Goal: Communication & Community: Answer question/provide support

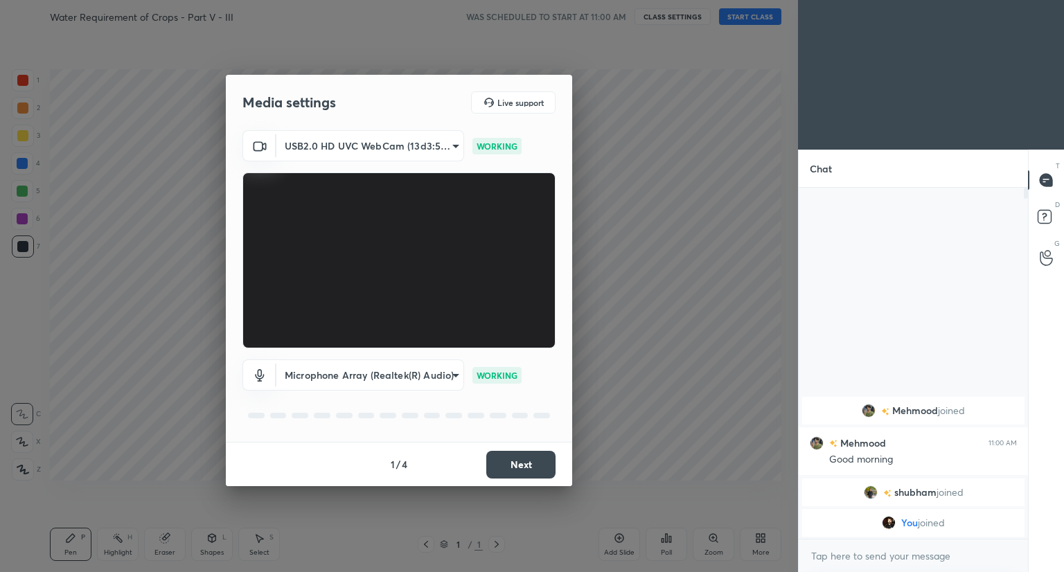
click at [509, 477] on button "Next" at bounding box center [520, 465] width 69 height 28
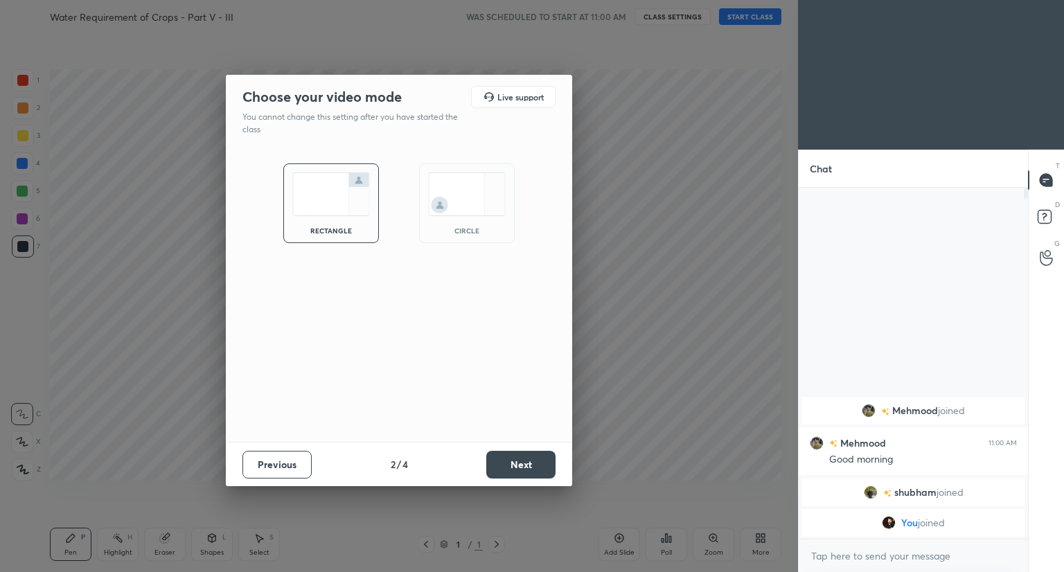
click at [509, 477] on button "Next" at bounding box center [520, 465] width 69 height 28
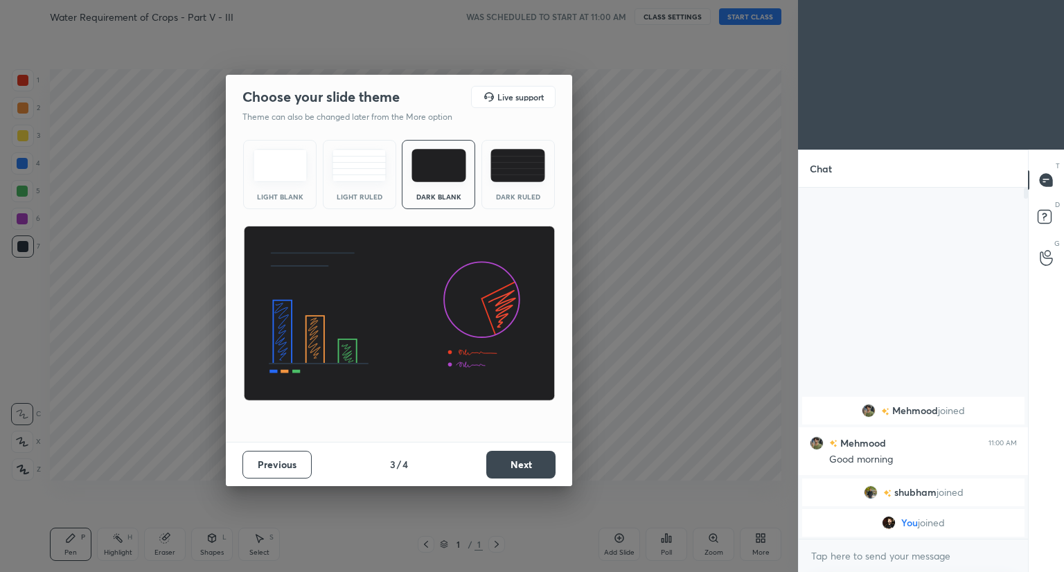
click at [509, 477] on button "Next" at bounding box center [520, 465] width 69 height 28
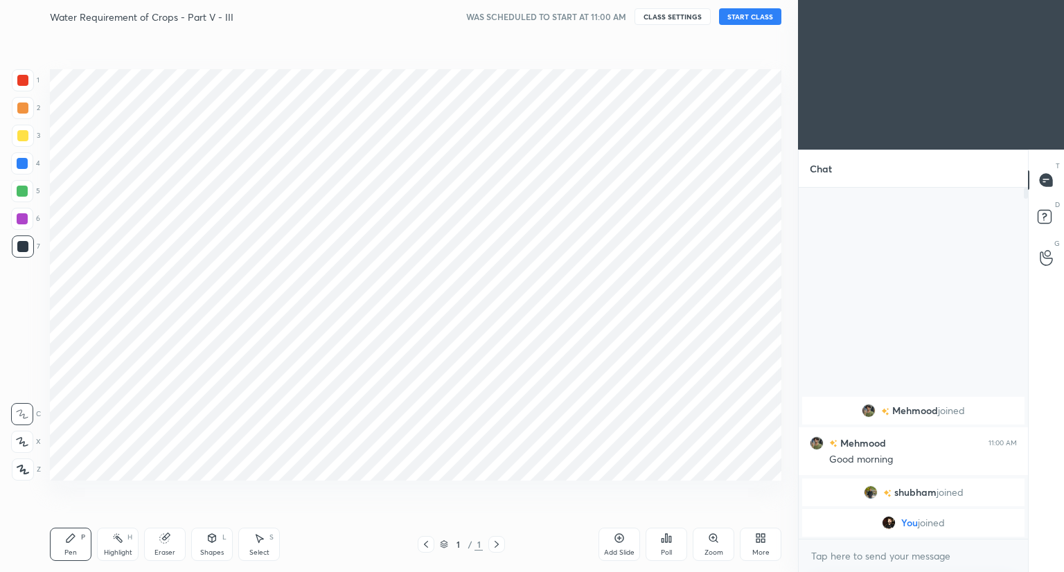
click at [740, 20] on button "START CLASS" at bounding box center [750, 16] width 62 height 17
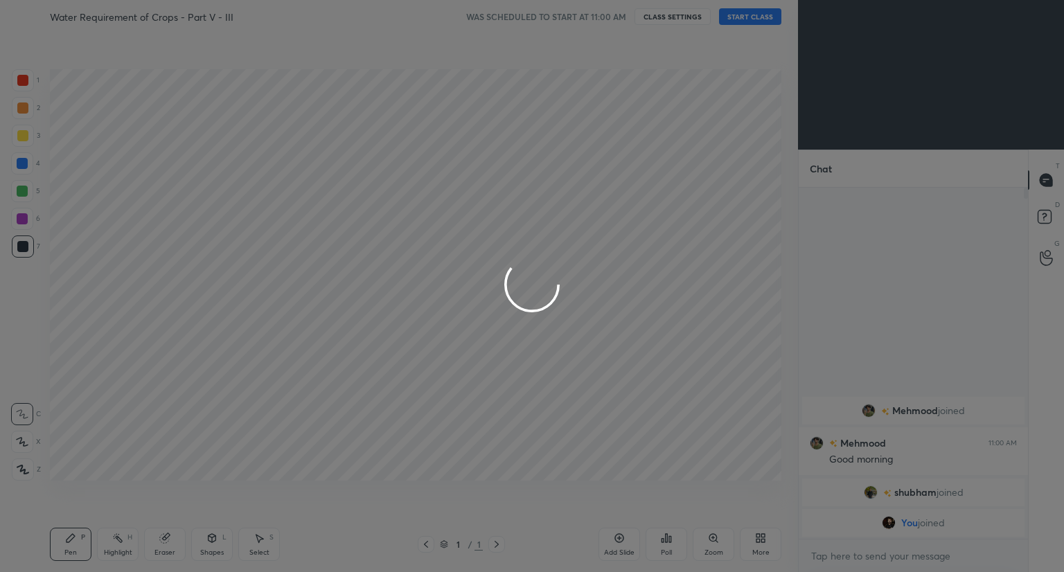
type textarea "x"
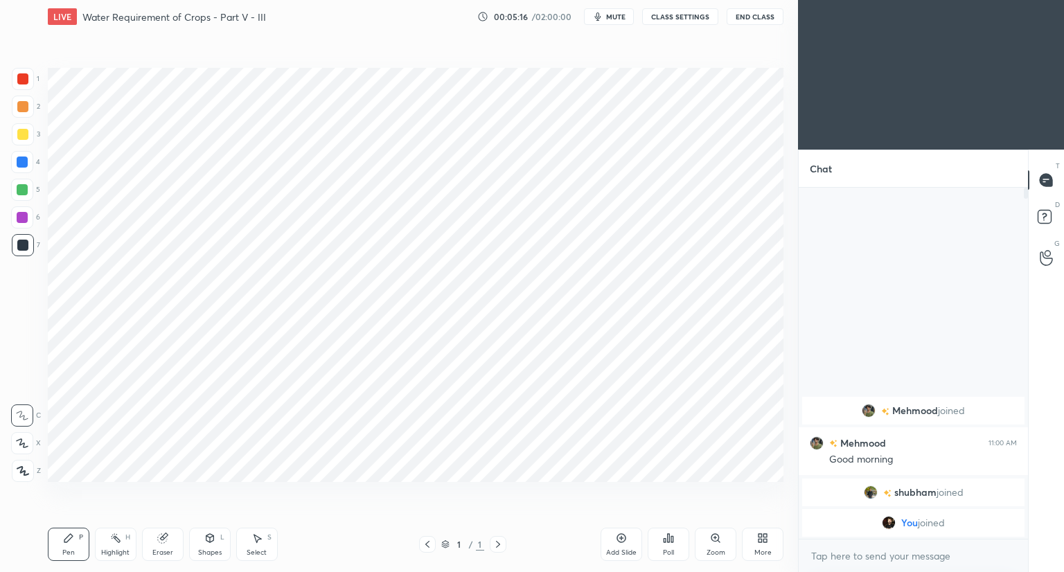
scroll to position [68801, 68543]
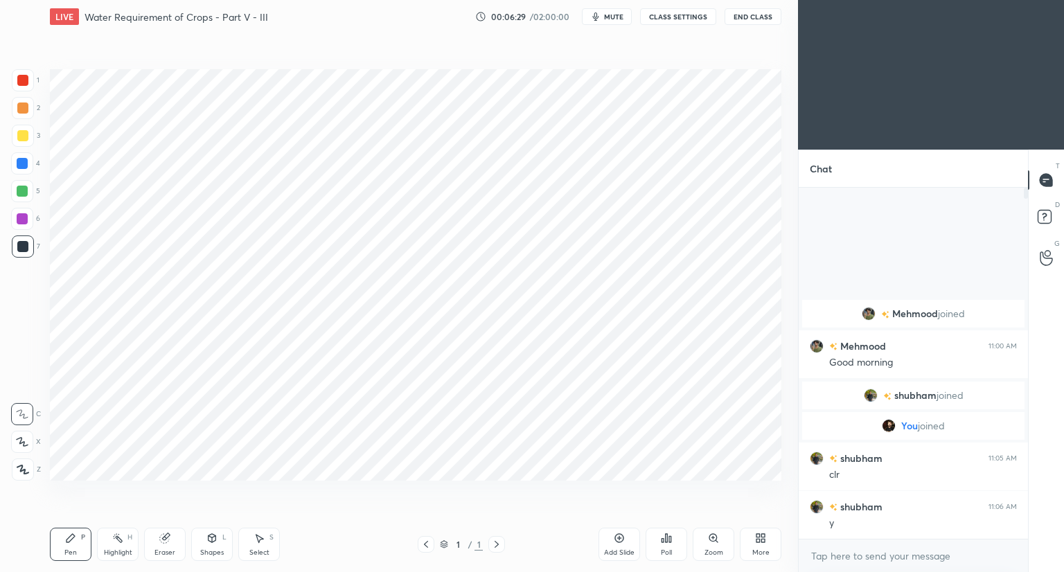
click at [764, 536] on icon at bounding box center [762, 535] width 3 height 3
click at [679, 443] on div "Dark Mode" at bounding box center [682, 446] width 36 height 7
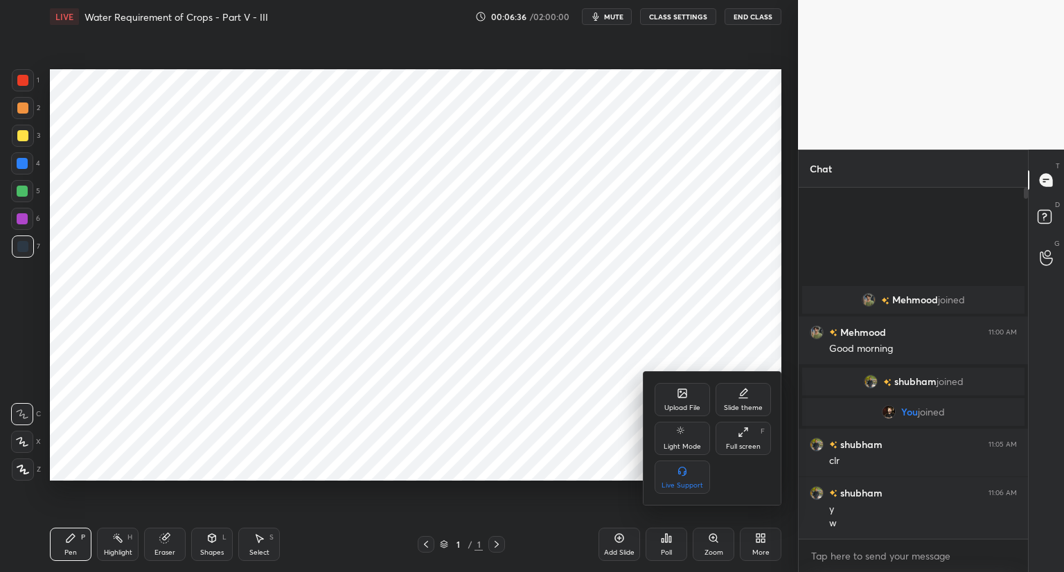
click at [737, 405] on div "Slide theme" at bounding box center [743, 408] width 39 height 7
drag, startPoint x: 737, startPoint y: 477, endPoint x: 691, endPoint y: 479, distance: 45.7
click at [691, 479] on div "Light Blank Light Ruled Dark Blank Dark Ruled" at bounding box center [713, 458] width 116 height 72
click at [691, 479] on div "Dark Blank" at bounding box center [682, 477] width 55 height 33
click at [680, 469] on rect at bounding box center [682, 471] width 10 height 6
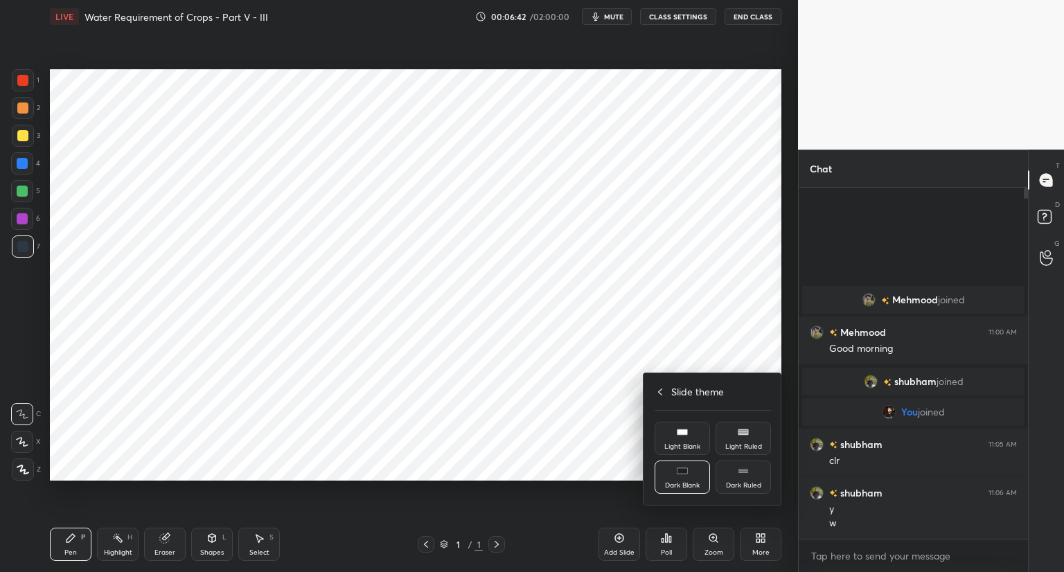
click at [680, 469] on rect at bounding box center [682, 471] width 10 height 6
click at [739, 441] on div "Light Ruled" at bounding box center [743, 438] width 55 height 33
click at [668, 487] on div "Dark Blank" at bounding box center [682, 485] width 35 height 7
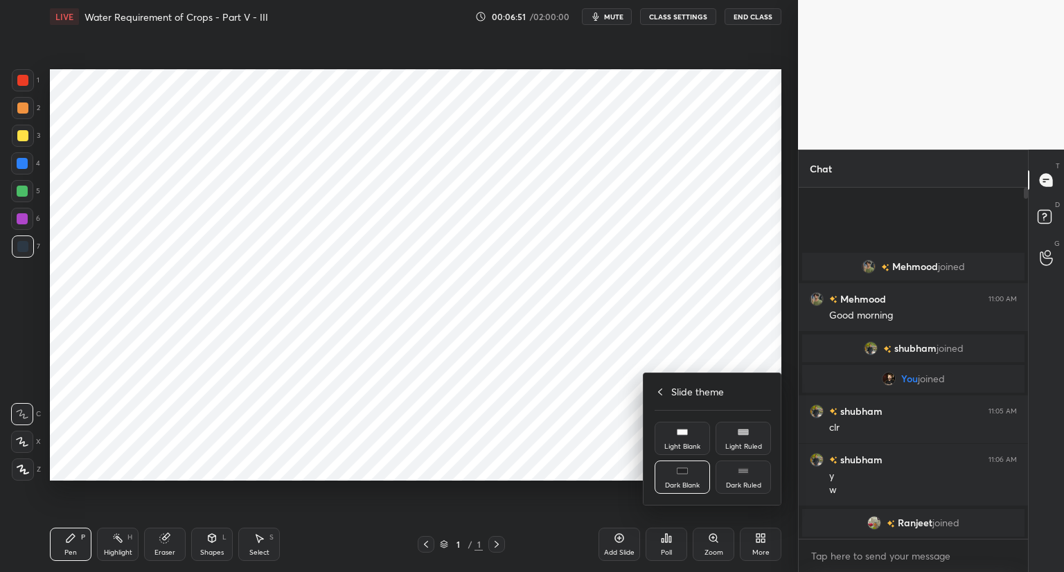
click at [691, 440] on div "Light Blank" at bounding box center [682, 438] width 55 height 33
click at [739, 473] on rect at bounding box center [743, 471] width 10 height 6
click at [703, 486] on div "Dark Blank" at bounding box center [682, 477] width 55 height 33
click at [580, 455] on div at bounding box center [532, 286] width 1064 height 572
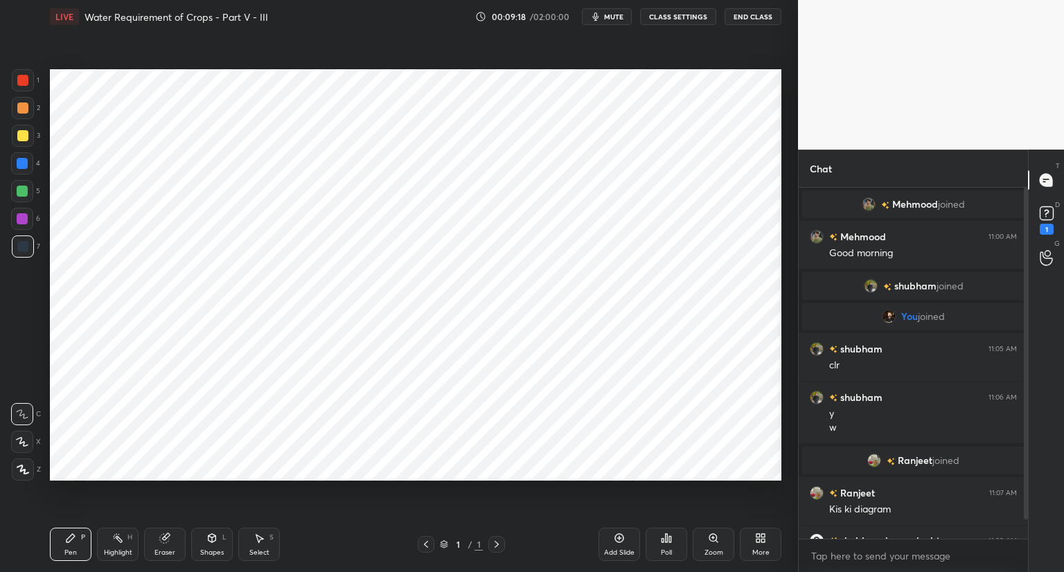
scroll to position [46, 0]
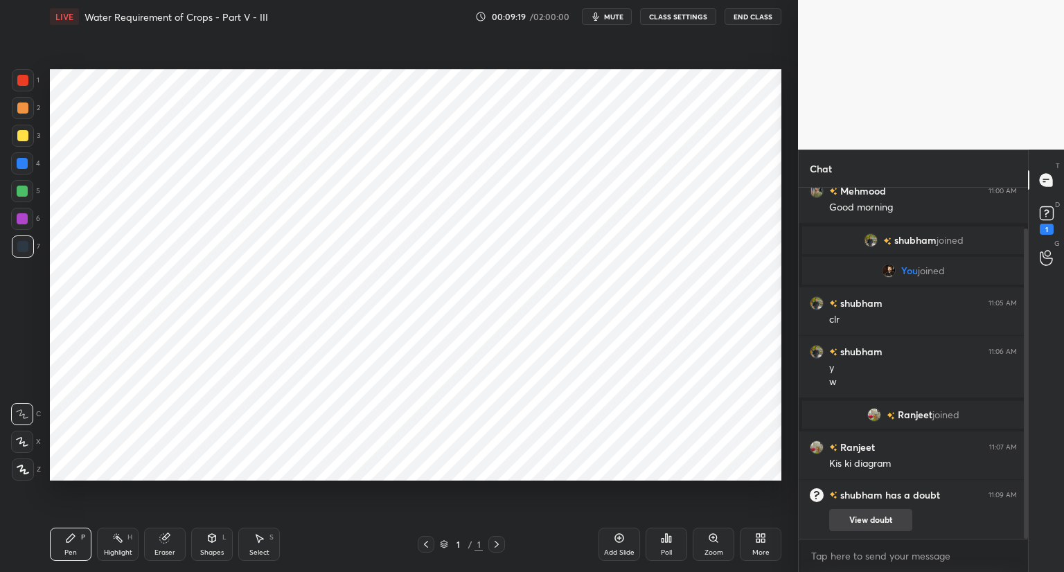
click at [879, 524] on button "View doubt" at bounding box center [870, 520] width 83 height 22
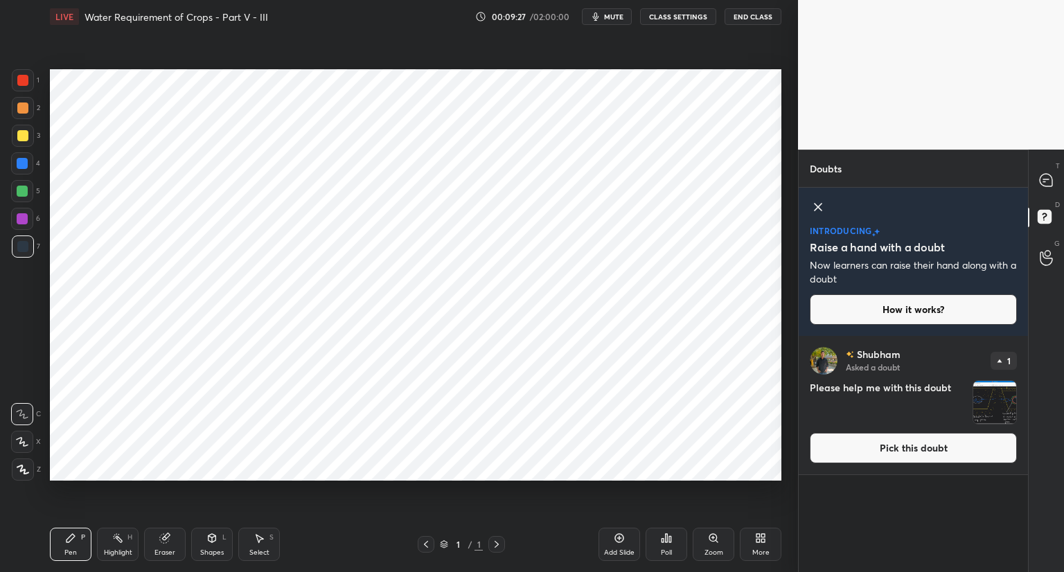
click at [900, 452] on button "Pick this doubt" at bounding box center [913, 448] width 207 height 30
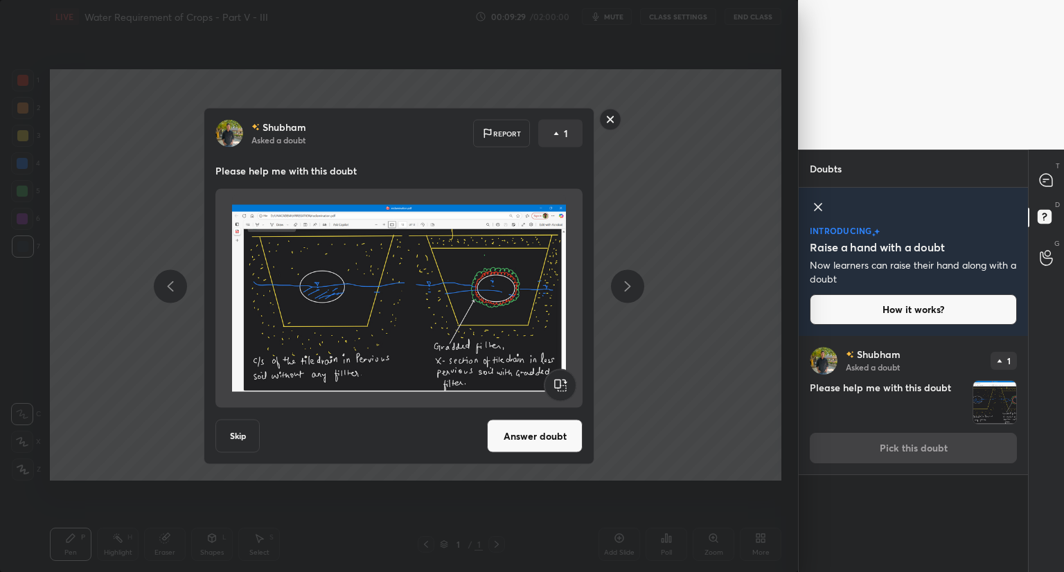
click at [568, 439] on button "Answer doubt" at bounding box center [535, 436] width 96 height 33
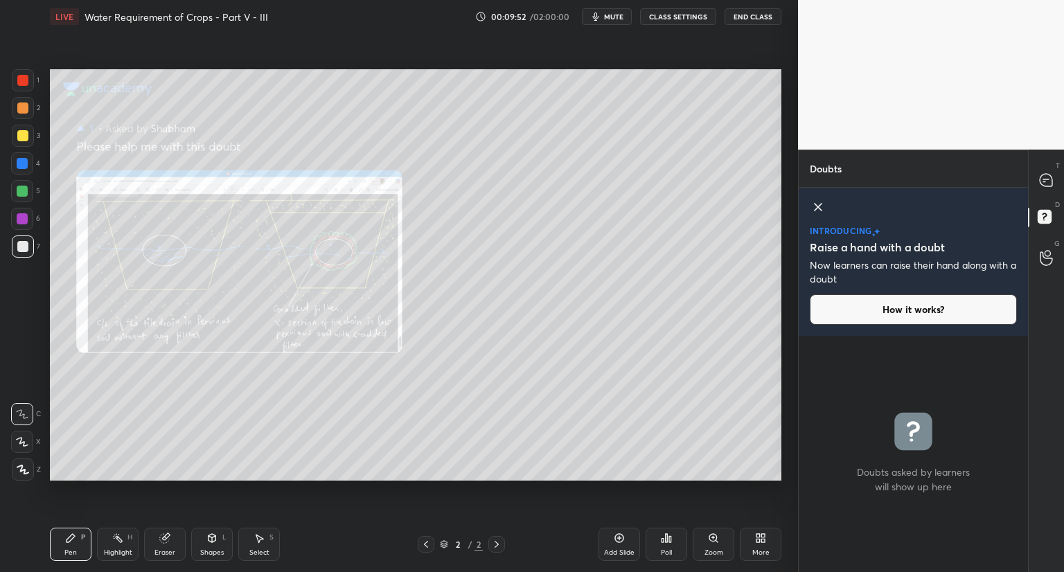
click at [721, 547] on div "Zoom" at bounding box center [714, 544] width 42 height 33
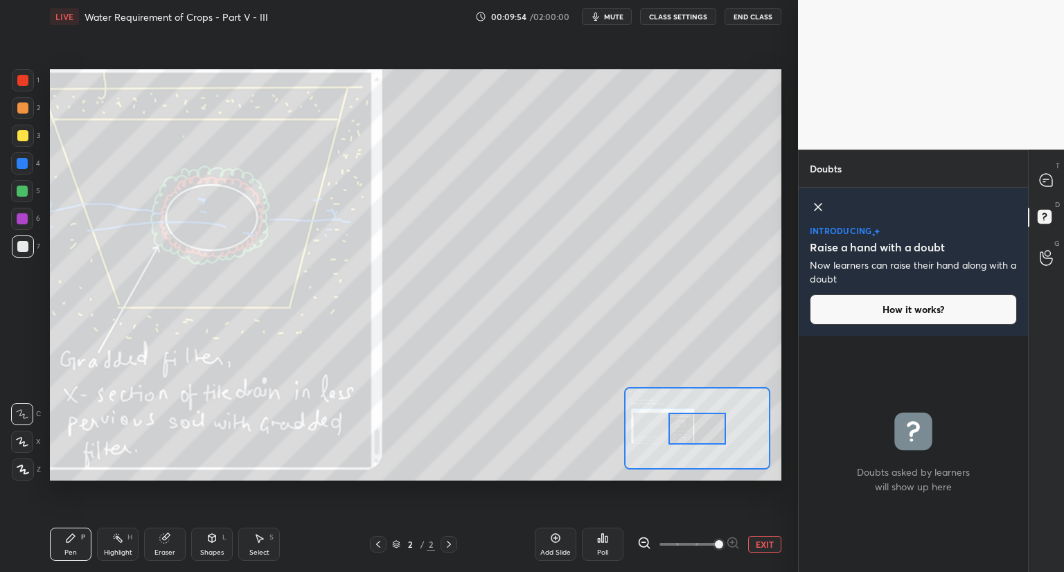
click at [714, 545] on span at bounding box center [689, 544] width 58 height 21
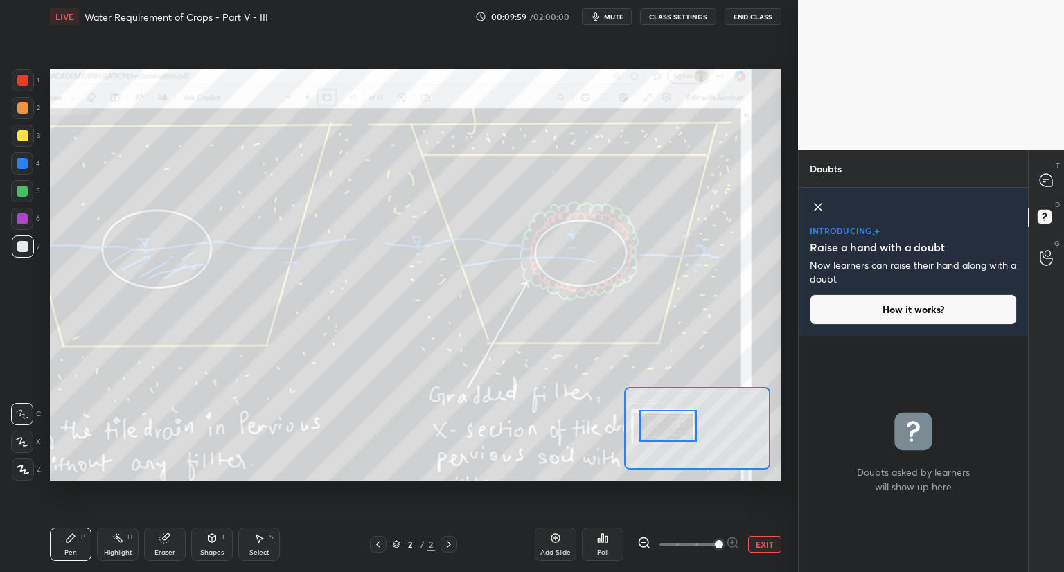
drag, startPoint x: 712, startPoint y: 440, endPoint x: 682, endPoint y: 437, distance: 30.6
click at [682, 436] on div at bounding box center [669, 426] width 58 height 32
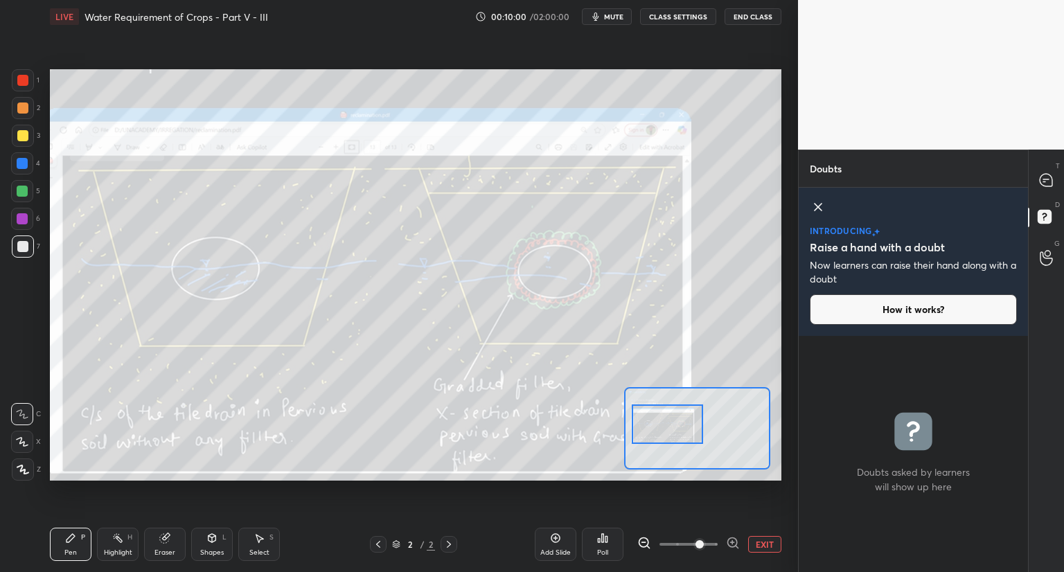
click at [703, 547] on span at bounding box center [689, 544] width 58 height 21
drag, startPoint x: 1045, startPoint y: 181, endPoint x: 1033, endPoint y: 188, distance: 14.0
click at [1043, 182] on icon at bounding box center [1046, 180] width 15 height 15
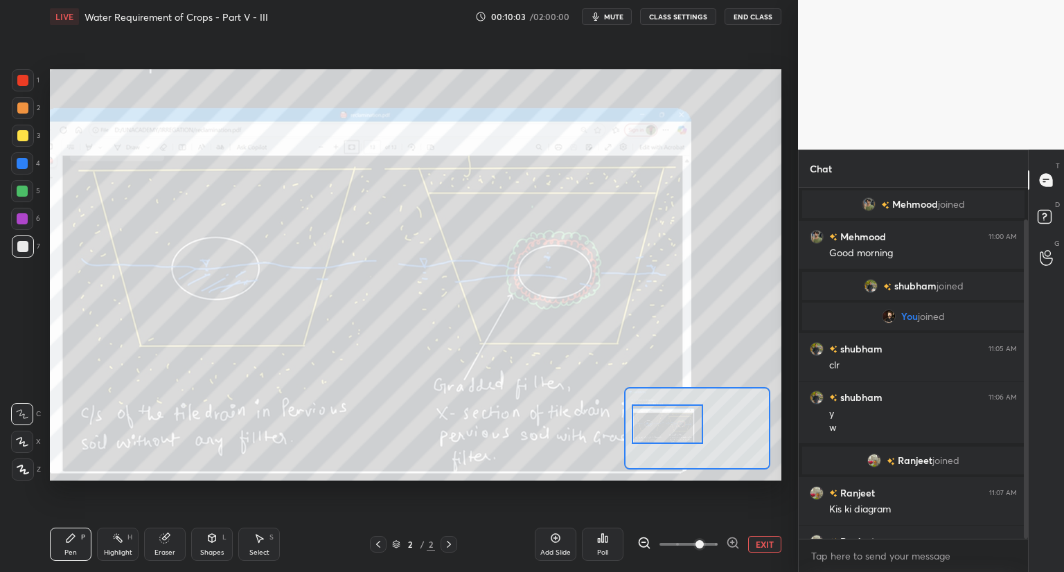
scroll to position [347, 225]
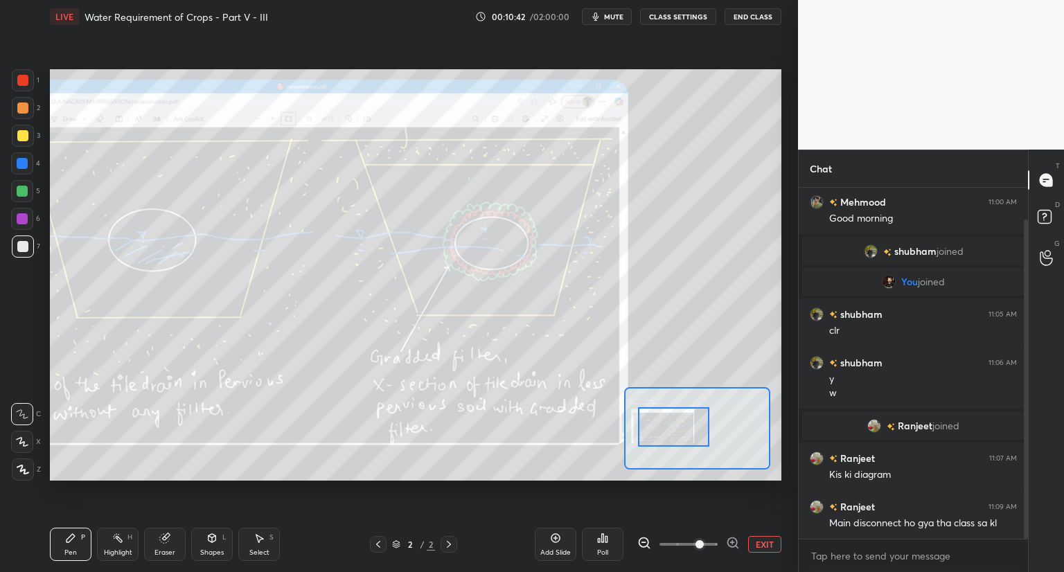
drag, startPoint x: 673, startPoint y: 430, endPoint x: 680, endPoint y: 432, distance: 7.5
click at [680, 432] on div at bounding box center [674, 426] width 72 height 39
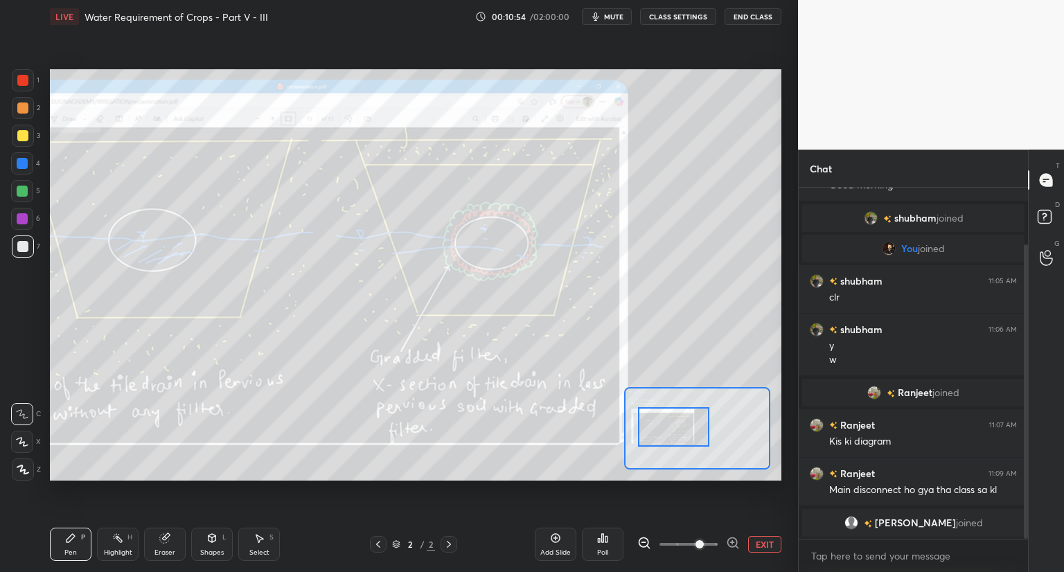
drag, startPoint x: 164, startPoint y: 544, endPoint x: 231, endPoint y: 485, distance: 88.8
click at [172, 539] on div "Eraser" at bounding box center [165, 544] width 42 height 33
click at [72, 537] on icon at bounding box center [71, 538] width 8 height 8
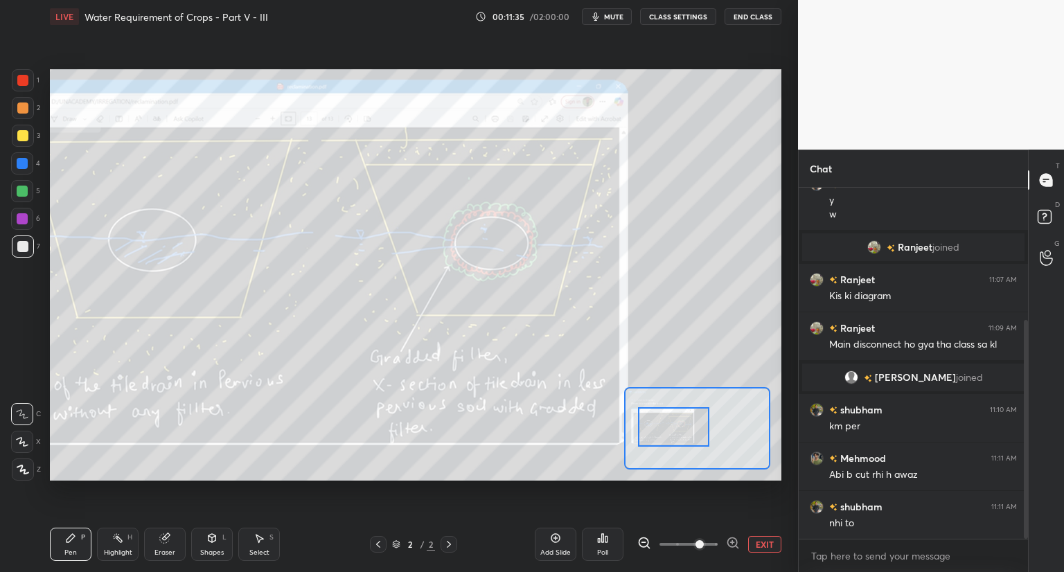
scroll to position [262, 0]
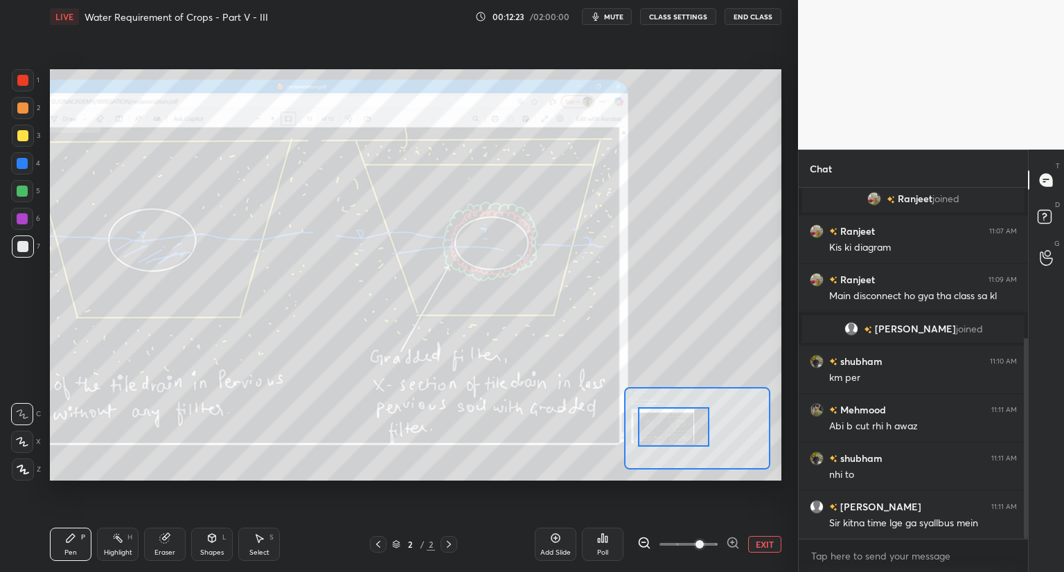
click at [26, 86] on div at bounding box center [23, 80] width 22 height 22
drag, startPoint x: 25, startPoint y: 195, endPoint x: 42, endPoint y: 187, distance: 18.3
click at [27, 193] on div at bounding box center [22, 191] width 11 height 11
drag, startPoint x: 21, startPoint y: 78, endPoint x: 28, endPoint y: 89, distance: 13.3
click at [22, 80] on div at bounding box center [22, 80] width 11 height 11
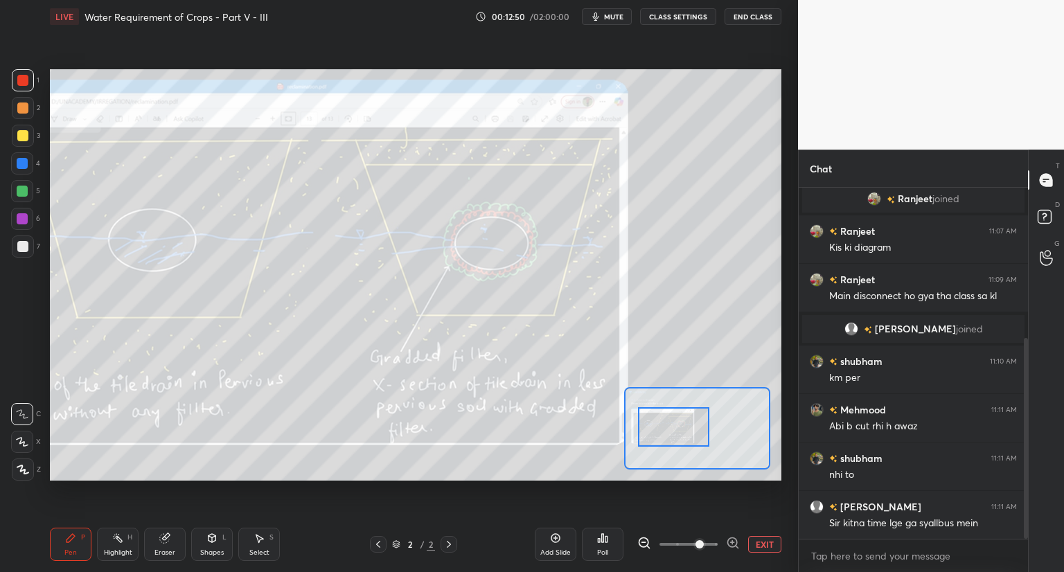
drag, startPoint x: 24, startPoint y: 189, endPoint x: 33, endPoint y: 187, distance: 9.9
click at [28, 189] on div at bounding box center [22, 191] width 22 height 22
click at [396, 544] on icon at bounding box center [396, 544] width 8 height 8
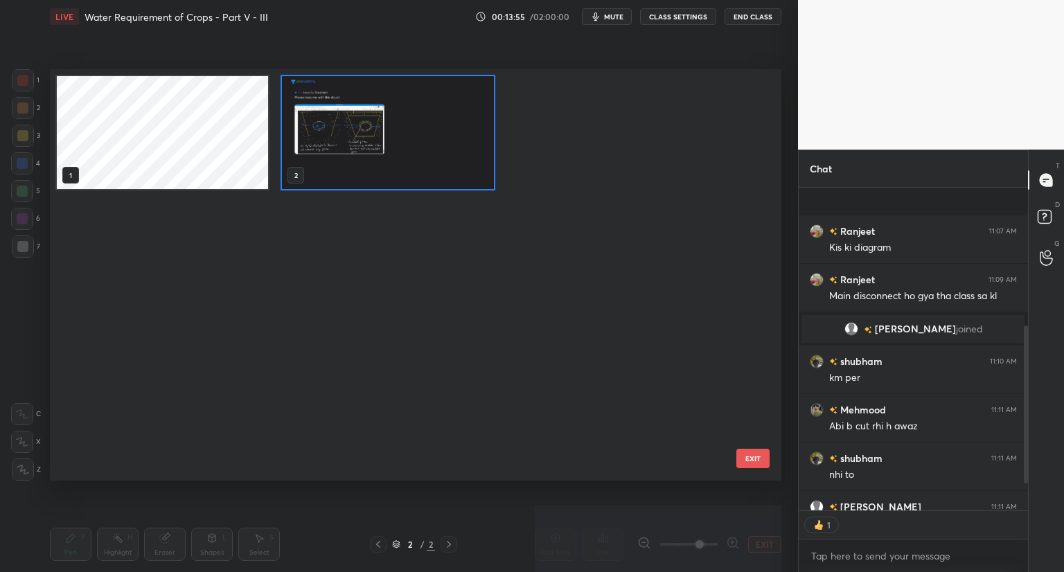
scroll to position [338, 0]
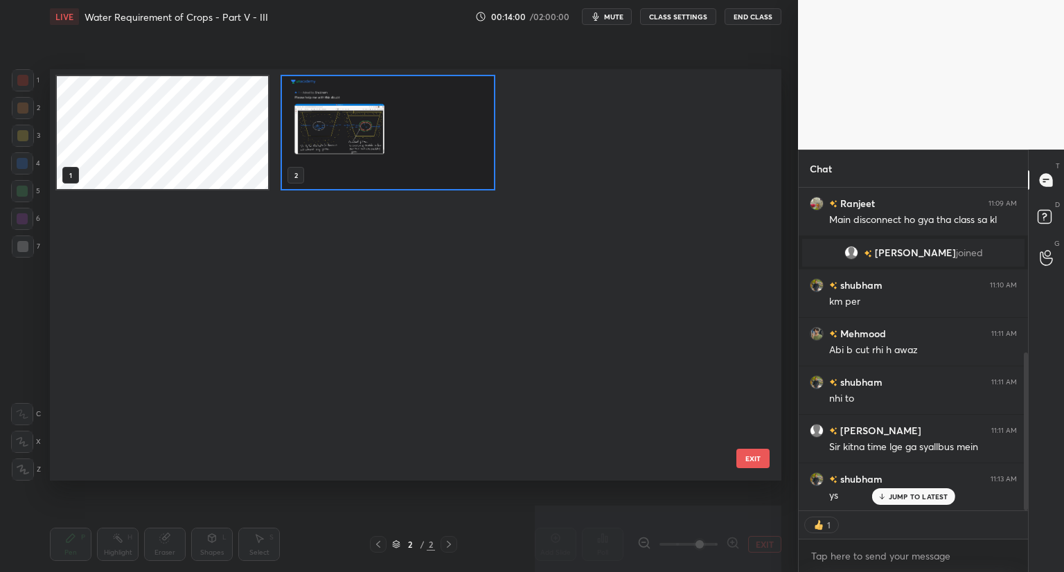
click at [884, 493] on icon at bounding box center [881, 497] width 9 height 8
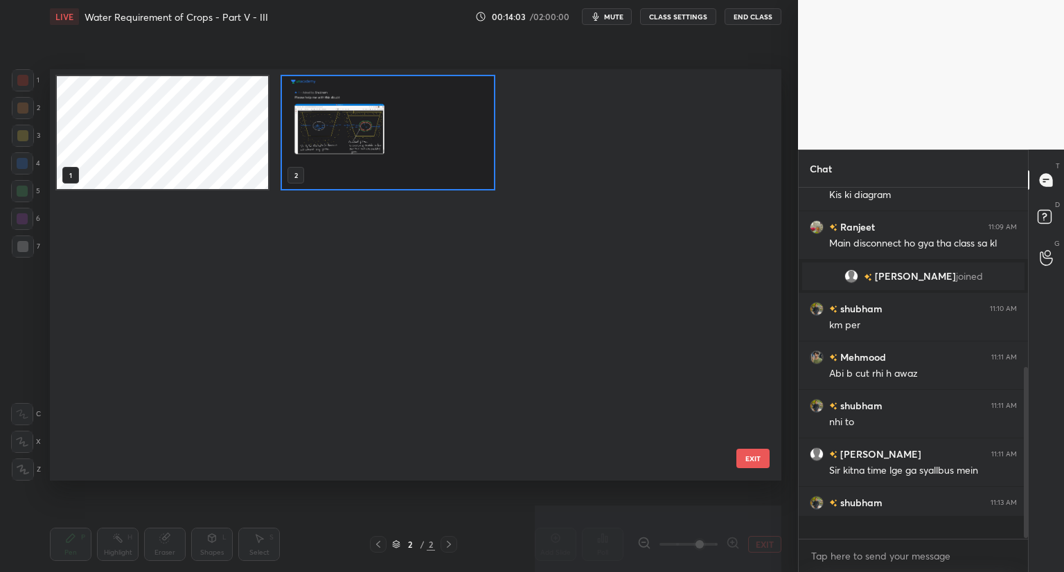
scroll to position [347, 225]
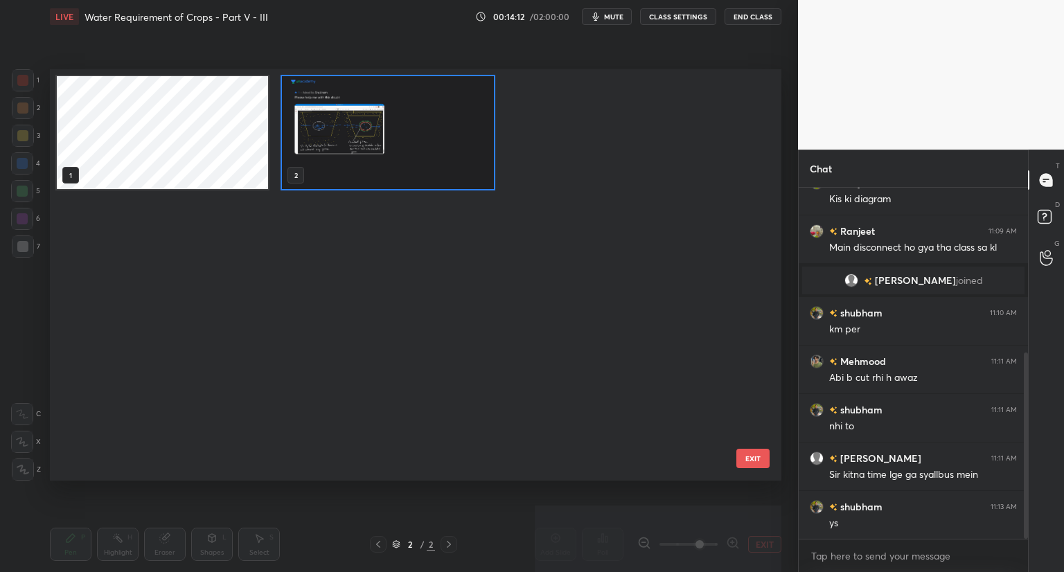
click at [449, 163] on img "grid" at bounding box center [387, 132] width 211 height 113
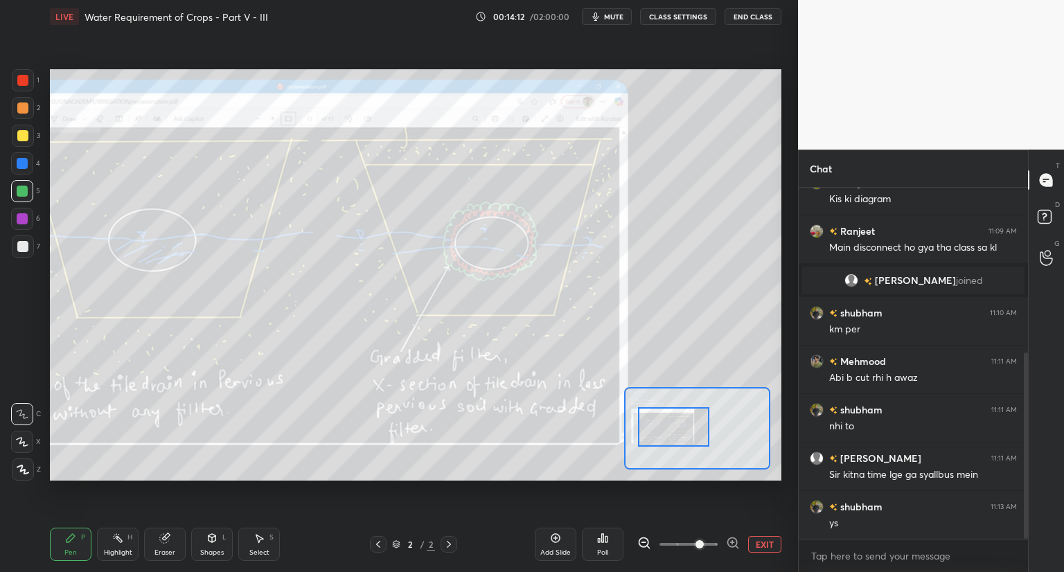
click at [451, 169] on img "grid" at bounding box center [387, 132] width 211 height 113
click at [394, 545] on icon at bounding box center [396, 544] width 8 height 8
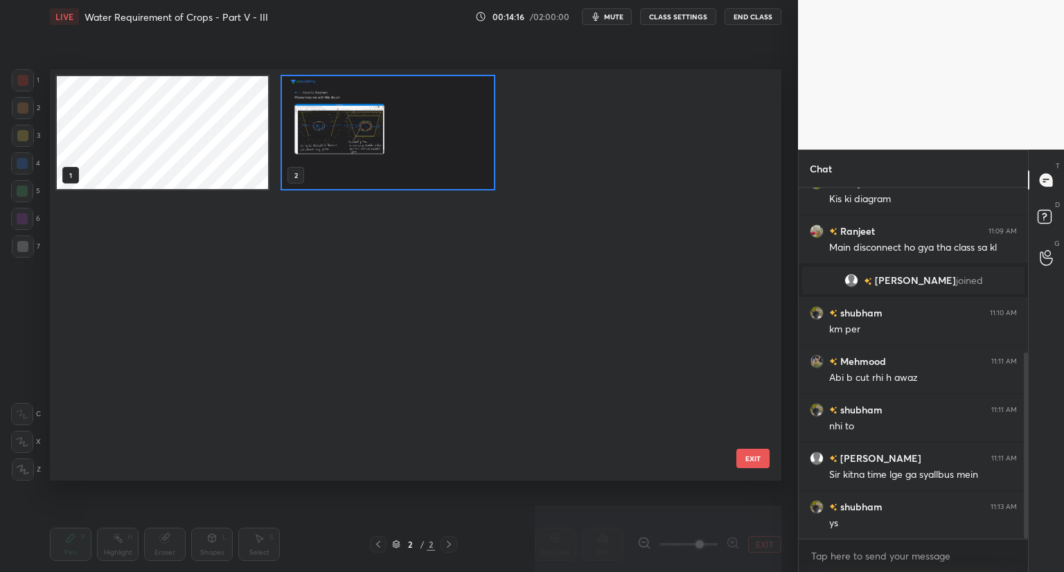
scroll to position [407, 725]
click at [394, 547] on icon at bounding box center [396, 544] width 8 height 8
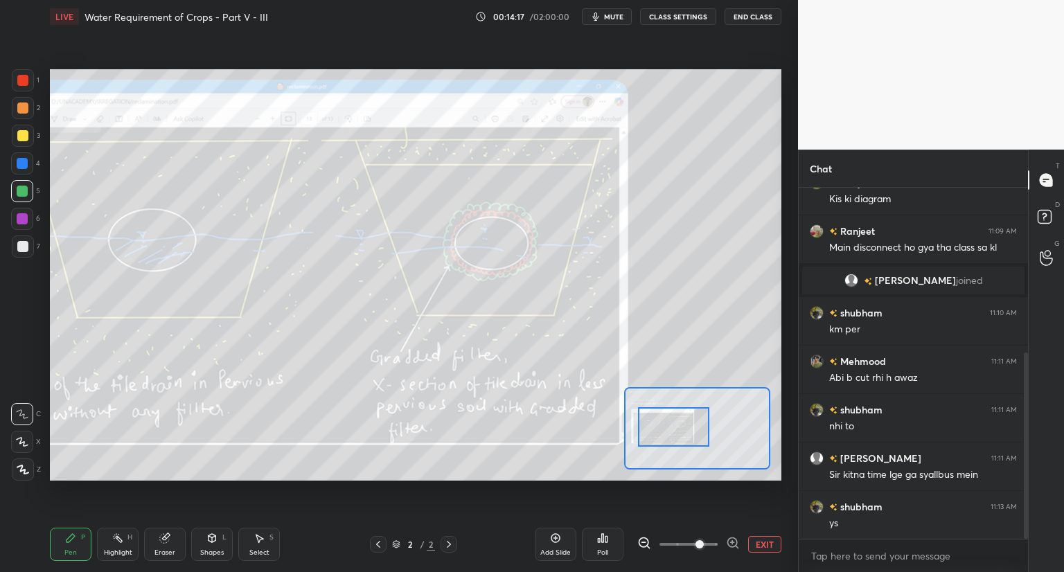
scroll to position [0, 0]
click at [752, 543] on button "EXIT" at bounding box center [764, 544] width 33 height 17
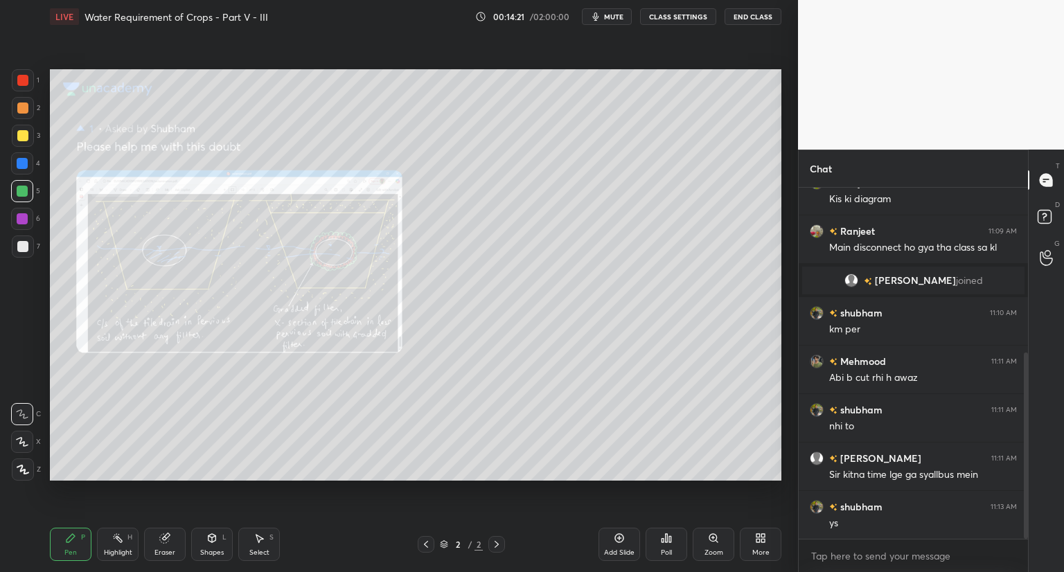
click at [624, 541] on icon at bounding box center [619, 538] width 11 height 11
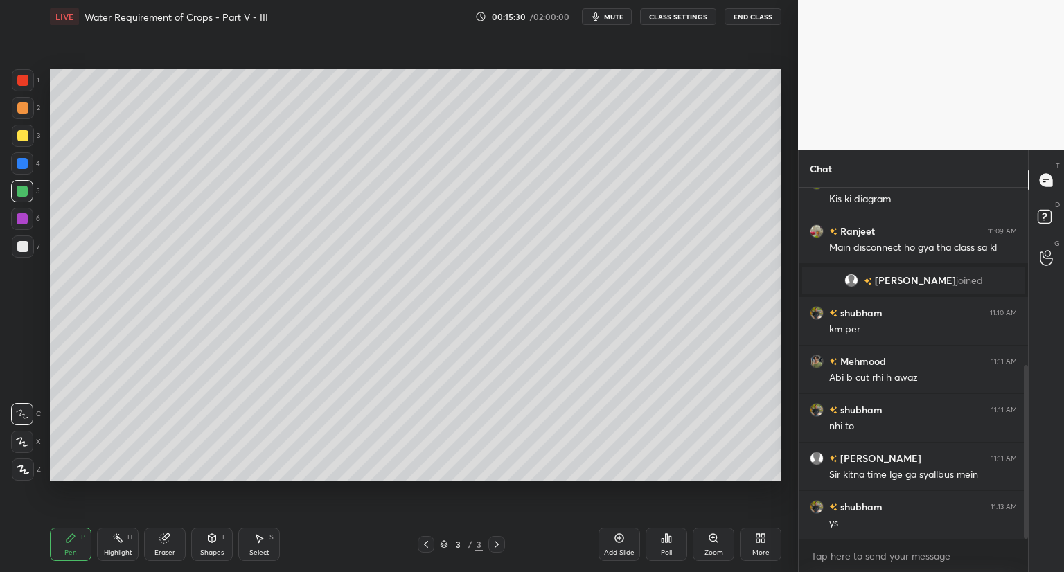
scroll to position [359, 0]
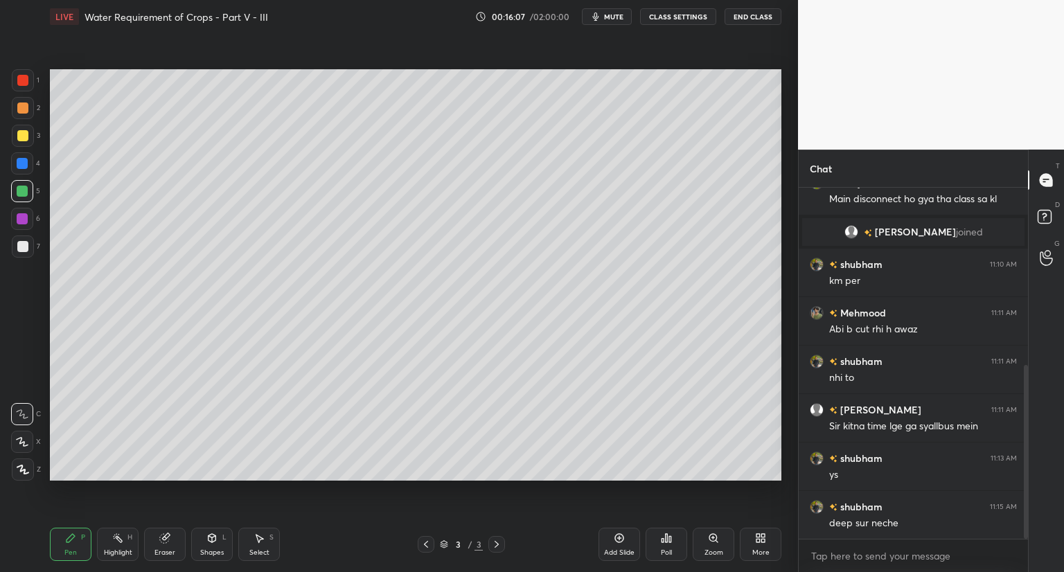
click at [22, 108] on div at bounding box center [22, 108] width 11 height 11
click at [211, 551] on div "Shapes" at bounding box center [212, 552] width 24 height 7
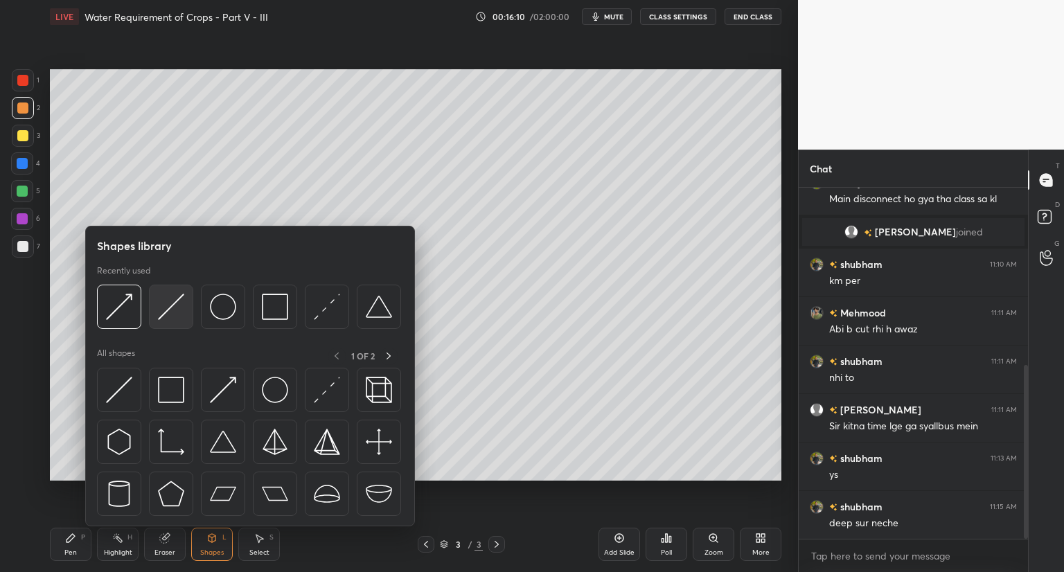
click at [185, 322] on div at bounding box center [171, 307] width 44 height 44
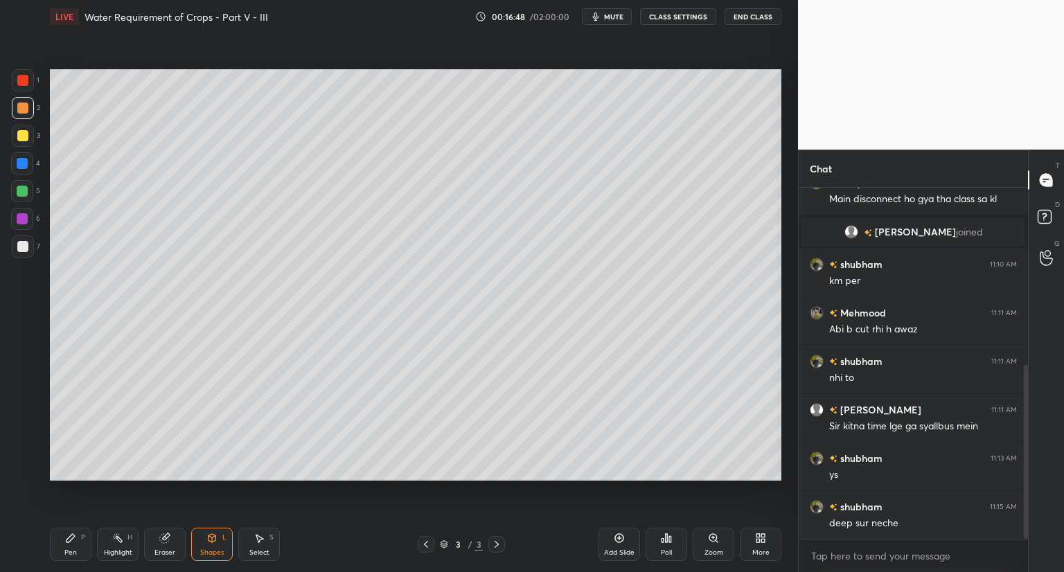
drag, startPoint x: 165, startPoint y: 541, endPoint x: 169, endPoint y: 534, distance: 8.1
click at [164, 542] on icon at bounding box center [164, 538] width 9 height 9
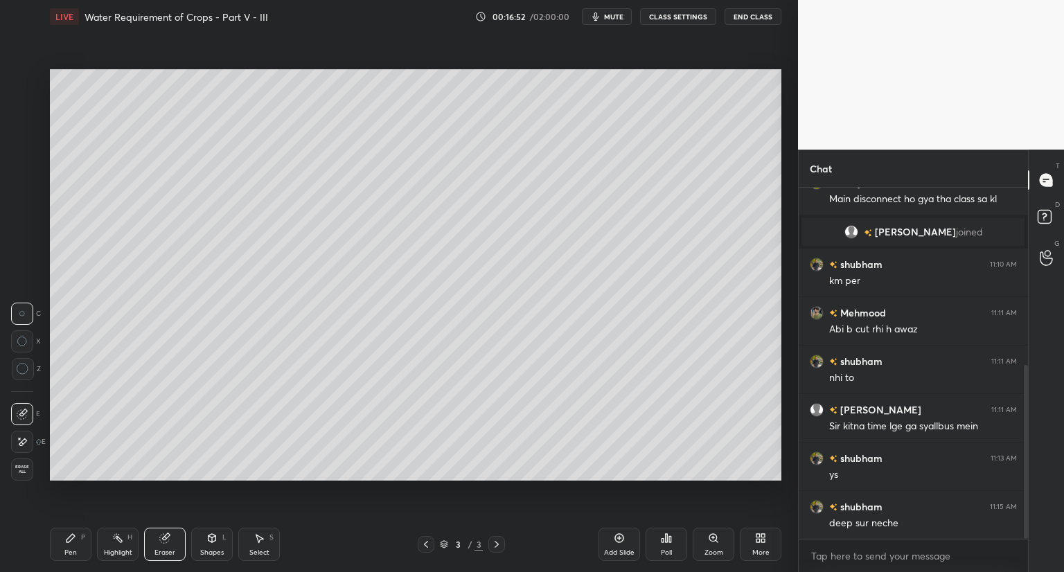
drag, startPoint x: 74, startPoint y: 540, endPoint x: 153, endPoint y: 492, distance: 92.3
click at [76, 540] on icon at bounding box center [70, 538] width 11 height 11
click at [209, 545] on div "Shapes L" at bounding box center [212, 544] width 42 height 33
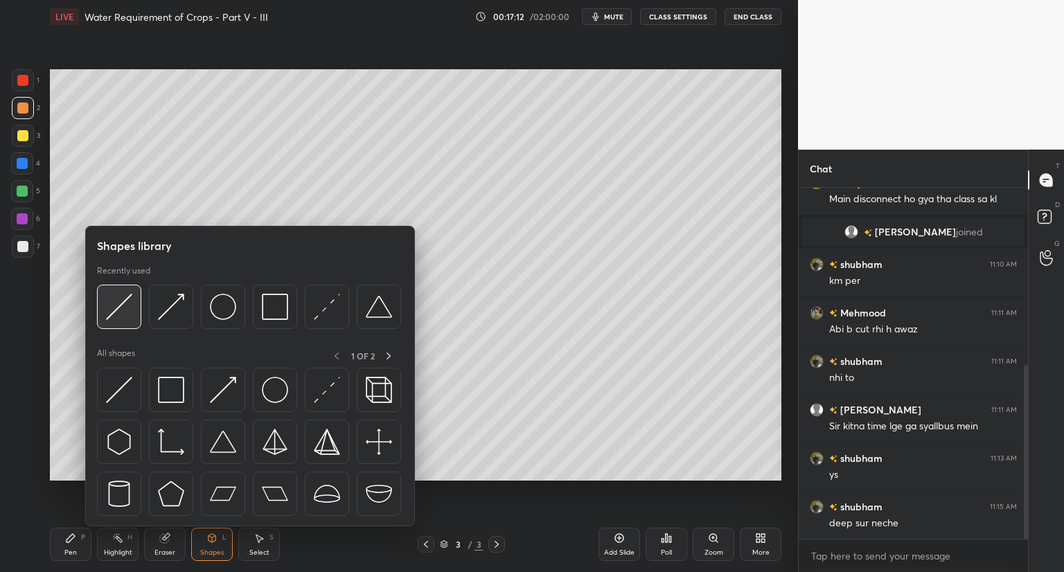
click at [134, 318] on div at bounding box center [119, 307] width 44 height 44
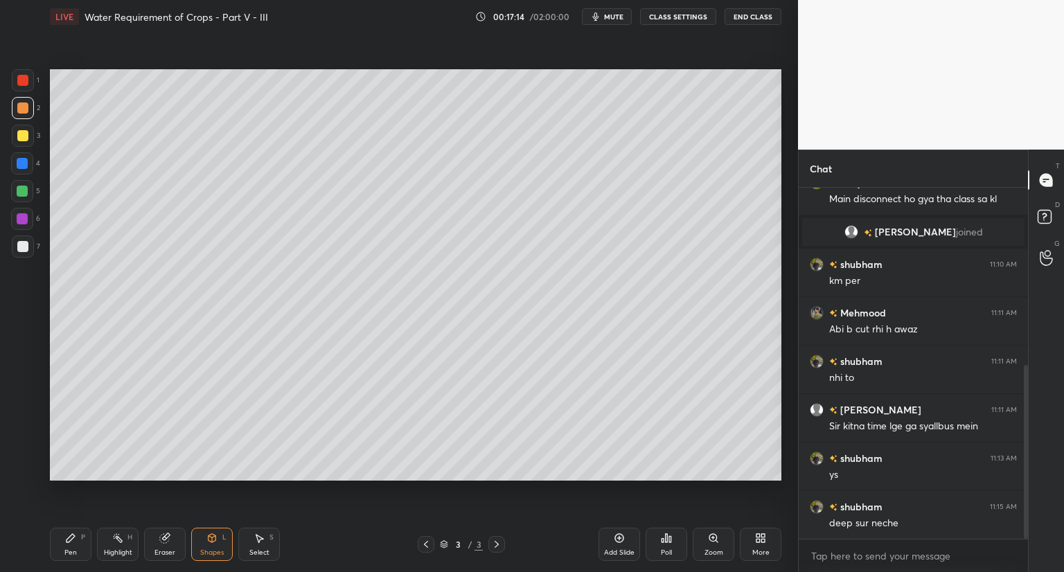
drag, startPoint x: 21, startPoint y: 164, endPoint x: 49, endPoint y: 174, distance: 29.4
click at [24, 165] on div at bounding box center [22, 163] width 11 height 11
drag, startPoint x: 22, startPoint y: 249, endPoint x: 47, endPoint y: 258, distance: 26.3
click at [23, 247] on div at bounding box center [22, 246] width 11 height 11
drag, startPoint x: 208, startPoint y: 537, endPoint x: 211, endPoint y: 528, distance: 9.4
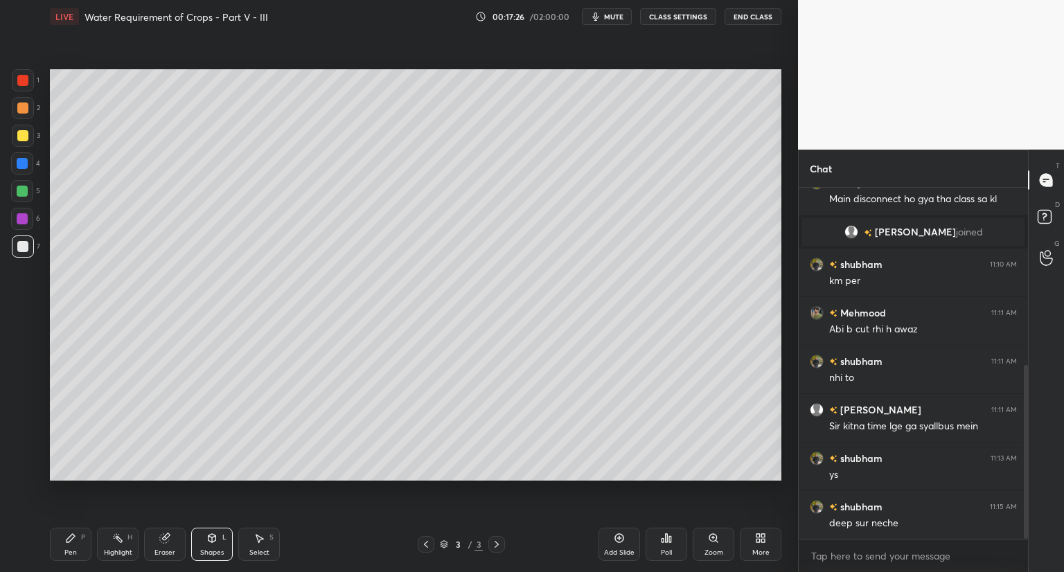
click at [211, 537] on icon at bounding box center [211, 538] width 11 height 11
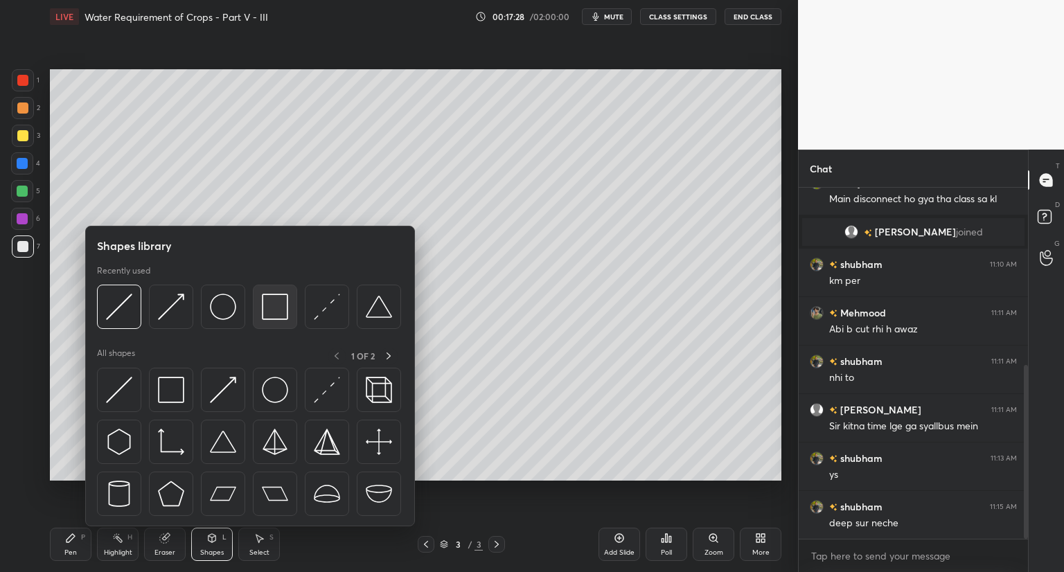
click at [274, 308] on img at bounding box center [275, 307] width 26 height 26
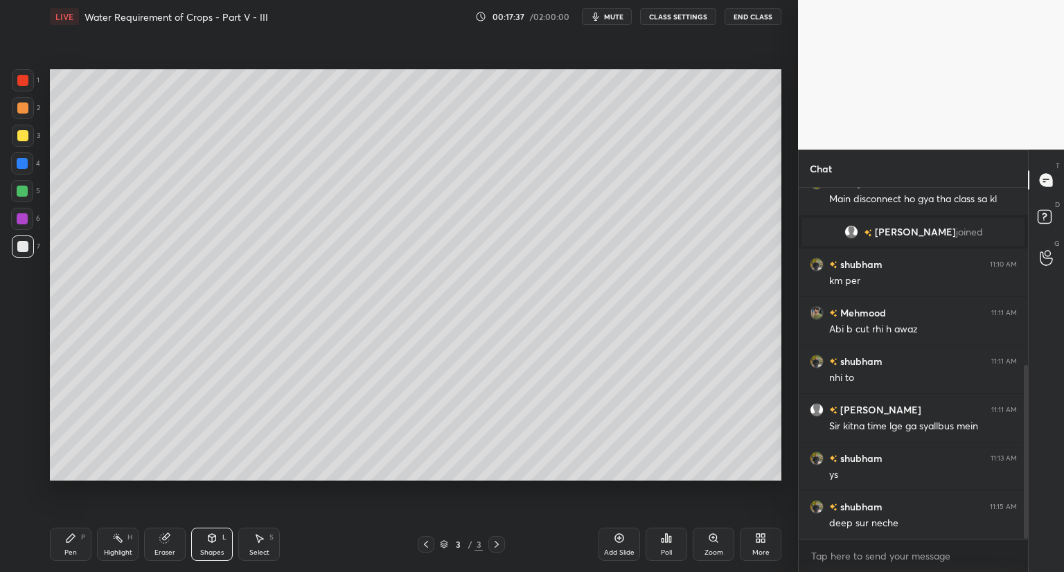
click at [164, 538] on icon at bounding box center [164, 538] width 9 height 9
click at [69, 543] on icon at bounding box center [70, 538] width 11 height 11
click at [21, 164] on div at bounding box center [22, 163] width 11 height 11
drag, startPoint x: 209, startPoint y: 541, endPoint x: 213, endPoint y: 527, distance: 14.3
click at [209, 541] on icon at bounding box center [213, 538] width 8 height 8
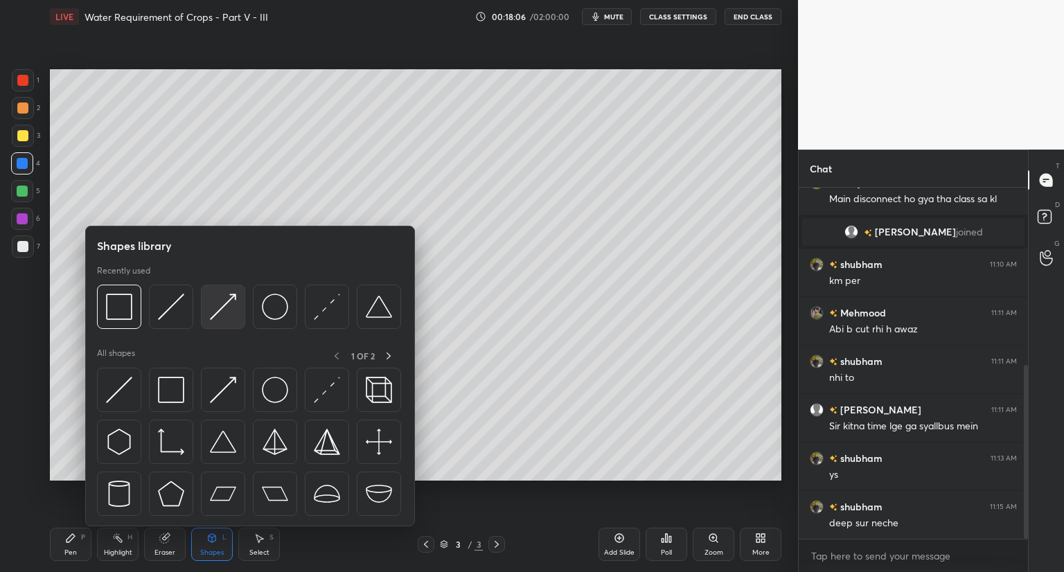
click at [220, 310] on img at bounding box center [223, 307] width 26 height 26
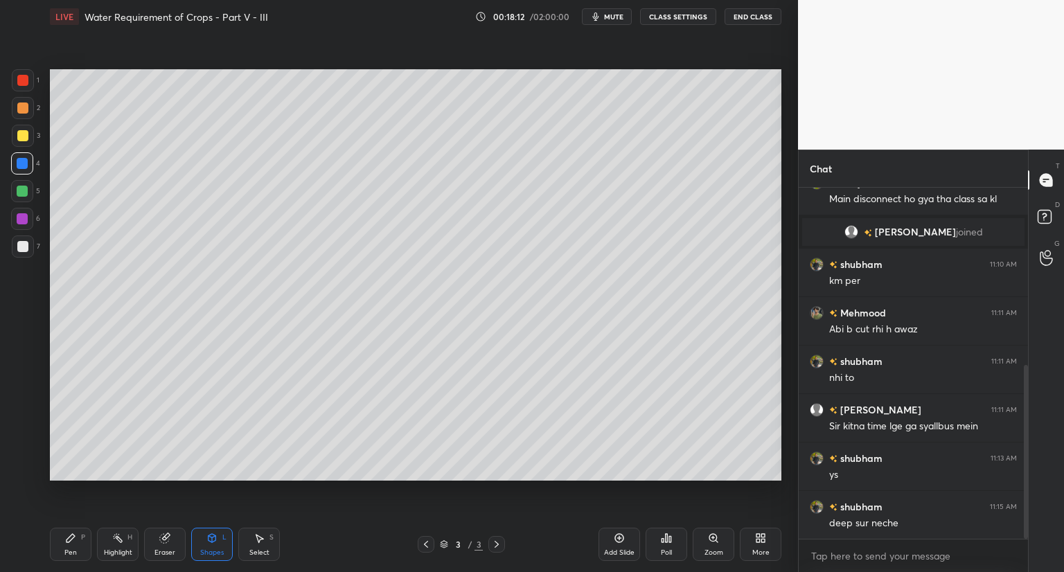
drag, startPoint x: 78, startPoint y: 541, endPoint x: 98, endPoint y: 502, distance: 43.4
click at [79, 540] on div "Pen P" at bounding box center [71, 544] width 42 height 33
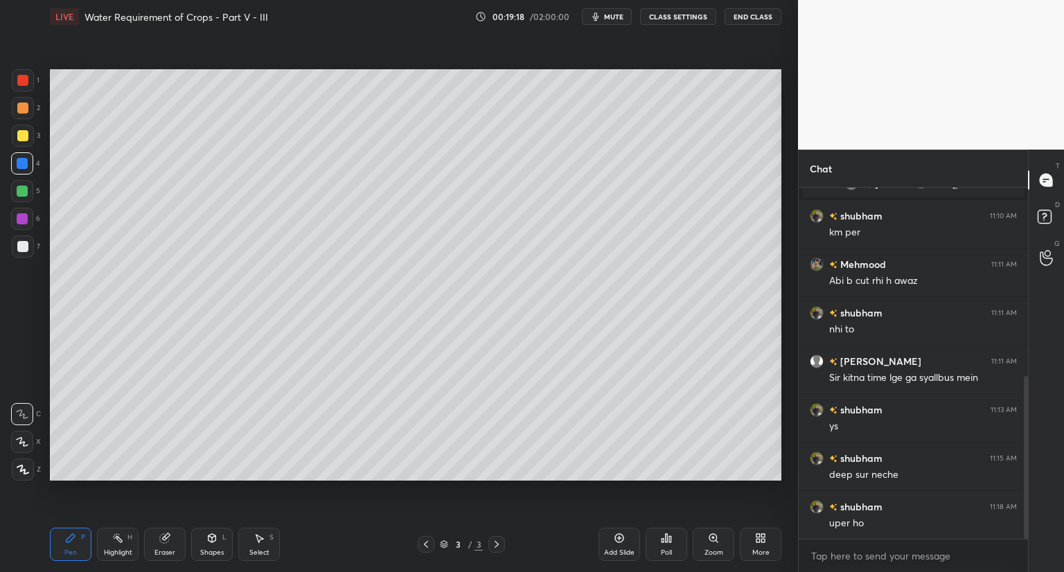
click at [22, 247] on div at bounding box center [22, 246] width 11 height 11
click at [23, 163] on div at bounding box center [22, 163] width 11 height 11
drag, startPoint x: 19, startPoint y: 83, endPoint x: 41, endPoint y: 117, distance: 40.2
click at [20, 85] on div at bounding box center [22, 80] width 11 height 11
click at [258, 536] on icon at bounding box center [259, 538] width 11 height 11
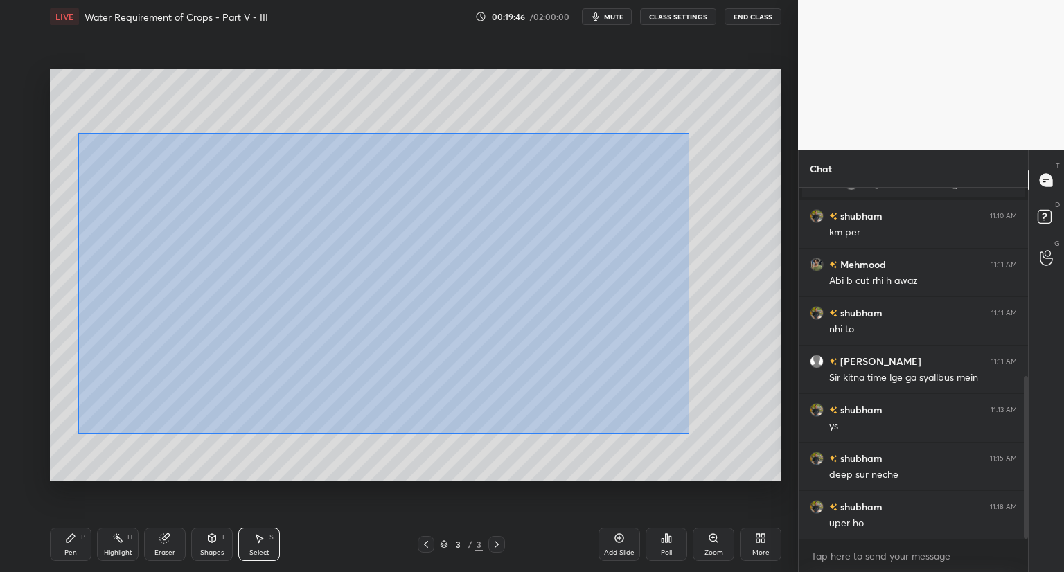
drag, startPoint x: 78, startPoint y: 133, endPoint x: 682, endPoint y: 430, distance: 673.9
click at [688, 433] on div "0 ° Undo Copy Duplicate Duplicate to new slide Delete" at bounding box center [416, 275] width 732 height 412
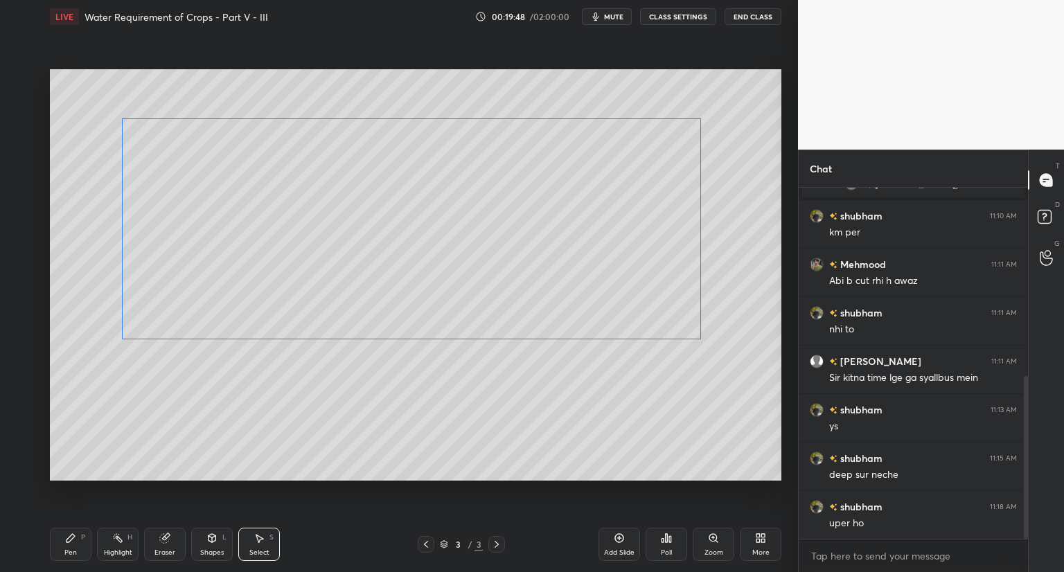
drag, startPoint x: 576, startPoint y: 377, endPoint x: 604, endPoint y: 313, distance: 69.5
click at [613, 313] on div "0 ° Undo Copy Duplicate Duplicate to new slide Delete" at bounding box center [416, 275] width 732 height 412
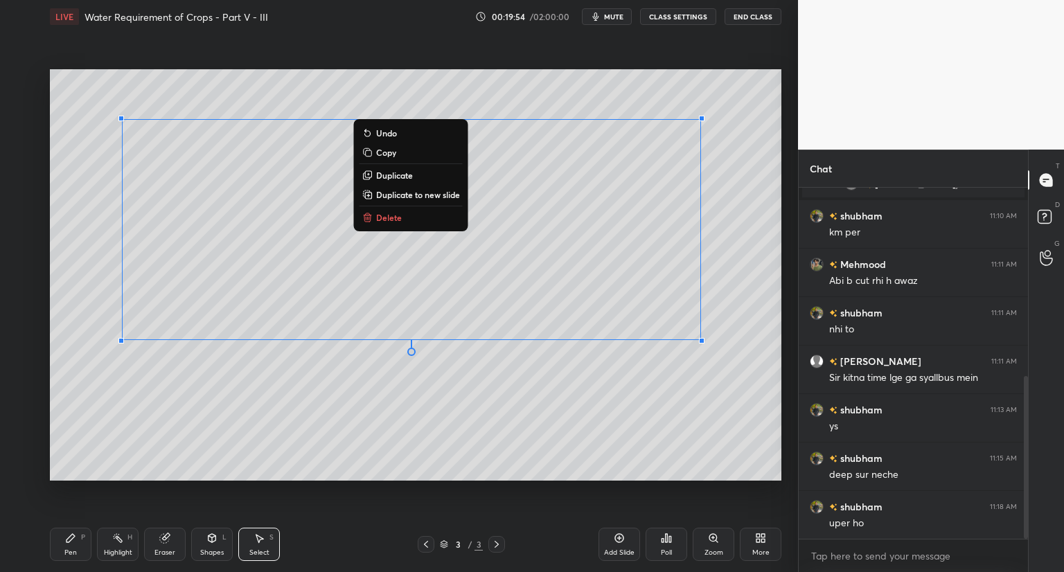
click at [619, 549] on div "Add Slide" at bounding box center [620, 544] width 42 height 33
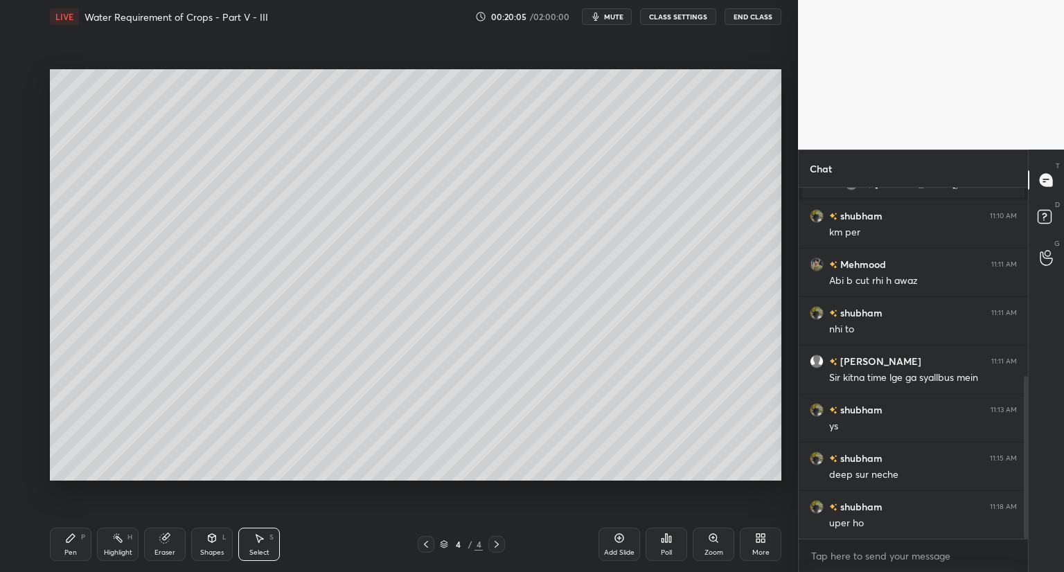
click at [213, 547] on div "Shapes L" at bounding box center [212, 544] width 42 height 33
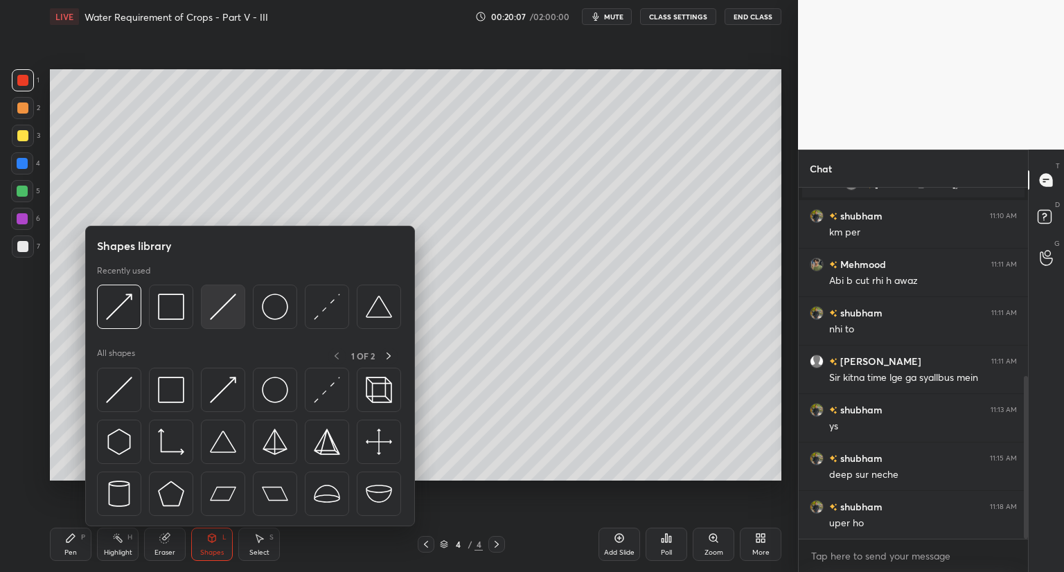
click at [217, 314] on img at bounding box center [223, 307] width 26 height 26
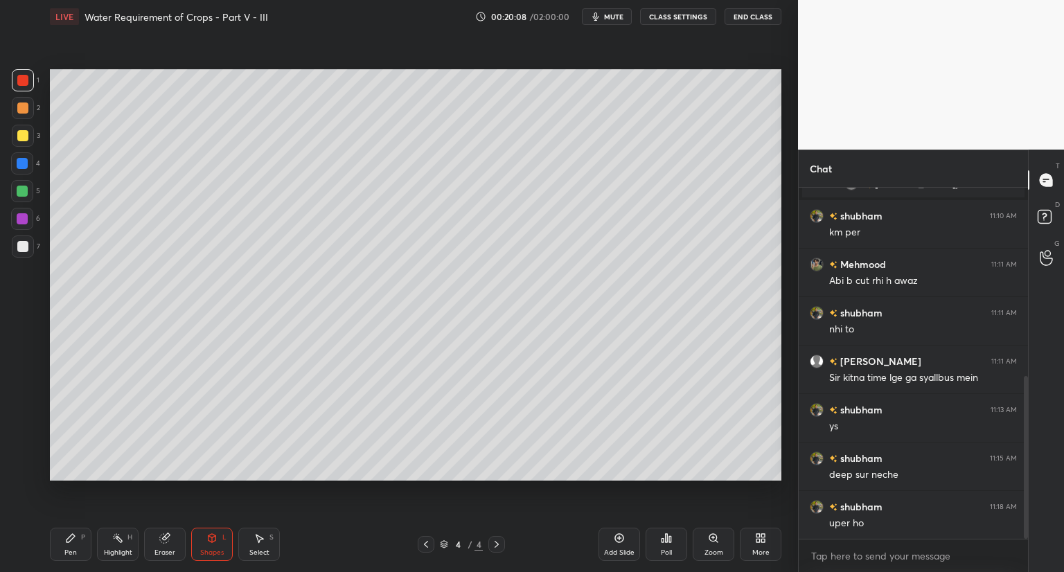
click at [27, 112] on div at bounding box center [22, 108] width 11 height 11
drag, startPoint x: 64, startPoint y: 543, endPoint x: 78, endPoint y: 518, distance: 29.1
click at [65, 543] on div "Pen P" at bounding box center [71, 544] width 42 height 33
drag, startPoint x: 206, startPoint y: 544, endPoint x: 206, endPoint y: 534, distance: 9.7
click at [206, 544] on div "Shapes L" at bounding box center [212, 544] width 42 height 33
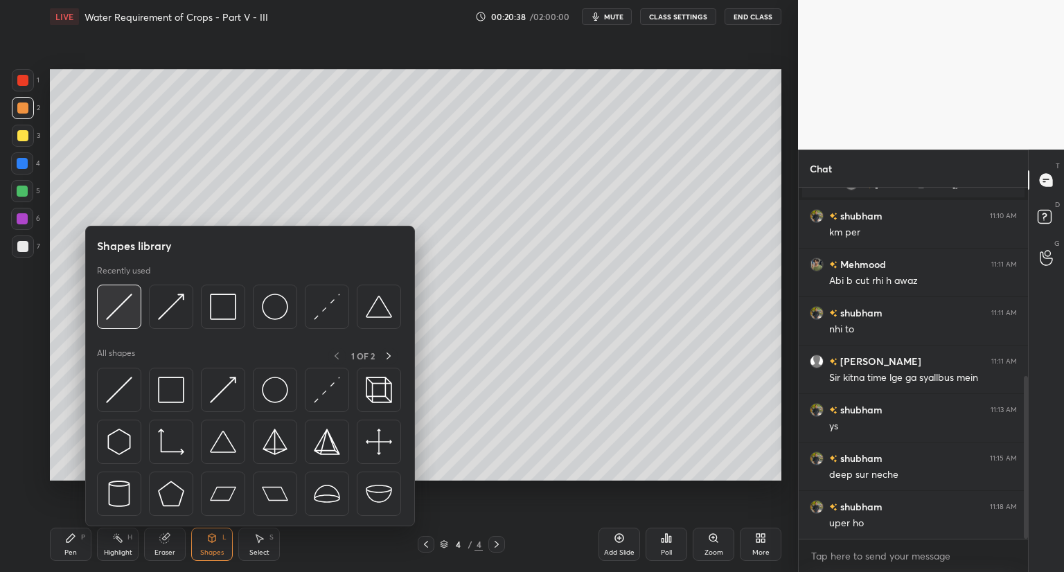
click at [116, 314] on img at bounding box center [119, 307] width 26 height 26
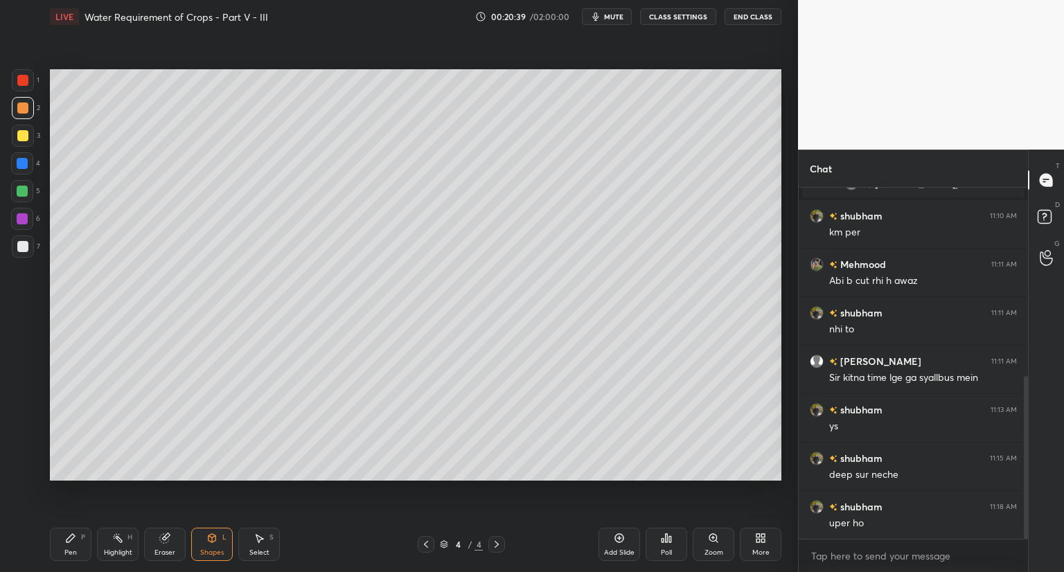
click at [22, 165] on div at bounding box center [22, 163] width 11 height 11
drag, startPoint x: 65, startPoint y: 549, endPoint x: 127, endPoint y: 483, distance: 90.7
click at [67, 547] on div "Pen P" at bounding box center [71, 544] width 42 height 33
drag, startPoint x: 24, startPoint y: 109, endPoint x: 35, endPoint y: 135, distance: 28.6
click at [25, 111] on div at bounding box center [22, 108] width 11 height 11
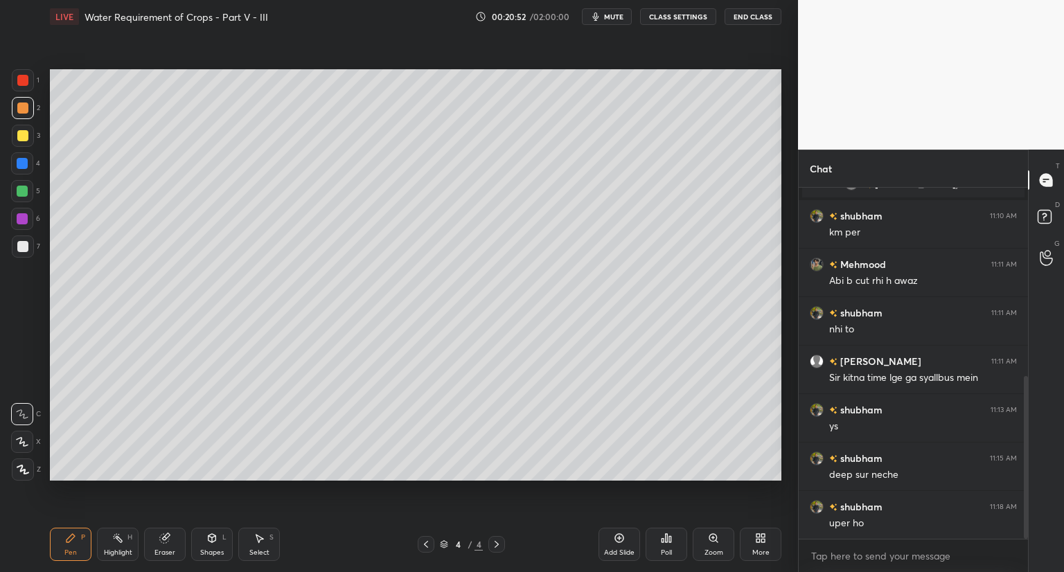
click at [213, 545] on div "Shapes L" at bounding box center [212, 544] width 42 height 33
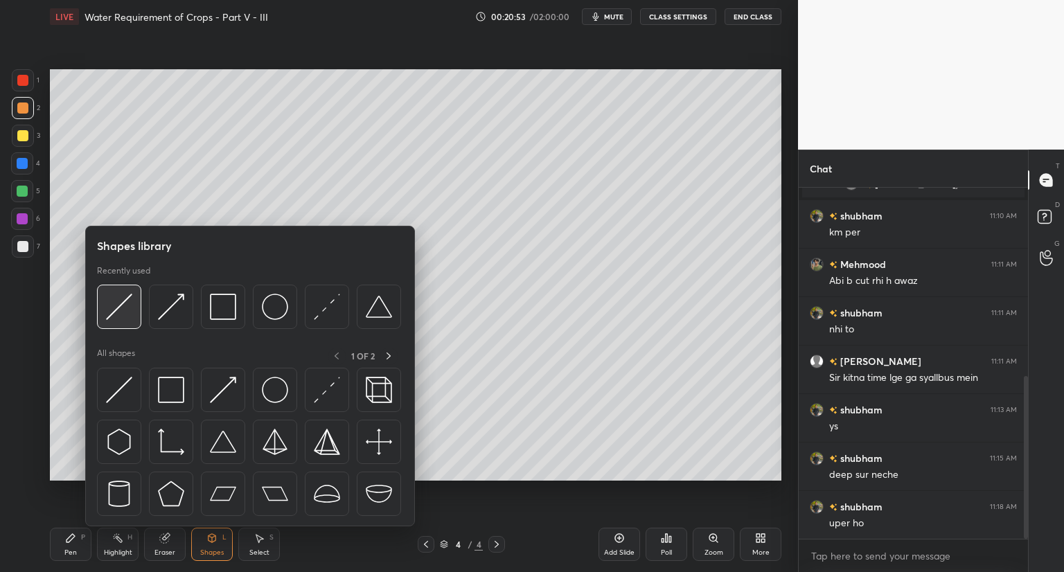
click at [127, 319] on img at bounding box center [119, 307] width 26 height 26
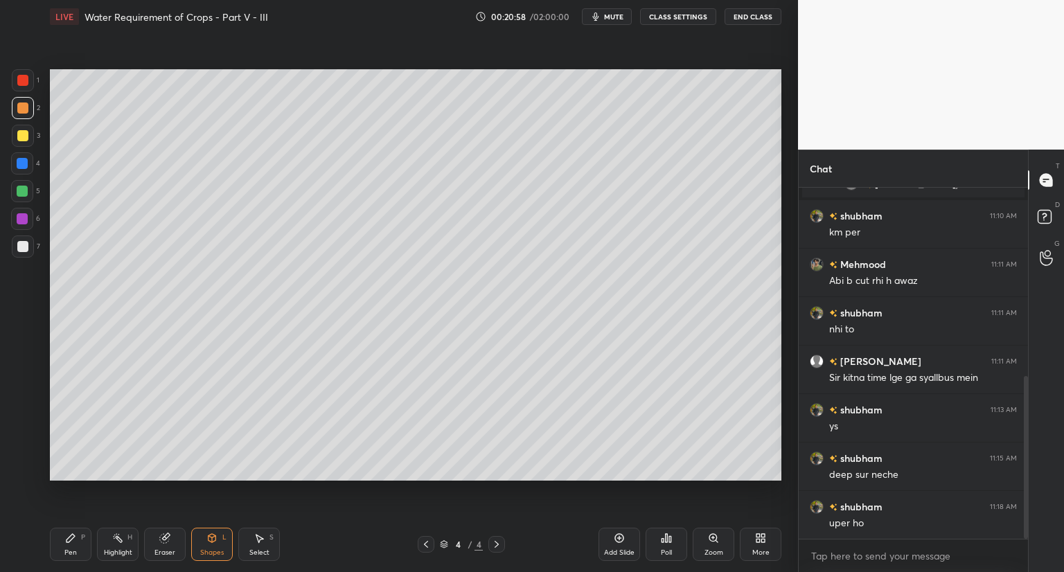
click at [71, 544] on div "Pen P" at bounding box center [71, 544] width 42 height 33
click at [19, 243] on div at bounding box center [22, 246] width 11 height 11
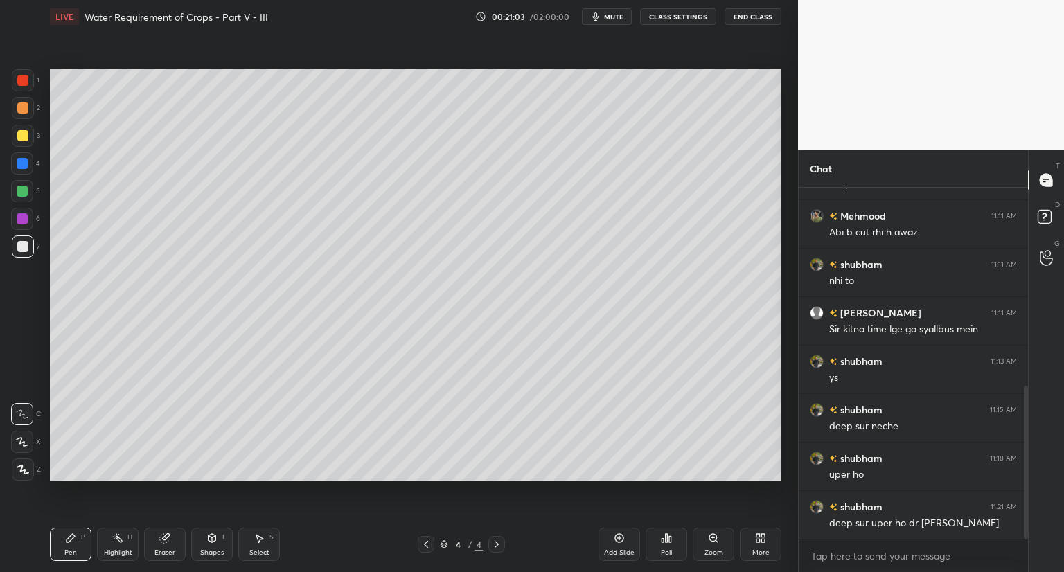
drag, startPoint x: 204, startPoint y: 540, endPoint x: 204, endPoint y: 530, distance: 10.4
click at [204, 539] on div "Shapes L" at bounding box center [212, 544] width 42 height 33
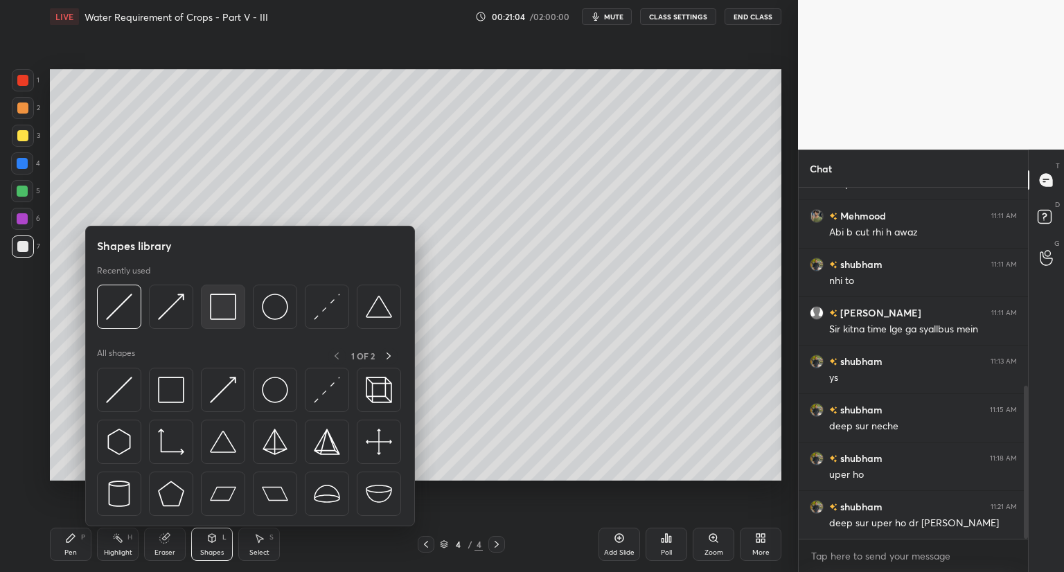
click at [222, 319] on img at bounding box center [223, 307] width 26 height 26
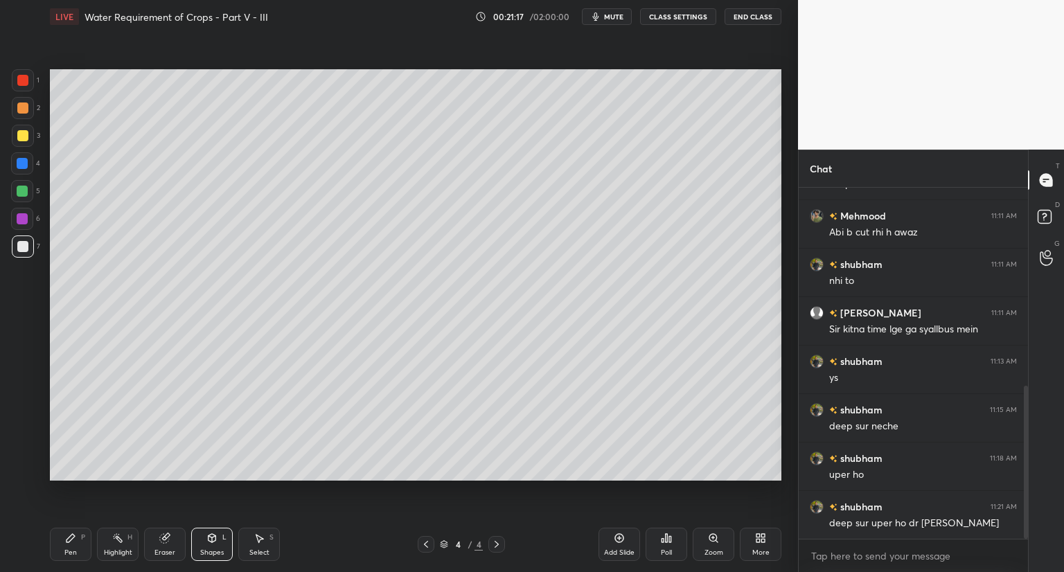
click at [72, 550] on div "Pen" at bounding box center [70, 552] width 12 height 7
drag, startPoint x: 162, startPoint y: 540, endPoint x: 299, endPoint y: 500, distance: 143.0
click at [166, 540] on icon at bounding box center [164, 538] width 9 height 9
click at [64, 554] on div "Pen" at bounding box center [70, 552] width 12 height 7
click at [208, 547] on div "Shapes L" at bounding box center [212, 544] width 42 height 33
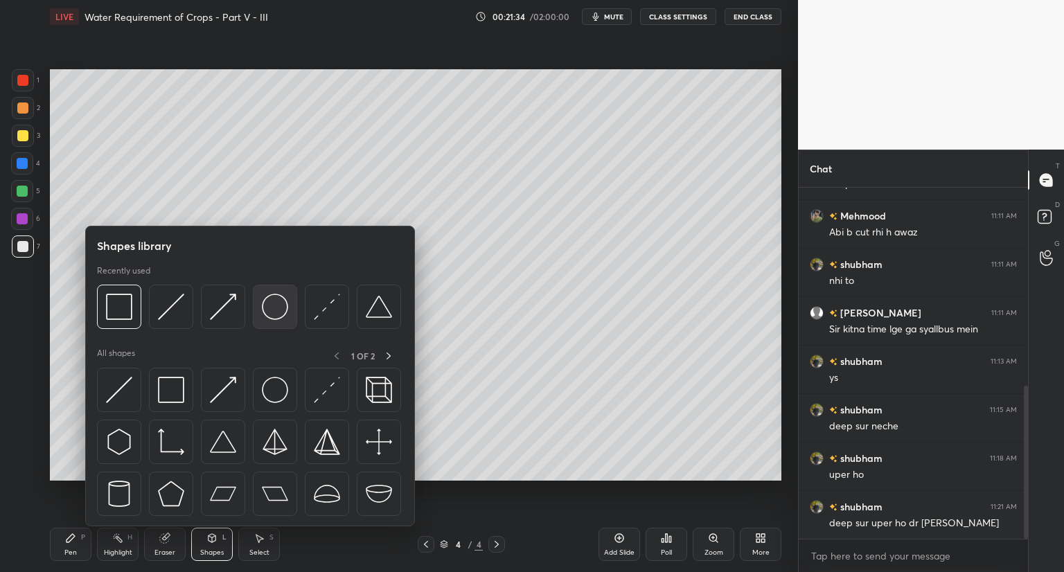
click at [285, 321] on div at bounding box center [275, 307] width 44 height 44
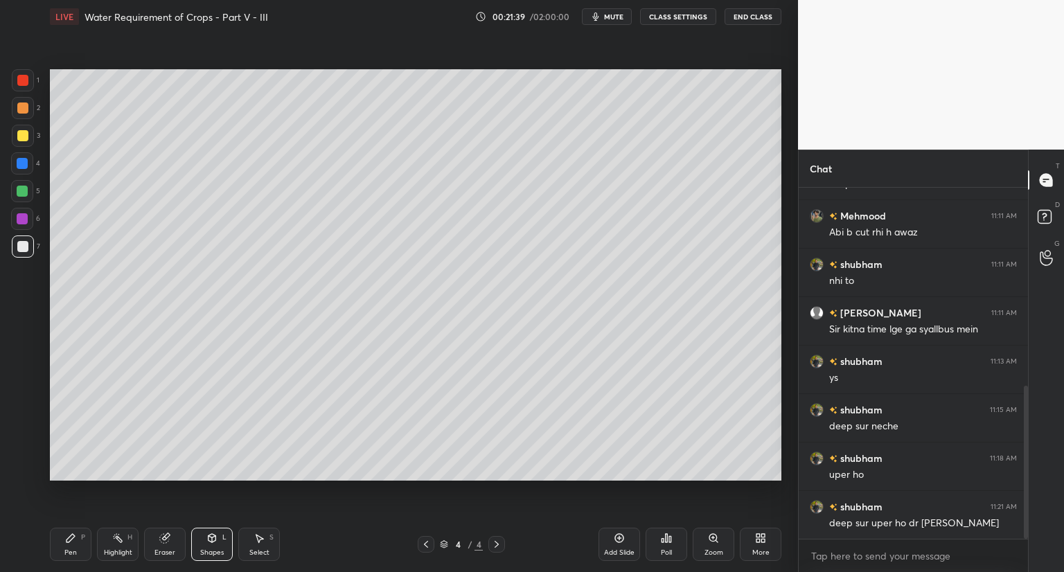
click at [204, 538] on div "Shapes L" at bounding box center [212, 544] width 42 height 33
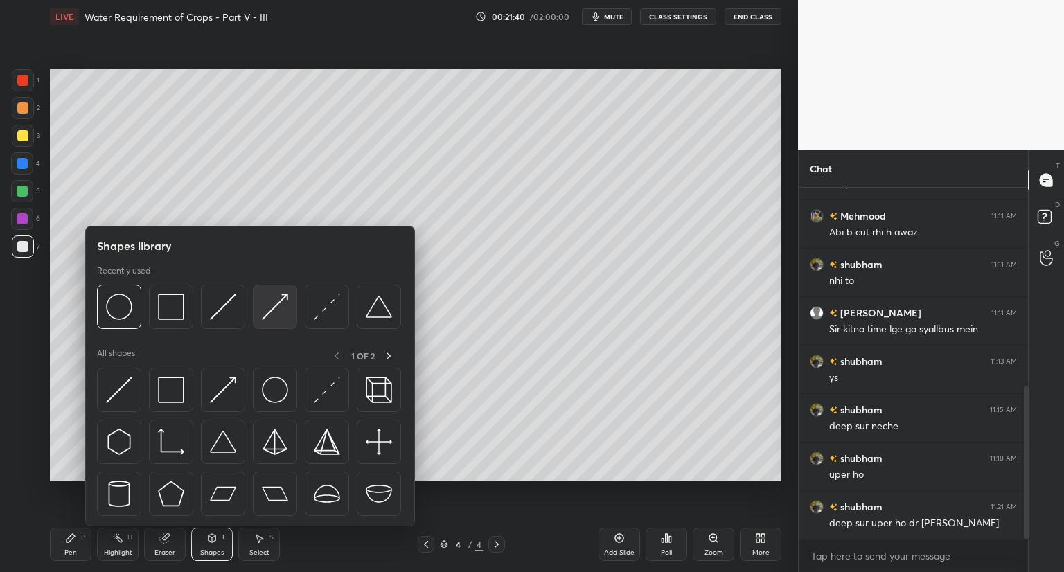
click at [290, 321] on div at bounding box center [275, 307] width 44 height 44
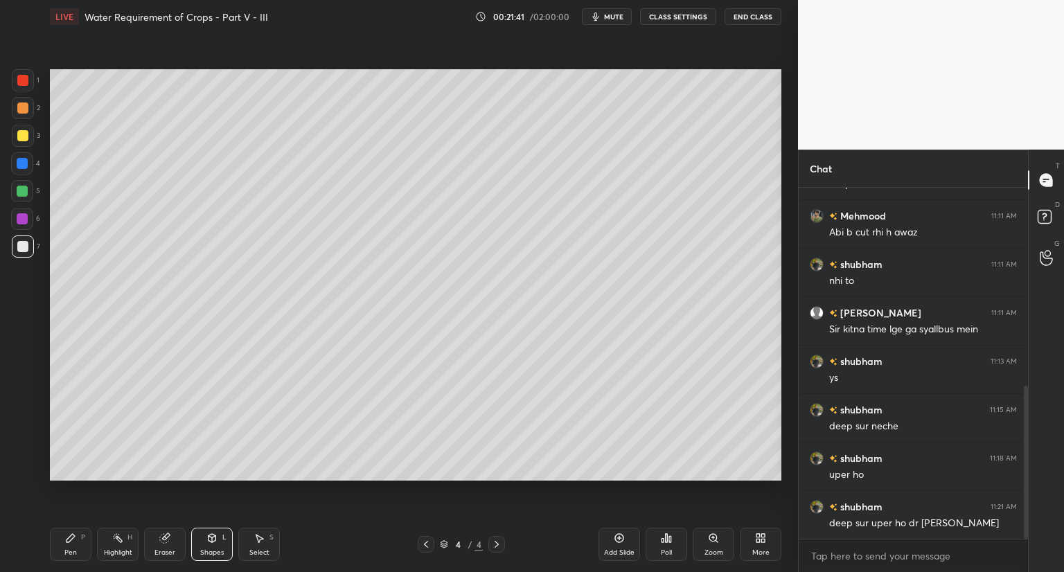
click at [30, 166] on div at bounding box center [22, 163] width 22 height 22
click at [209, 545] on div "Shapes L" at bounding box center [212, 544] width 42 height 33
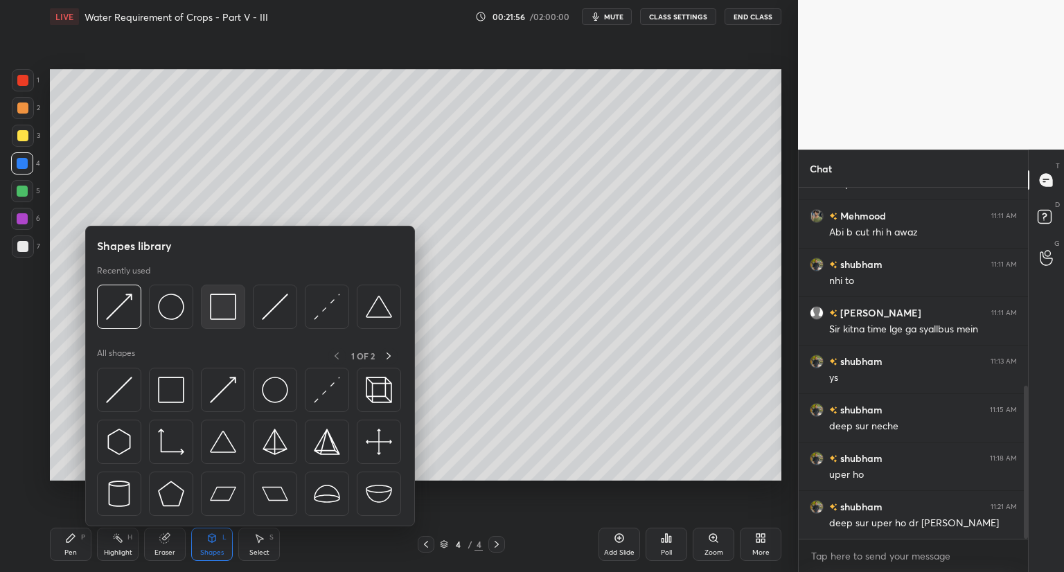
click at [222, 321] on div at bounding box center [223, 307] width 44 height 44
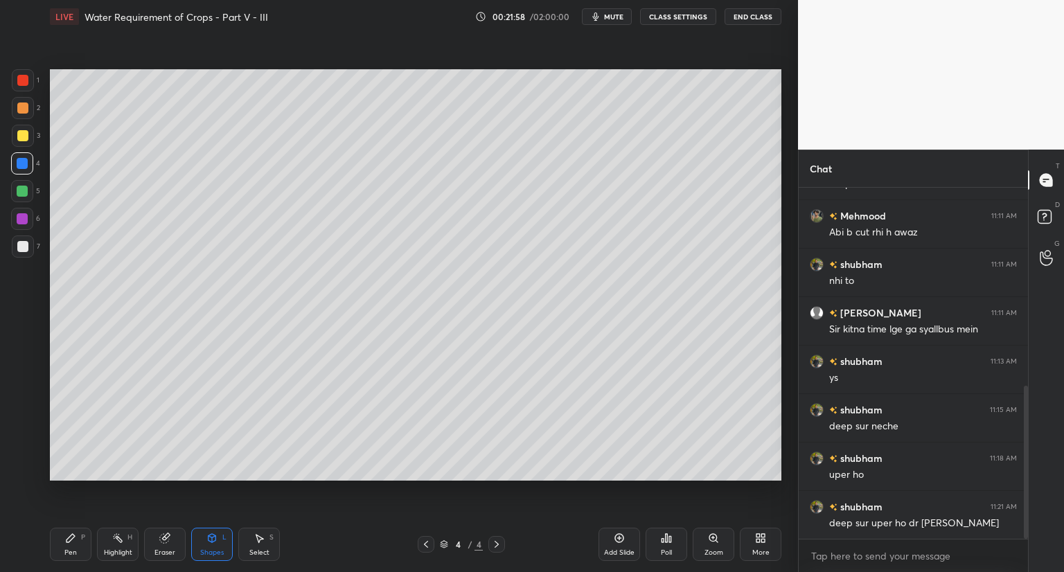
drag, startPoint x: 25, startPoint y: 132, endPoint x: 47, endPoint y: 141, distance: 23.9
click at [28, 133] on div at bounding box center [22, 135] width 11 height 11
click at [164, 543] on icon at bounding box center [164, 538] width 9 height 9
click at [78, 543] on div "Pen P" at bounding box center [71, 544] width 42 height 33
click at [23, 258] on div "7" at bounding box center [26, 250] width 28 height 28
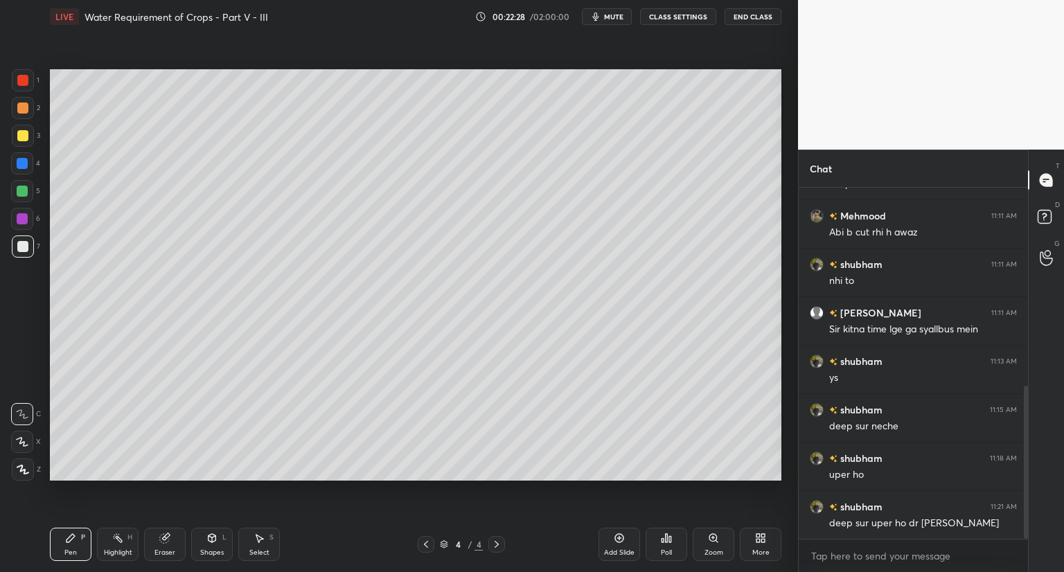
drag, startPoint x: 201, startPoint y: 544, endPoint x: 198, endPoint y: 533, distance: 11.4
click at [200, 543] on div "Shapes L" at bounding box center [212, 544] width 42 height 33
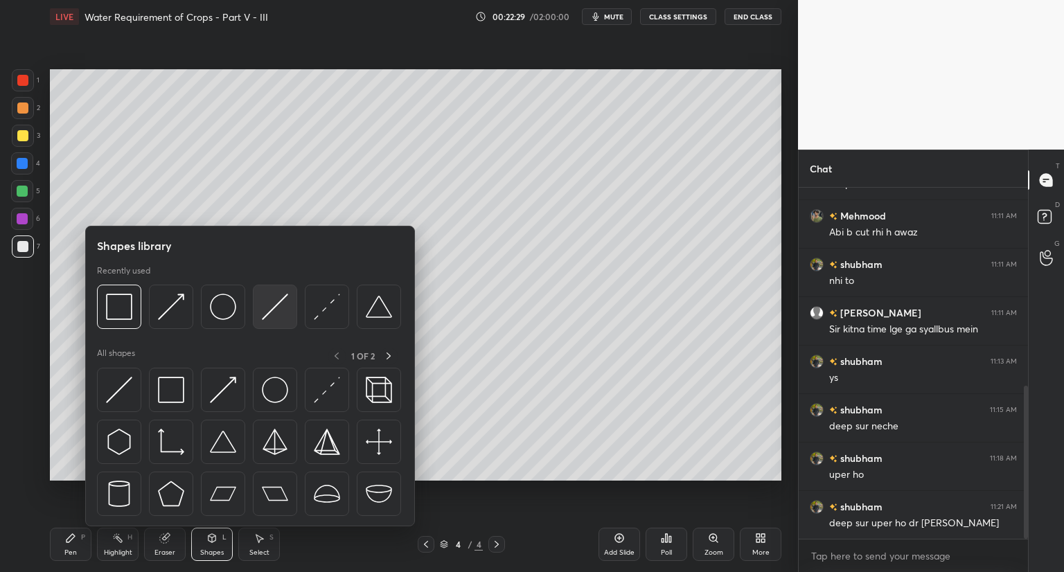
click at [279, 321] on div at bounding box center [275, 307] width 44 height 44
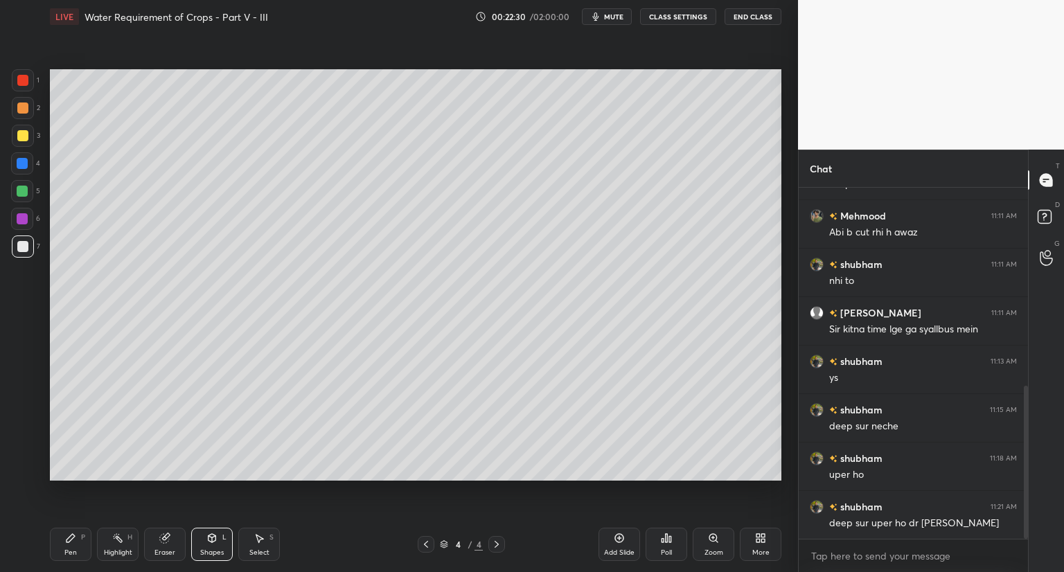
click at [26, 163] on div at bounding box center [22, 163] width 11 height 11
click at [72, 540] on icon at bounding box center [70, 538] width 11 height 11
click at [205, 543] on div "Shapes L" at bounding box center [212, 544] width 42 height 33
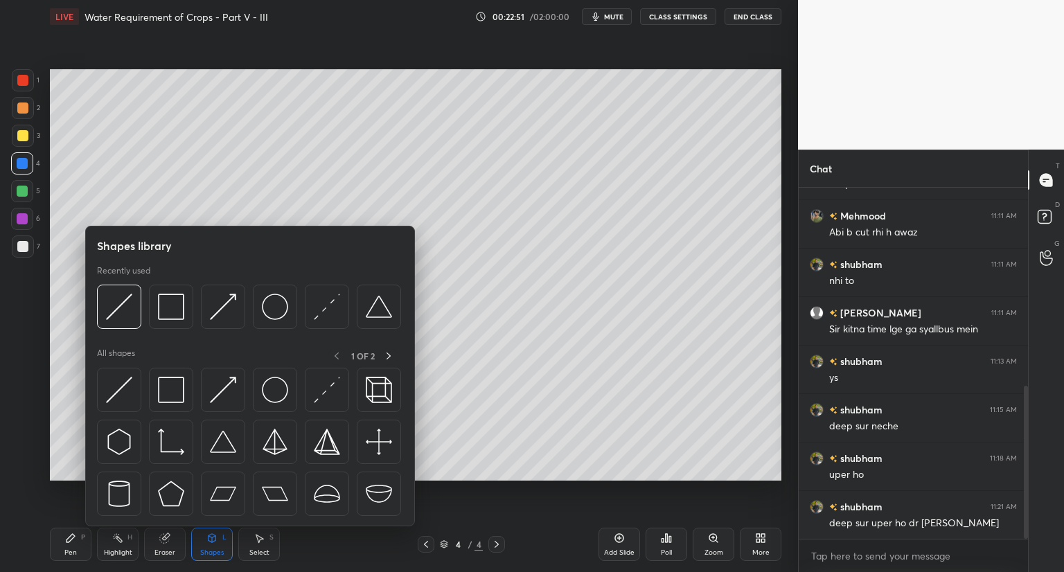
click at [20, 214] on div at bounding box center [22, 218] width 11 height 11
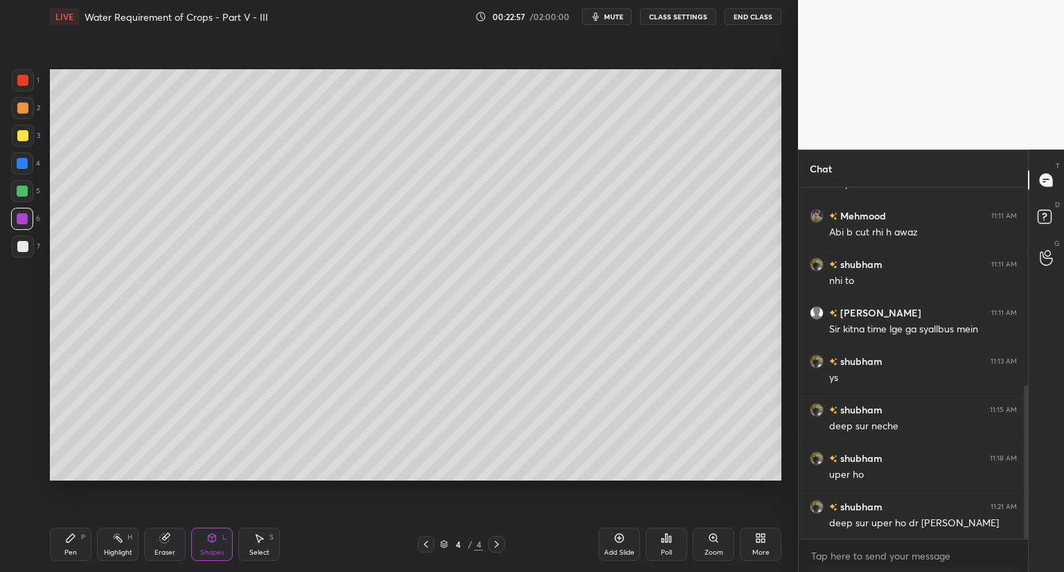
drag, startPoint x: 208, startPoint y: 545, endPoint x: 222, endPoint y: 527, distance: 23.2
click at [211, 543] on div "Shapes L" at bounding box center [212, 544] width 42 height 33
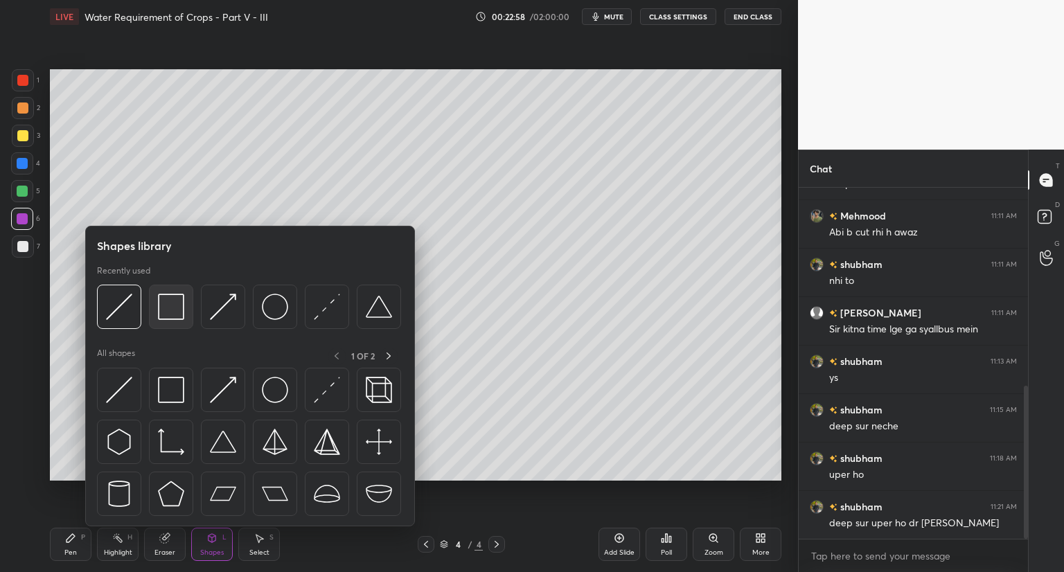
click at [182, 310] on img at bounding box center [171, 307] width 26 height 26
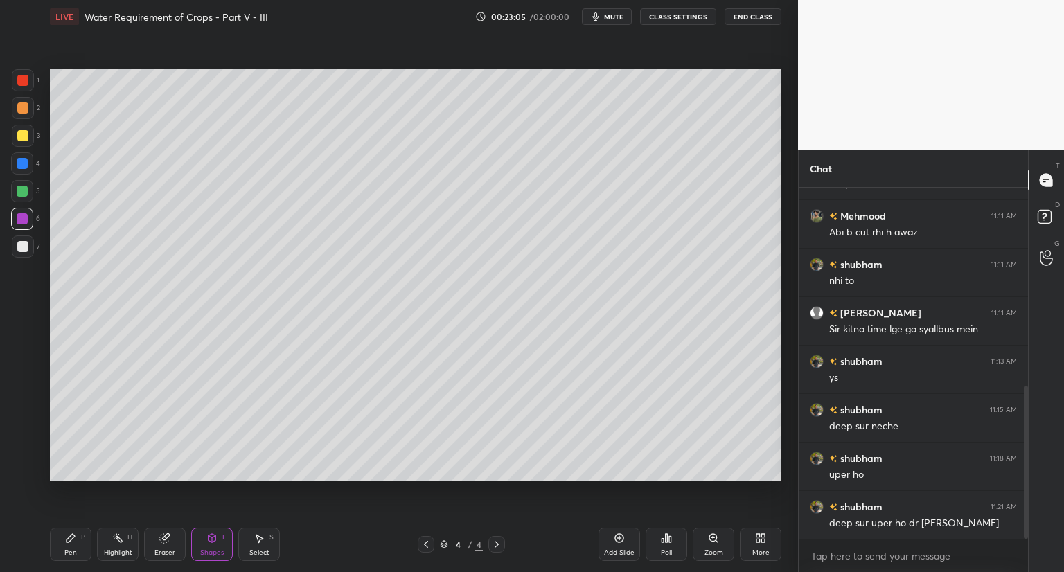
click at [203, 552] on div "Shapes" at bounding box center [212, 552] width 24 height 7
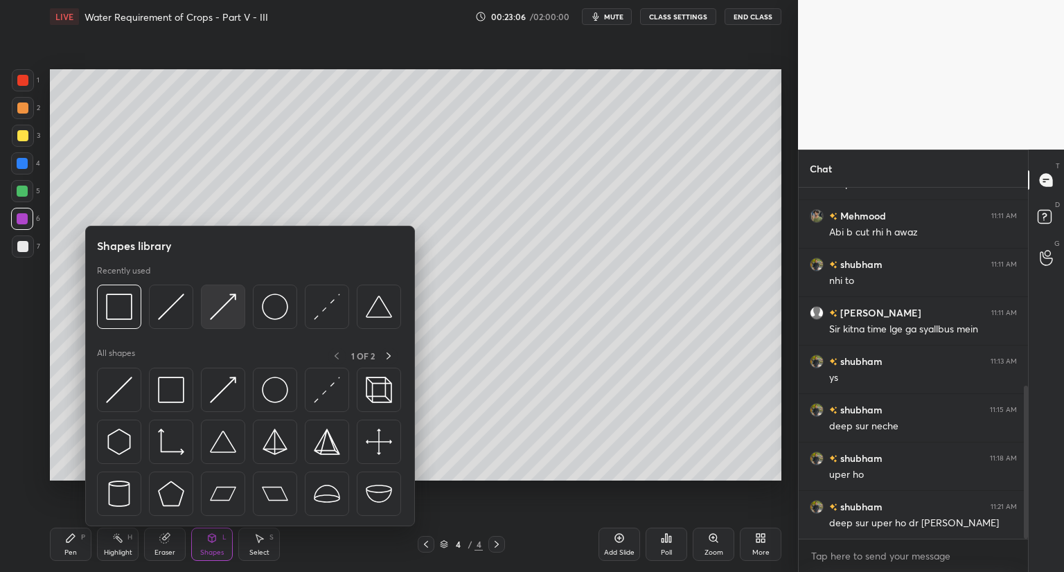
click at [229, 303] on img at bounding box center [223, 307] width 26 height 26
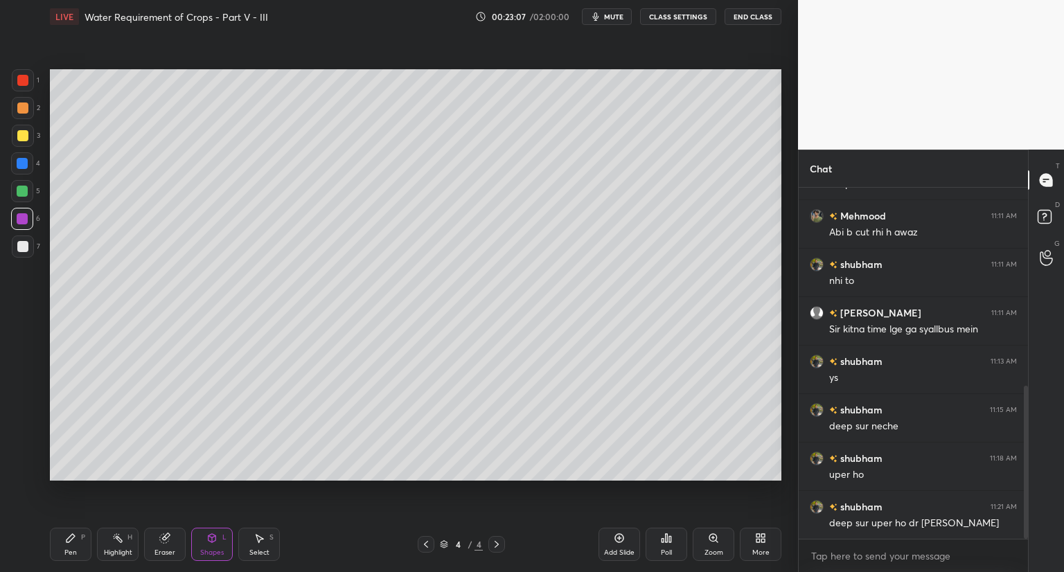
click at [23, 166] on div at bounding box center [22, 163] width 11 height 11
drag, startPoint x: 202, startPoint y: 547, endPoint x: 204, endPoint y: 533, distance: 14.0
click at [202, 547] on div "Shapes L" at bounding box center [212, 544] width 42 height 33
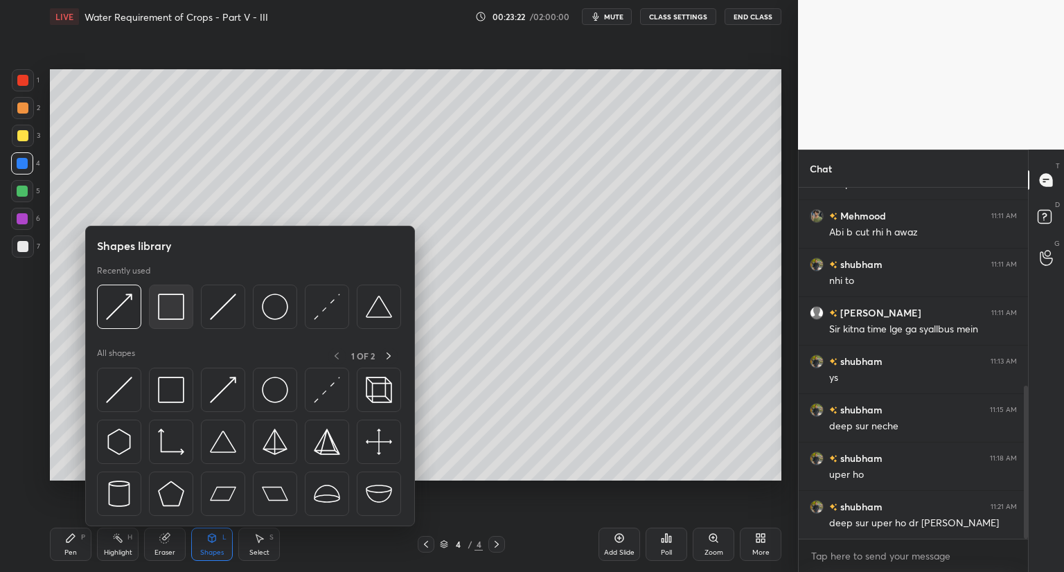
click at [177, 314] on img at bounding box center [171, 307] width 26 height 26
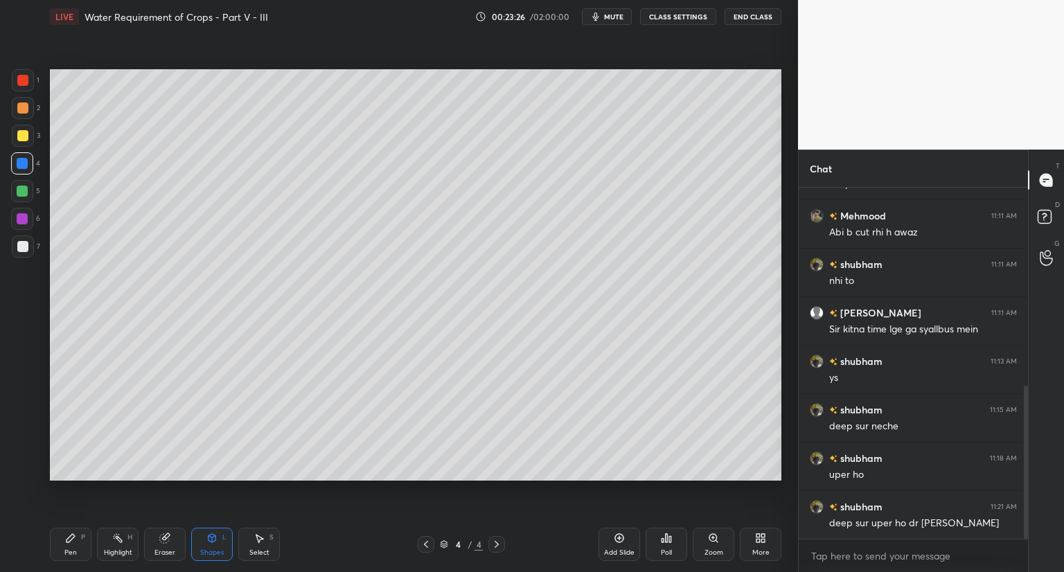
drag, startPoint x: 164, startPoint y: 541, endPoint x: 180, endPoint y: 510, distance: 35.0
click at [169, 533] on icon at bounding box center [164, 538] width 11 height 11
click at [205, 556] on div "Shapes" at bounding box center [212, 552] width 24 height 7
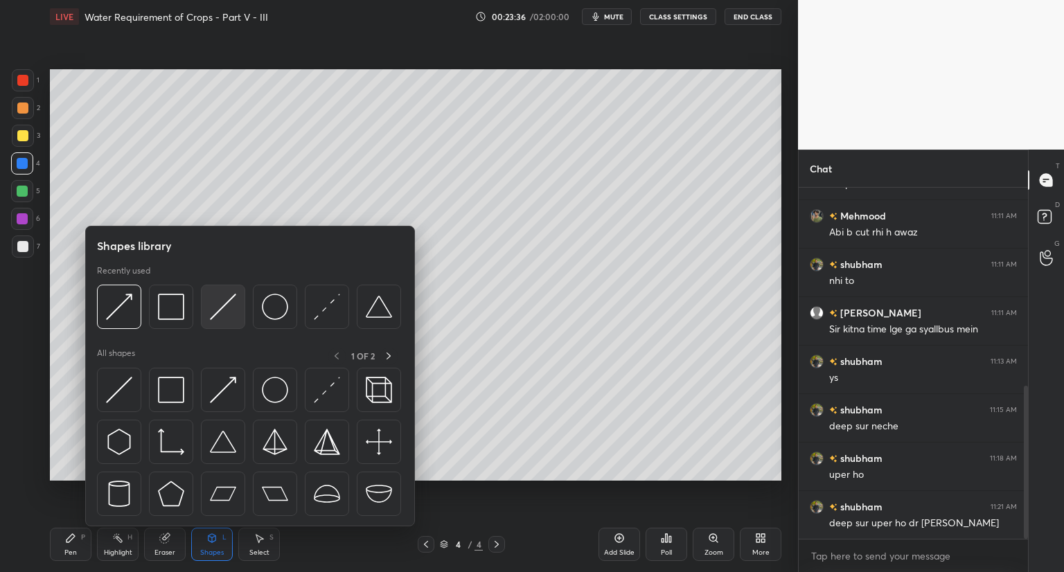
click at [220, 308] on img at bounding box center [223, 307] width 26 height 26
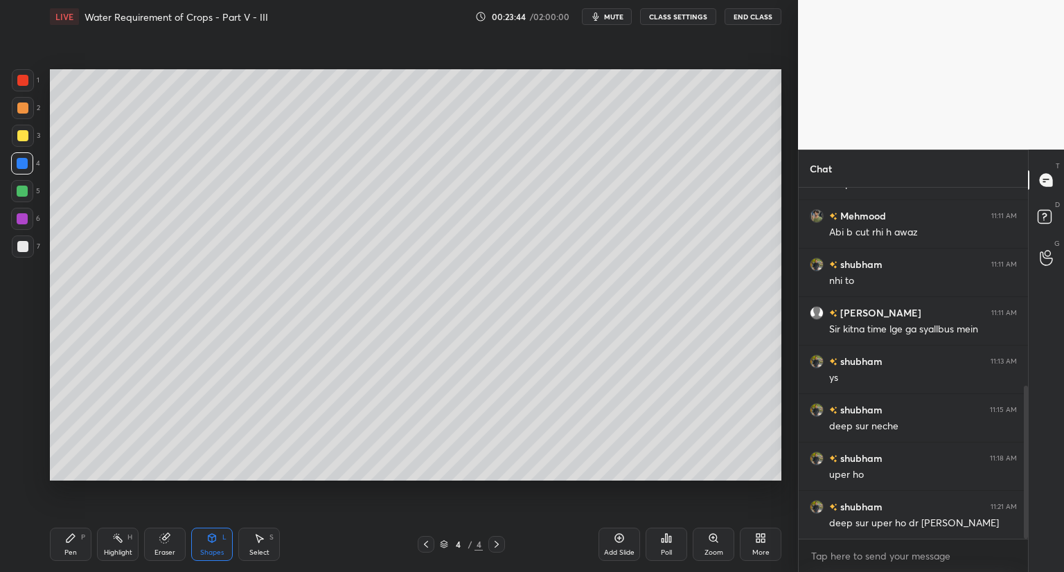
click at [208, 552] on div "Shapes" at bounding box center [212, 552] width 24 height 7
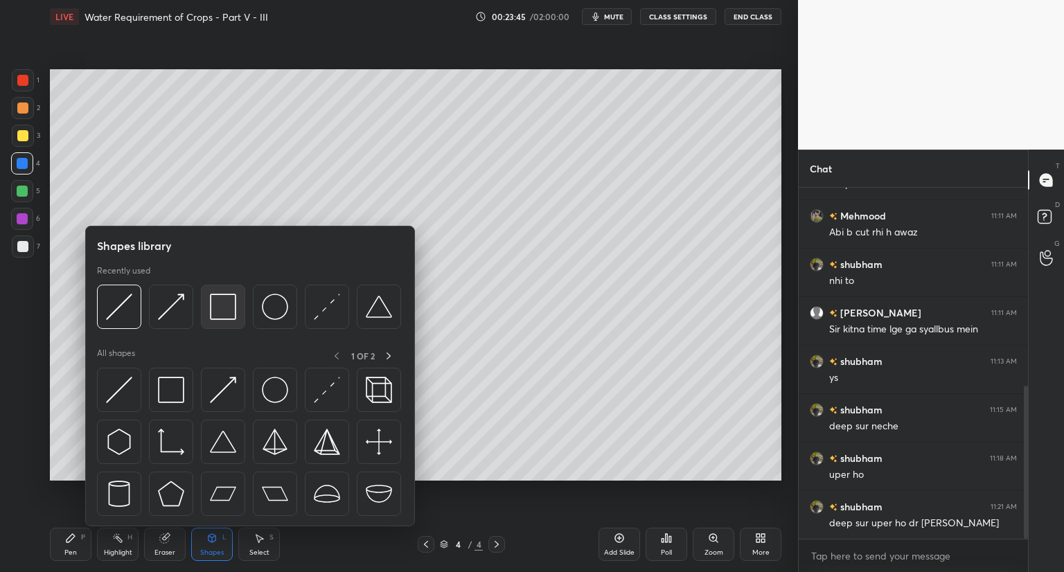
click at [222, 296] on img at bounding box center [223, 307] width 26 height 26
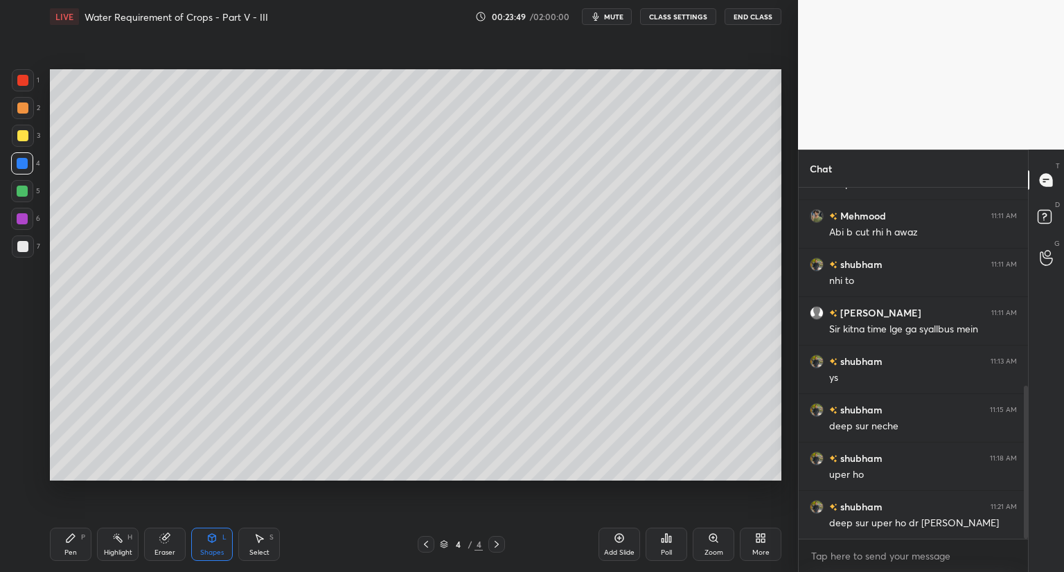
drag, startPoint x: 19, startPoint y: 238, endPoint x: 46, endPoint y: 242, distance: 26.7
click at [22, 241] on div at bounding box center [23, 247] width 22 height 22
click at [168, 541] on icon at bounding box center [164, 538] width 9 height 9
drag, startPoint x: 74, startPoint y: 549, endPoint x: 80, endPoint y: 539, distance: 11.2
click at [76, 547] on div "Pen P" at bounding box center [71, 544] width 42 height 33
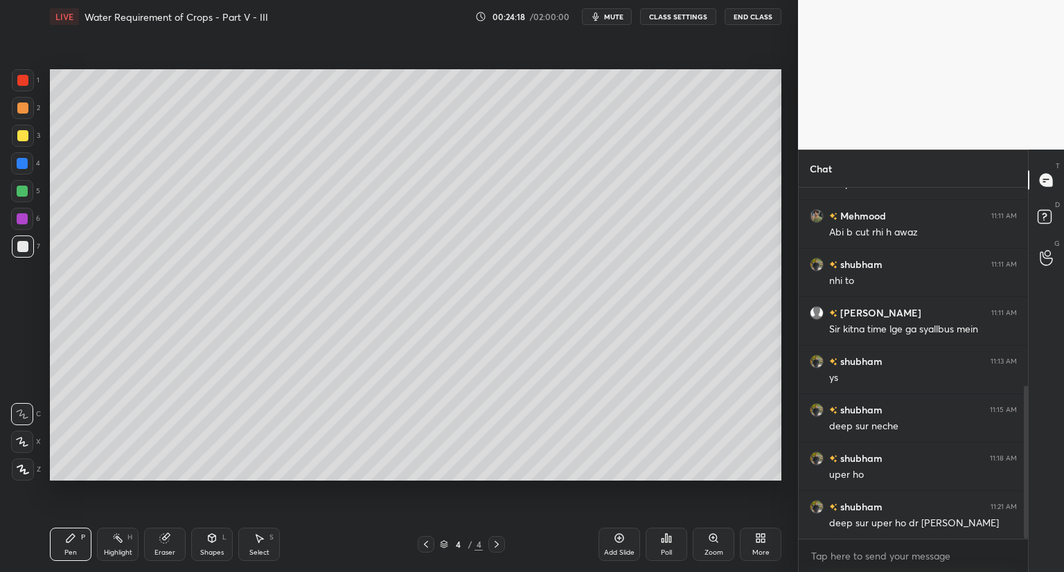
click at [213, 540] on icon at bounding box center [211, 538] width 11 height 11
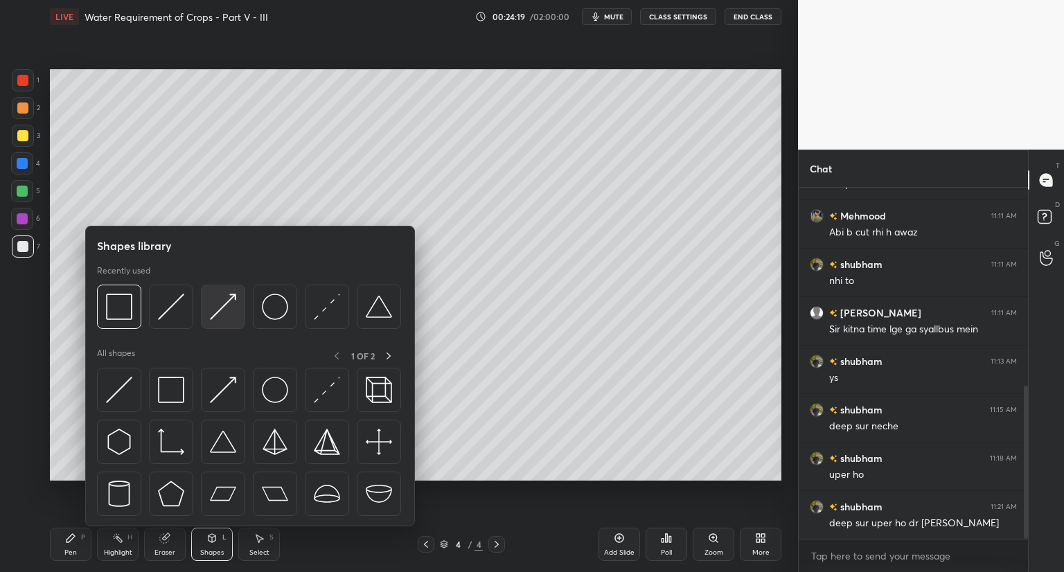
click at [227, 321] on div at bounding box center [223, 307] width 44 height 44
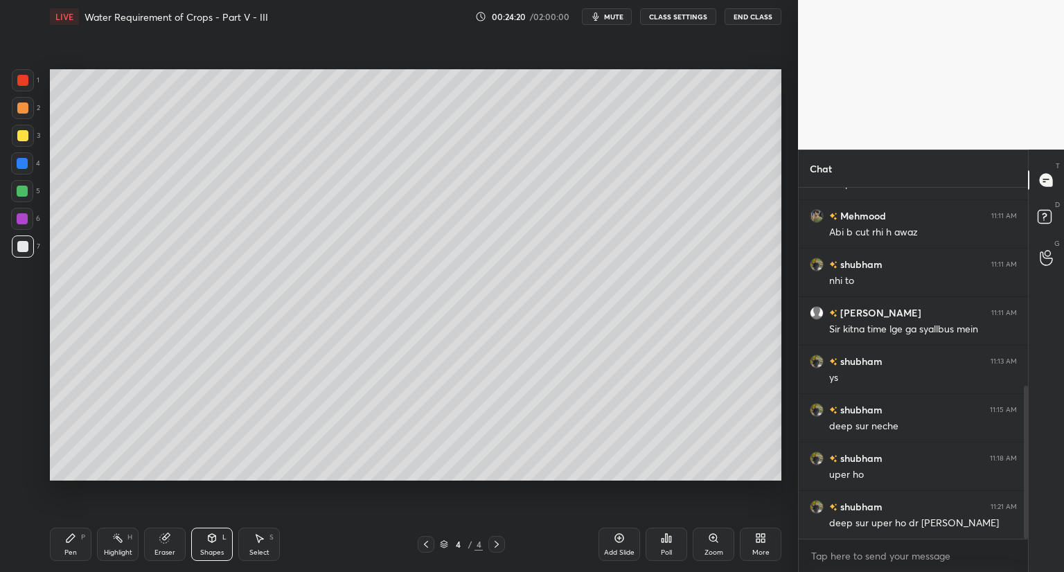
drag, startPoint x: 19, startPoint y: 162, endPoint x: 38, endPoint y: 166, distance: 19.2
click at [20, 162] on div at bounding box center [22, 163] width 11 height 11
drag, startPoint x: 68, startPoint y: 547, endPoint x: 100, endPoint y: 502, distance: 55.2
click at [72, 547] on div "Pen P" at bounding box center [71, 544] width 42 height 33
click at [21, 78] on div at bounding box center [22, 80] width 11 height 11
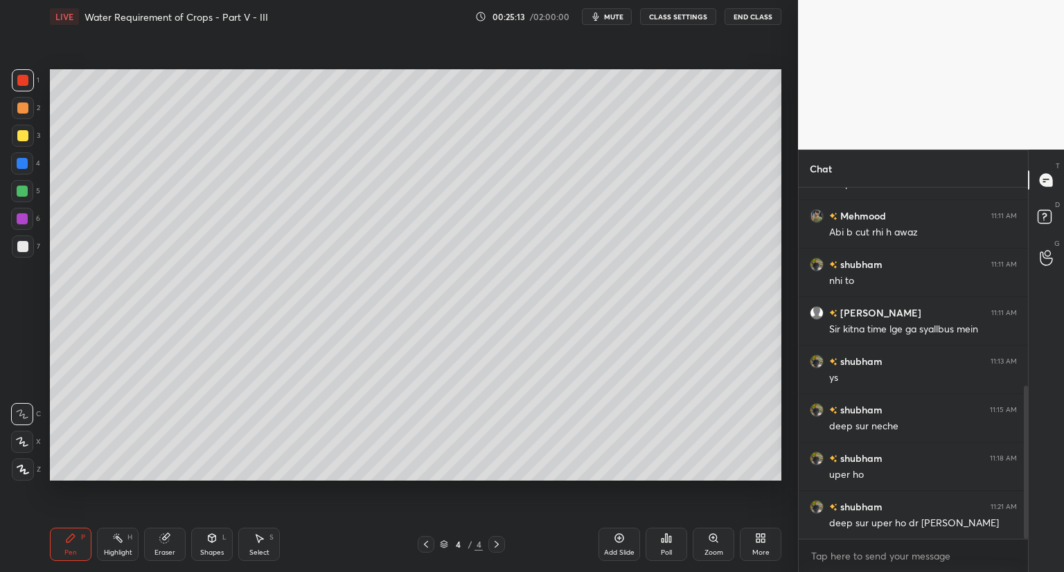
drag, startPoint x: 24, startPoint y: 132, endPoint x: 33, endPoint y: 133, distance: 9.7
click at [26, 134] on div at bounding box center [22, 135] width 11 height 11
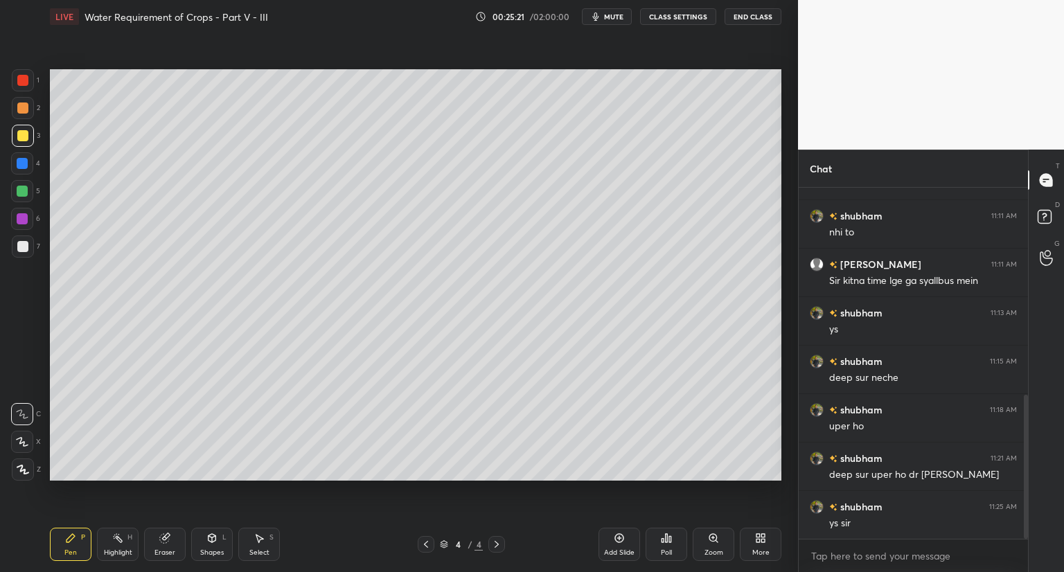
click at [26, 219] on div at bounding box center [22, 218] width 11 height 11
drag, startPoint x: 22, startPoint y: 76, endPoint x: 25, endPoint y: 87, distance: 11.4
click at [22, 82] on div at bounding box center [22, 80] width 11 height 11
click at [496, 543] on icon at bounding box center [497, 544] width 4 height 7
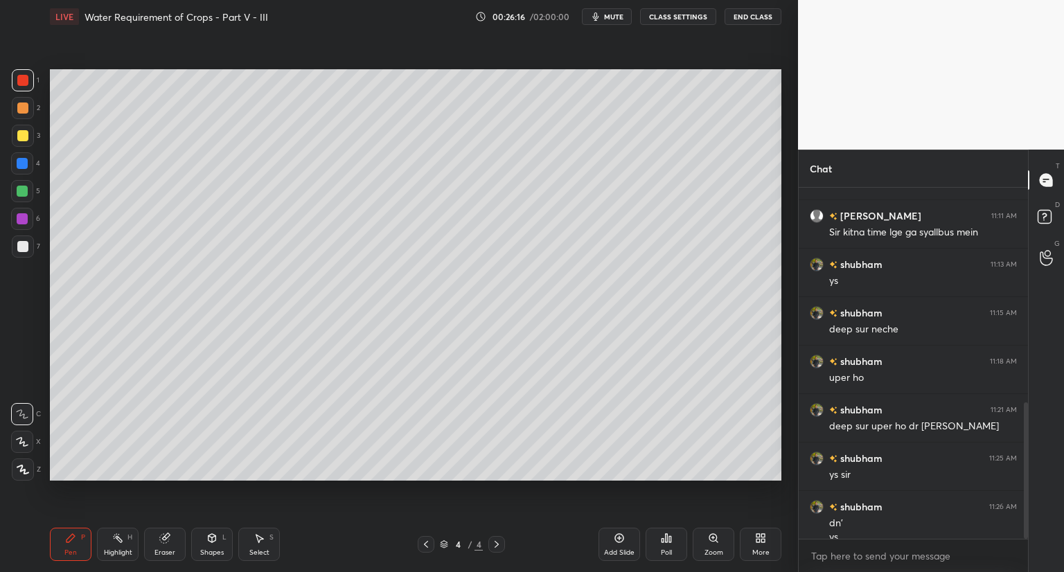
scroll to position [567, 0]
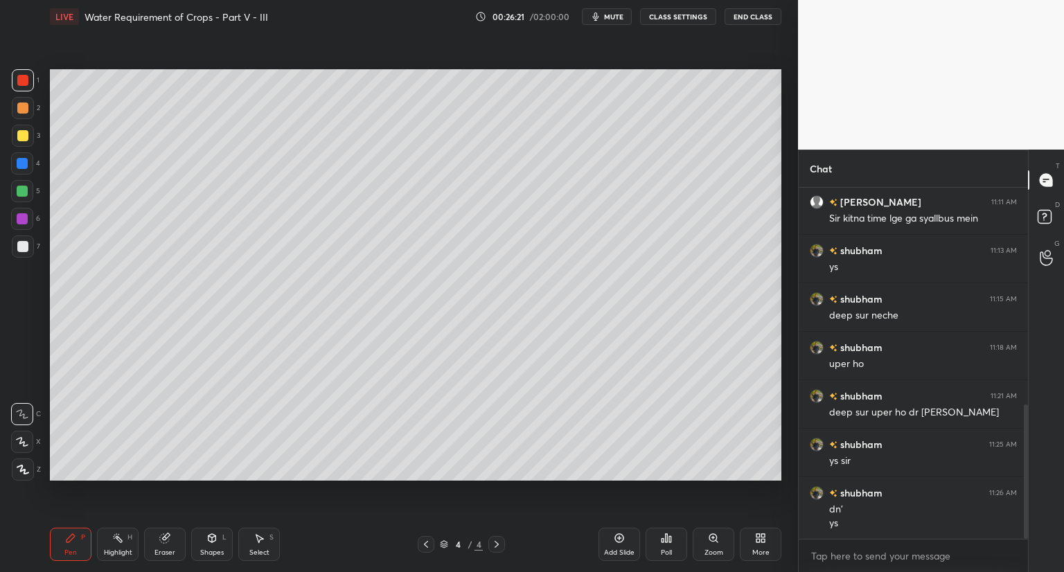
click at [615, 546] on div "Add Slide" at bounding box center [620, 544] width 42 height 33
click at [205, 541] on div "Shapes L" at bounding box center [212, 544] width 42 height 33
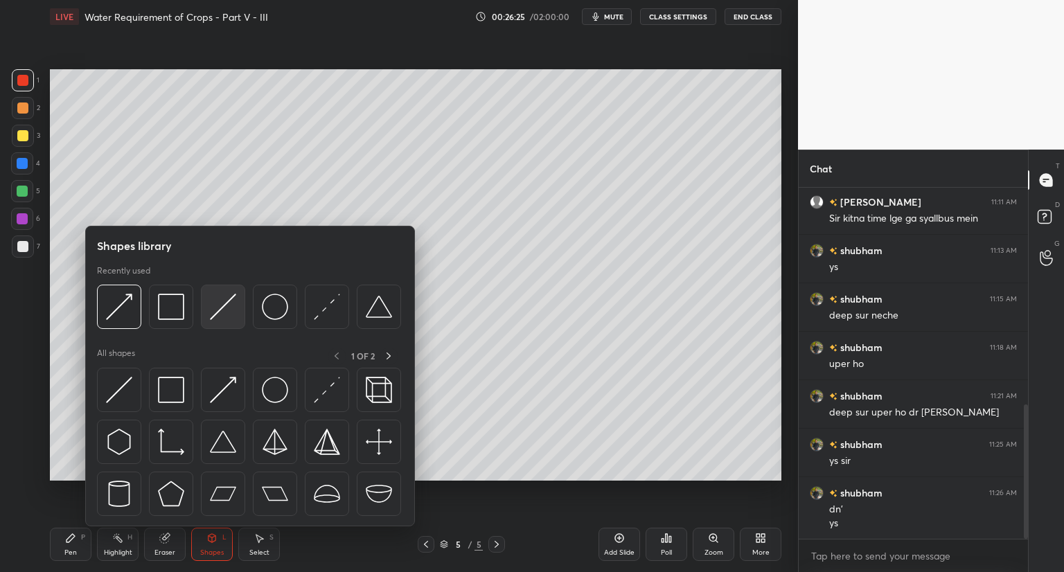
click at [218, 306] on img at bounding box center [223, 307] width 26 height 26
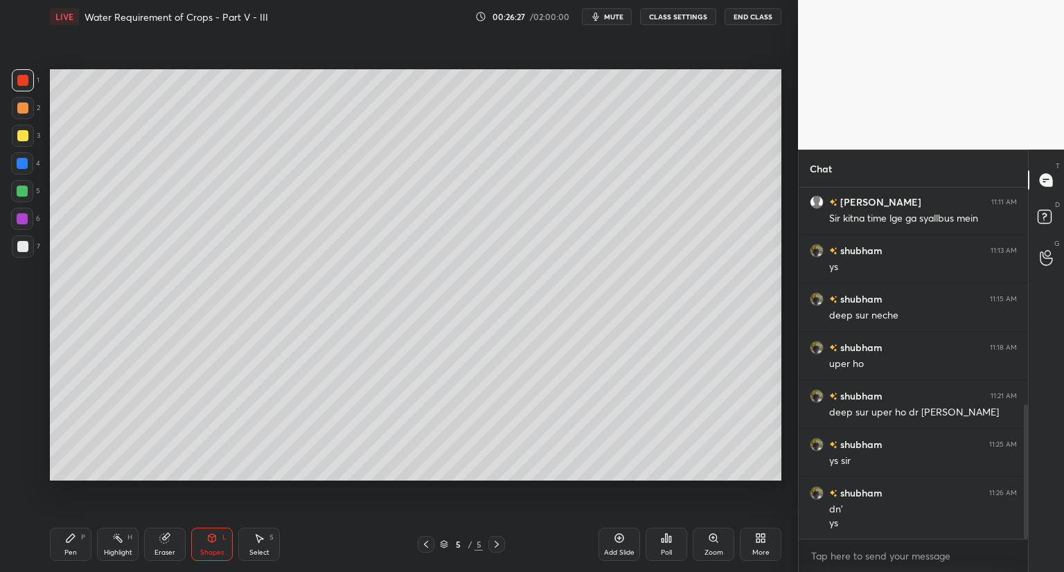
click at [25, 105] on div at bounding box center [22, 108] width 11 height 11
click at [26, 131] on div at bounding box center [22, 135] width 11 height 11
drag, startPoint x: 22, startPoint y: 103, endPoint x: 45, endPoint y: 109, distance: 23.5
click at [28, 105] on div at bounding box center [22, 108] width 11 height 11
click at [24, 133] on div at bounding box center [22, 135] width 11 height 11
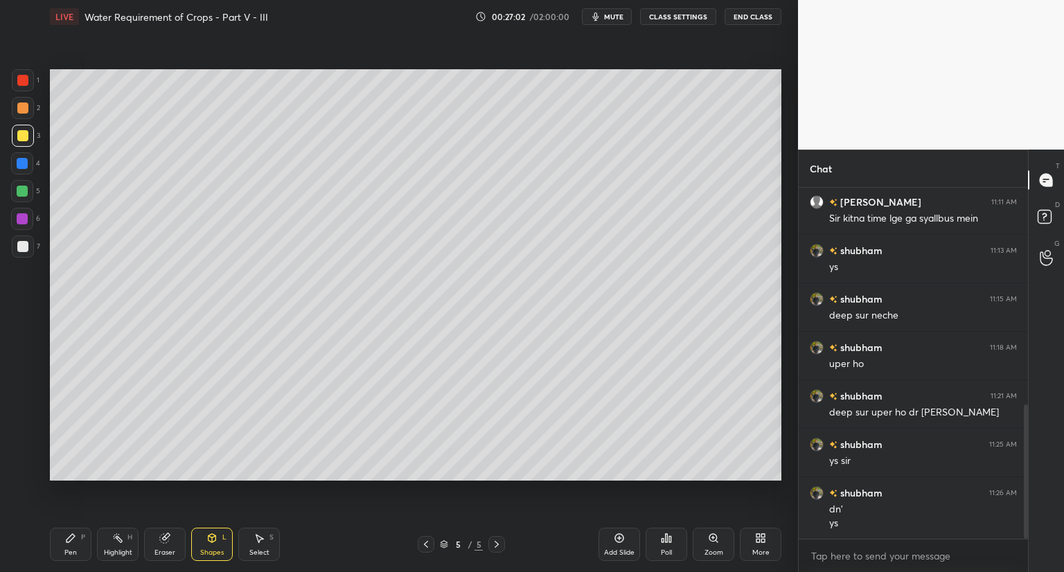
click at [24, 244] on div at bounding box center [22, 246] width 11 height 11
drag, startPoint x: 203, startPoint y: 538, endPoint x: 205, endPoint y: 527, distance: 11.3
click at [202, 538] on div "Shapes L" at bounding box center [212, 544] width 42 height 33
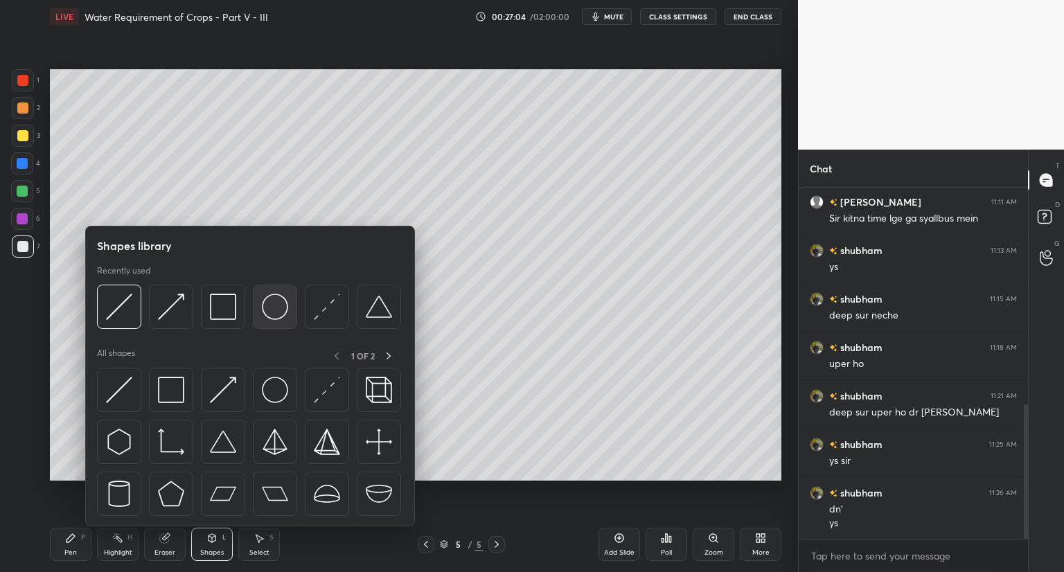
click at [267, 310] on img at bounding box center [275, 307] width 26 height 26
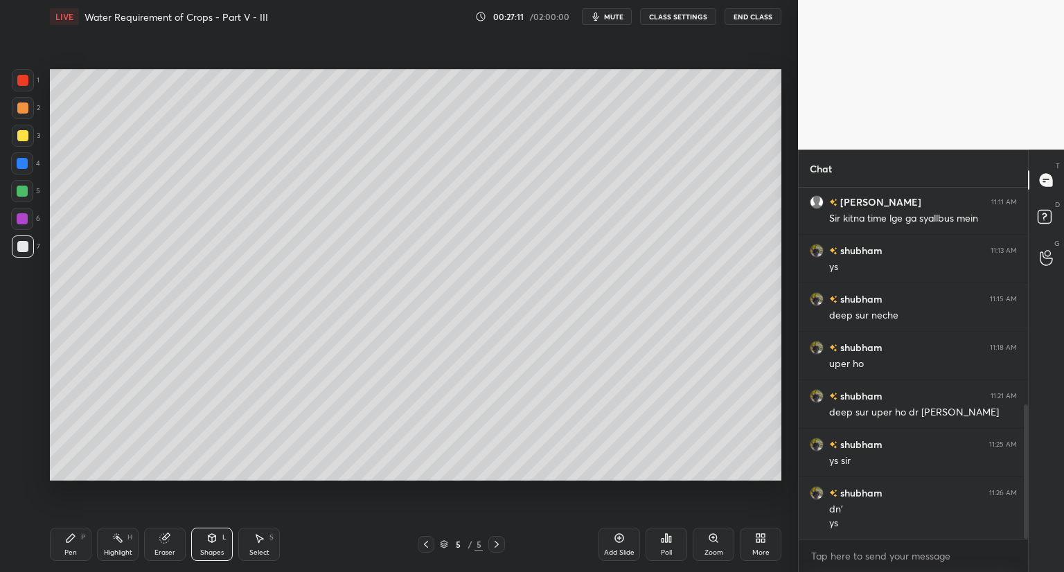
click at [22, 165] on div at bounding box center [22, 163] width 11 height 11
click at [214, 540] on icon at bounding box center [213, 538] width 8 height 8
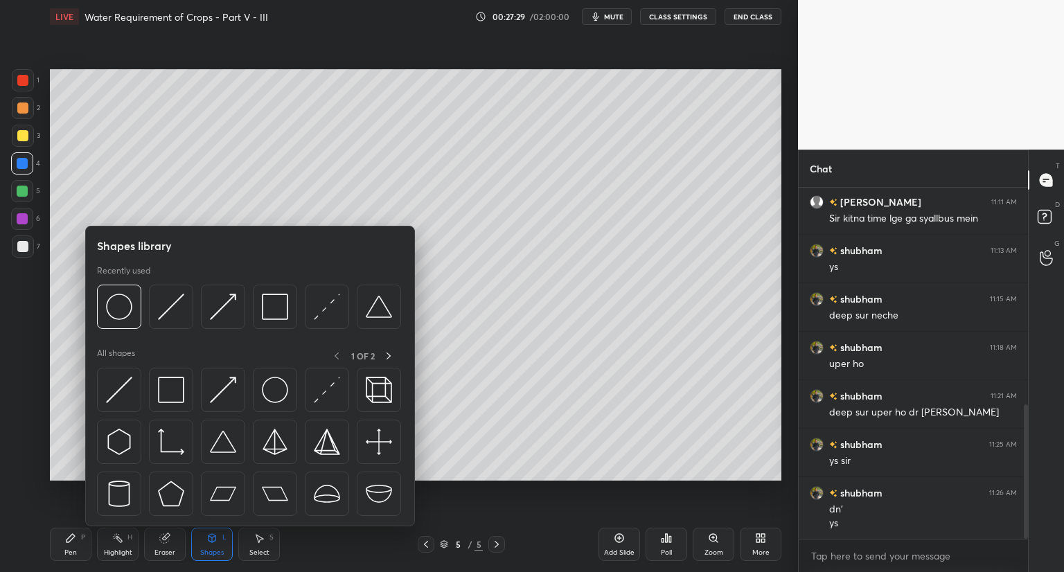
click at [62, 549] on div "Pen P" at bounding box center [71, 544] width 42 height 33
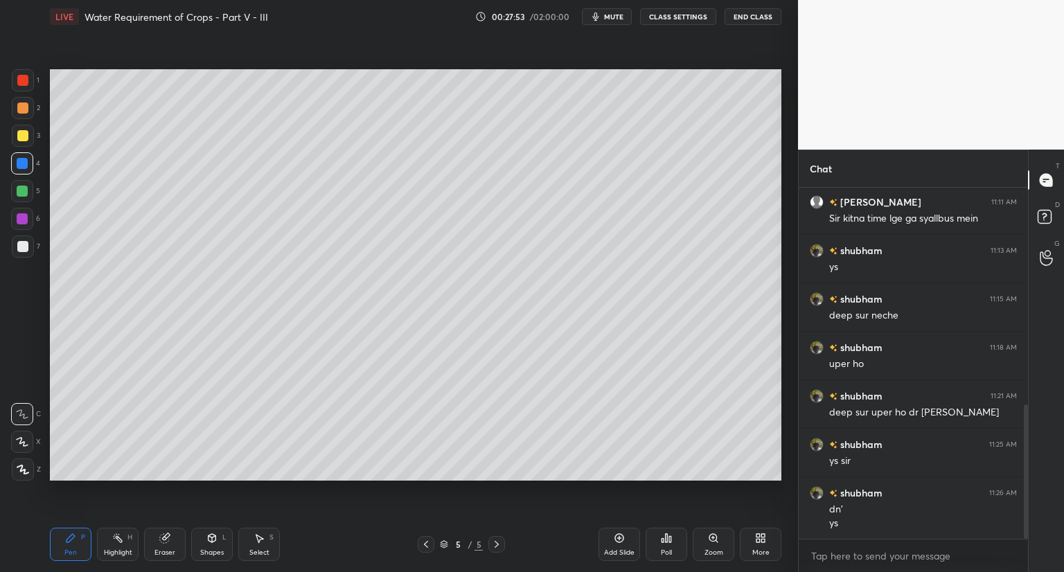
drag, startPoint x: 164, startPoint y: 549, endPoint x: 173, endPoint y: 536, distance: 16.0
click at [170, 540] on div "Eraser" at bounding box center [165, 544] width 42 height 33
click at [64, 547] on div "Pen P" at bounding box center [71, 544] width 42 height 33
click at [22, 193] on div at bounding box center [22, 191] width 11 height 11
drag, startPoint x: 25, startPoint y: 81, endPoint x: 43, endPoint y: 109, distance: 33.6
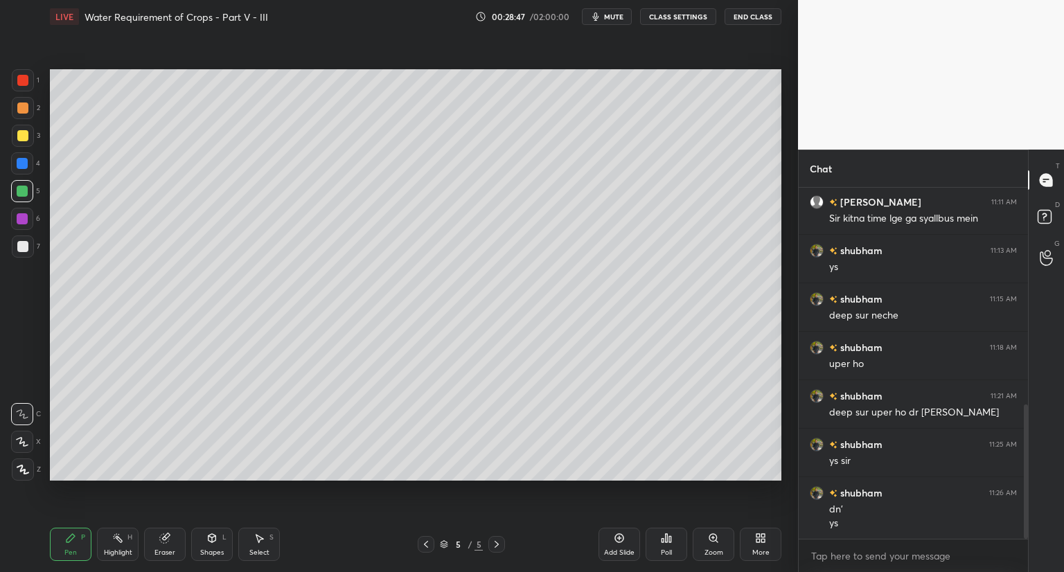
click at [28, 84] on div at bounding box center [23, 80] width 22 height 22
click at [206, 552] on div "Shapes" at bounding box center [212, 552] width 24 height 7
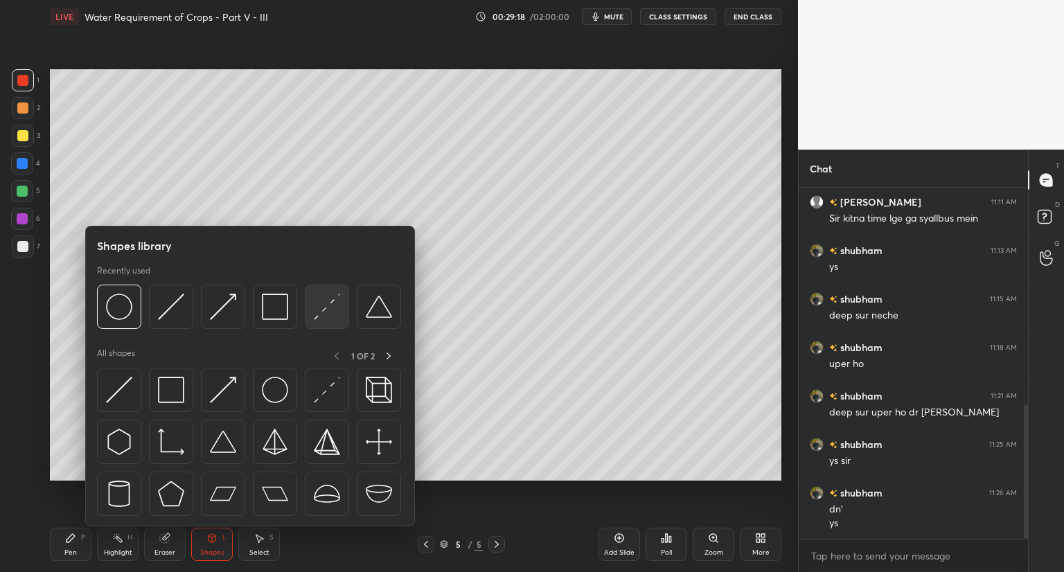
click at [316, 321] on div at bounding box center [327, 307] width 44 height 44
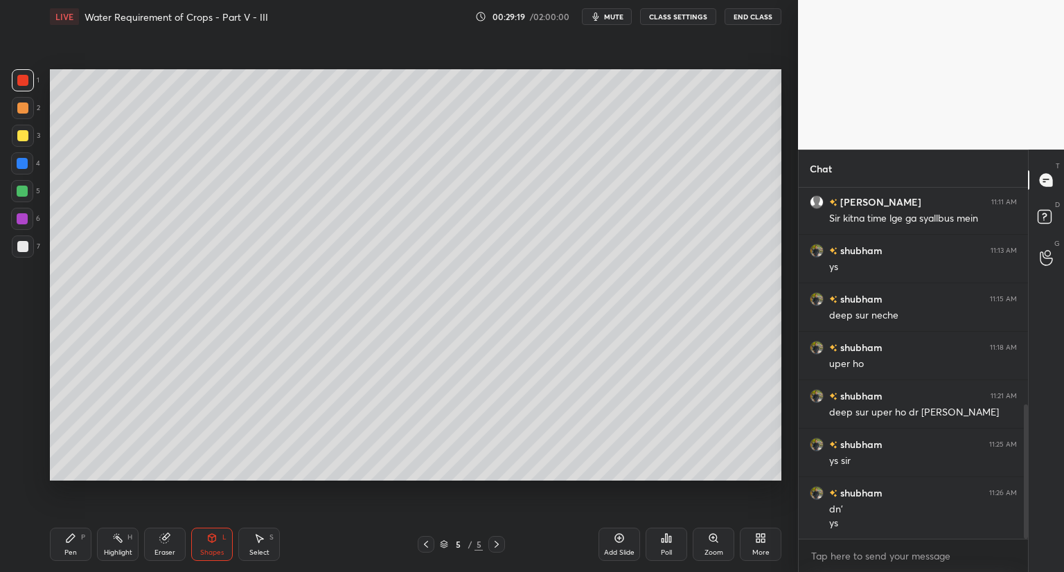
click at [28, 244] on div at bounding box center [22, 246] width 11 height 11
click at [70, 544] on div "Pen P" at bounding box center [71, 544] width 42 height 33
click at [24, 163] on div at bounding box center [22, 163] width 11 height 11
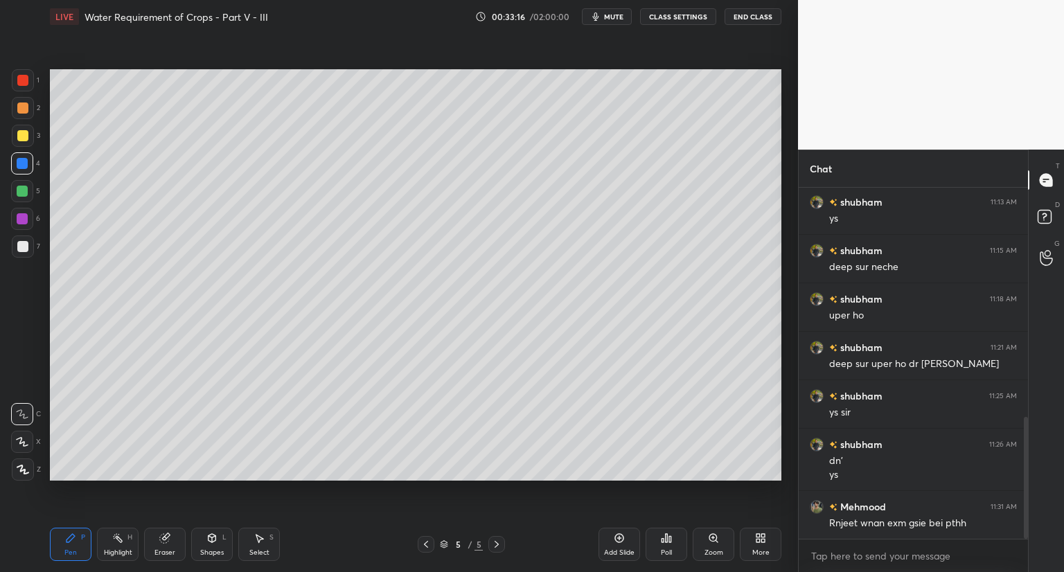
scroll to position [664, 0]
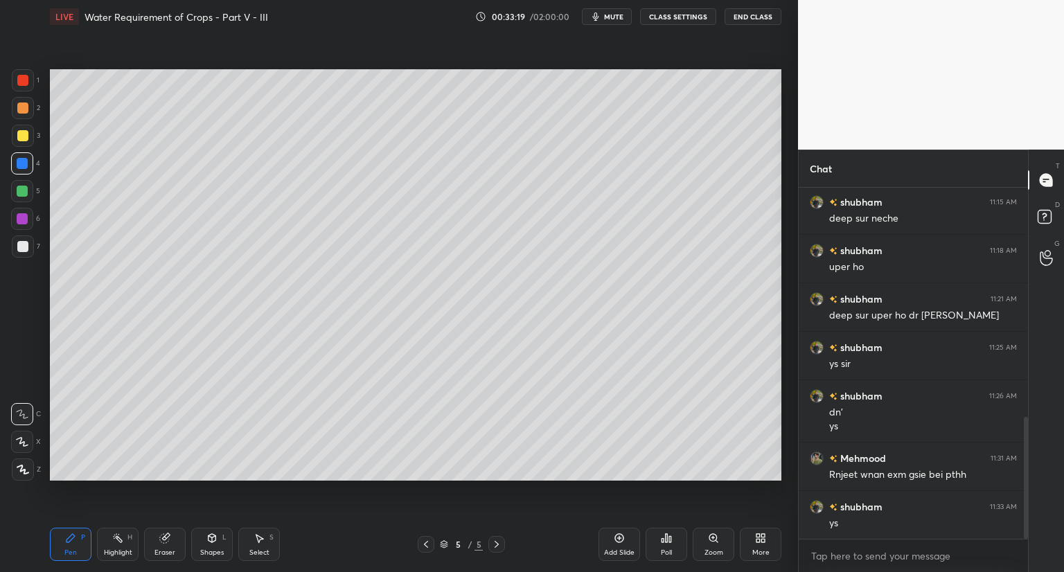
click at [619, 541] on icon at bounding box center [619, 538] width 11 height 11
click at [22, 136] on div at bounding box center [22, 135] width 11 height 11
click at [224, 546] on div "Shapes L" at bounding box center [212, 544] width 42 height 33
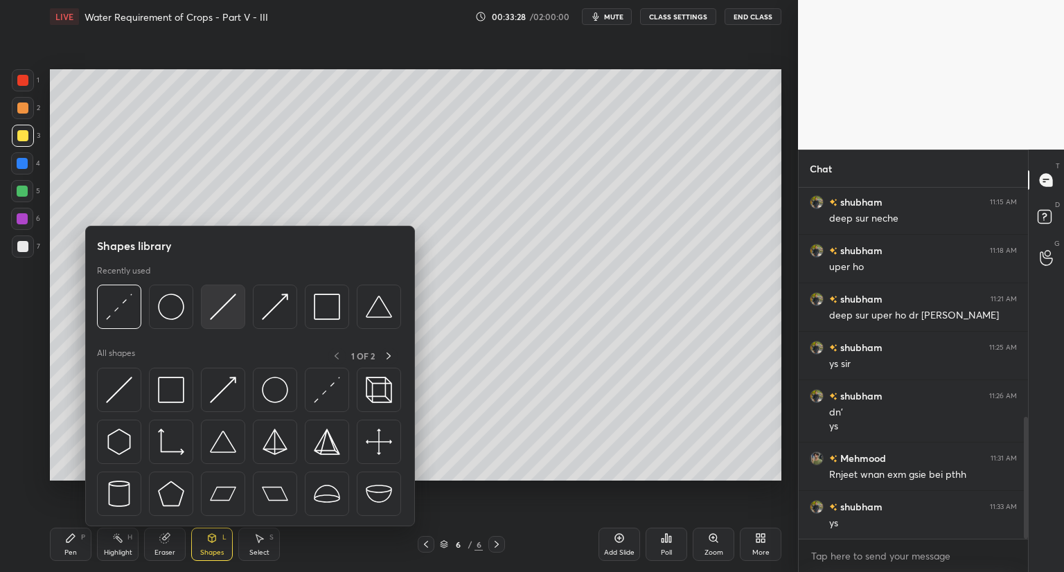
click at [227, 313] on img at bounding box center [223, 307] width 26 height 26
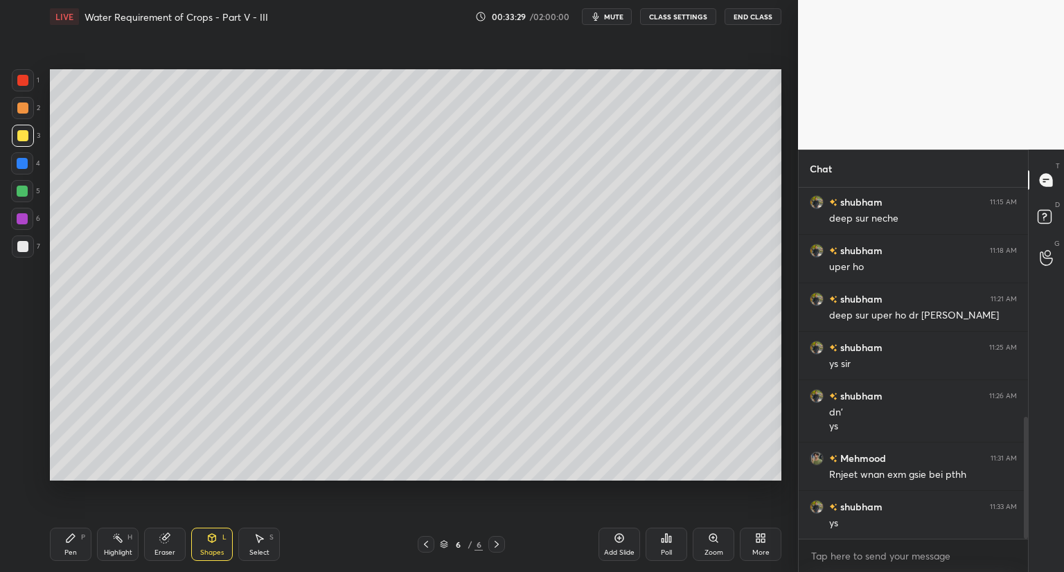
click at [23, 107] on div at bounding box center [22, 108] width 11 height 11
drag, startPoint x: 18, startPoint y: 132, endPoint x: 38, endPoint y: 154, distance: 29.4
click at [18, 135] on div at bounding box center [22, 135] width 11 height 11
click at [64, 539] on div "Pen P" at bounding box center [71, 544] width 42 height 33
click at [21, 109] on div at bounding box center [22, 108] width 11 height 11
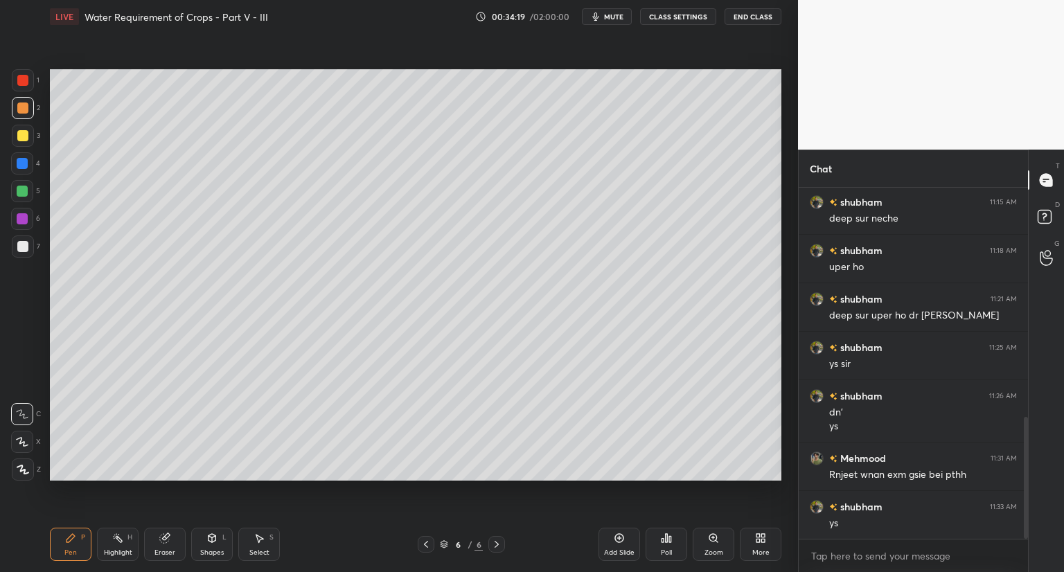
drag, startPoint x: 21, startPoint y: 188, endPoint x: 30, endPoint y: 177, distance: 13.3
click at [25, 188] on div at bounding box center [22, 191] width 11 height 11
drag, startPoint x: 206, startPoint y: 547, endPoint x: 209, endPoint y: 528, distance: 18.9
click at [205, 547] on div "Shapes L" at bounding box center [212, 544] width 42 height 33
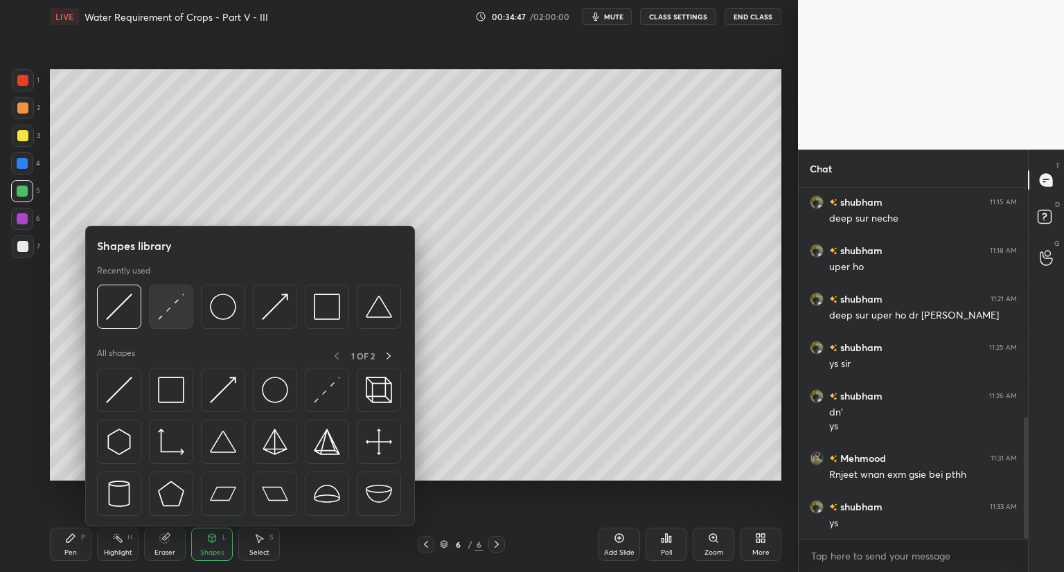
click at [174, 317] on img at bounding box center [171, 307] width 26 height 26
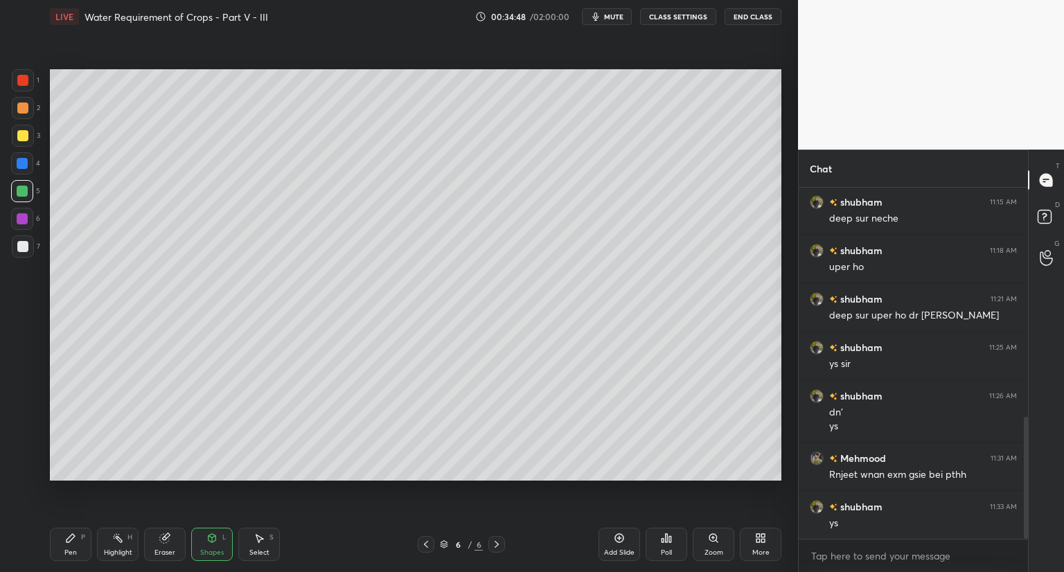
drag, startPoint x: 15, startPoint y: 166, endPoint x: 33, endPoint y: 164, distance: 18.1
click at [17, 166] on div at bounding box center [22, 163] width 22 height 22
drag, startPoint x: 67, startPoint y: 541, endPoint x: 73, endPoint y: 533, distance: 10.0
click at [67, 541] on icon at bounding box center [71, 538] width 8 height 8
click at [211, 547] on div "Shapes L" at bounding box center [212, 544] width 42 height 33
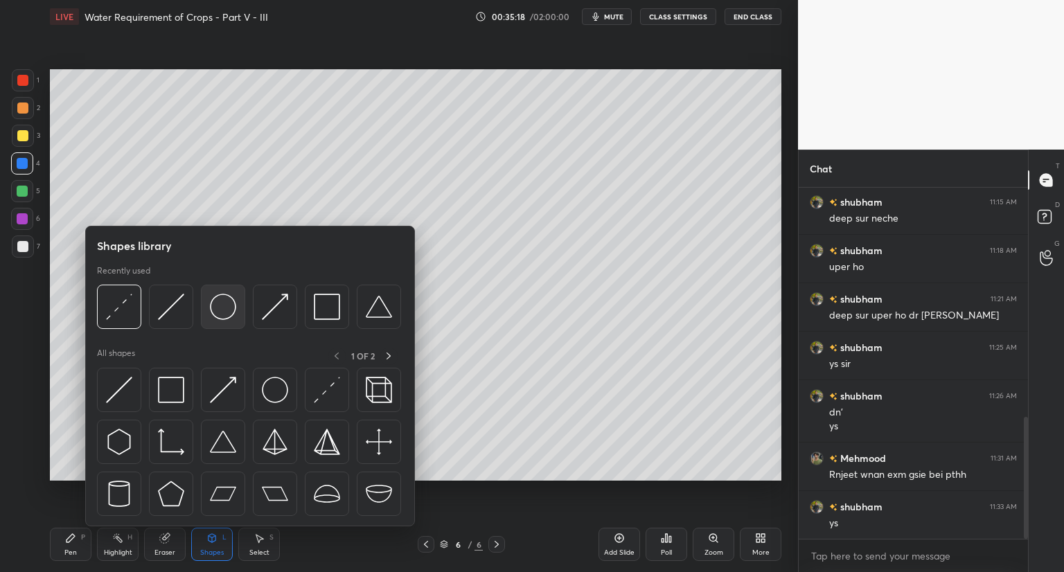
click at [224, 312] on img at bounding box center [223, 307] width 26 height 26
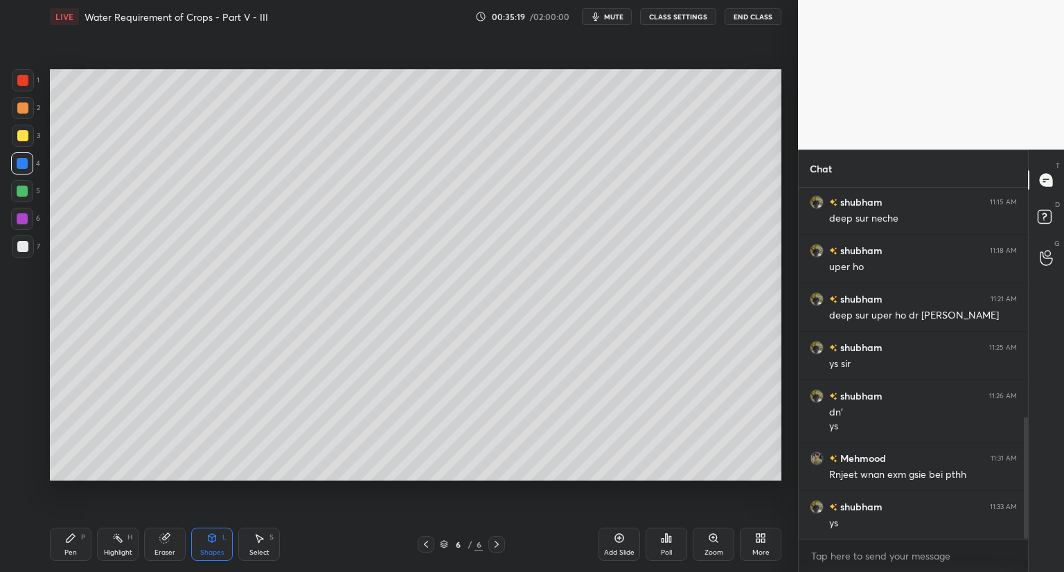
drag, startPoint x: 24, startPoint y: 246, endPoint x: 43, endPoint y: 247, distance: 19.4
click at [25, 247] on div at bounding box center [22, 246] width 11 height 11
click at [249, 528] on div "LIVE Water Requirement of Crops - Part V - III 00:35:38 / 02:00:00 mute CLASS S…" at bounding box center [415, 286] width 743 height 572
drag, startPoint x: 218, startPoint y: 549, endPoint x: 227, endPoint y: 531, distance: 20.1
click at [220, 547] on div "Shapes L" at bounding box center [212, 544] width 42 height 33
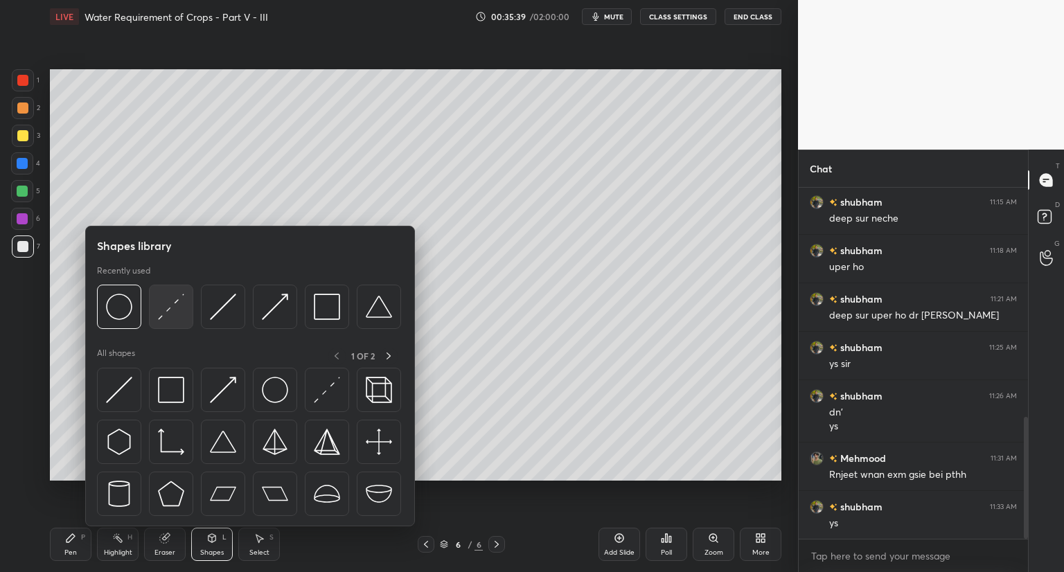
click at [172, 321] on div at bounding box center [171, 307] width 44 height 44
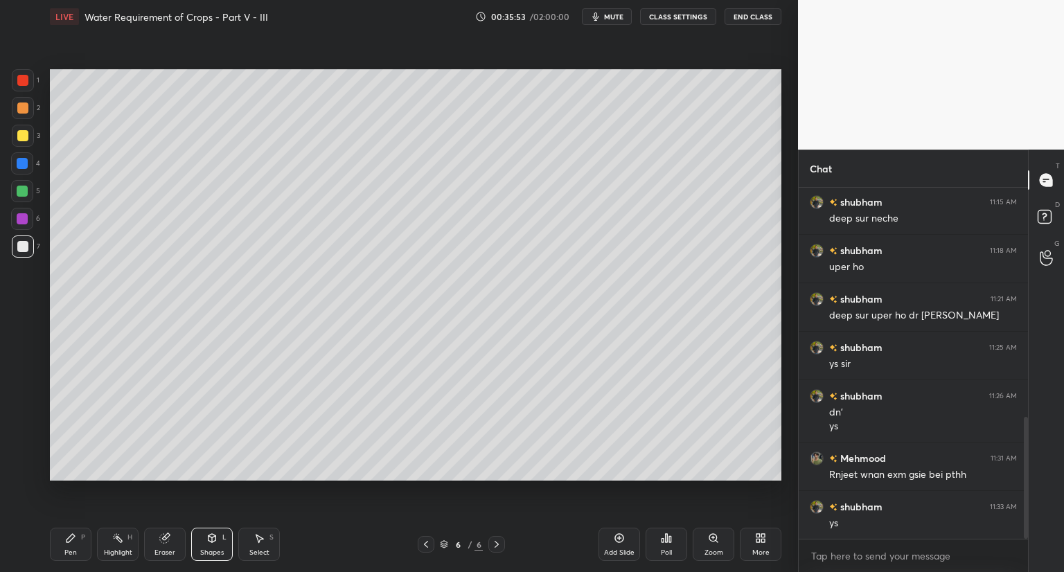
drag, startPoint x: 61, startPoint y: 547, endPoint x: 61, endPoint y: 523, distance: 23.6
click at [60, 545] on div "Pen P" at bounding box center [71, 544] width 42 height 33
drag, startPoint x: 24, startPoint y: 162, endPoint x: 23, endPoint y: 169, distance: 7.0
click at [22, 165] on div at bounding box center [22, 163] width 11 height 11
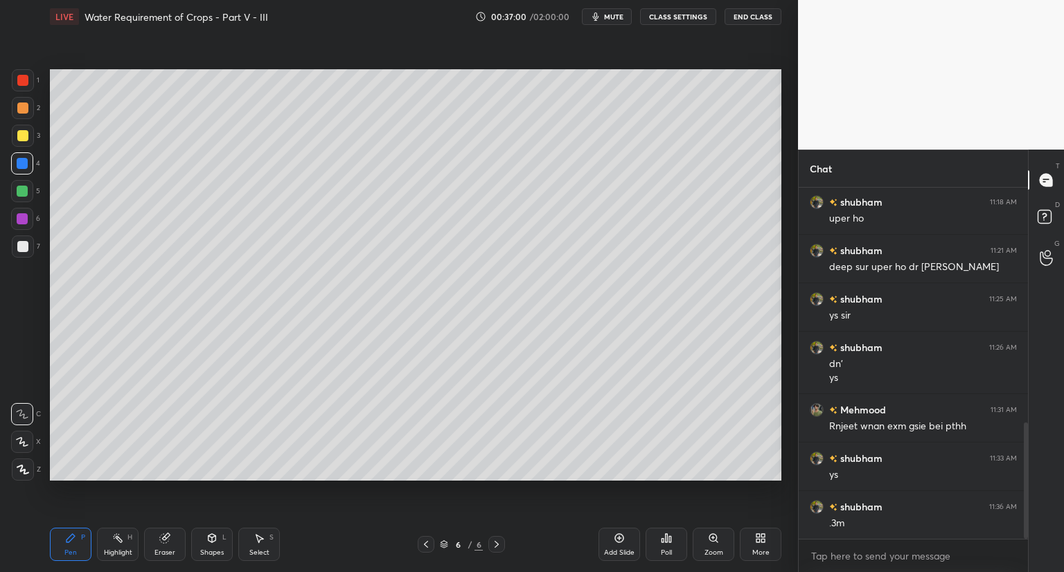
click at [170, 545] on div "Eraser" at bounding box center [165, 544] width 42 height 33
drag, startPoint x: 205, startPoint y: 547, endPoint x: 207, endPoint y: 533, distance: 14.0
click at [207, 546] on div "Shapes L" at bounding box center [212, 544] width 42 height 33
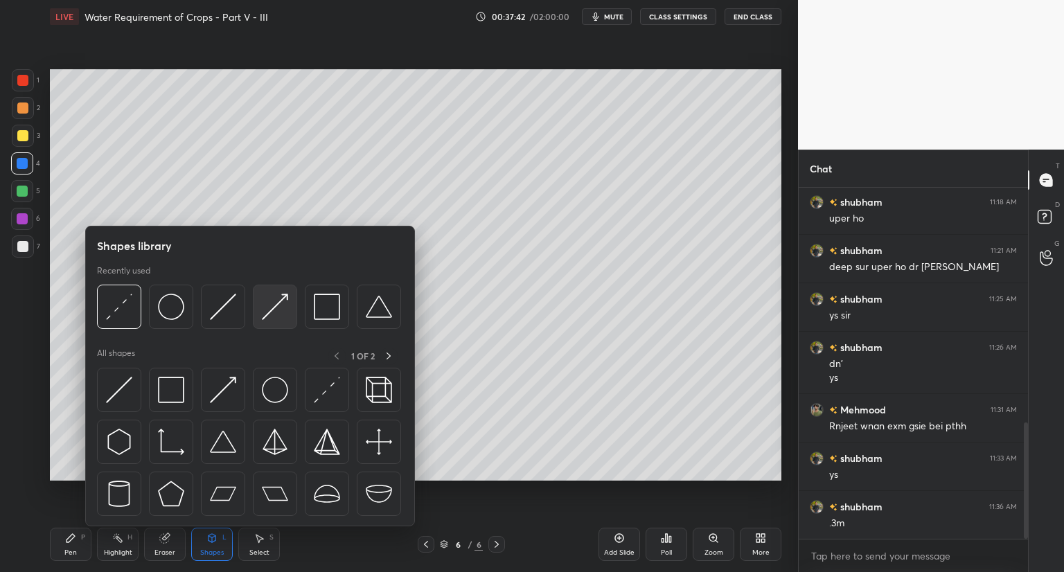
click at [272, 311] on img at bounding box center [275, 307] width 26 height 26
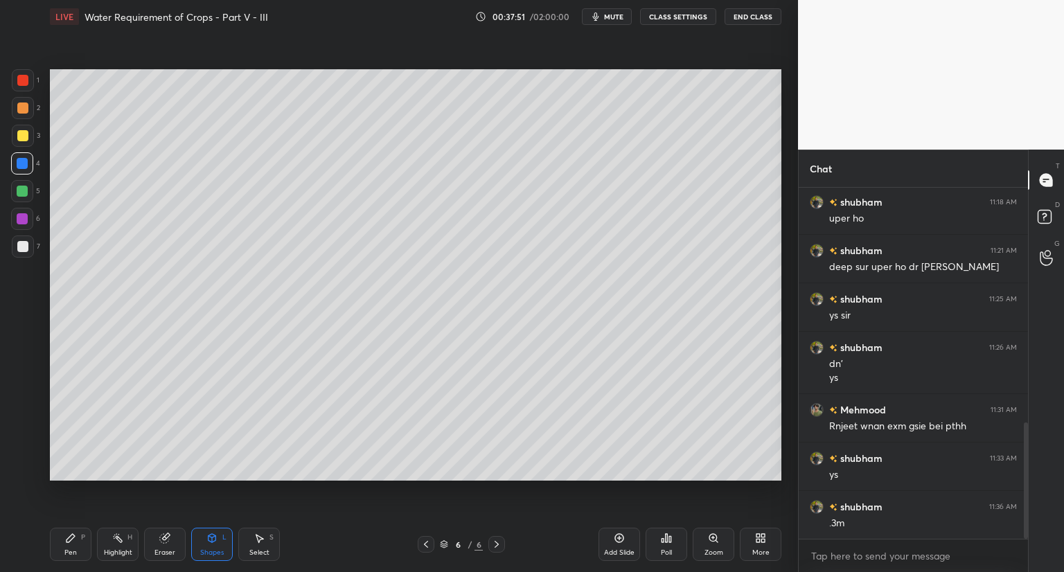
drag, startPoint x: 74, startPoint y: 543, endPoint x: 101, endPoint y: 488, distance: 61.7
click at [78, 541] on div "Pen P" at bounding box center [71, 544] width 42 height 33
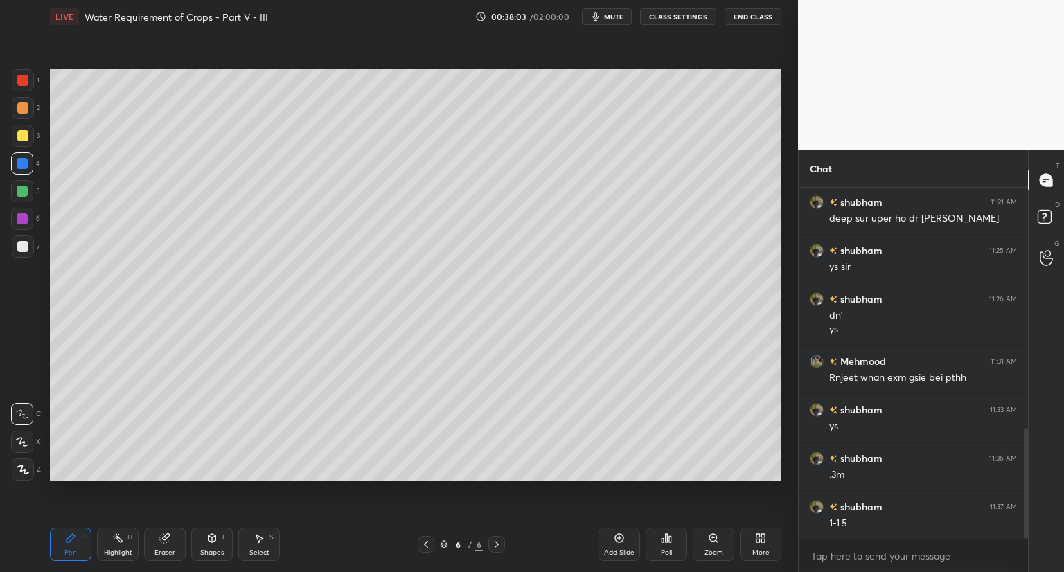
scroll to position [809, 0]
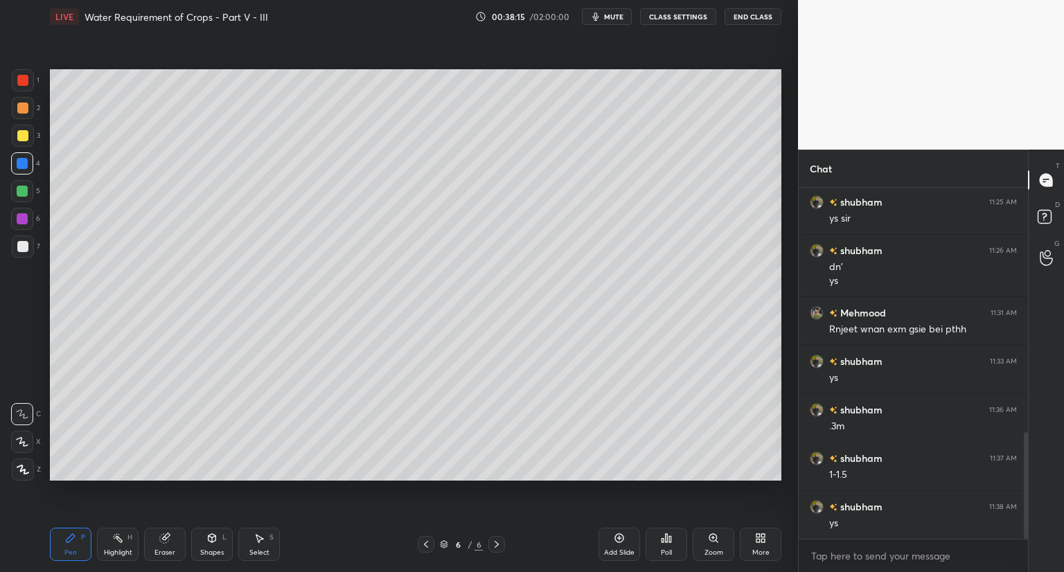
drag, startPoint x: 169, startPoint y: 541, endPoint x: 227, endPoint y: 513, distance: 64.1
click at [183, 537] on div "Eraser" at bounding box center [165, 544] width 42 height 33
click at [71, 542] on icon at bounding box center [70, 538] width 11 height 11
drag, startPoint x: 22, startPoint y: 247, endPoint x: 37, endPoint y: 242, distance: 16.2
click at [22, 247] on div at bounding box center [22, 246] width 11 height 11
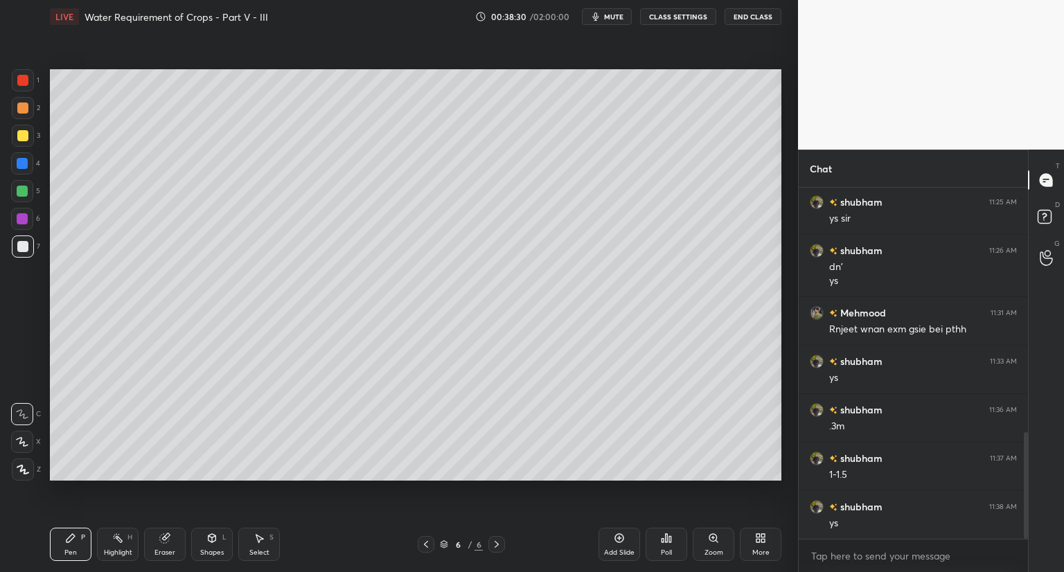
click at [167, 536] on icon at bounding box center [164, 538] width 11 height 11
drag, startPoint x: 78, startPoint y: 545, endPoint x: 107, endPoint y: 502, distance: 51.7
click at [80, 542] on div "Pen P" at bounding box center [71, 544] width 42 height 33
drag, startPoint x: 22, startPoint y: 168, endPoint x: 40, endPoint y: 173, distance: 18.8
click at [23, 168] on div at bounding box center [22, 163] width 11 height 11
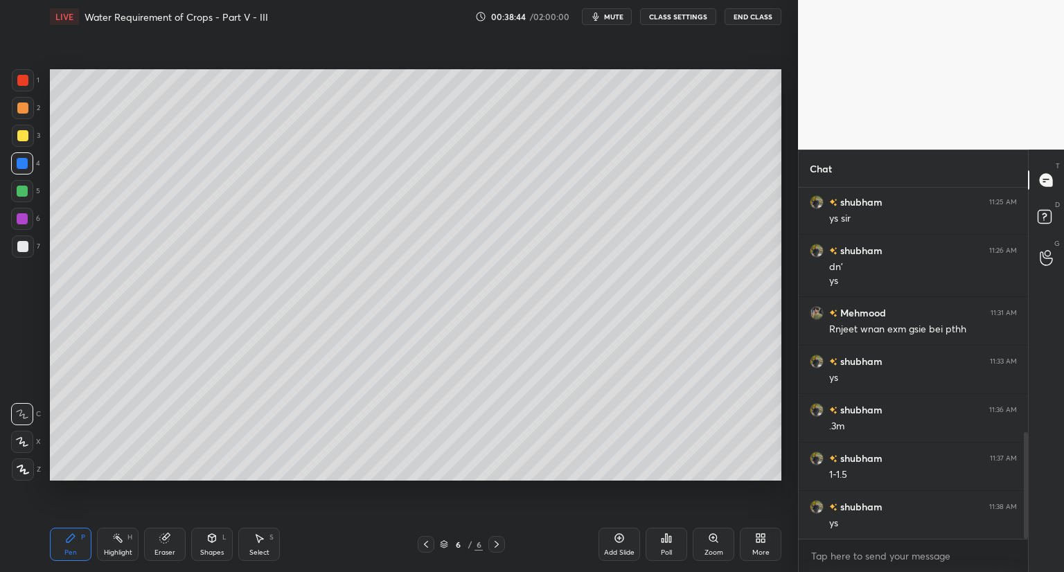
click at [22, 250] on div at bounding box center [22, 246] width 11 height 11
click at [211, 541] on icon at bounding box center [211, 538] width 11 height 11
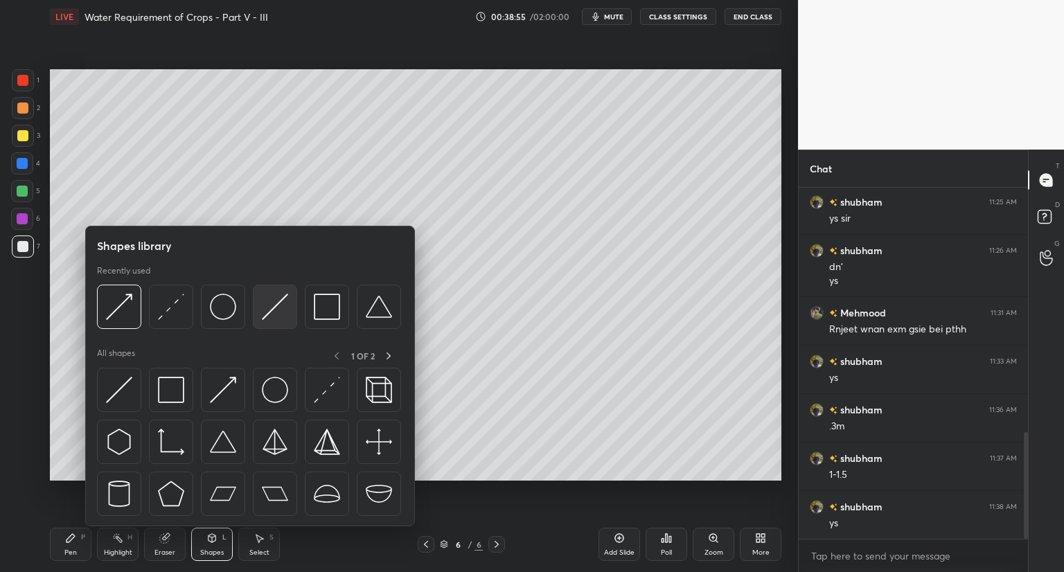
click at [273, 297] on img at bounding box center [275, 307] width 26 height 26
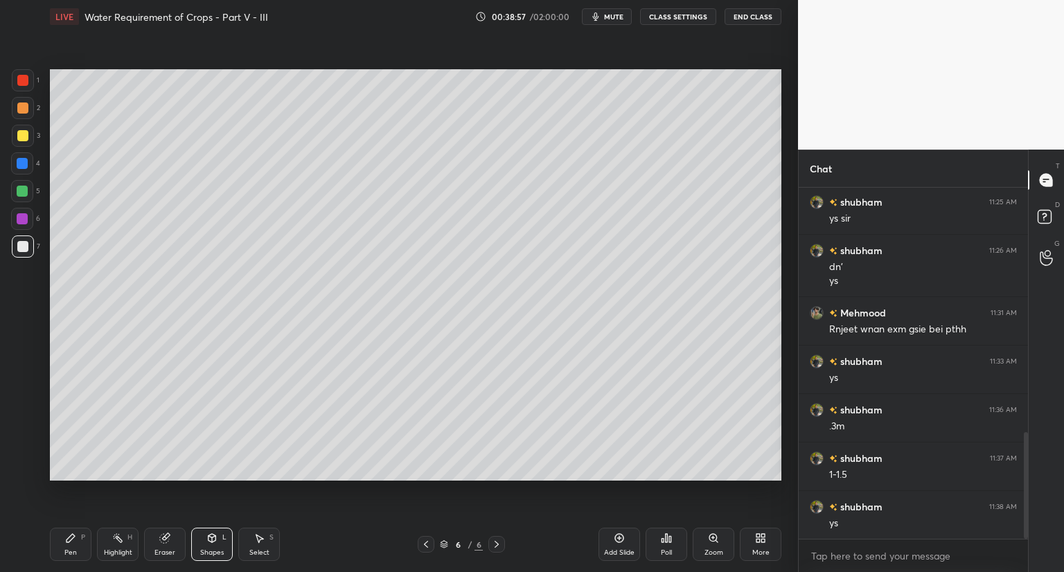
click at [216, 549] on div "Shapes" at bounding box center [212, 552] width 24 height 7
drag, startPoint x: 59, startPoint y: 547, endPoint x: 74, endPoint y: 530, distance: 22.6
click at [61, 546] on div "Pen P" at bounding box center [71, 544] width 42 height 33
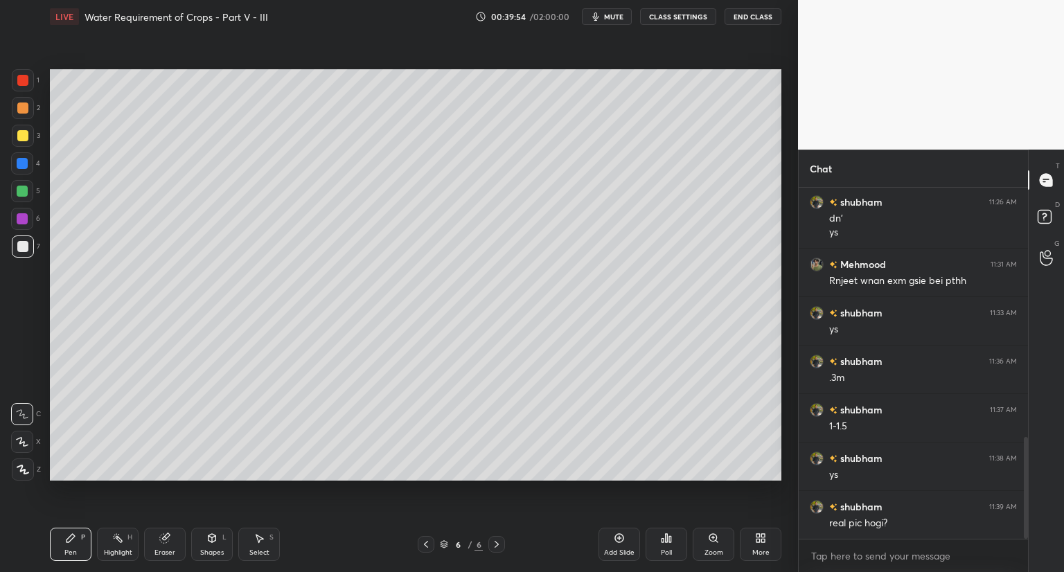
click at [213, 543] on icon at bounding box center [211, 538] width 11 height 11
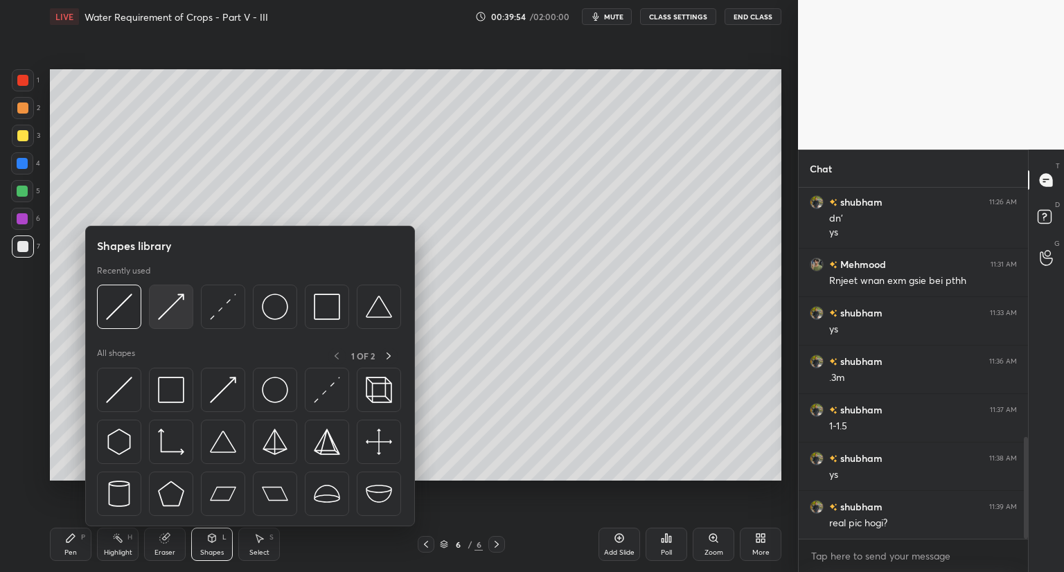
click at [184, 318] on img at bounding box center [171, 307] width 26 height 26
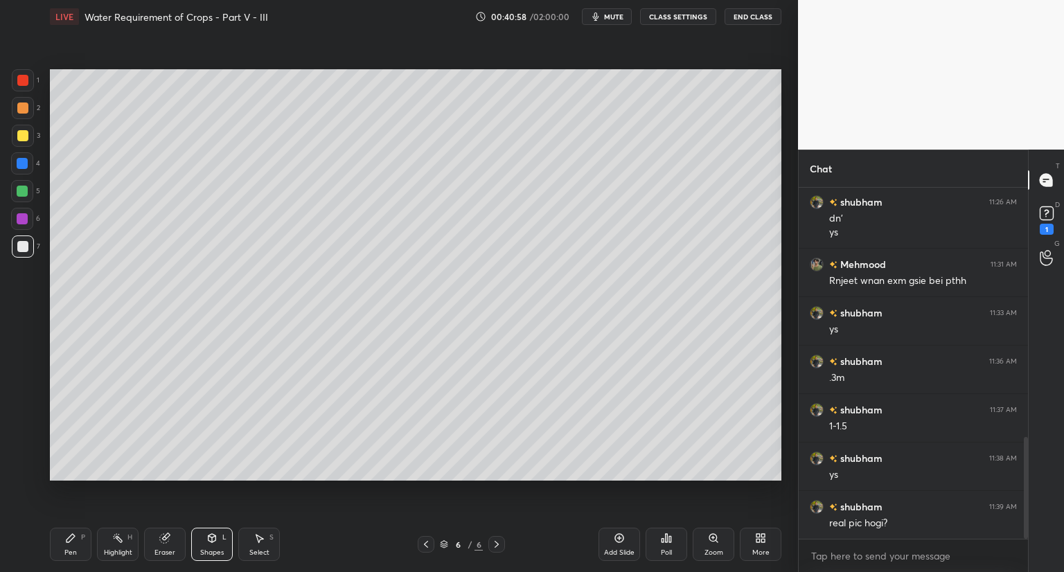
scroll to position [917, 0]
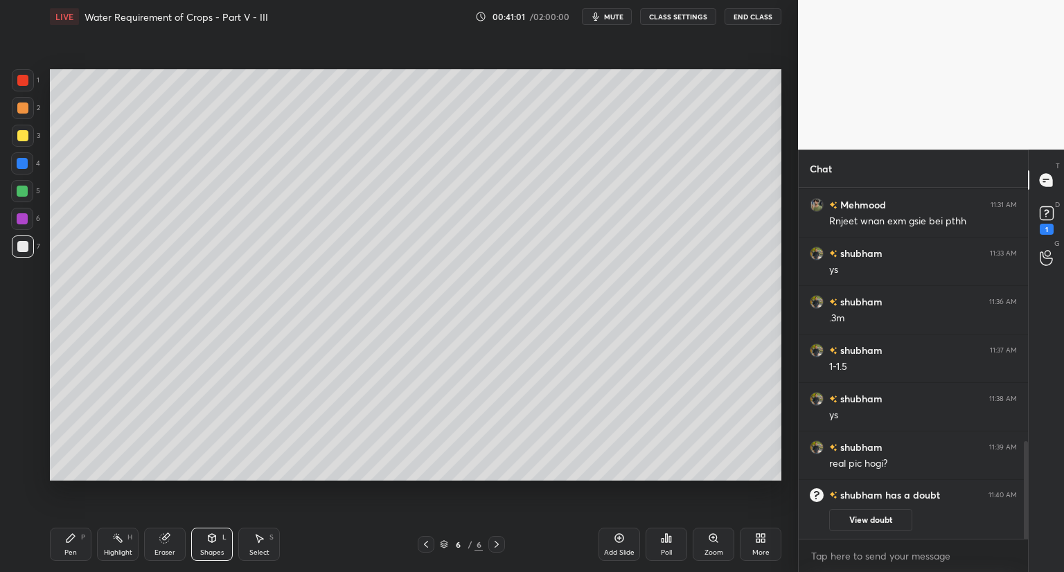
click at [881, 519] on button "View doubt" at bounding box center [870, 520] width 83 height 22
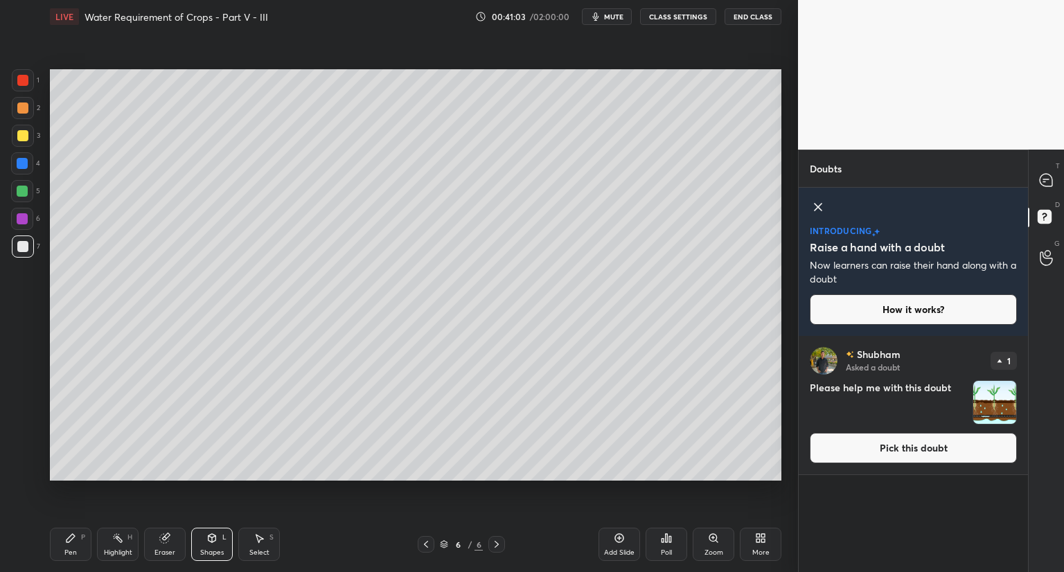
click at [861, 452] on button "Pick this doubt" at bounding box center [913, 448] width 207 height 30
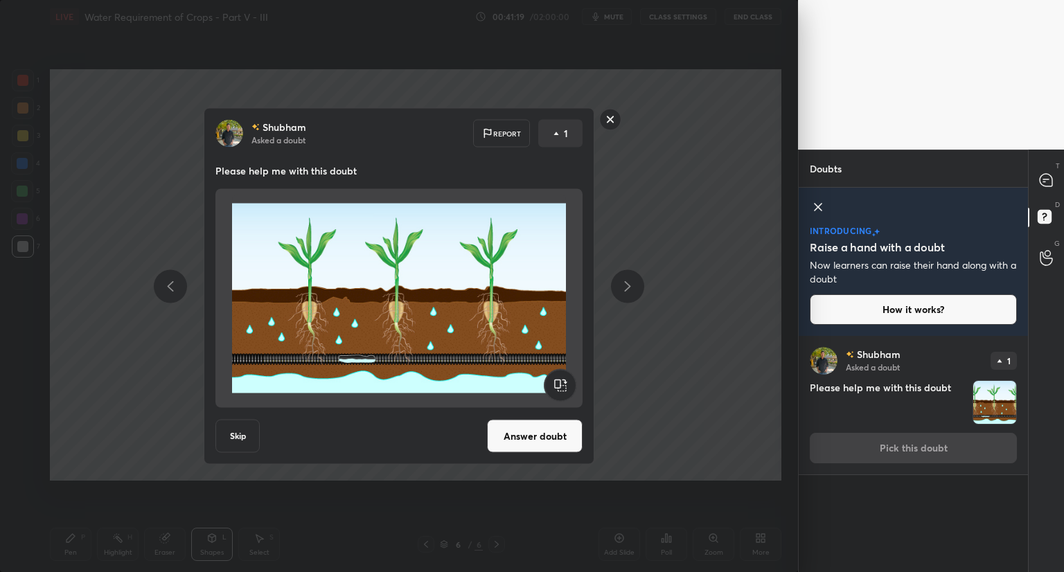
click at [550, 441] on button "Answer doubt" at bounding box center [535, 436] width 96 height 33
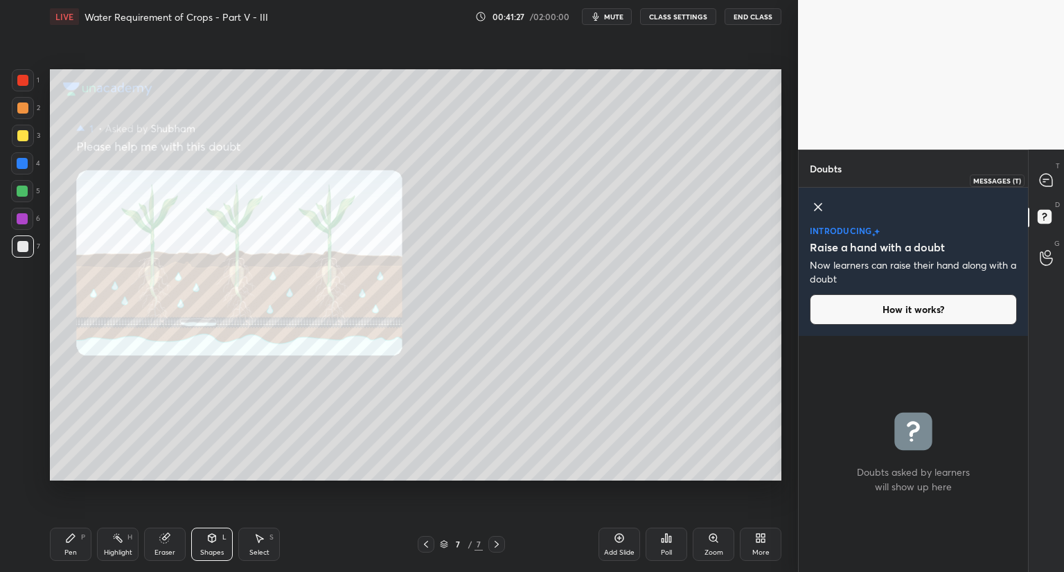
click at [1046, 182] on icon at bounding box center [1046, 180] width 12 height 12
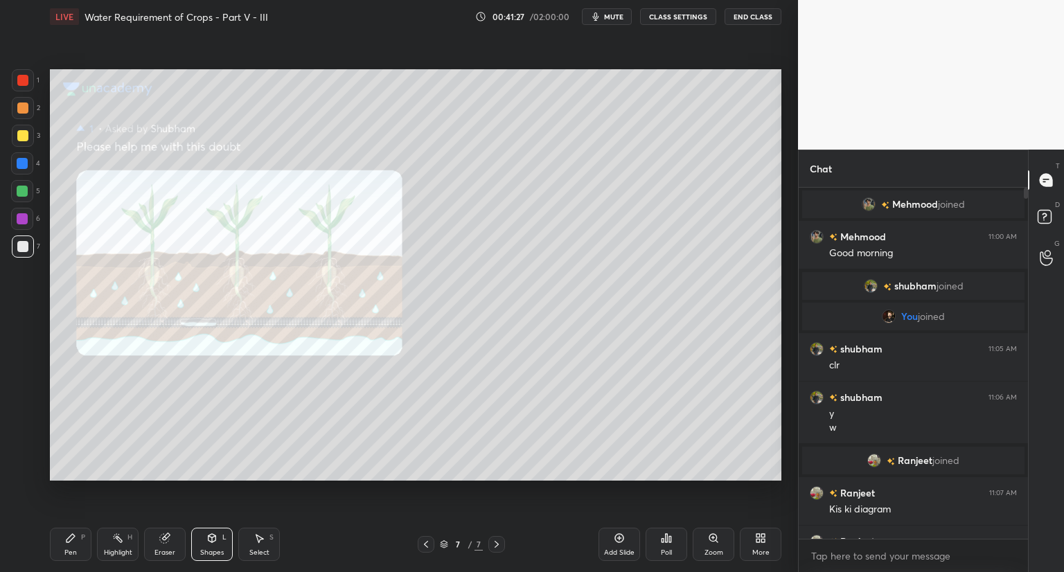
type textarea "x"
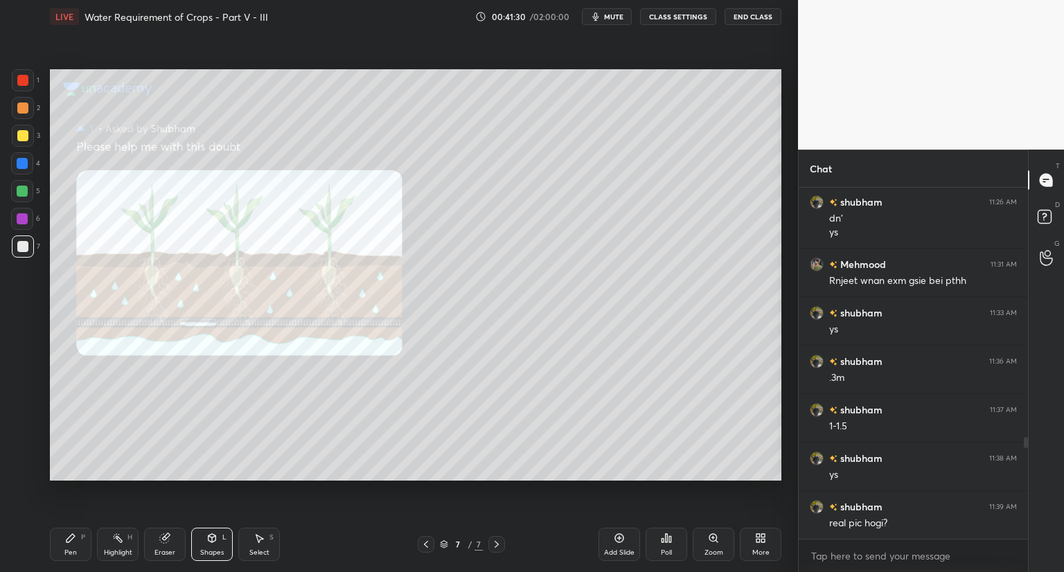
click at [720, 541] on div "Zoom" at bounding box center [714, 544] width 42 height 33
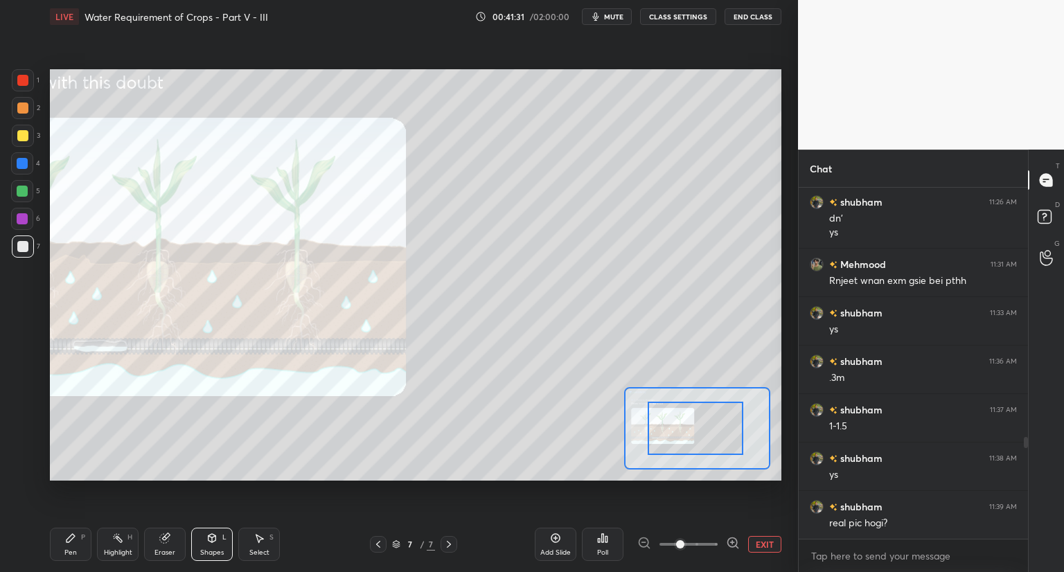
drag, startPoint x: 689, startPoint y: 423, endPoint x: 666, endPoint y: 423, distance: 22.9
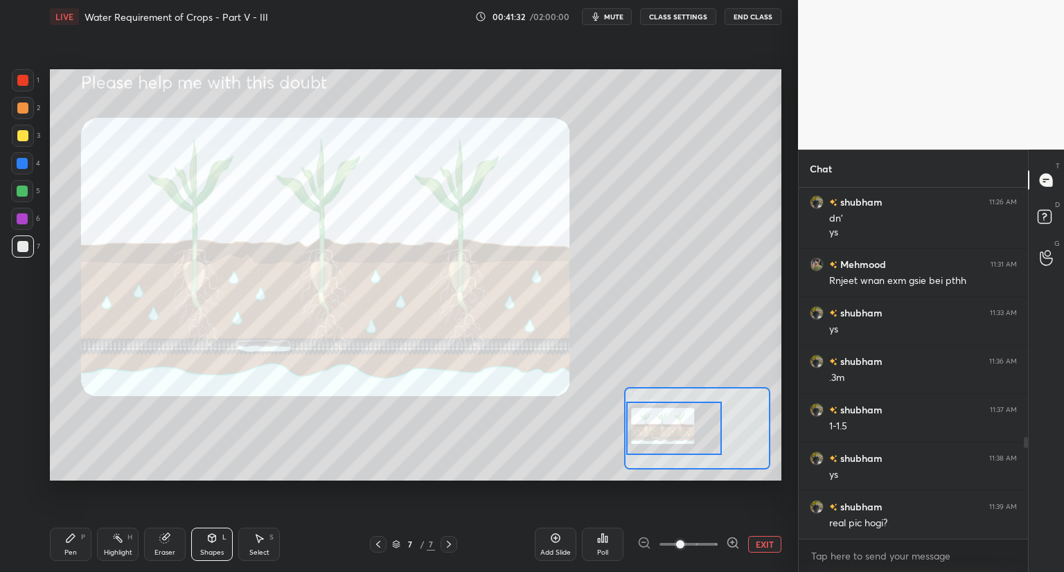
drag, startPoint x: 685, startPoint y: 423, endPoint x: 662, endPoint y: 421, distance: 22.3
click at [664, 423] on div at bounding box center [674, 428] width 96 height 53
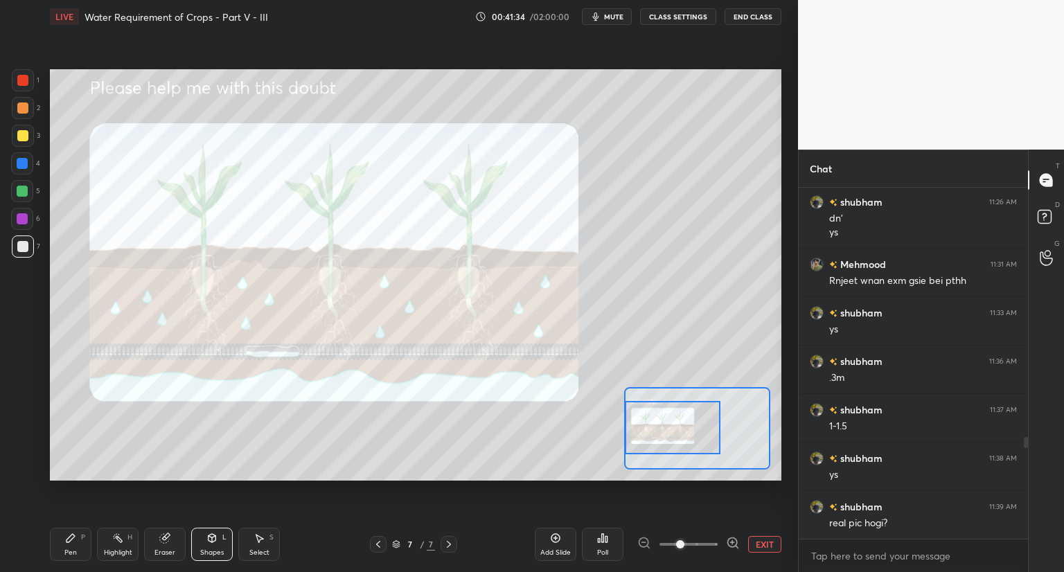
click at [67, 539] on icon at bounding box center [70, 538] width 11 height 11
click at [398, 545] on icon at bounding box center [396, 544] width 8 height 8
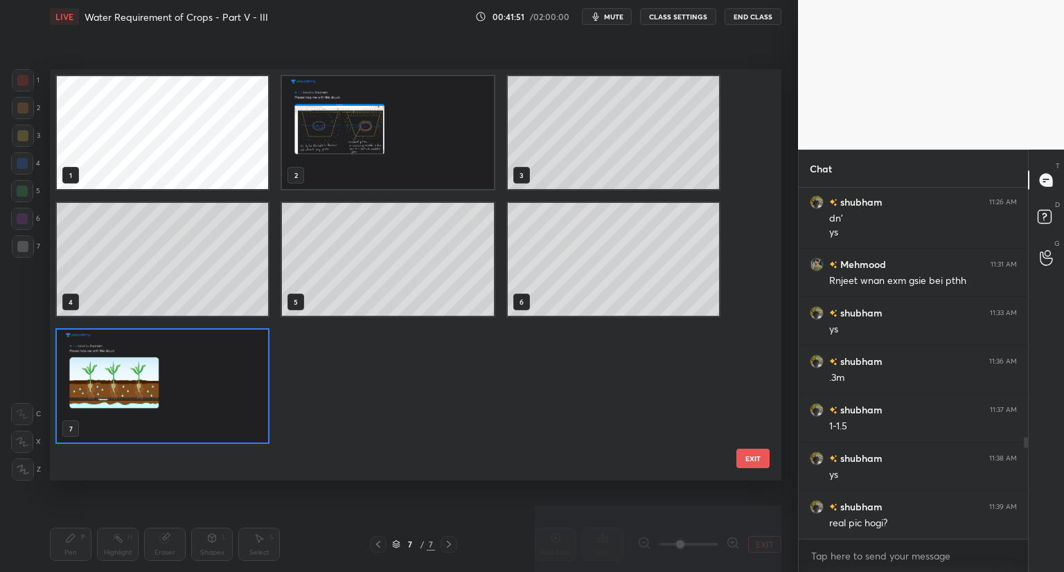
scroll to position [407, 725]
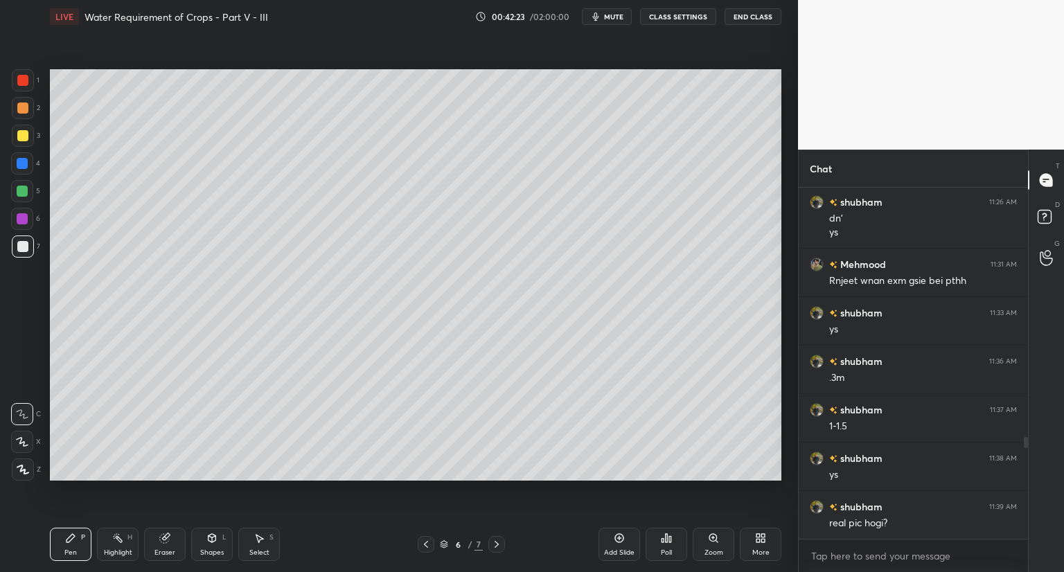
click at [620, 541] on icon at bounding box center [619, 538] width 11 height 11
click at [25, 109] on div at bounding box center [22, 108] width 11 height 11
drag, startPoint x: 204, startPoint y: 540, endPoint x: 205, endPoint y: 531, distance: 9.1
click at [205, 536] on div "Shapes L" at bounding box center [212, 544] width 42 height 33
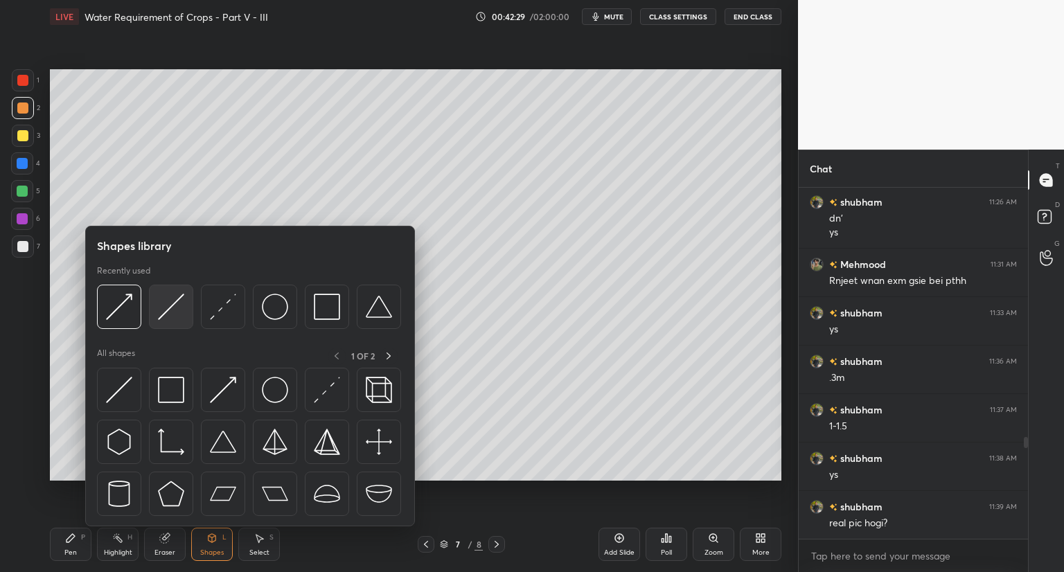
click at [172, 313] on img at bounding box center [171, 307] width 26 height 26
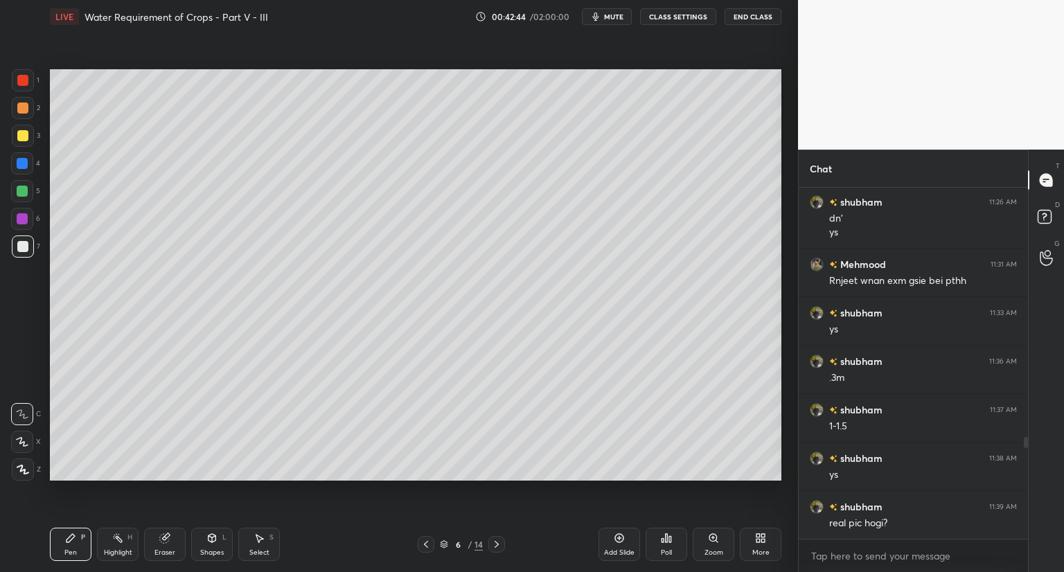
scroll to position [906, 0]
click at [500, 545] on icon at bounding box center [496, 544] width 11 height 11
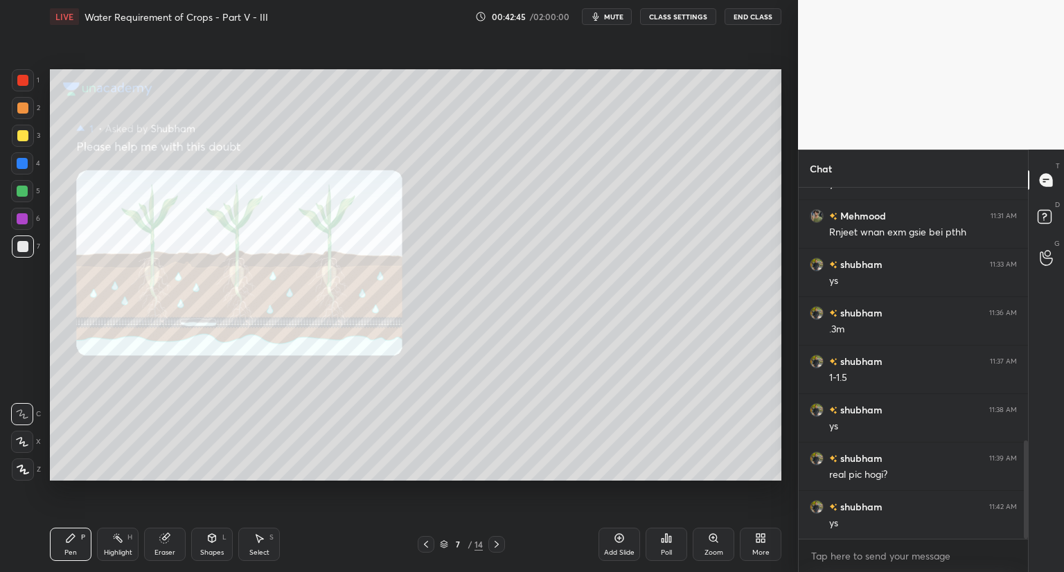
click at [497, 545] on icon at bounding box center [496, 544] width 11 height 11
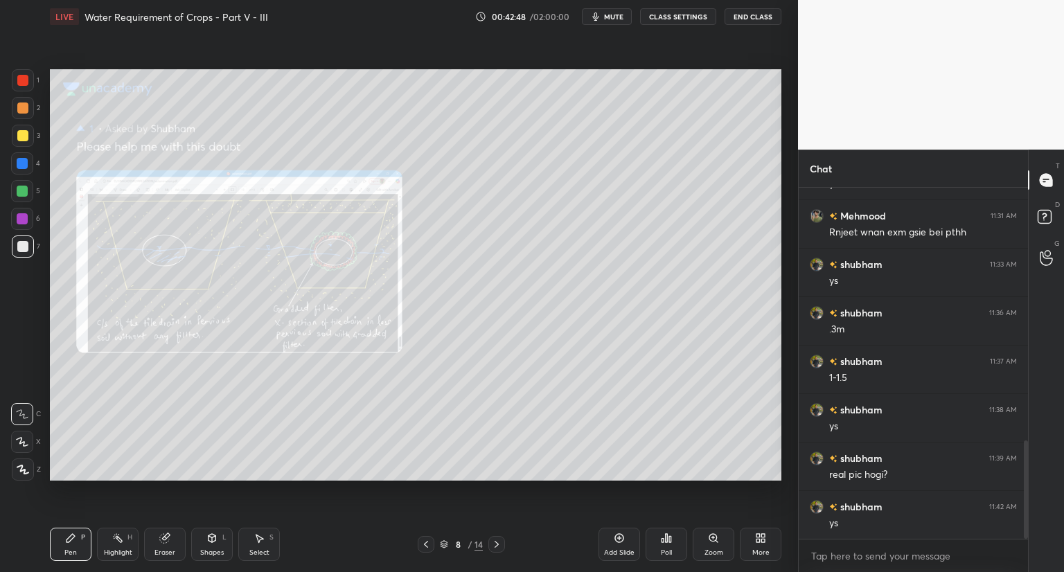
click at [427, 543] on icon at bounding box center [426, 544] width 11 height 11
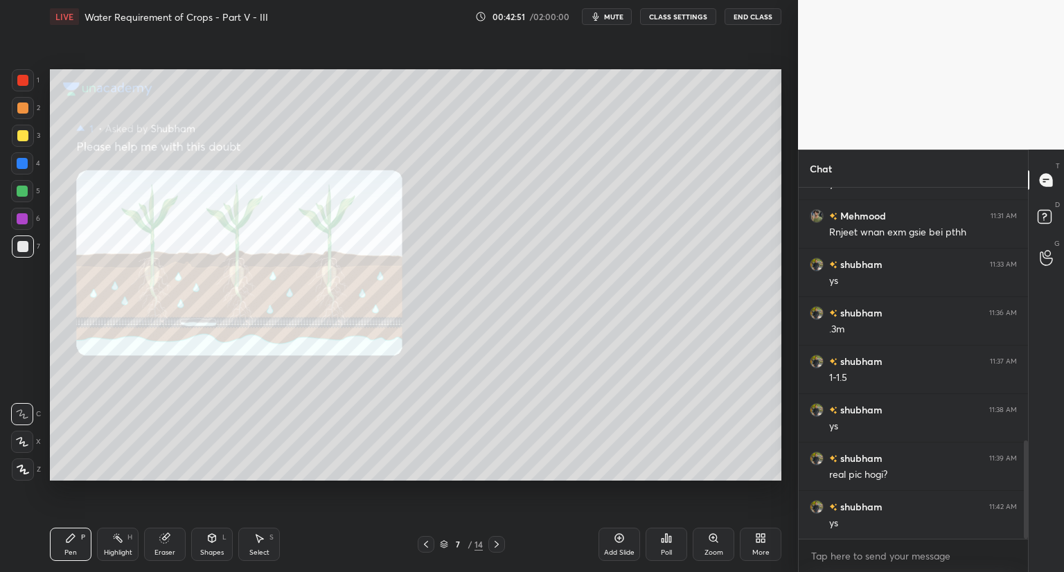
click at [447, 541] on icon at bounding box center [444, 544] width 8 height 8
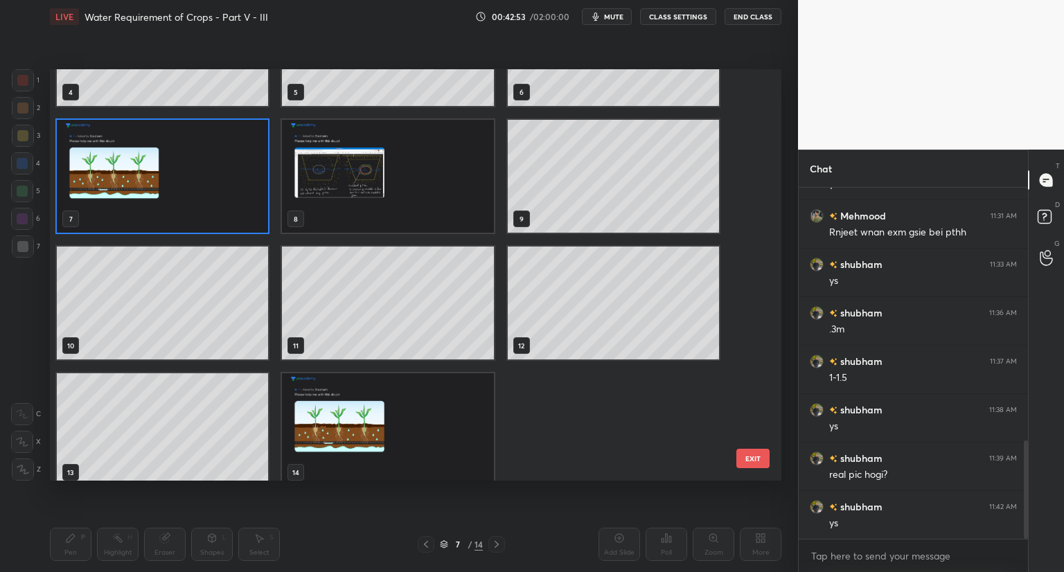
scroll to position [222, 0]
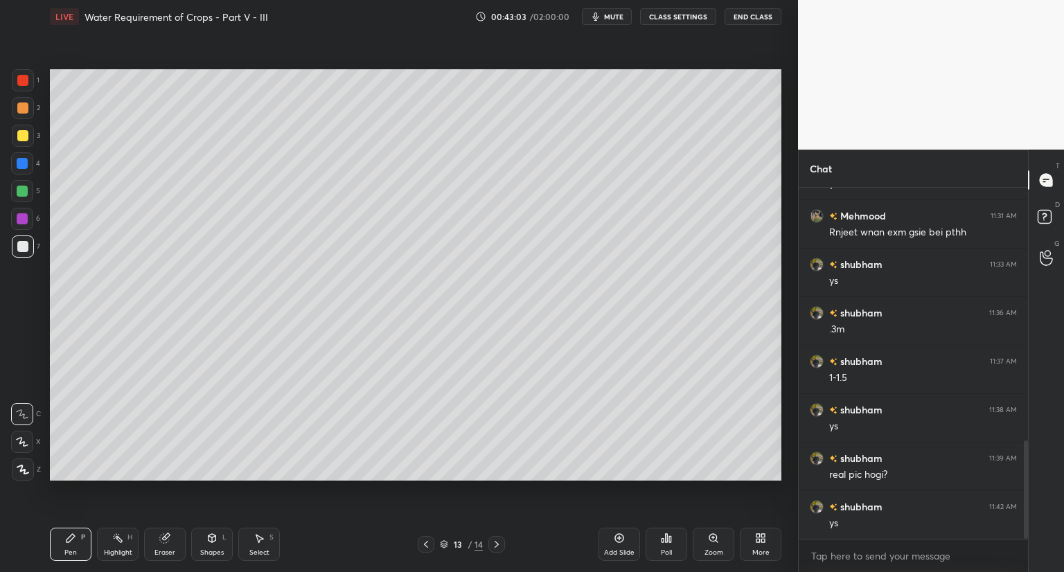
click at [22, 132] on div at bounding box center [22, 135] width 11 height 11
click at [25, 114] on div at bounding box center [23, 108] width 22 height 22
click at [209, 542] on icon at bounding box center [211, 538] width 11 height 11
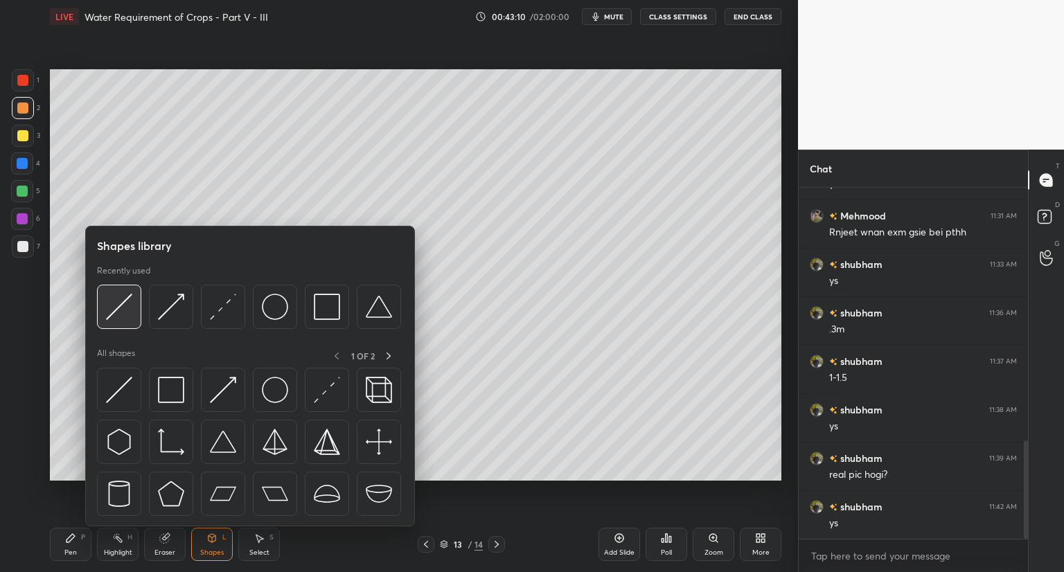
click at [116, 311] on img at bounding box center [119, 307] width 26 height 26
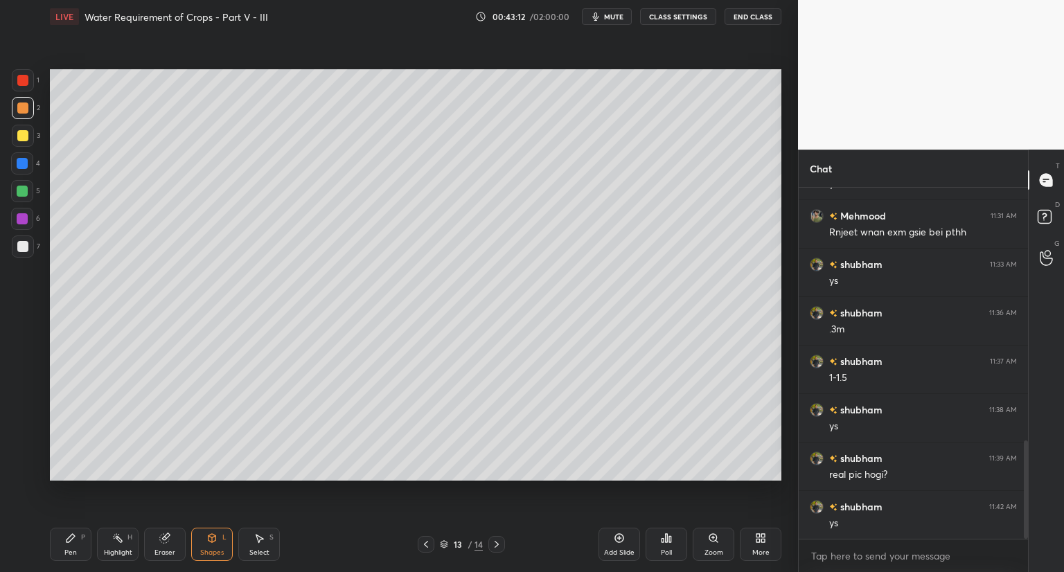
drag, startPoint x: 25, startPoint y: 138, endPoint x: 48, endPoint y: 220, distance: 85.1
click at [25, 140] on div at bounding box center [22, 135] width 11 height 11
drag, startPoint x: 70, startPoint y: 543, endPoint x: 106, endPoint y: 531, distance: 37.7
click at [78, 542] on div "Pen P" at bounding box center [71, 544] width 42 height 33
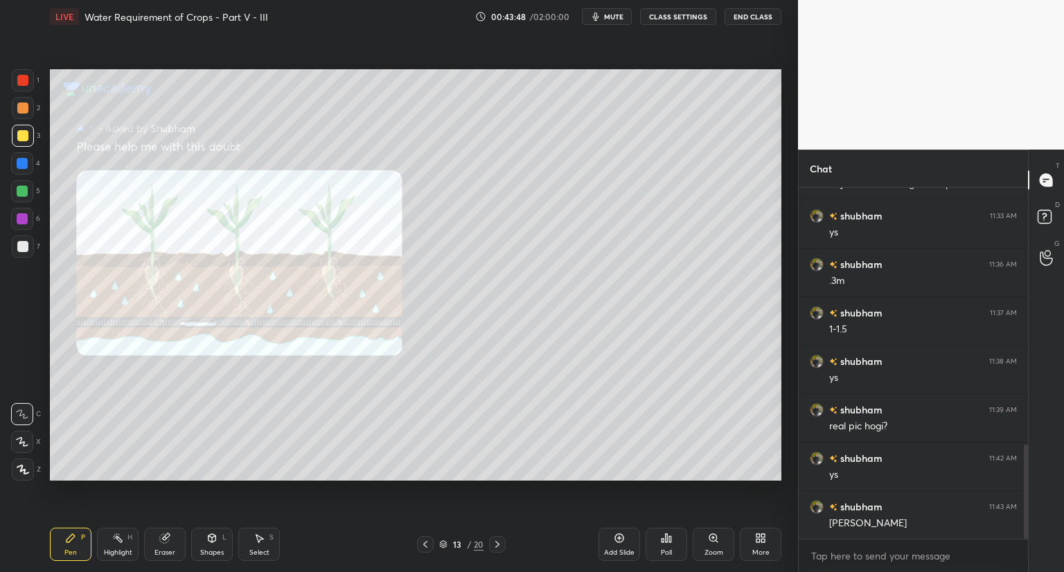
click at [425, 545] on icon at bounding box center [425, 544] width 11 height 11
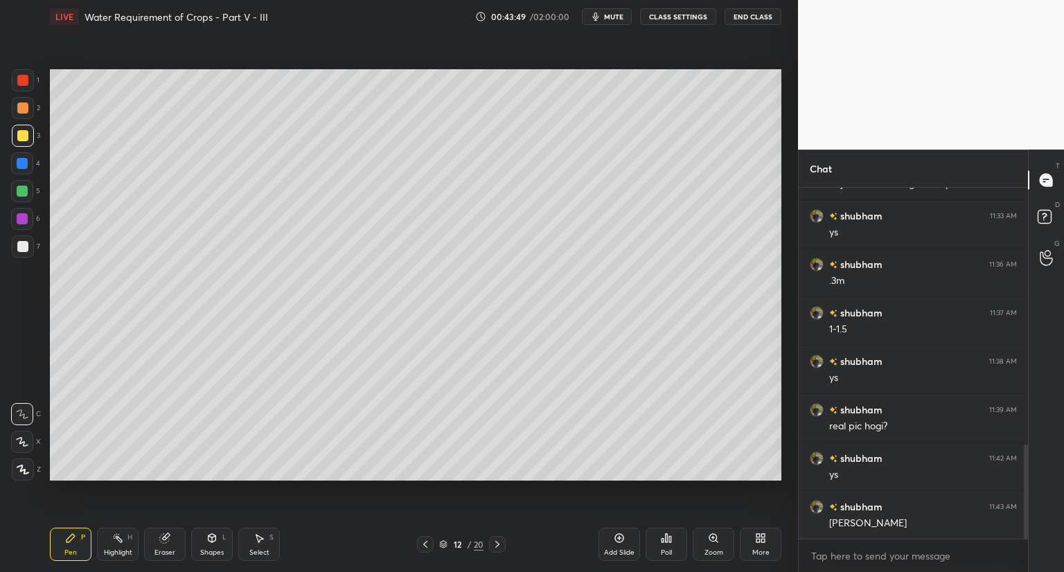
click at [497, 544] on icon at bounding box center [497, 544] width 11 height 11
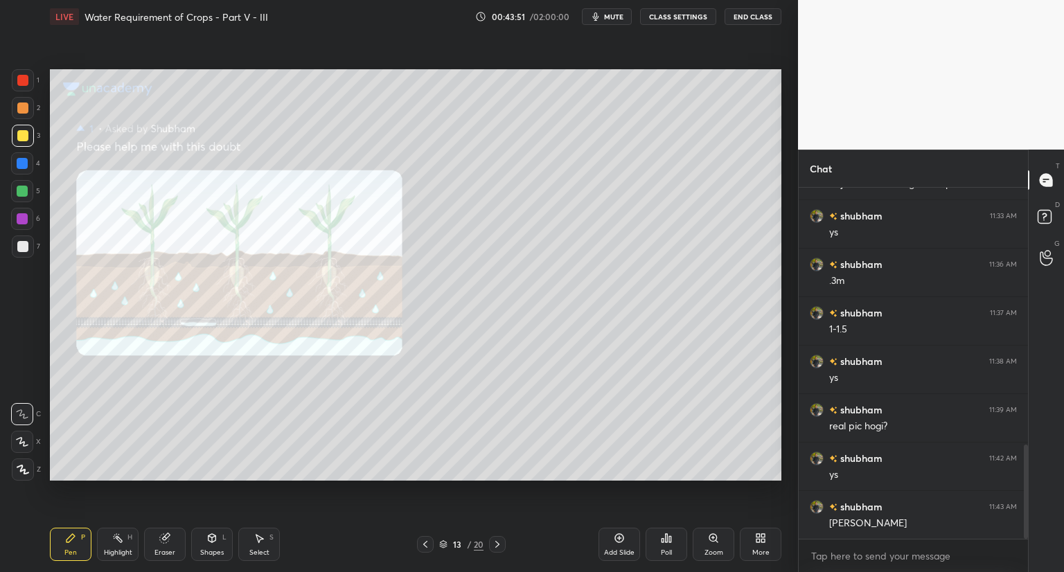
click at [497, 545] on icon at bounding box center [497, 544] width 11 height 11
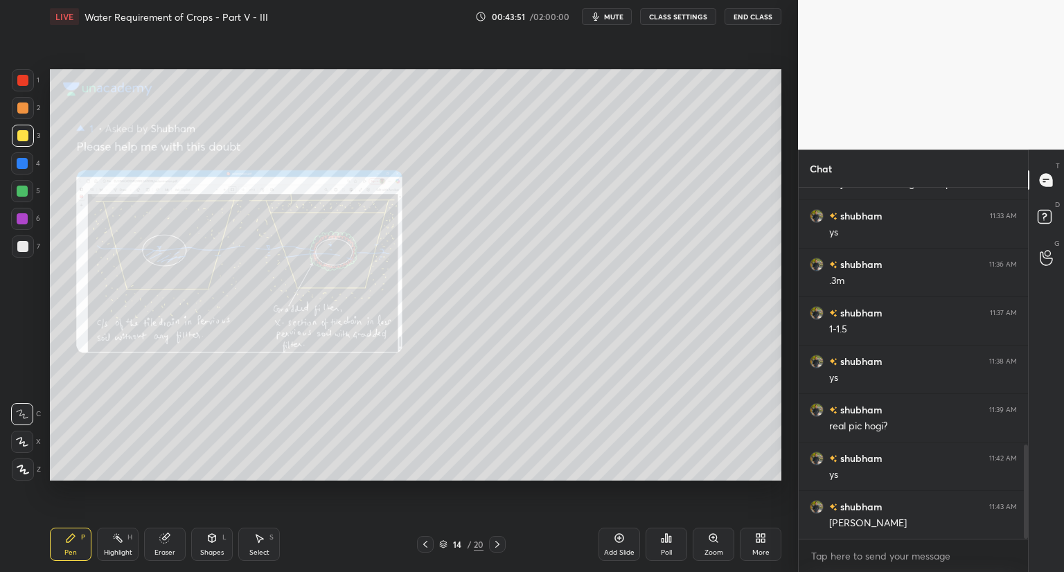
click at [496, 544] on icon at bounding box center [497, 544] width 11 height 11
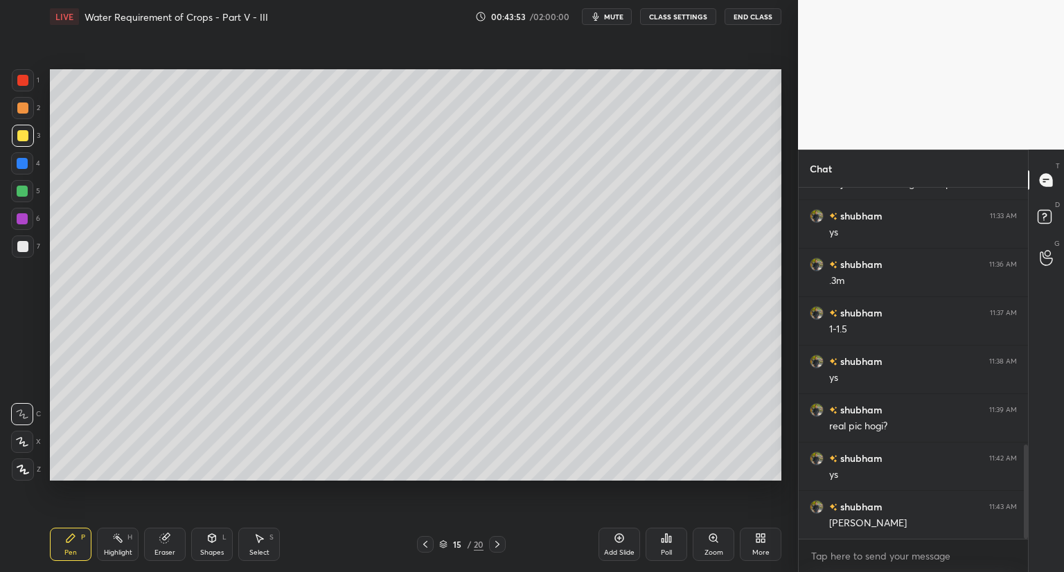
click at [443, 546] on icon at bounding box center [443, 546] width 7 height 2
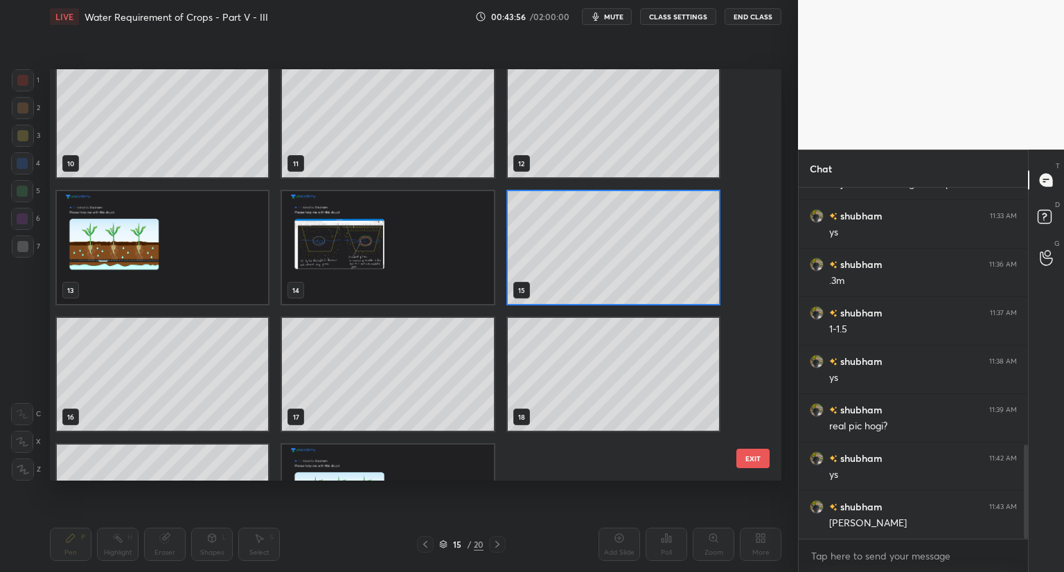
scroll to position [475, 0]
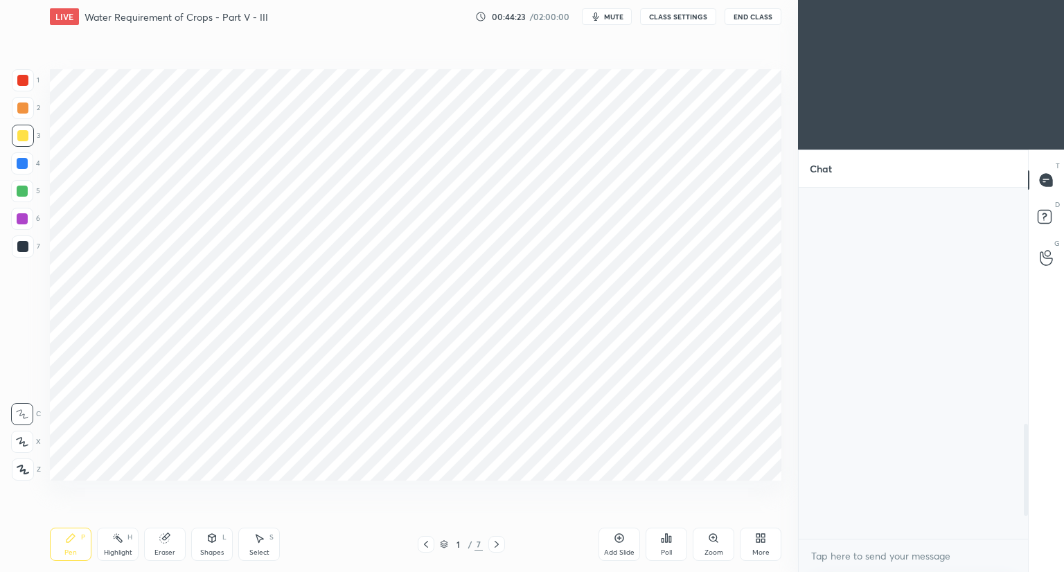
scroll to position [1003, 0]
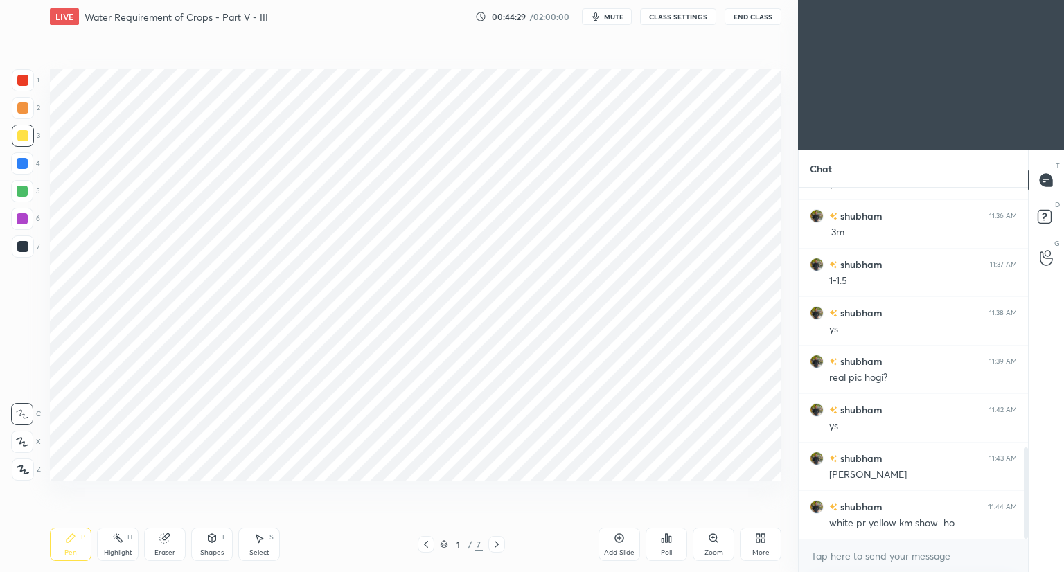
click at [499, 538] on div at bounding box center [496, 544] width 17 height 17
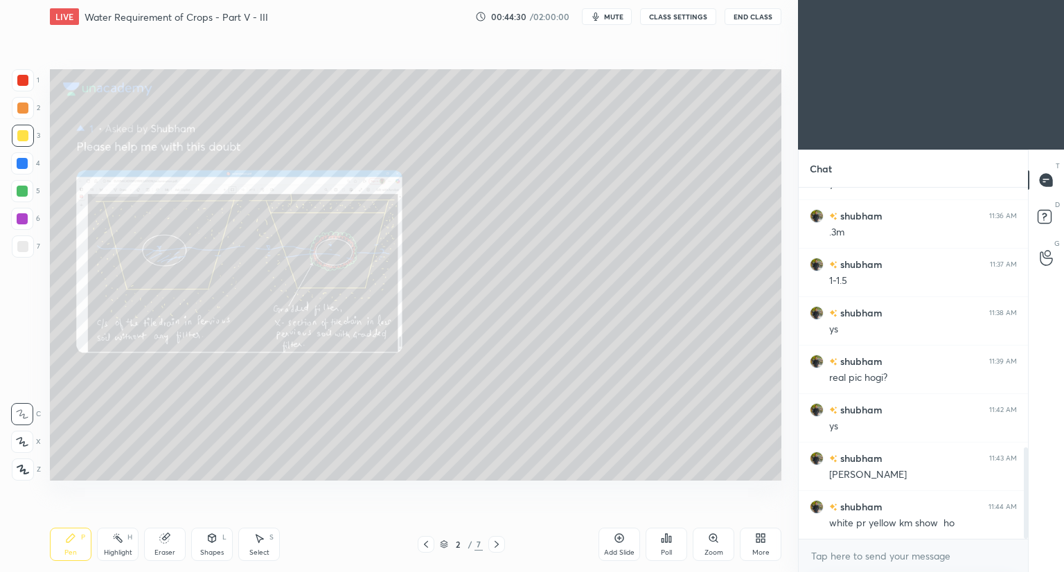
click at [499, 538] on div at bounding box center [496, 544] width 17 height 17
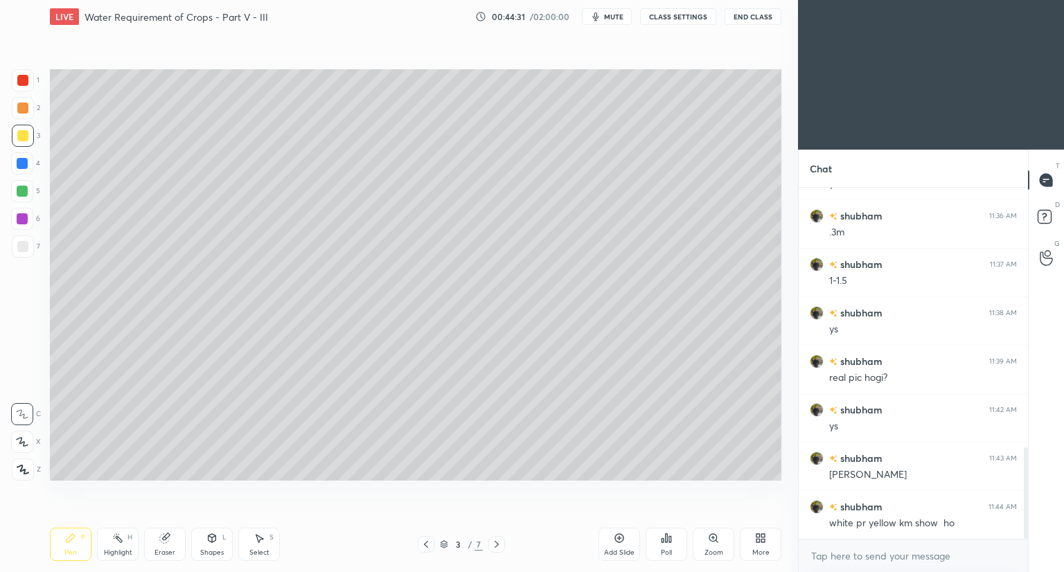
click at [499, 538] on div at bounding box center [496, 544] width 17 height 17
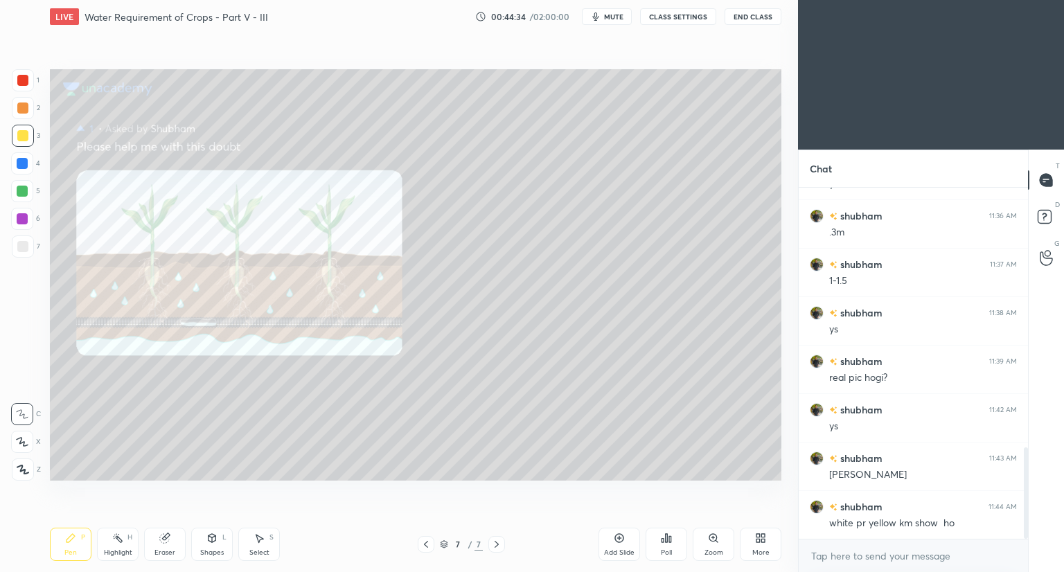
click at [499, 538] on div at bounding box center [496, 544] width 17 height 17
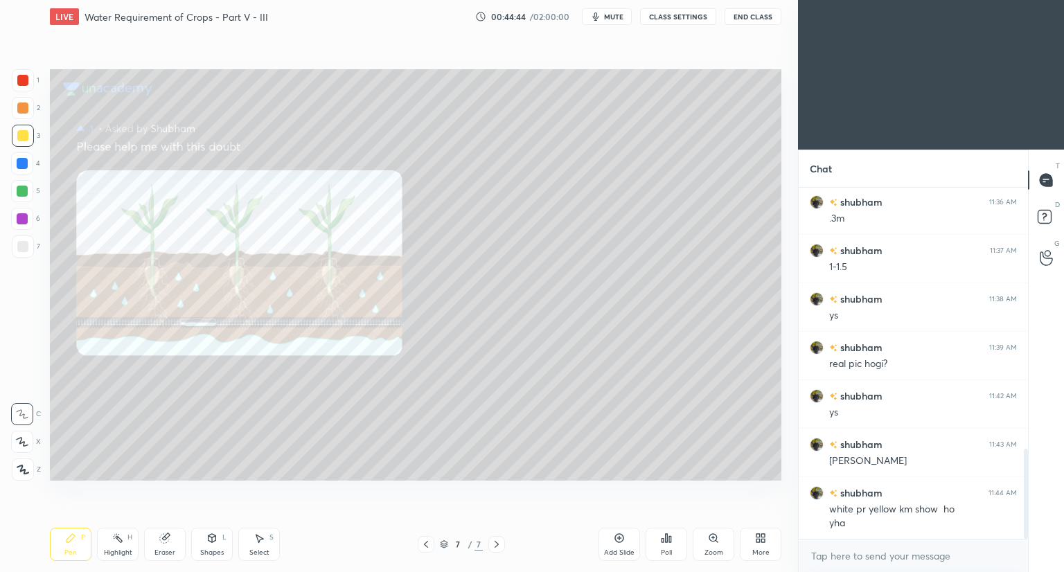
click at [619, 541] on icon at bounding box center [619, 538] width 11 height 11
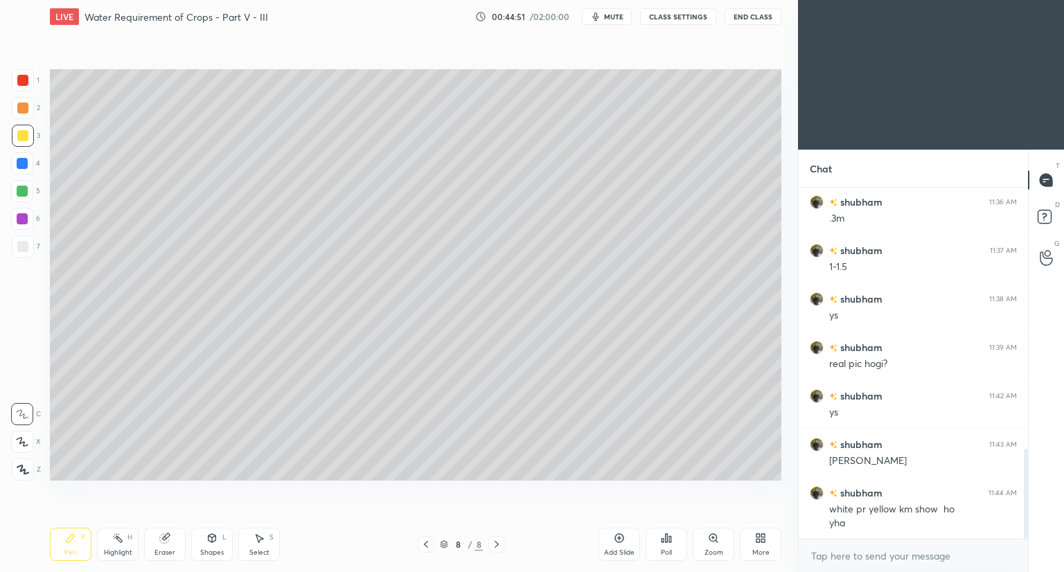
scroll to position [1031, 0]
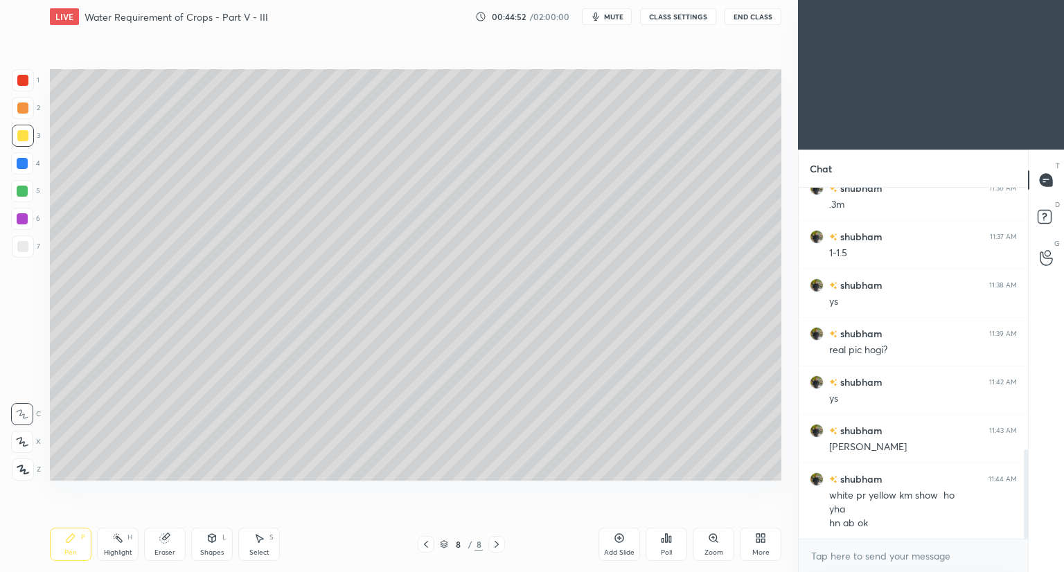
click at [215, 546] on div "Shapes L" at bounding box center [212, 544] width 42 height 33
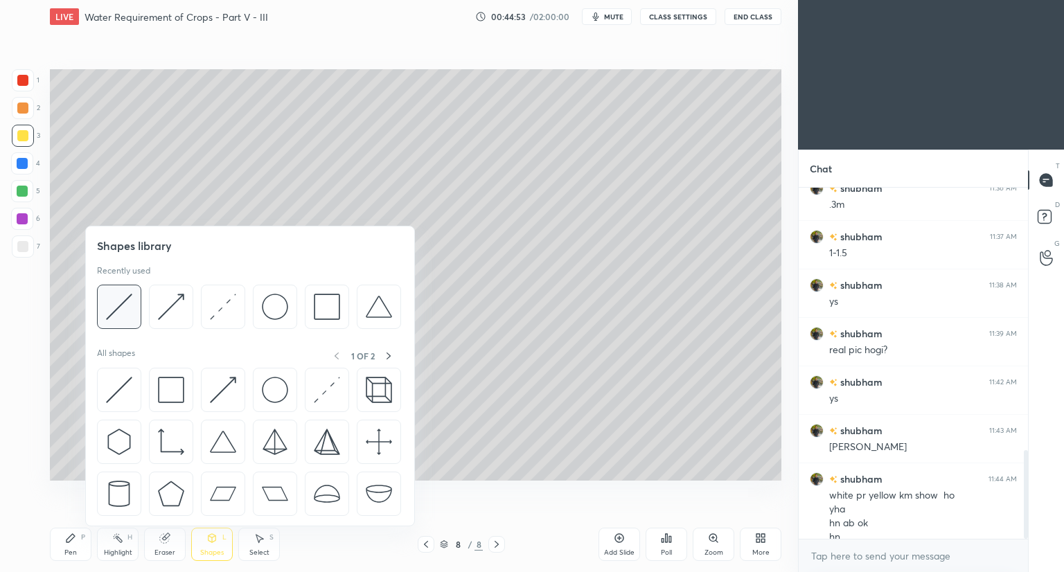
scroll to position [1045, 0]
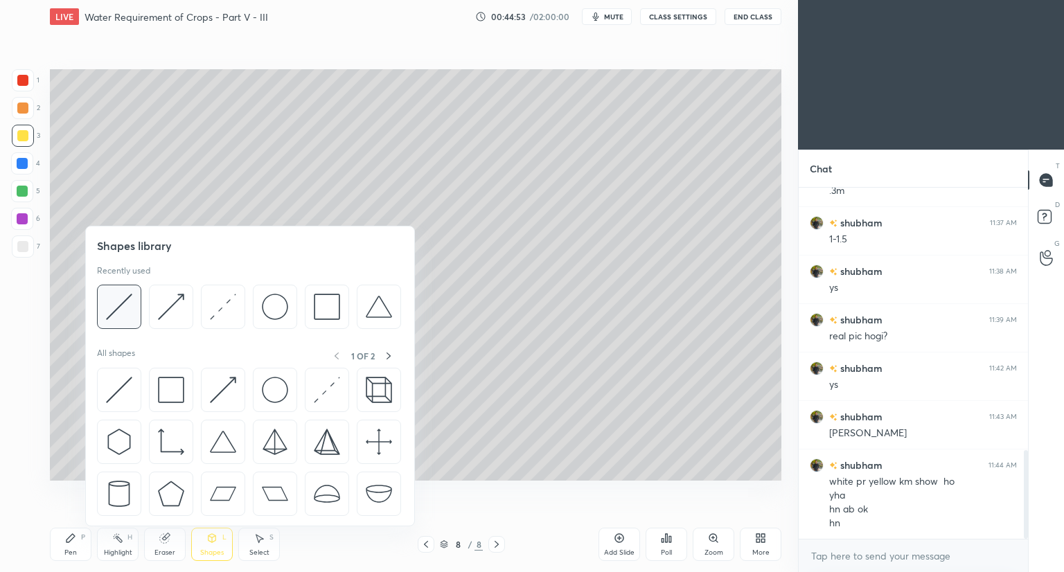
click at [136, 317] on div at bounding box center [119, 307] width 44 height 44
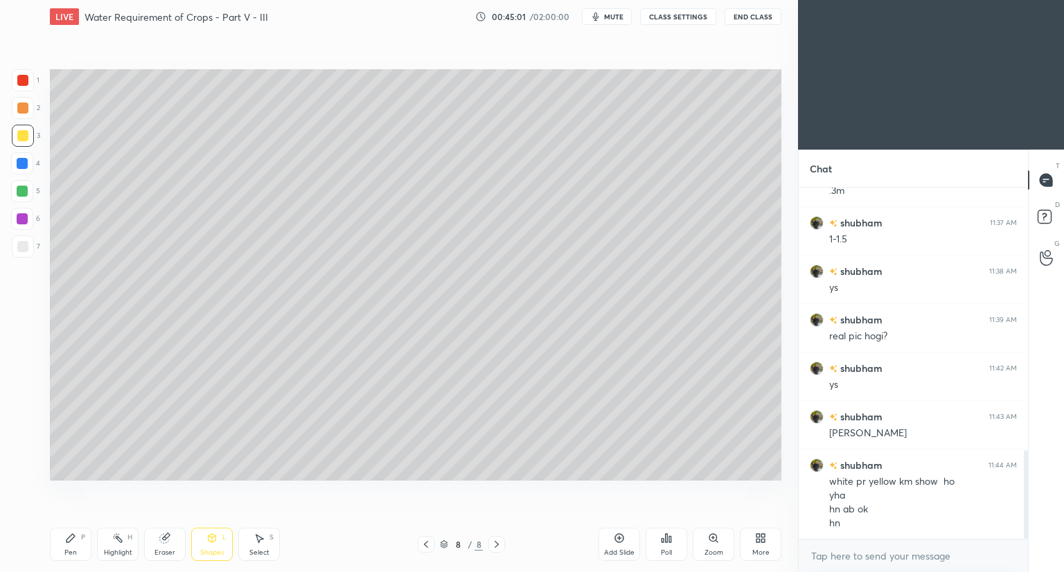
click at [21, 108] on div at bounding box center [22, 108] width 11 height 11
drag, startPoint x: 26, startPoint y: 137, endPoint x: 32, endPoint y: 161, distance: 24.4
click at [26, 139] on div at bounding box center [22, 135] width 11 height 11
drag, startPoint x: 68, startPoint y: 544, endPoint x: 75, endPoint y: 540, distance: 7.7
click at [70, 544] on icon at bounding box center [70, 538] width 11 height 11
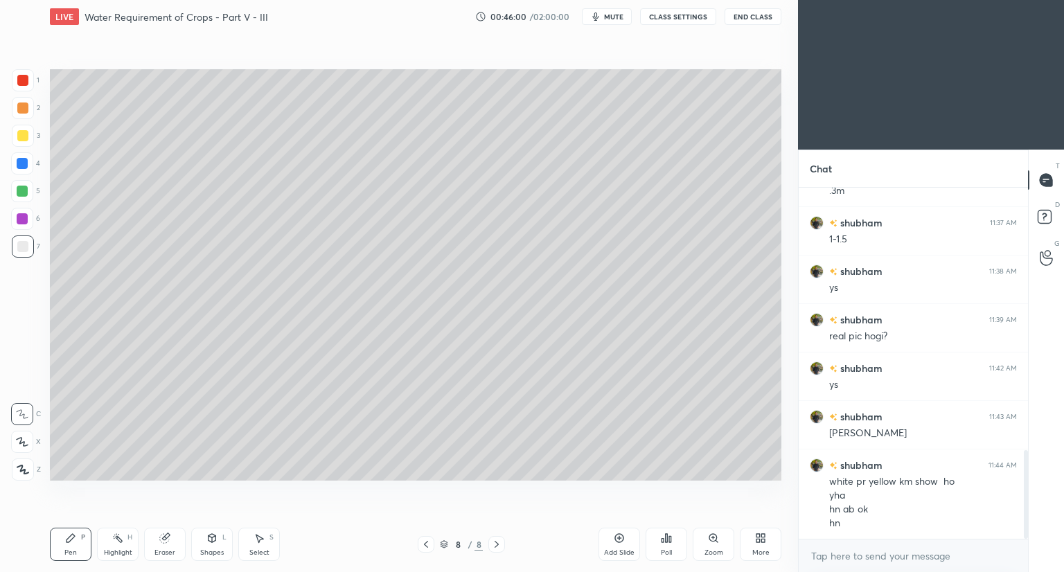
drag, startPoint x: 212, startPoint y: 544, endPoint x: 213, endPoint y: 536, distance: 7.7
click at [213, 543] on div "Shapes L" at bounding box center [212, 544] width 42 height 33
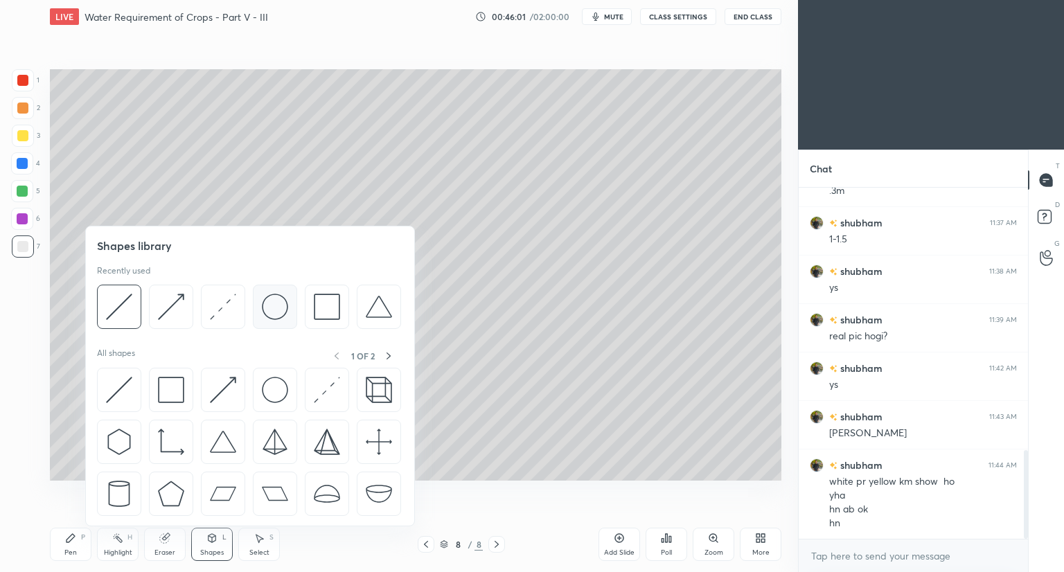
click at [273, 319] on img at bounding box center [275, 307] width 26 height 26
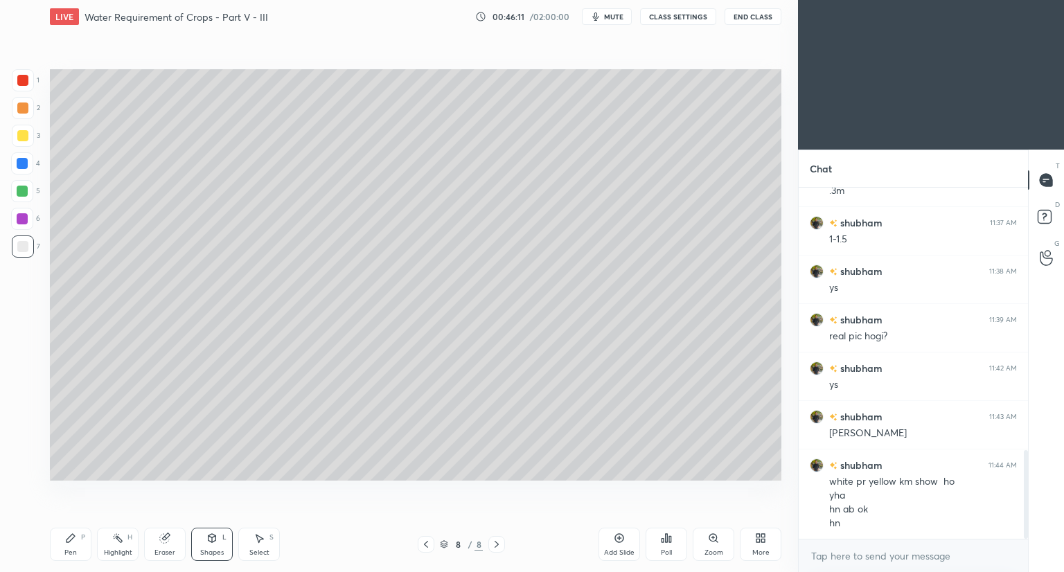
click at [259, 538] on icon at bounding box center [260, 539] width 8 height 8
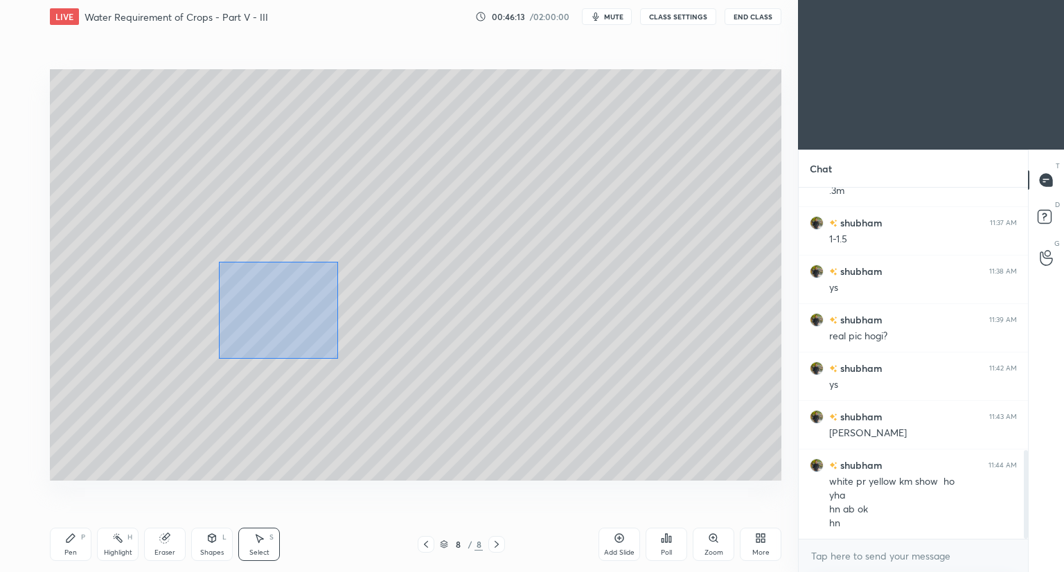
drag, startPoint x: 237, startPoint y: 276, endPoint x: 338, endPoint y: 350, distance: 125.4
click at [338, 358] on div "0 ° Undo Copy Duplicate Duplicate to new slide Delete" at bounding box center [416, 275] width 732 height 412
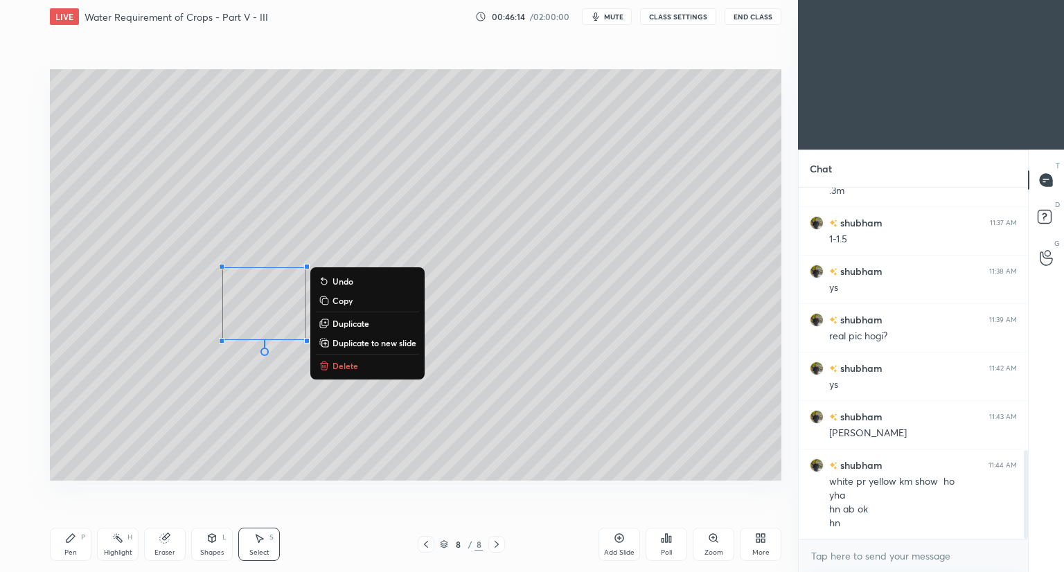
drag, startPoint x: 362, startPoint y: 324, endPoint x: 349, endPoint y: 321, distance: 13.6
click at [361, 324] on p "Duplicate" at bounding box center [351, 323] width 37 height 11
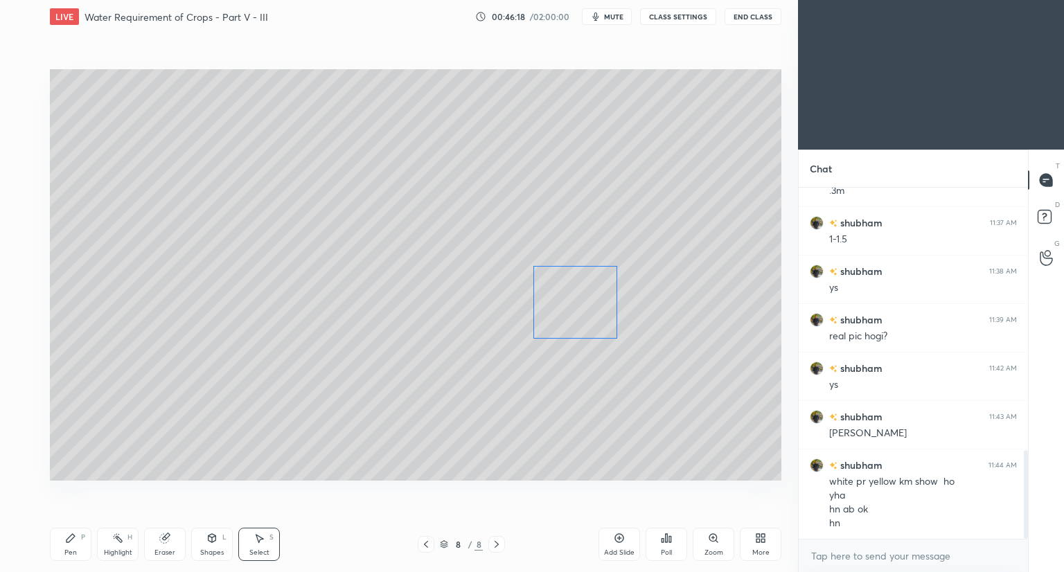
drag, startPoint x: 349, startPoint y: 322, endPoint x: 590, endPoint y: 306, distance: 241.7
click at [590, 306] on div "0 ° Undo Copy Duplicate Duplicate to new slide Delete" at bounding box center [416, 275] width 732 height 412
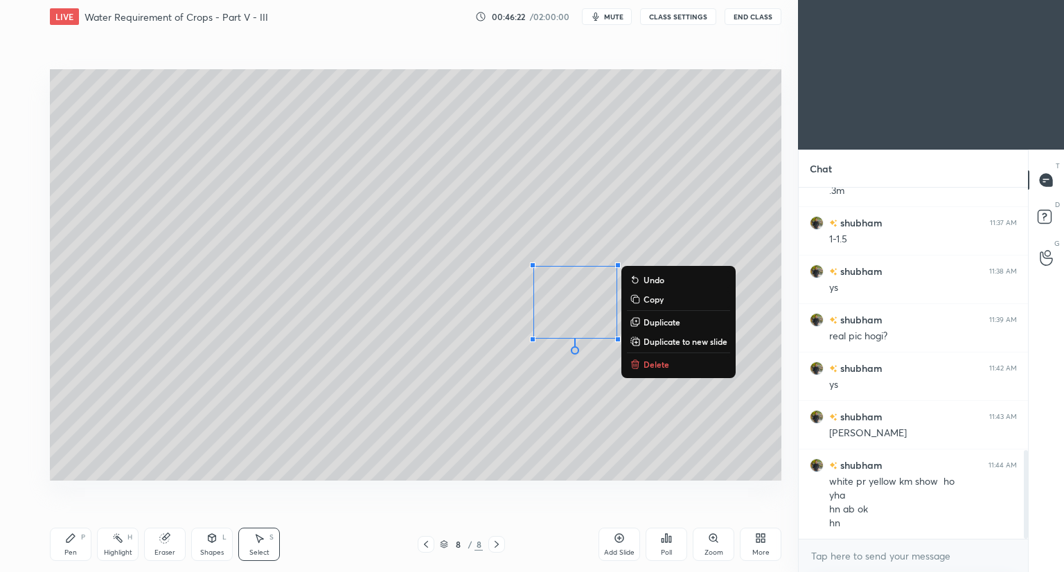
click at [65, 544] on div "Pen P" at bounding box center [71, 544] width 42 height 33
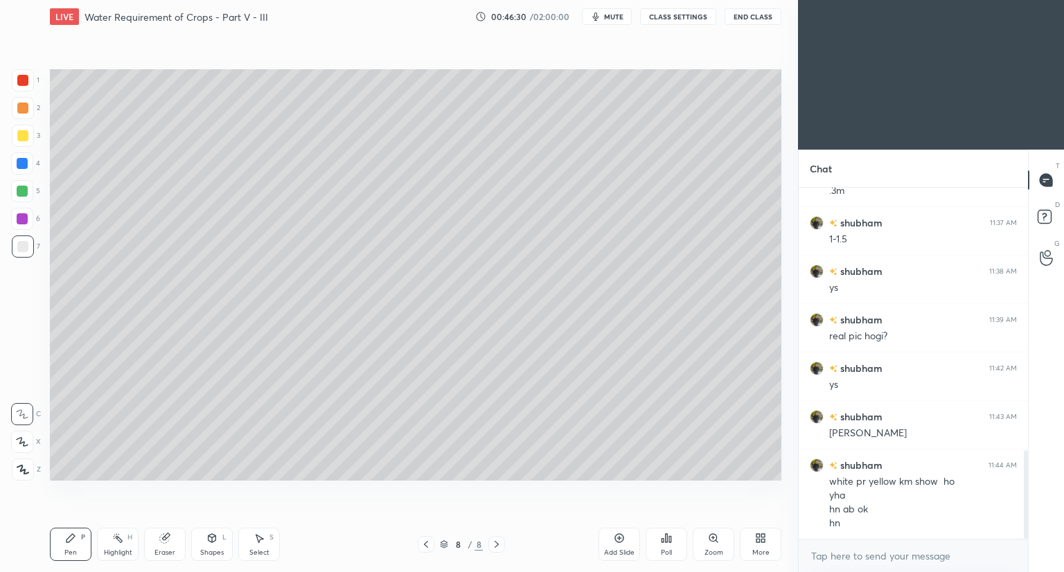
click at [205, 549] on div "Shapes" at bounding box center [212, 552] width 24 height 7
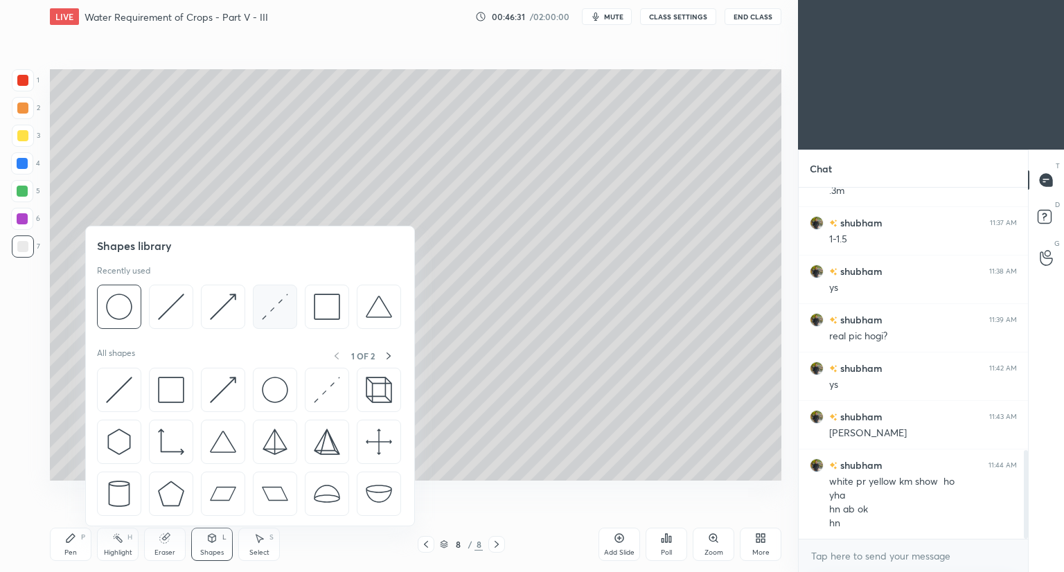
click at [280, 319] on img at bounding box center [275, 307] width 26 height 26
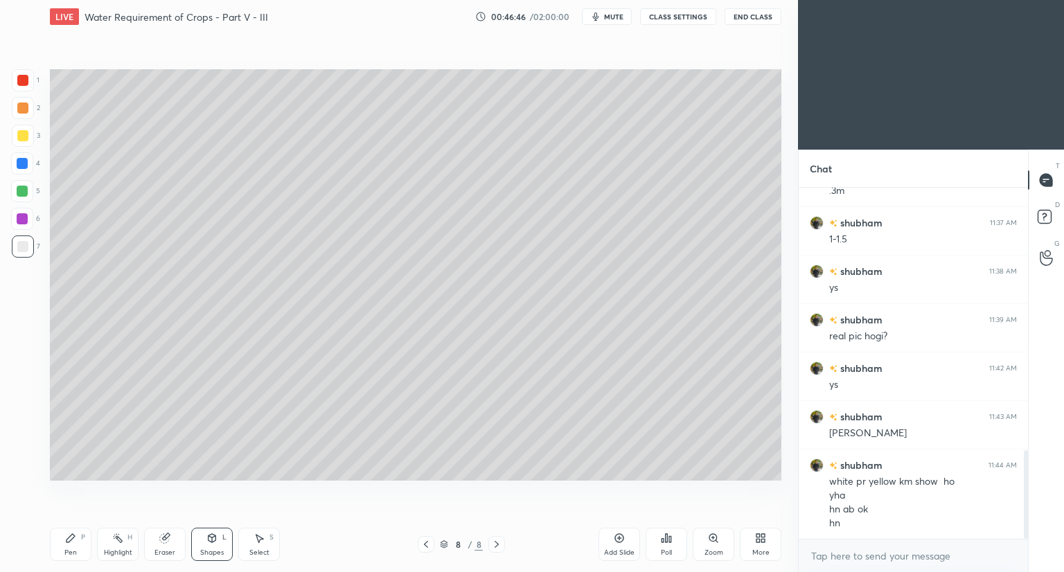
click at [71, 551] on div "Pen" at bounding box center [70, 552] width 12 height 7
drag, startPoint x: 162, startPoint y: 539, endPoint x: 195, endPoint y: 513, distance: 42.0
click at [164, 539] on icon at bounding box center [164, 538] width 9 height 9
drag, startPoint x: 72, startPoint y: 537, endPoint x: 98, endPoint y: 527, distance: 27.4
click at [73, 538] on icon at bounding box center [71, 538] width 8 height 8
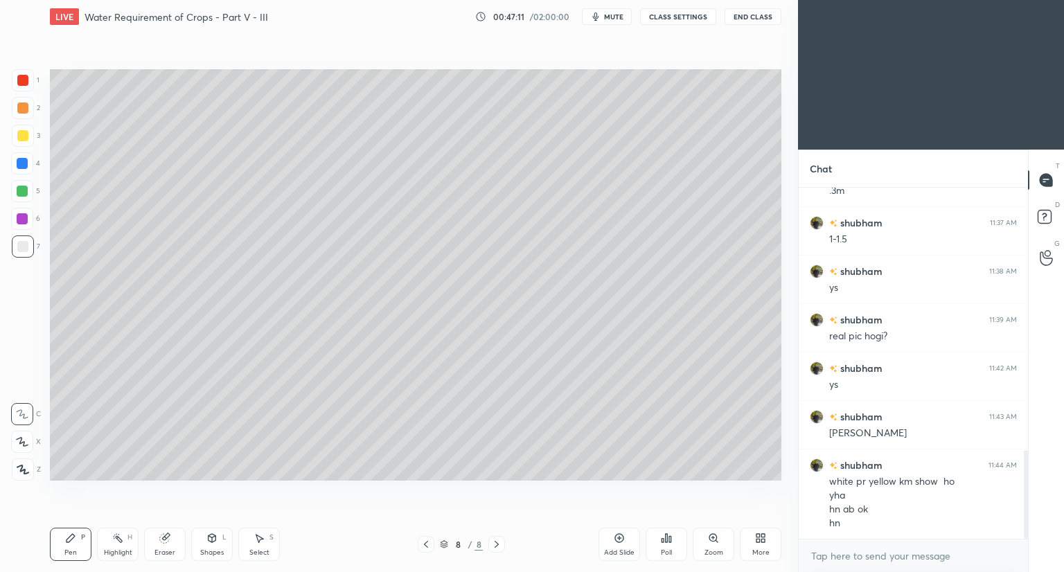
drag, startPoint x: 24, startPoint y: 168, endPoint x: 30, endPoint y: 173, distance: 7.9
click at [26, 169] on div at bounding box center [22, 163] width 22 height 22
drag, startPoint x: 160, startPoint y: 547, endPoint x: 168, endPoint y: 498, distance: 49.2
click at [160, 545] on div "Eraser" at bounding box center [165, 544] width 42 height 33
click at [72, 541] on icon at bounding box center [70, 538] width 11 height 11
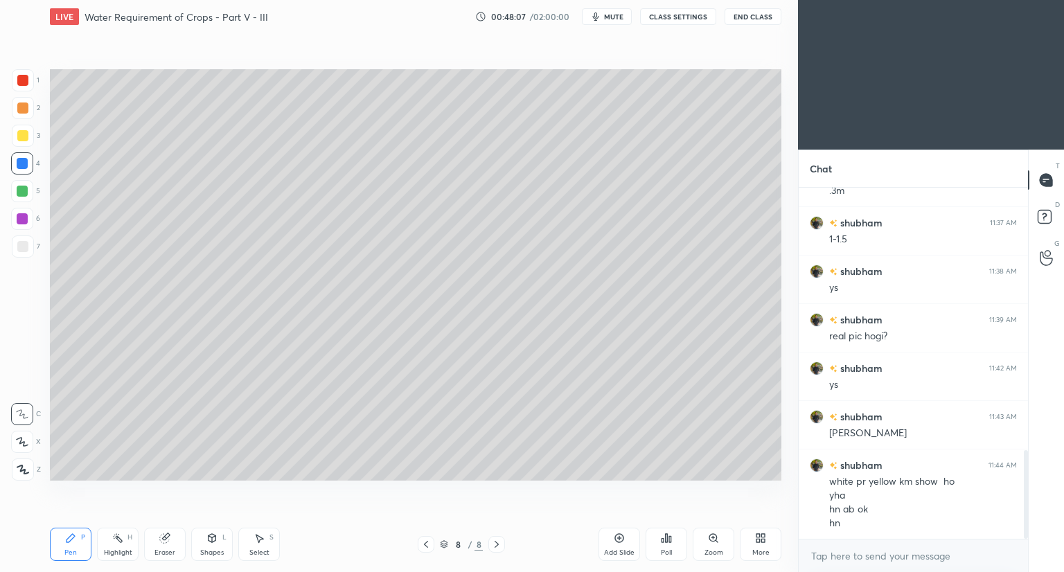
drag, startPoint x: 213, startPoint y: 550, endPoint x: 215, endPoint y: 533, distance: 17.5
click at [213, 549] on div "Shapes" at bounding box center [212, 552] width 24 height 7
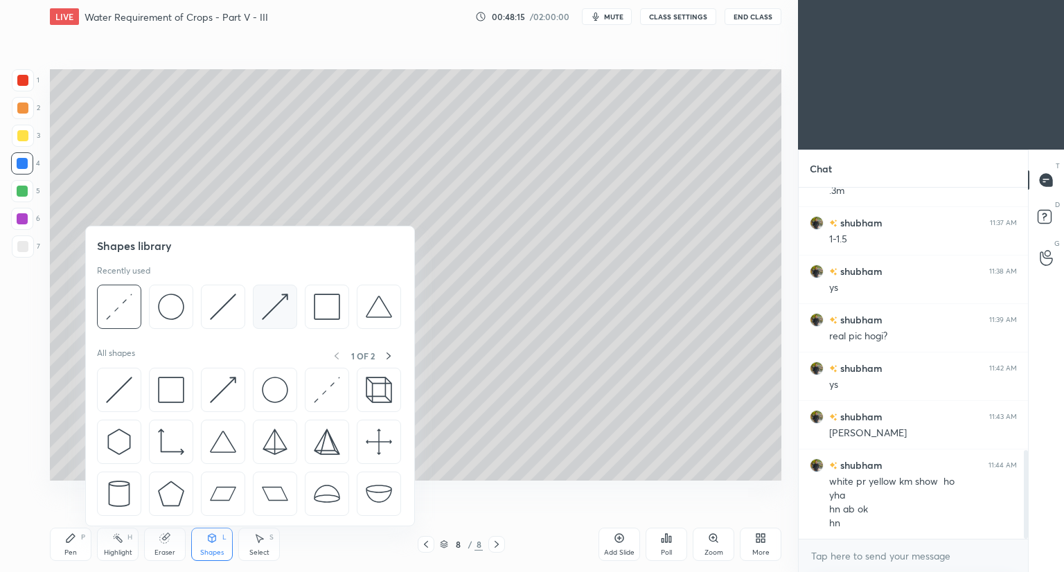
click at [279, 310] on img at bounding box center [275, 307] width 26 height 26
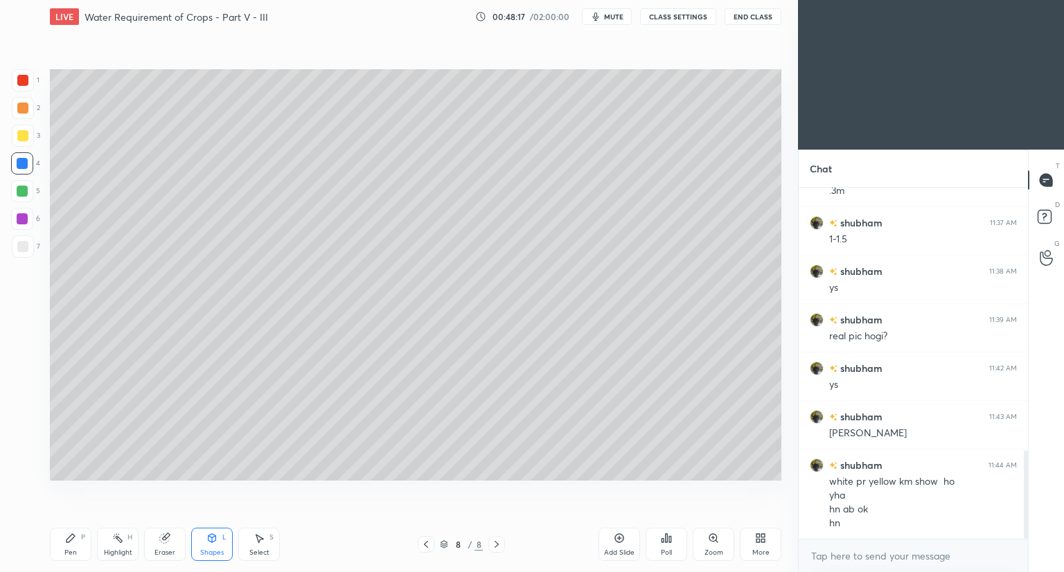
drag, startPoint x: 28, startPoint y: 249, endPoint x: 44, endPoint y: 238, distance: 19.8
click at [32, 249] on div at bounding box center [23, 247] width 22 height 22
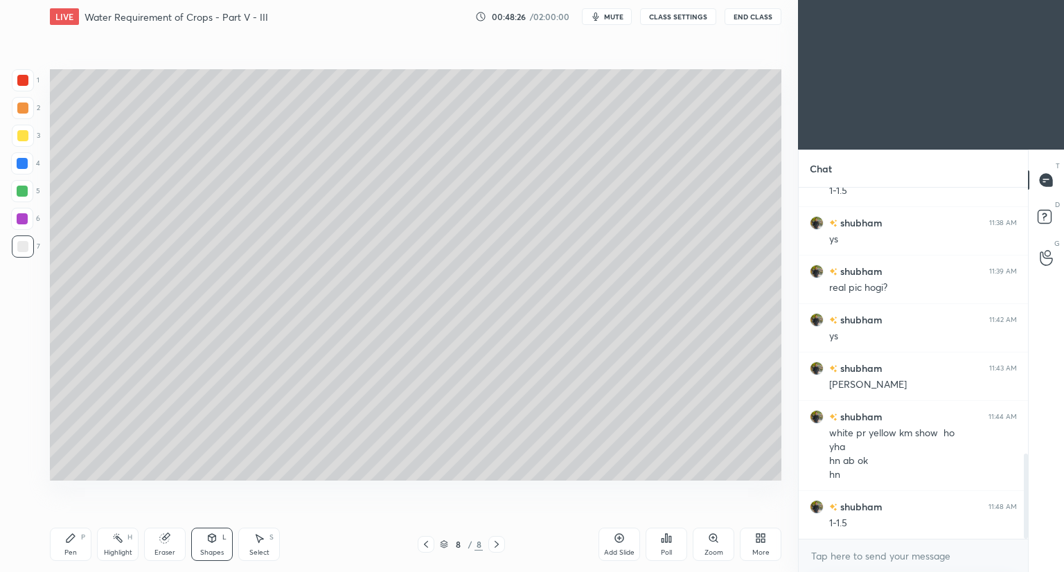
click at [160, 543] on icon at bounding box center [164, 538] width 11 height 11
drag, startPoint x: 68, startPoint y: 536, endPoint x: 75, endPoint y: 497, distance: 39.4
click at [69, 536] on icon at bounding box center [70, 538] width 11 height 11
drag, startPoint x: 207, startPoint y: 544, endPoint x: 213, endPoint y: 527, distance: 17.5
click at [209, 542] on icon at bounding box center [211, 538] width 11 height 11
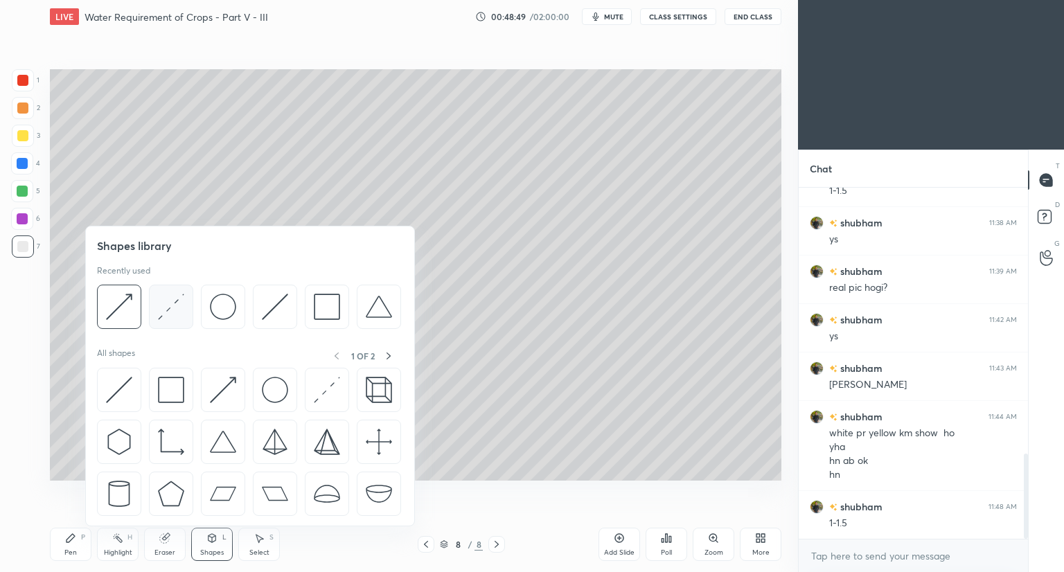
click at [176, 317] on img at bounding box center [171, 307] width 26 height 26
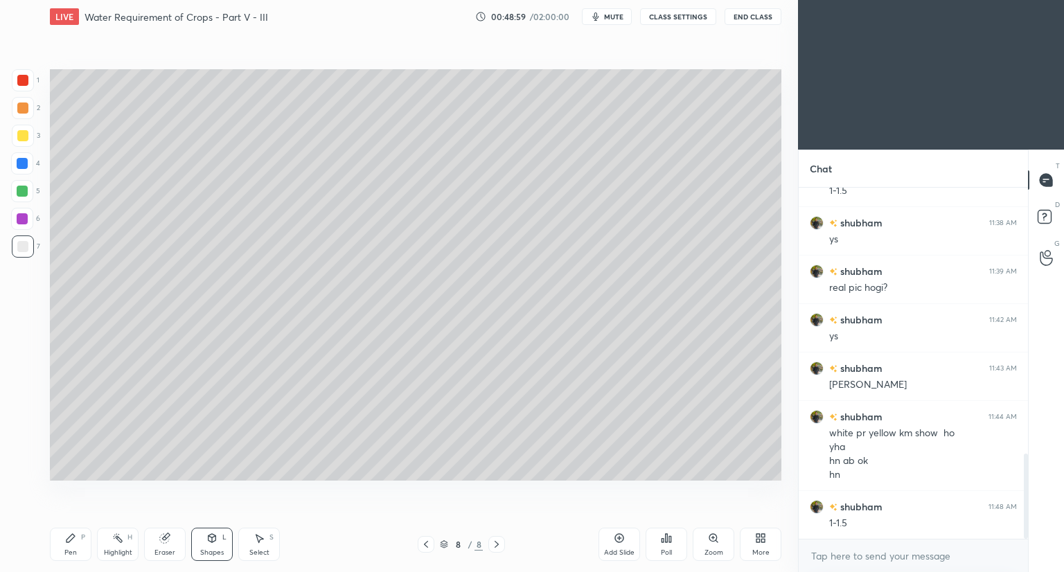
drag, startPoint x: 72, startPoint y: 548, endPoint x: 99, endPoint y: 540, distance: 28.1
click at [76, 549] on div "Pen" at bounding box center [70, 552] width 12 height 7
click at [166, 544] on div "Eraser" at bounding box center [165, 544] width 42 height 33
drag, startPoint x: 69, startPoint y: 544, endPoint x: 164, endPoint y: 498, distance: 104.7
click at [77, 543] on div "Pen P" at bounding box center [71, 544] width 42 height 33
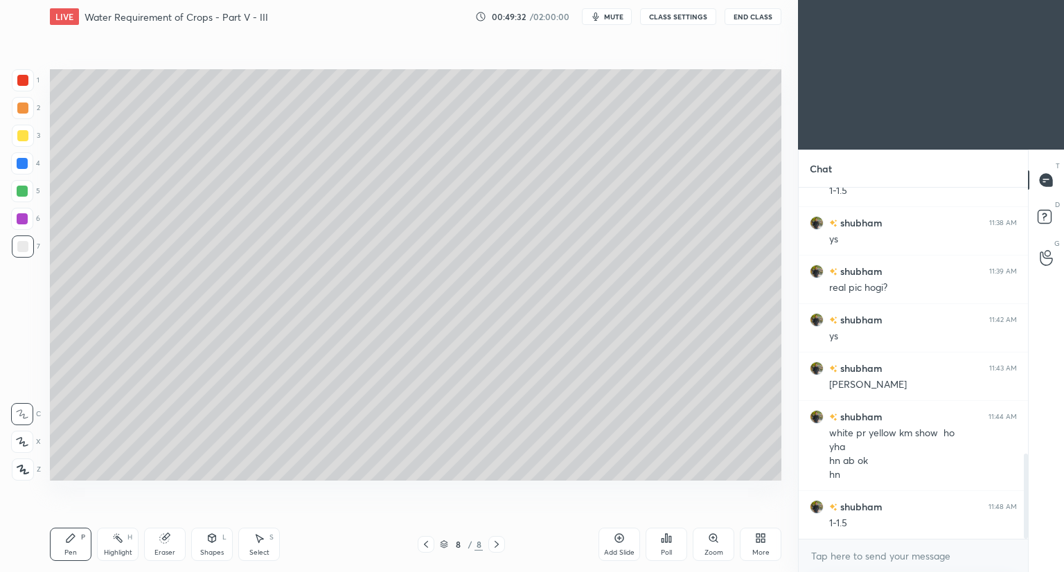
scroll to position [1142, 0]
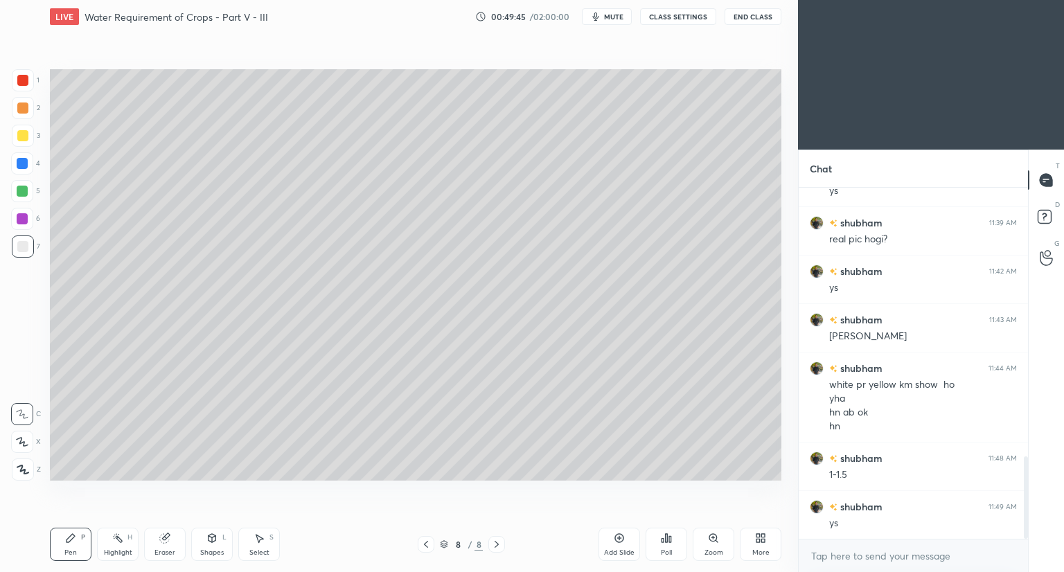
drag, startPoint x: 19, startPoint y: 168, endPoint x: 36, endPoint y: 148, distance: 26.1
click at [22, 164] on div at bounding box center [22, 163] width 11 height 11
click at [23, 247] on div at bounding box center [22, 246] width 11 height 11
drag, startPoint x: 211, startPoint y: 542, endPoint x: 213, endPoint y: 533, distance: 9.1
click at [213, 535] on icon at bounding box center [211, 538] width 11 height 11
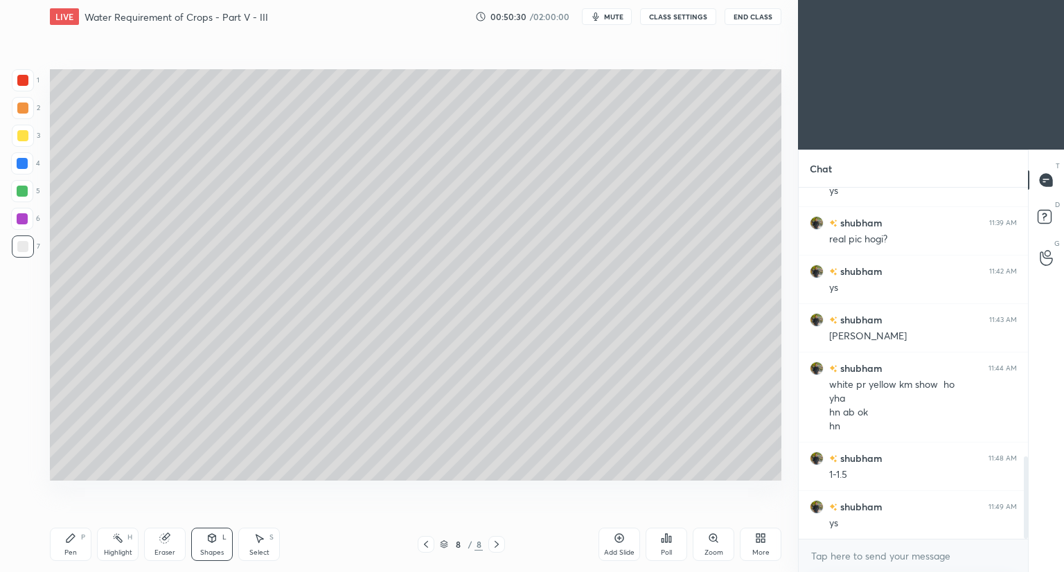
drag, startPoint x: 24, startPoint y: 192, endPoint x: 41, endPoint y: 195, distance: 16.9
click at [25, 194] on div at bounding box center [22, 191] width 11 height 11
drag, startPoint x: 209, startPoint y: 548, endPoint x: 209, endPoint y: 531, distance: 16.6
click at [208, 549] on div "Shapes" at bounding box center [212, 552] width 24 height 7
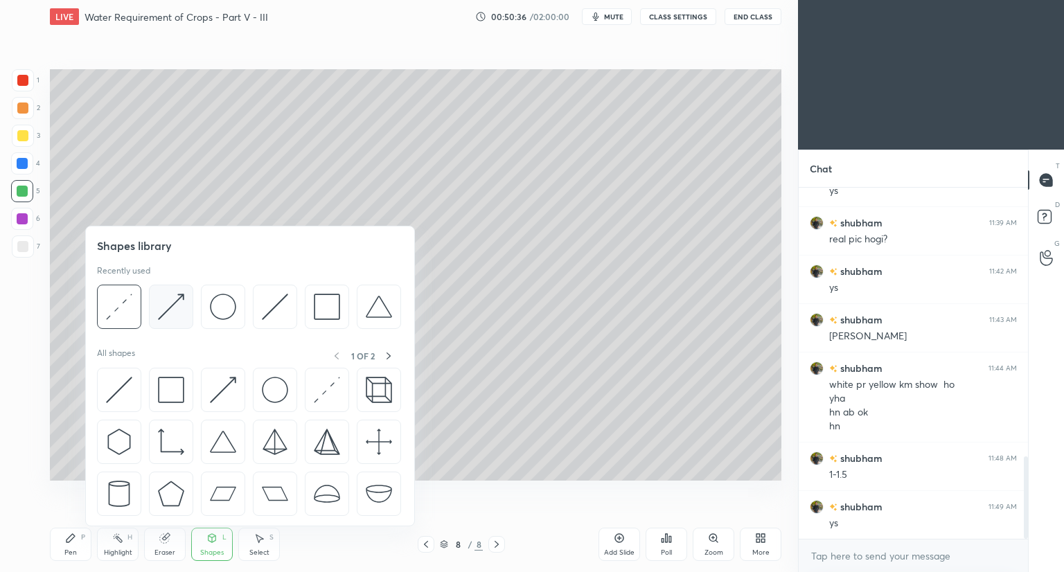
click at [183, 317] on img at bounding box center [171, 307] width 26 height 26
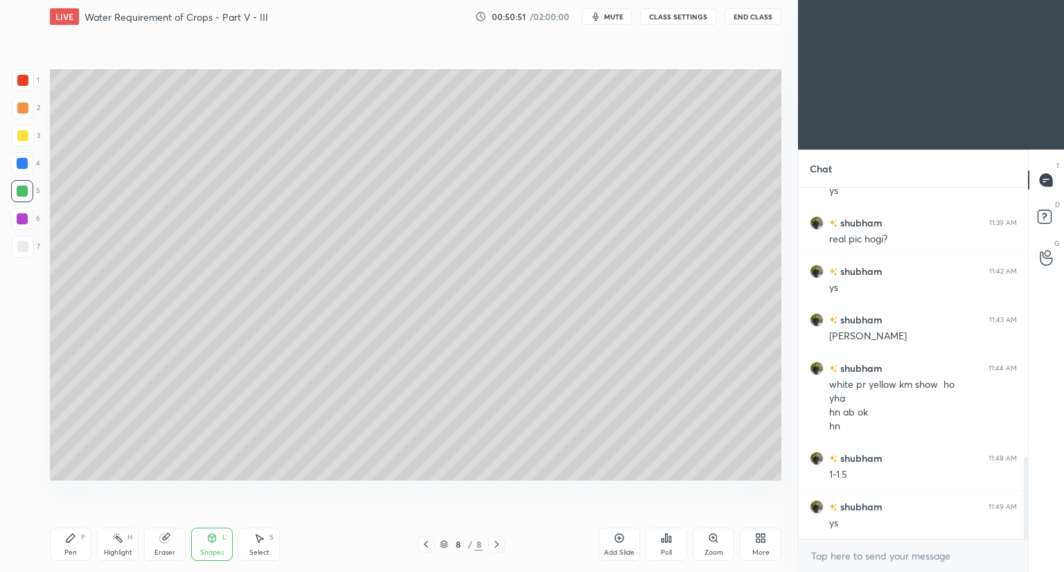
scroll to position [1190, 0]
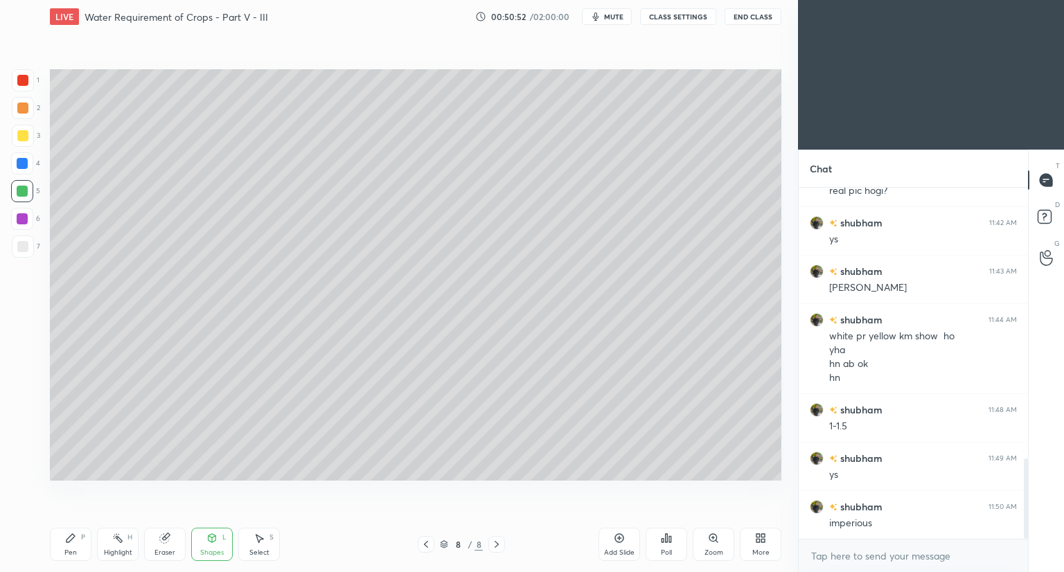
drag, startPoint x: 164, startPoint y: 542, endPoint x: 164, endPoint y: 534, distance: 7.7
click at [162, 541] on icon at bounding box center [164, 538] width 9 height 9
click at [72, 542] on icon at bounding box center [70, 538] width 11 height 11
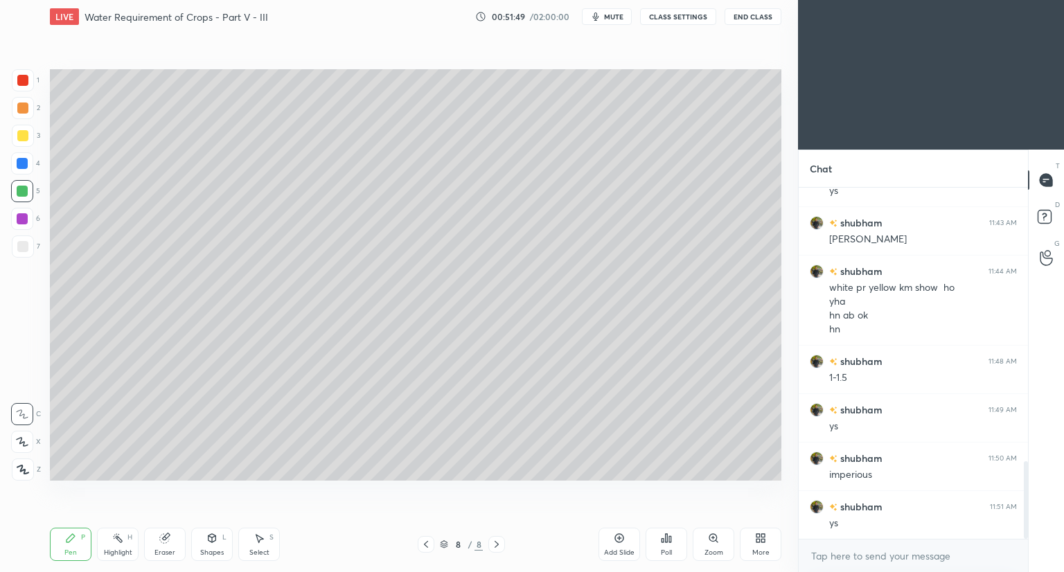
click at [216, 547] on div "Shapes L" at bounding box center [212, 544] width 42 height 33
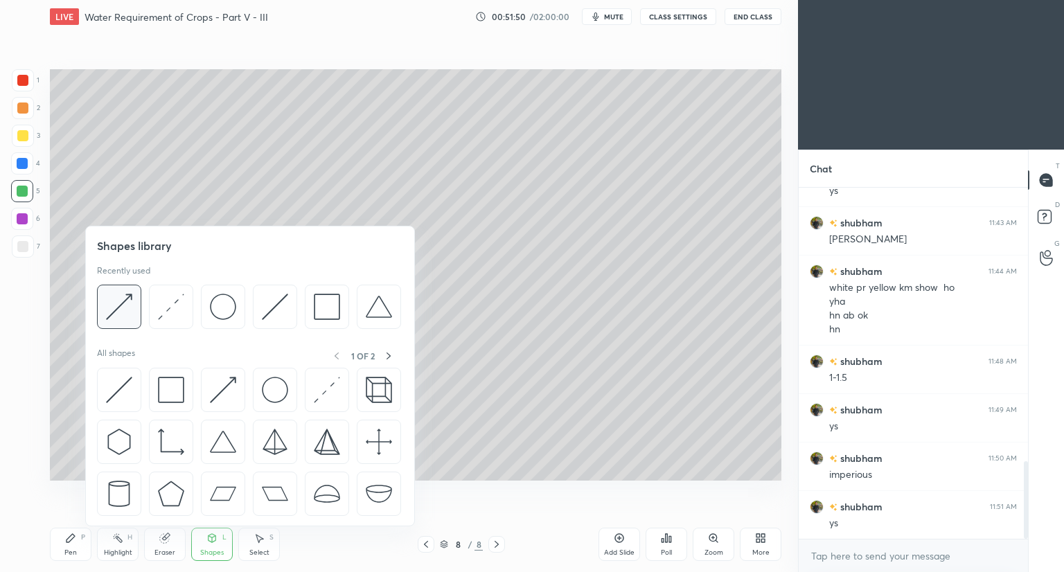
click at [123, 317] on img at bounding box center [119, 307] width 26 height 26
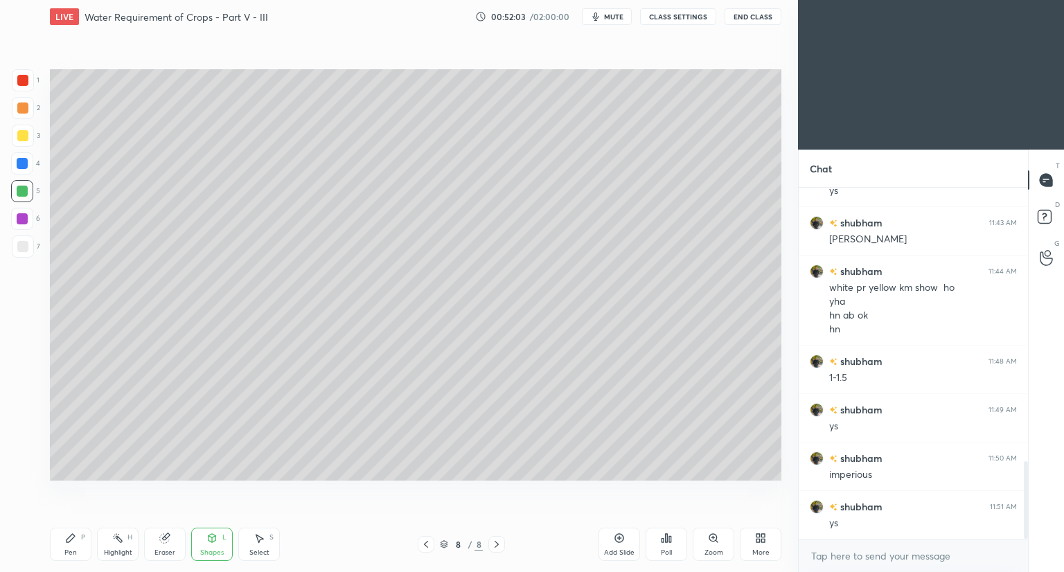
click at [78, 541] on div "Pen P" at bounding box center [71, 544] width 42 height 33
click at [165, 541] on icon at bounding box center [164, 538] width 9 height 9
click at [67, 543] on icon at bounding box center [70, 538] width 11 height 11
click at [214, 545] on div "Shapes L" at bounding box center [212, 544] width 42 height 33
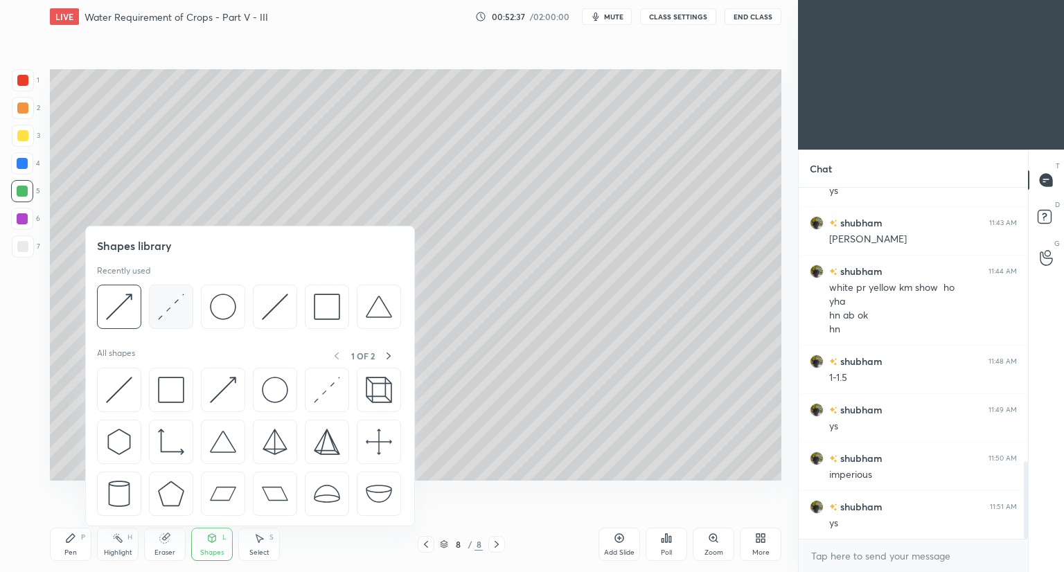
click at [173, 319] on img at bounding box center [171, 307] width 26 height 26
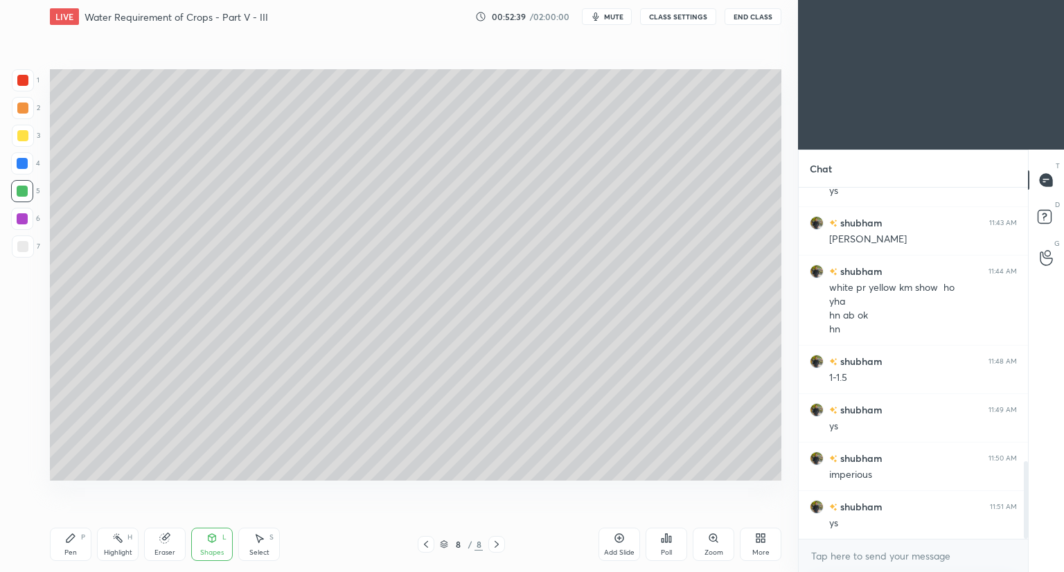
drag, startPoint x: 24, startPoint y: 136, endPoint x: 38, endPoint y: 142, distance: 15.6
click at [28, 137] on div at bounding box center [22, 135] width 11 height 11
click at [215, 544] on div "Shapes L" at bounding box center [212, 544] width 42 height 33
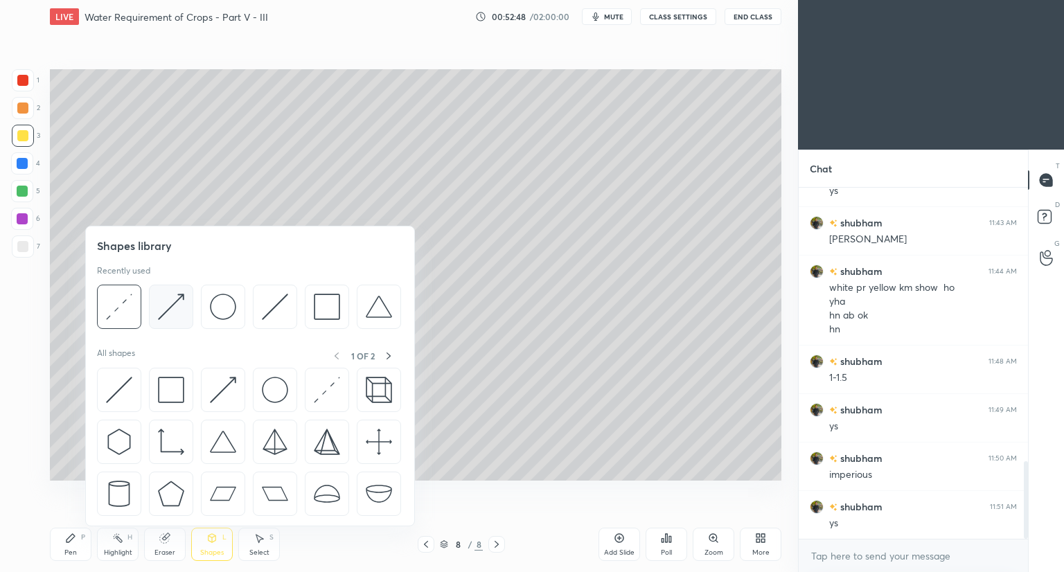
click at [183, 329] on div at bounding box center [249, 311] width 304 height 52
click at [189, 322] on div at bounding box center [171, 307] width 44 height 44
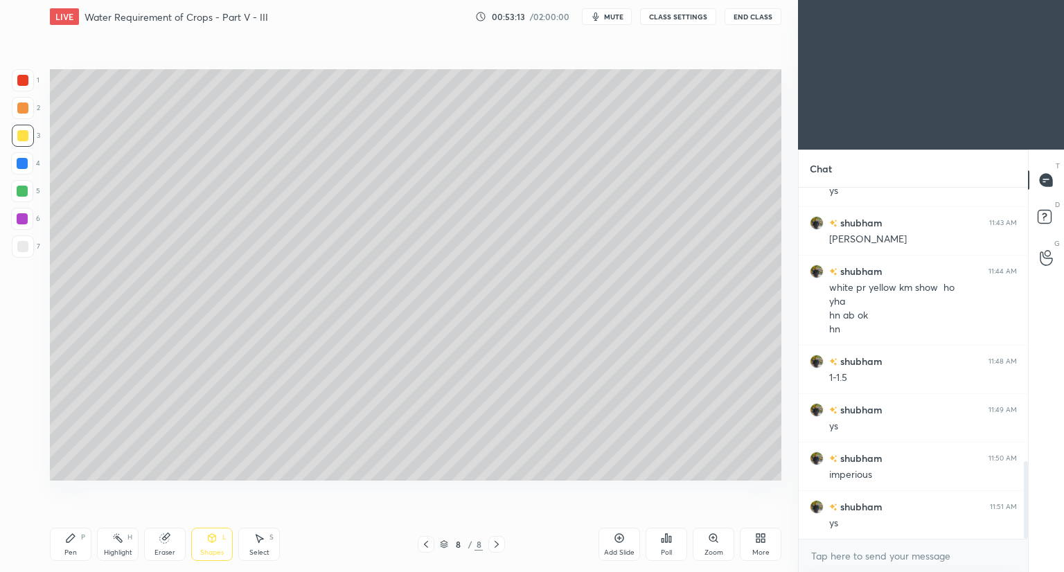
click at [171, 544] on div "Eraser" at bounding box center [165, 544] width 42 height 33
click at [67, 540] on icon at bounding box center [71, 538] width 8 height 8
click at [22, 194] on div at bounding box center [22, 191] width 11 height 11
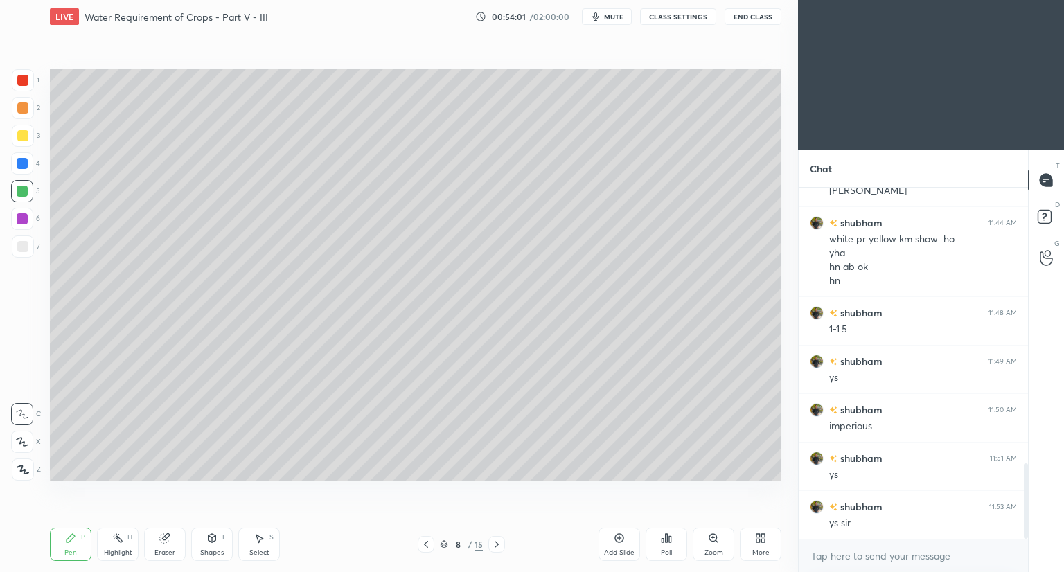
click at [21, 215] on div at bounding box center [22, 218] width 11 height 11
drag, startPoint x: 207, startPoint y: 538, endPoint x: 205, endPoint y: 527, distance: 10.6
click at [208, 537] on icon at bounding box center [211, 538] width 11 height 11
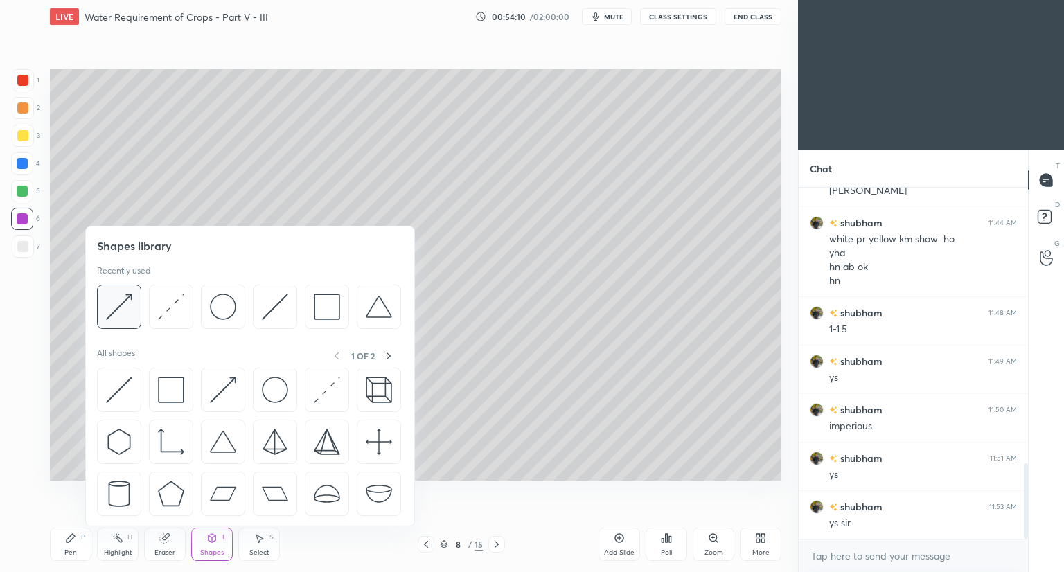
click at [125, 303] on img at bounding box center [119, 307] width 26 height 26
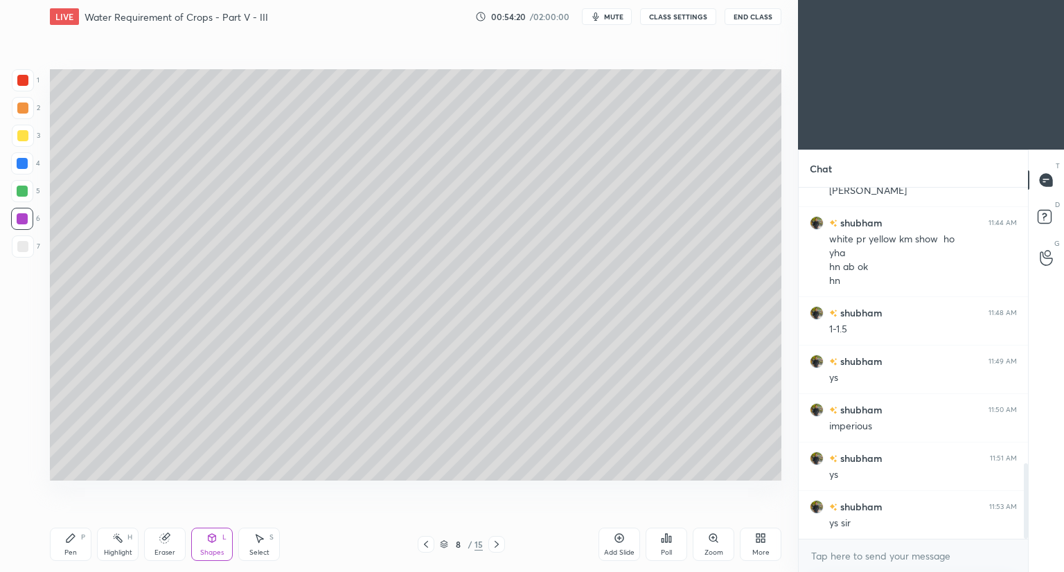
click at [64, 547] on div "Pen P" at bounding box center [71, 544] width 42 height 33
drag, startPoint x: 215, startPoint y: 541, endPoint x: 218, endPoint y: 530, distance: 11.3
click at [216, 541] on icon at bounding box center [211, 538] width 11 height 11
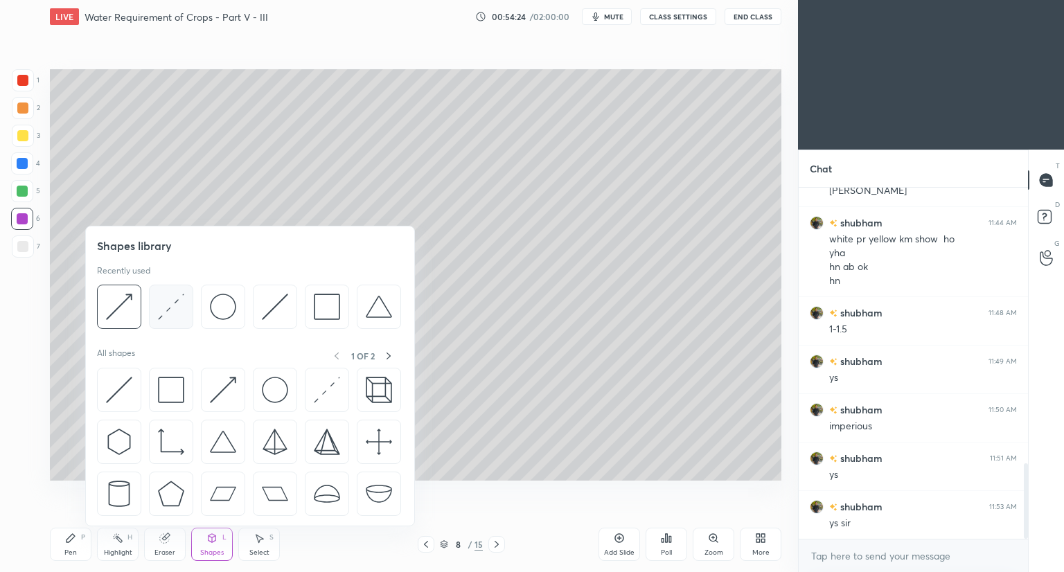
click at [178, 310] on img at bounding box center [171, 307] width 26 height 26
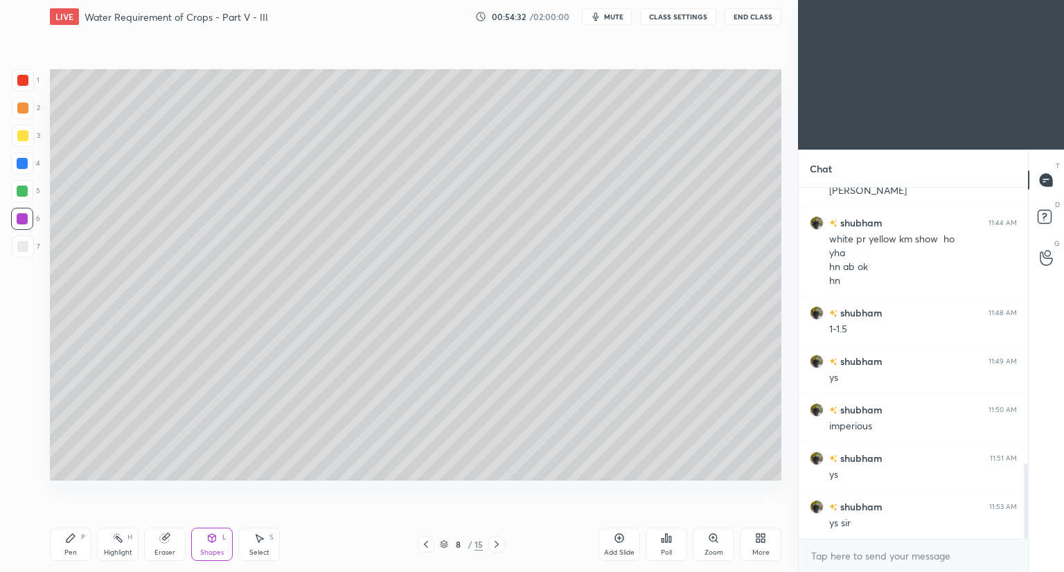
click at [73, 538] on icon at bounding box center [71, 538] width 8 height 8
click at [173, 536] on div "Eraser" at bounding box center [165, 544] width 42 height 33
click at [81, 543] on div "Pen P" at bounding box center [71, 544] width 42 height 33
click at [214, 541] on icon at bounding box center [213, 538] width 8 height 8
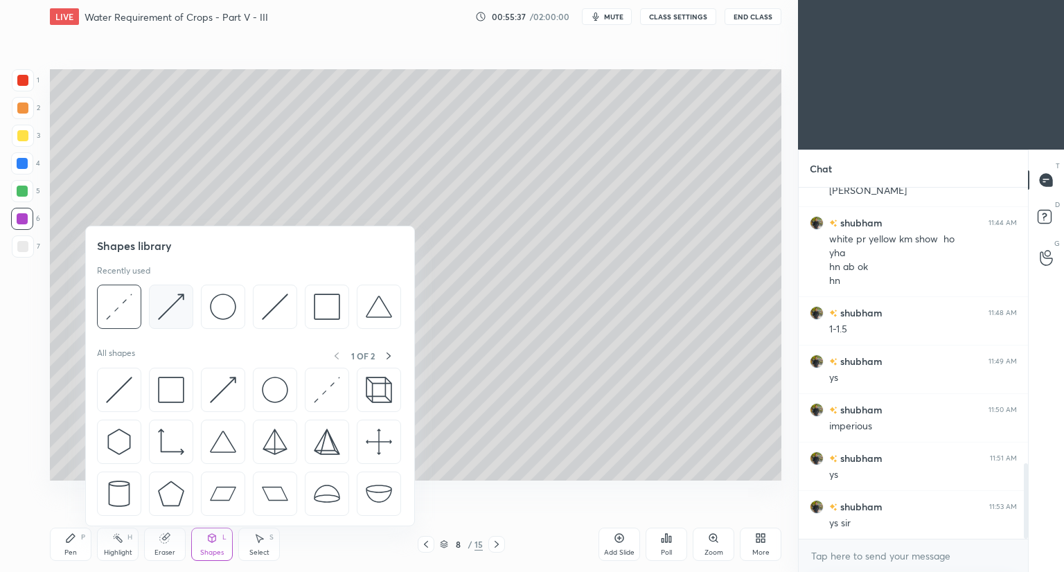
click at [179, 324] on div at bounding box center [171, 307] width 44 height 44
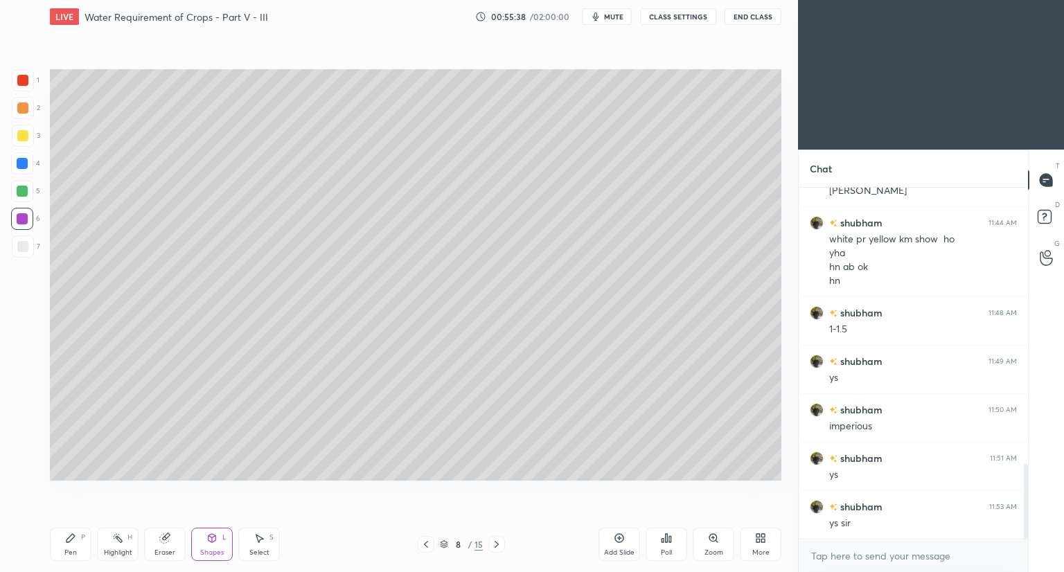
click at [24, 247] on div at bounding box center [22, 246] width 11 height 11
drag, startPoint x: 161, startPoint y: 542, endPoint x: 199, endPoint y: 513, distance: 47.9
click at [166, 538] on icon at bounding box center [164, 538] width 11 height 11
drag, startPoint x: 74, startPoint y: 540, endPoint x: 96, endPoint y: 530, distance: 23.6
click at [78, 541] on div "Pen P" at bounding box center [71, 544] width 42 height 33
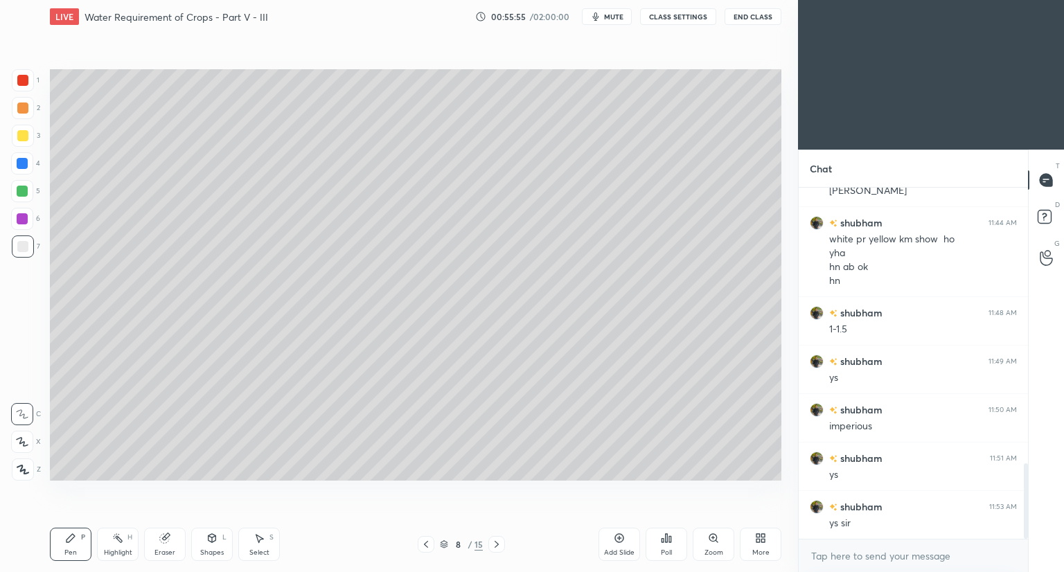
scroll to position [1336, 0]
drag, startPoint x: 444, startPoint y: 545, endPoint x: 450, endPoint y: 538, distance: 9.3
click at [445, 545] on icon at bounding box center [444, 544] width 8 height 8
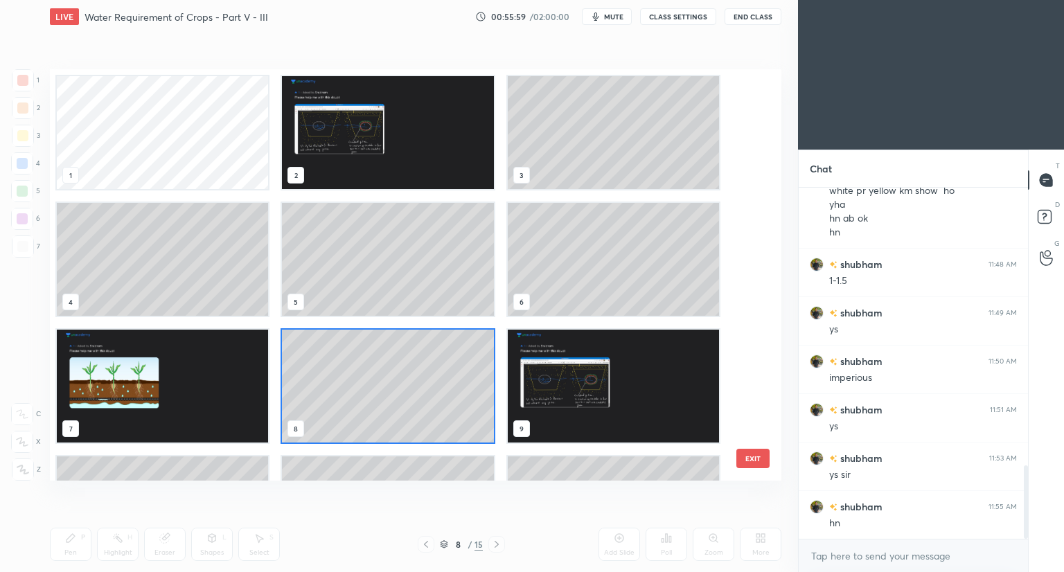
scroll to position [407, 725]
drag, startPoint x: 750, startPoint y: 245, endPoint x: 752, endPoint y: 272, distance: 27.2
click at [752, 274] on div "1 2 3 4 5 6 7 8 9 10 11 12 13 14 15" at bounding box center [403, 275] width 707 height 412
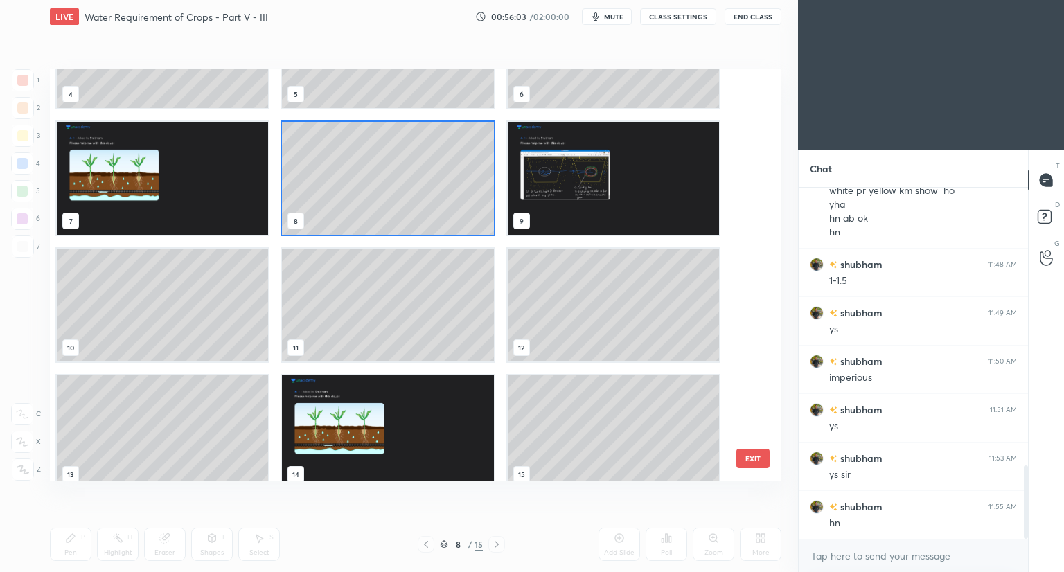
scroll to position [222, 0]
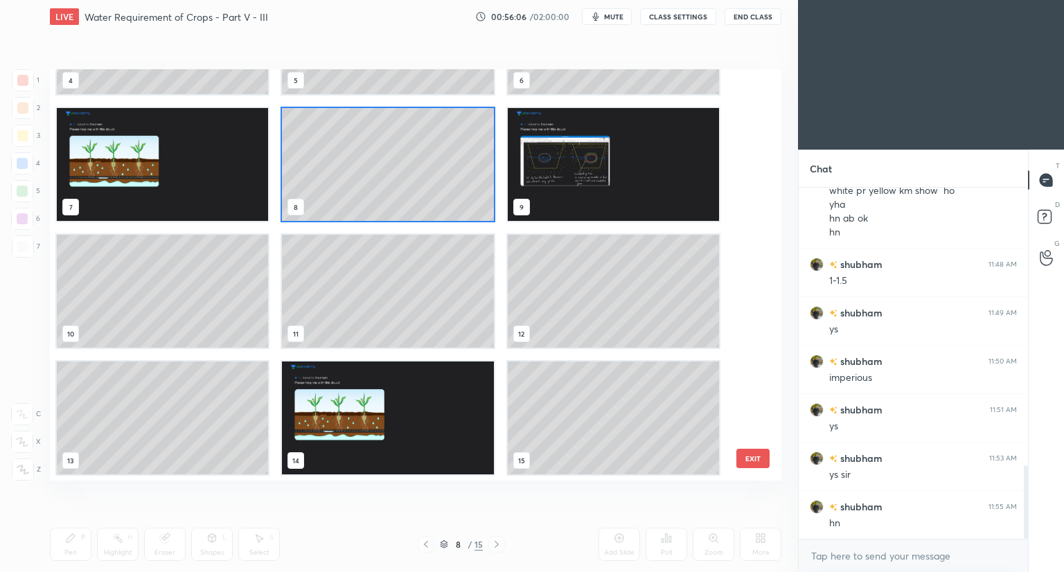
click at [446, 543] on icon at bounding box center [444, 544] width 8 height 8
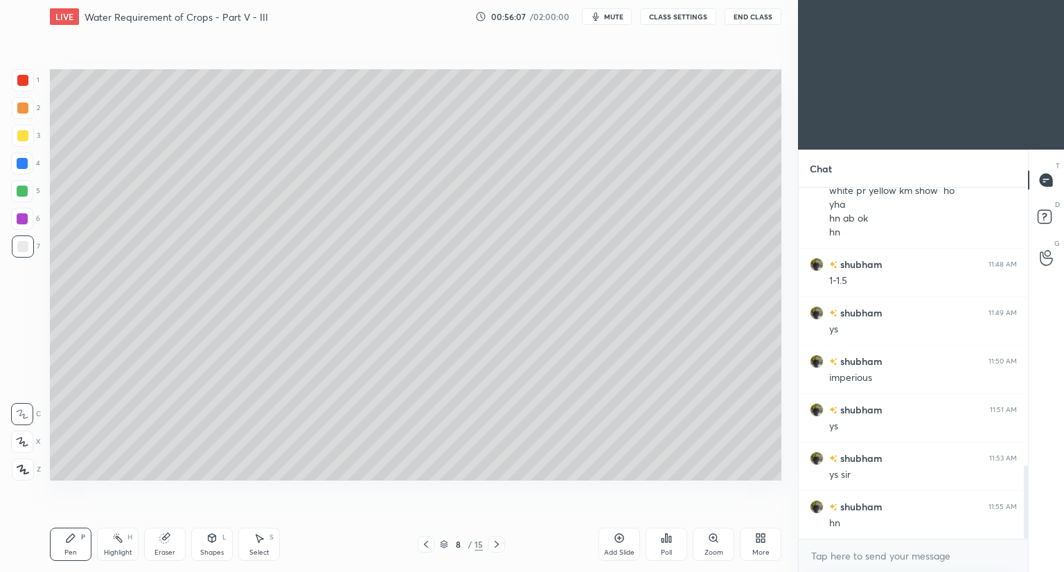
scroll to position [0, 0]
drag, startPoint x: 622, startPoint y: 544, endPoint x: 603, endPoint y: 529, distance: 23.7
click at [621, 544] on div "Add Slide" at bounding box center [620, 544] width 42 height 33
click at [19, 414] on icon at bounding box center [22, 414] width 12 height 10
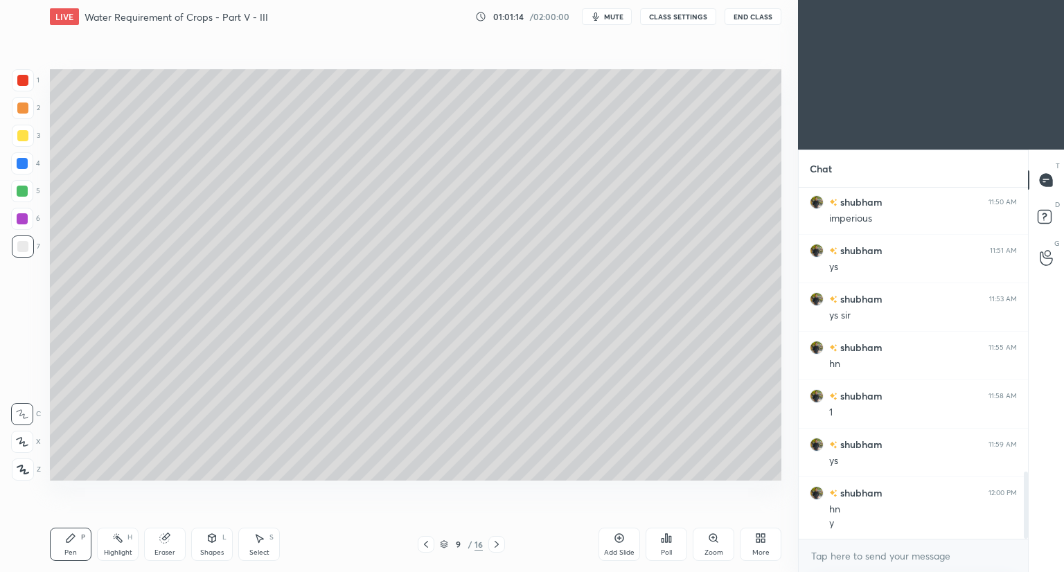
drag, startPoint x: 162, startPoint y: 544, endPoint x: 216, endPoint y: 520, distance: 59.0
click at [172, 541] on div "Eraser" at bounding box center [165, 544] width 42 height 33
click at [205, 541] on div "Shapes L" at bounding box center [212, 544] width 42 height 33
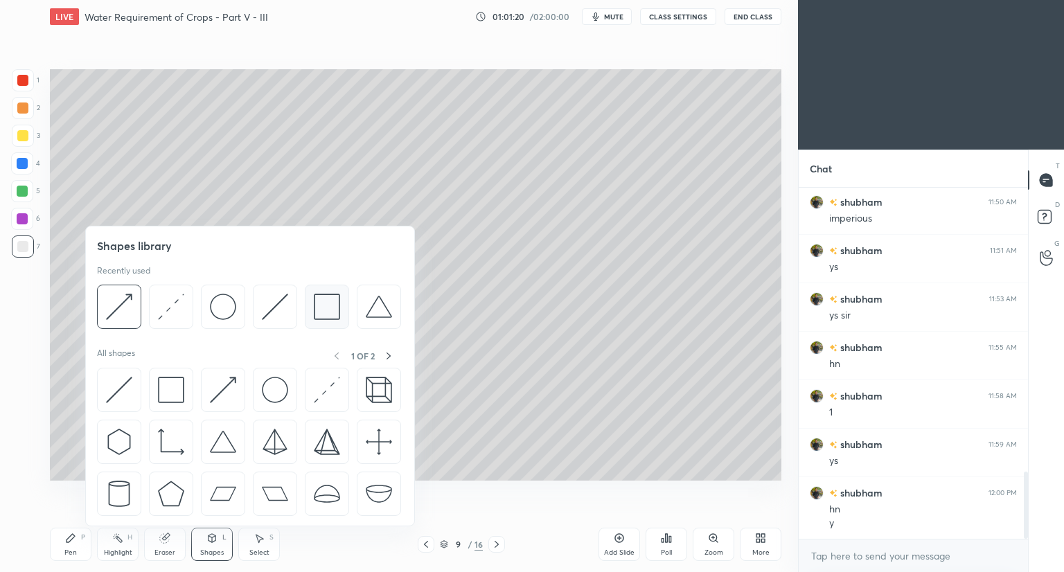
click at [320, 310] on img at bounding box center [327, 307] width 26 height 26
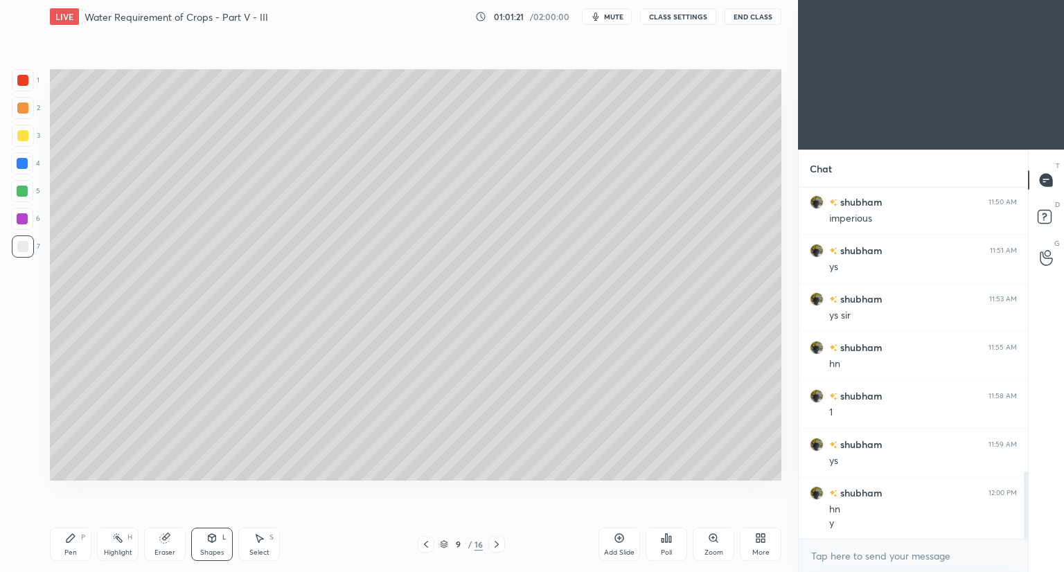
drag, startPoint x: 24, startPoint y: 77, endPoint x: 42, endPoint y: 101, distance: 30.2
click at [25, 81] on div at bounding box center [22, 80] width 11 height 11
click at [427, 546] on icon at bounding box center [426, 544] width 11 height 11
click at [616, 542] on icon at bounding box center [619, 538] width 11 height 11
click at [23, 249] on div at bounding box center [22, 246] width 11 height 11
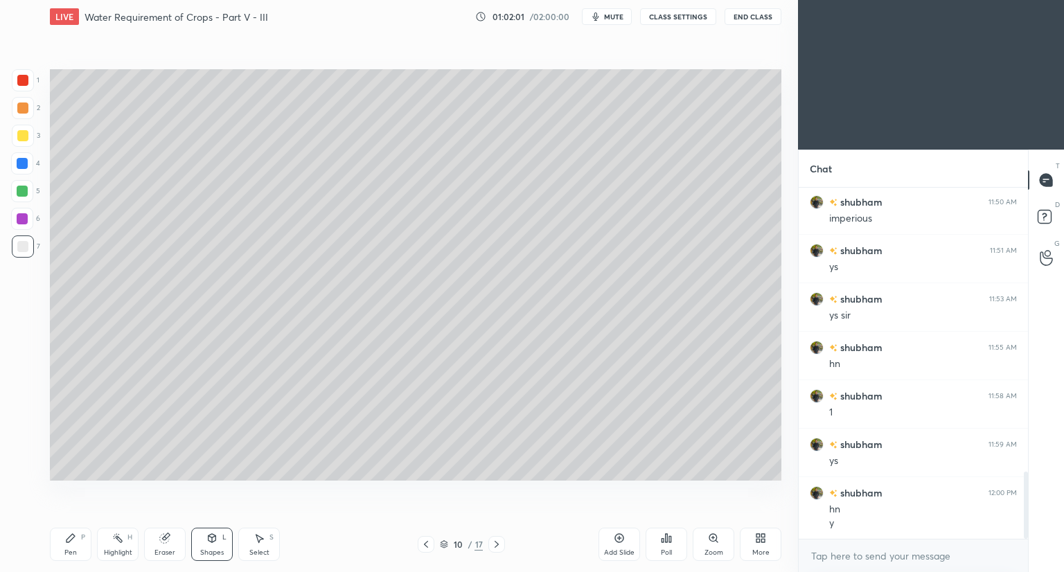
click at [69, 545] on div "Pen P" at bounding box center [71, 544] width 42 height 33
click at [427, 549] on icon at bounding box center [426, 544] width 11 height 11
click at [427, 545] on icon at bounding box center [426, 544] width 11 height 11
click at [206, 549] on div "Shapes" at bounding box center [212, 552] width 24 height 7
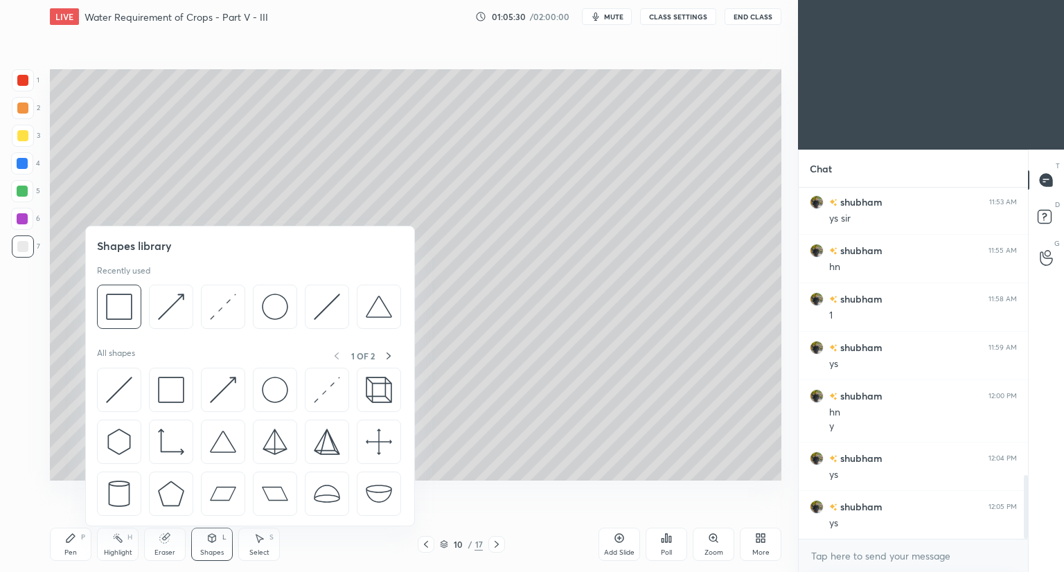
drag, startPoint x: 24, startPoint y: 78, endPoint x: 37, endPoint y: 112, distance: 36.2
click at [24, 81] on div at bounding box center [22, 80] width 11 height 11
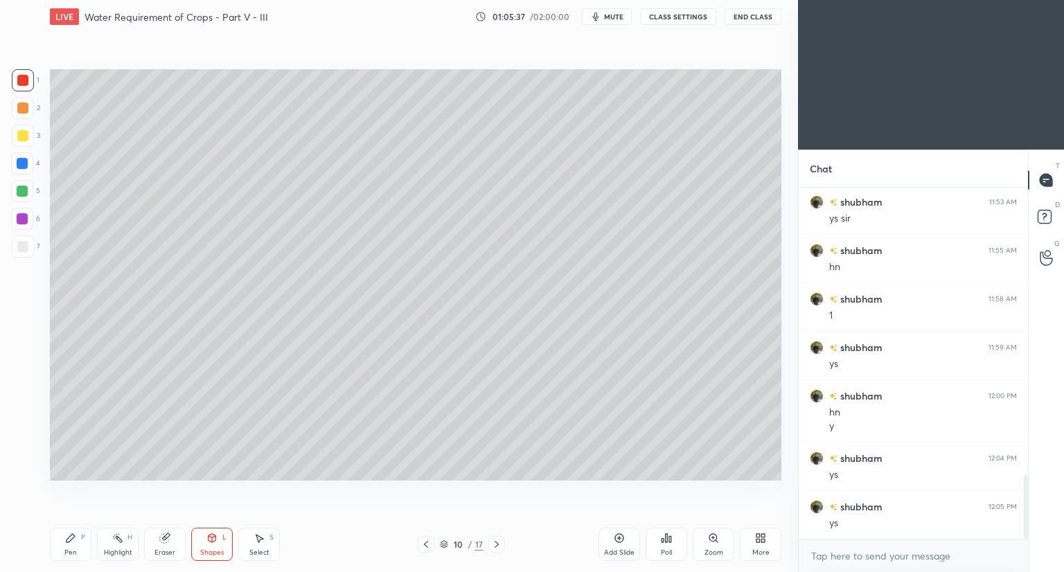
drag, startPoint x: 18, startPoint y: 245, endPoint x: 44, endPoint y: 258, distance: 28.8
click at [19, 247] on div at bounding box center [22, 246] width 11 height 11
click at [74, 540] on icon at bounding box center [70, 538] width 11 height 11
drag, startPoint x: 615, startPoint y: 541, endPoint x: 594, endPoint y: 532, distance: 23.3
click at [615, 543] on icon at bounding box center [619, 538] width 11 height 11
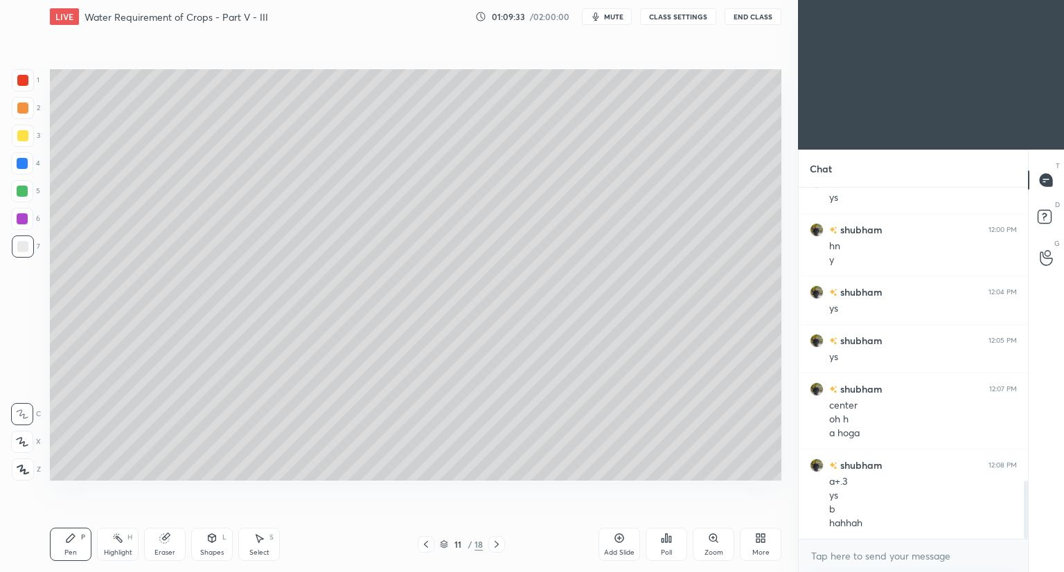
scroll to position [1807, 0]
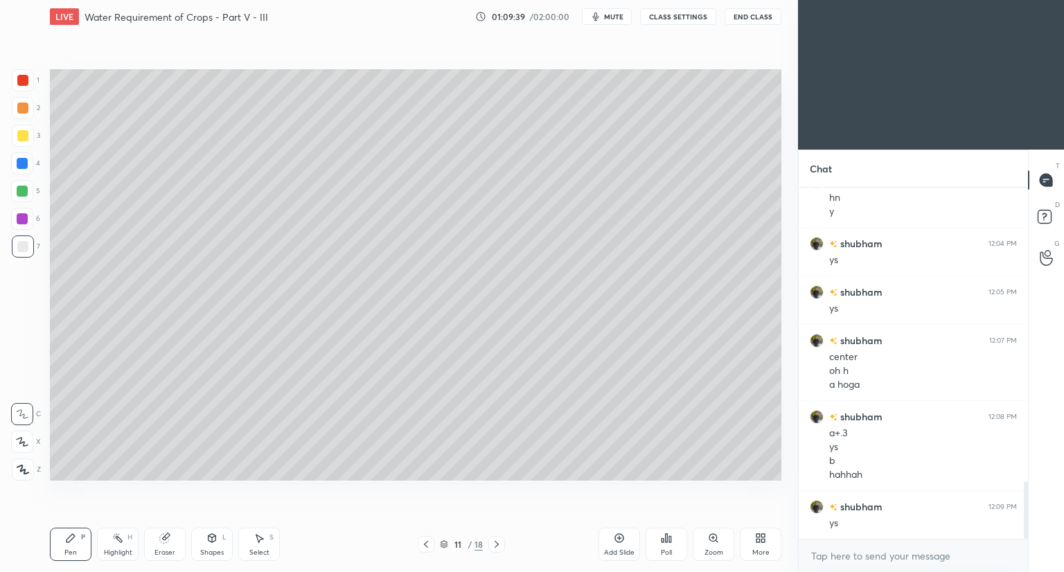
drag, startPoint x: 169, startPoint y: 546, endPoint x: 200, endPoint y: 482, distance: 71.0
click at [172, 543] on div "Eraser" at bounding box center [165, 544] width 42 height 33
click at [72, 541] on icon at bounding box center [70, 538] width 11 height 11
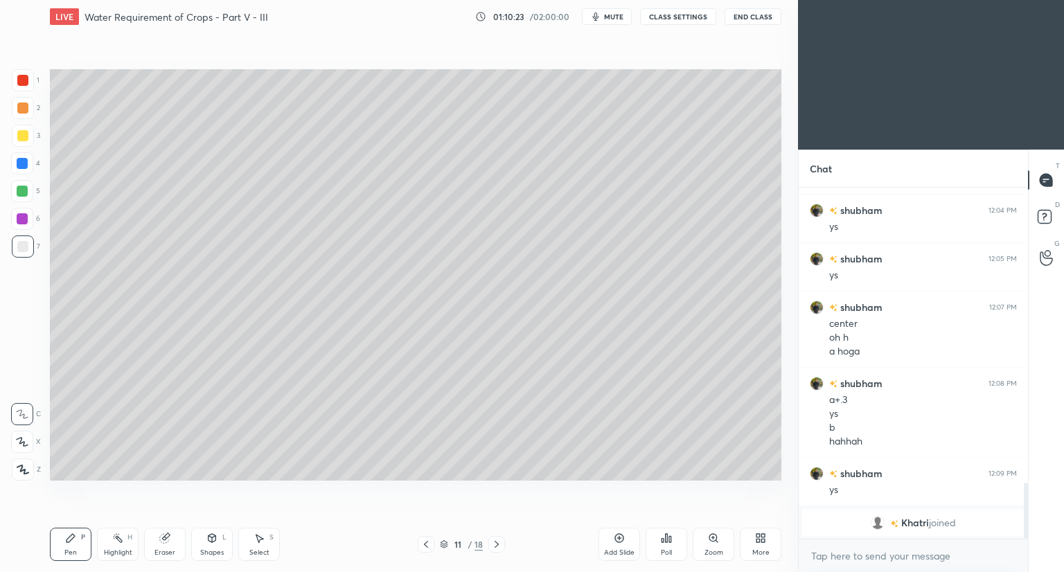
click at [23, 77] on div at bounding box center [22, 80] width 11 height 11
drag, startPoint x: 20, startPoint y: 242, endPoint x: 42, endPoint y: 239, distance: 21.7
click at [24, 242] on div at bounding box center [22, 246] width 11 height 11
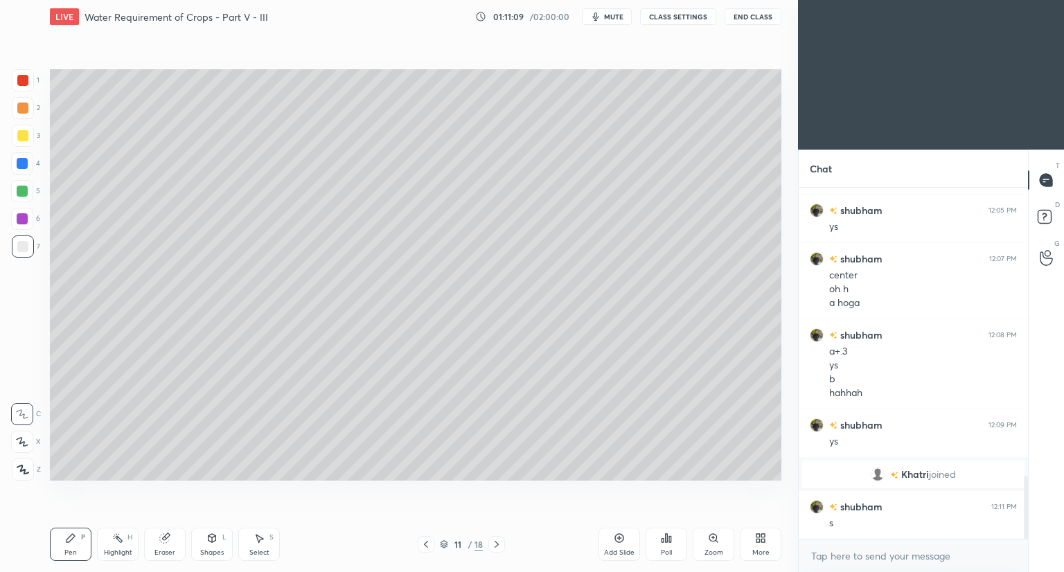
scroll to position [1614, 0]
drag, startPoint x: 23, startPoint y: 139, endPoint x: 26, endPoint y: 146, distance: 7.7
click at [22, 139] on div at bounding box center [22, 135] width 11 height 11
click at [209, 547] on div "Shapes L" at bounding box center [212, 544] width 42 height 33
drag, startPoint x: 24, startPoint y: 81, endPoint x: 37, endPoint y: 99, distance: 22.3
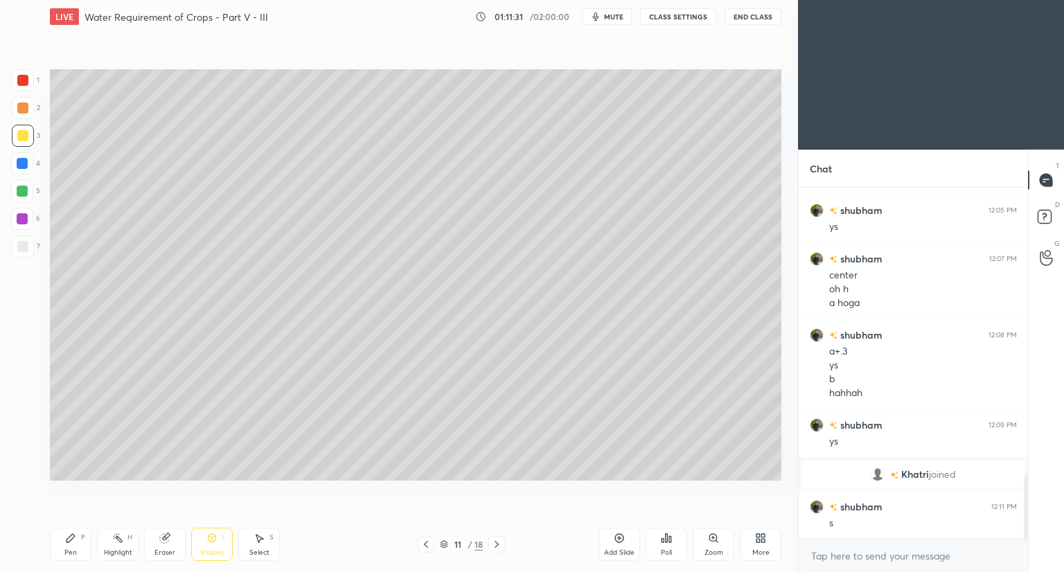
click at [24, 81] on div at bounding box center [22, 80] width 11 height 11
drag, startPoint x: 72, startPoint y: 543, endPoint x: 86, endPoint y: 527, distance: 20.6
click at [75, 543] on icon at bounding box center [70, 538] width 11 height 11
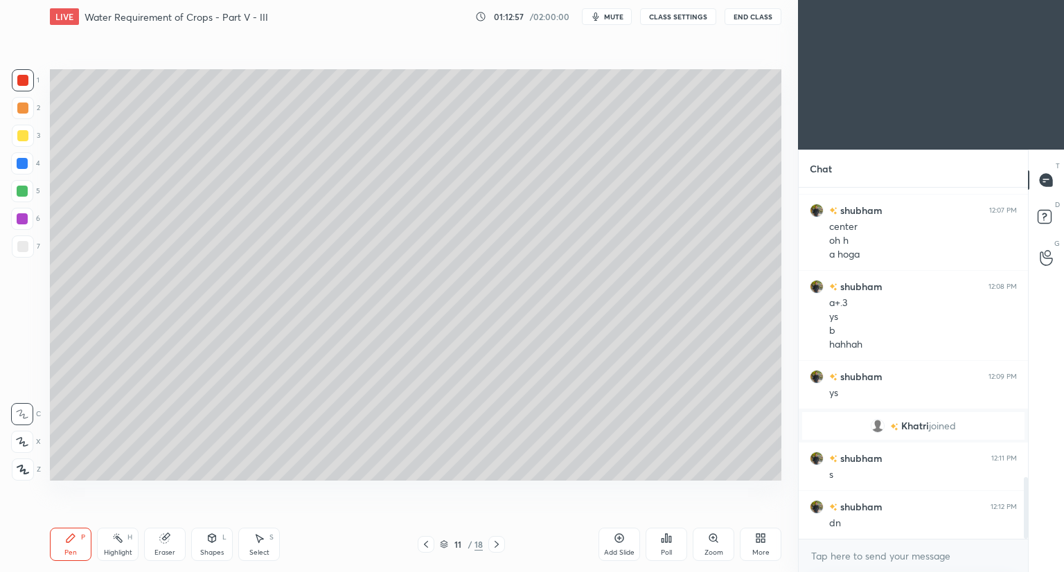
click at [618, 539] on icon at bounding box center [619, 538] width 11 height 11
drag, startPoint x: 23, startPoint y: 192, endPoint x: 46, endPoint y: 165, distance: 35.8
click at [24, 192] on div at bounding box center [22, 191] width 11 height 11
click at [26, 244] on div at bounding box center [22, 246] width 11 height 11
click at [26, 138] on div at bounding box center [22, 135] width 11 height 11
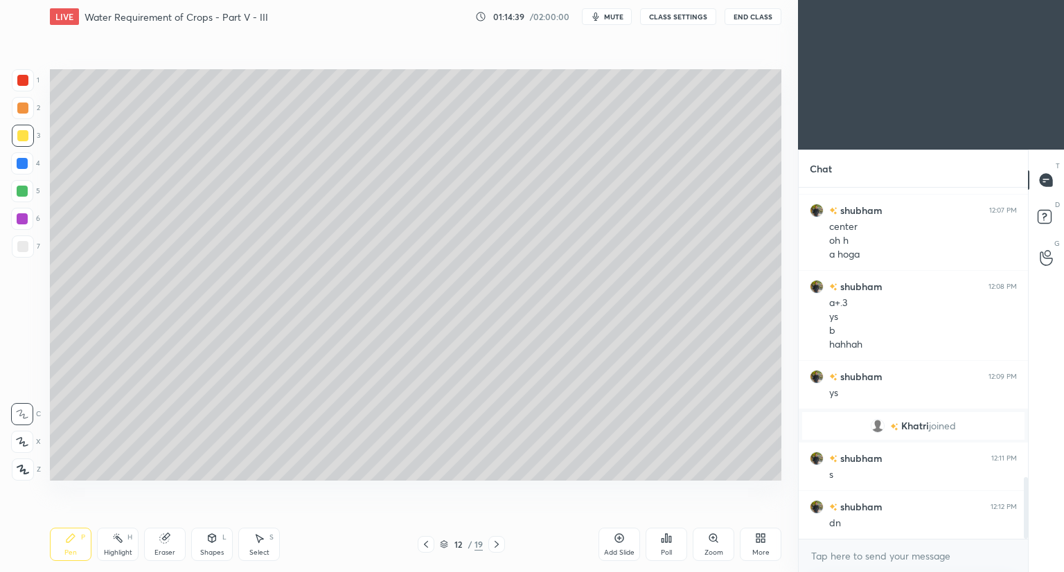
click at [23, 246] on div at bounding box center [22, 246] width 11 height 11
click at [23, 134] on div at bounding box center [22, 135] width 11 height 11
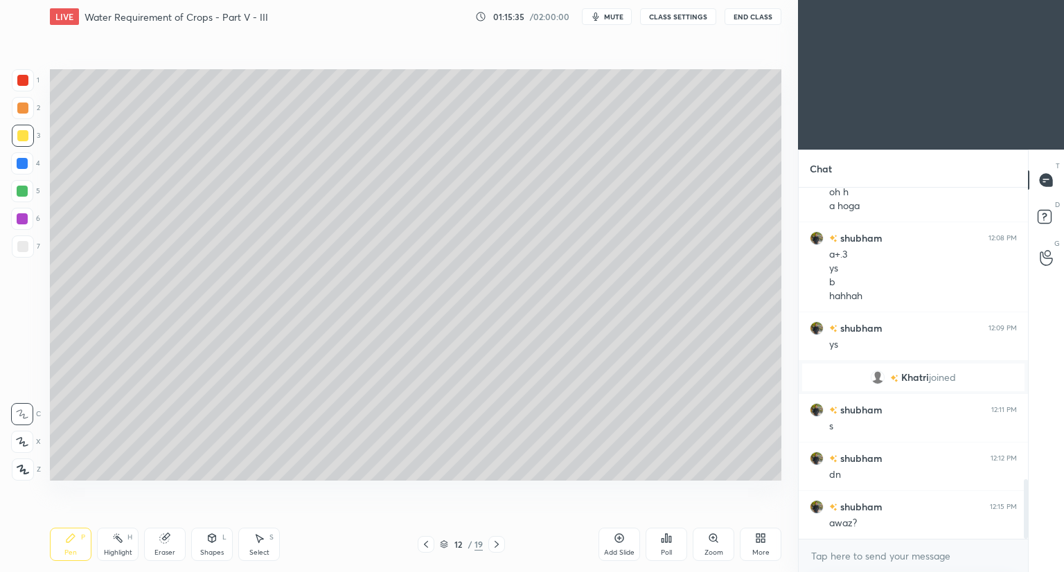
click at [100, 33] on div "Setting up your live class Poll for secs No correct answer Start poll" at bounding box center [415, 275] width 743 height 484
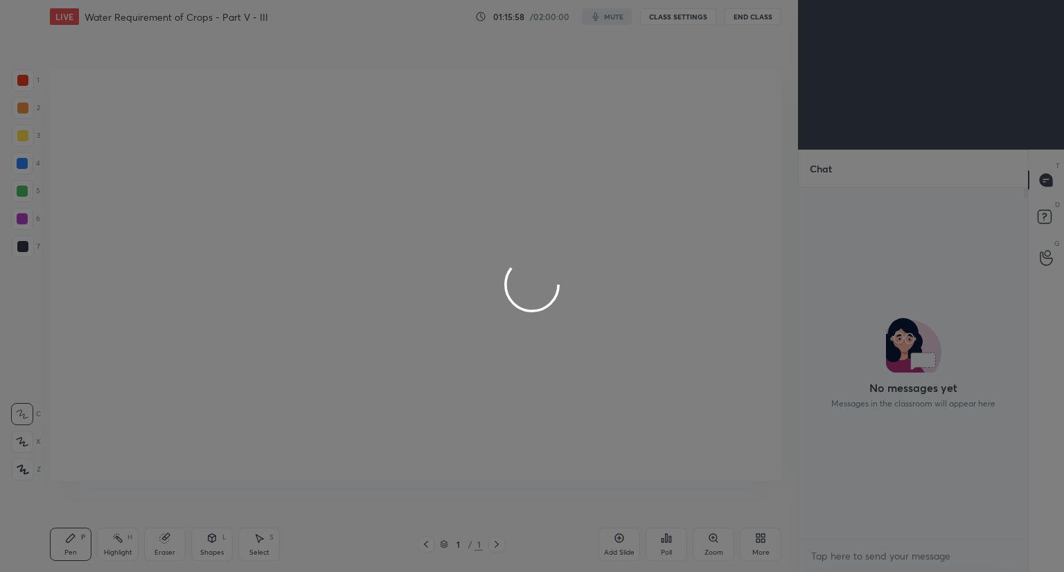
scroll to position [5, 4]
click at [245, 56] on div at bounding box center [532, 286] width 1064 height 572
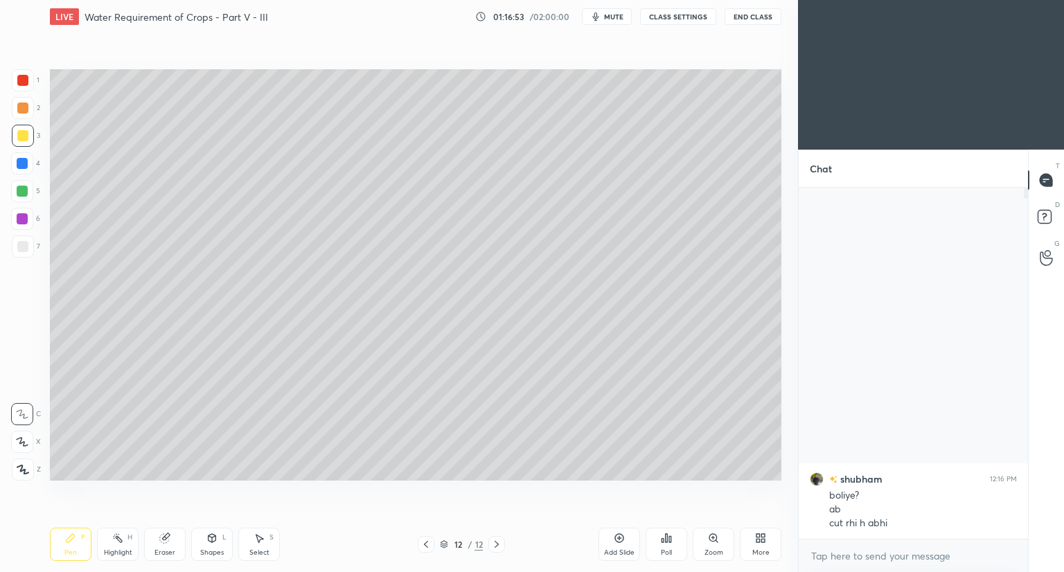
click at [751, 543] on div "More" at bounding box center [761, 544] width 42 height 33
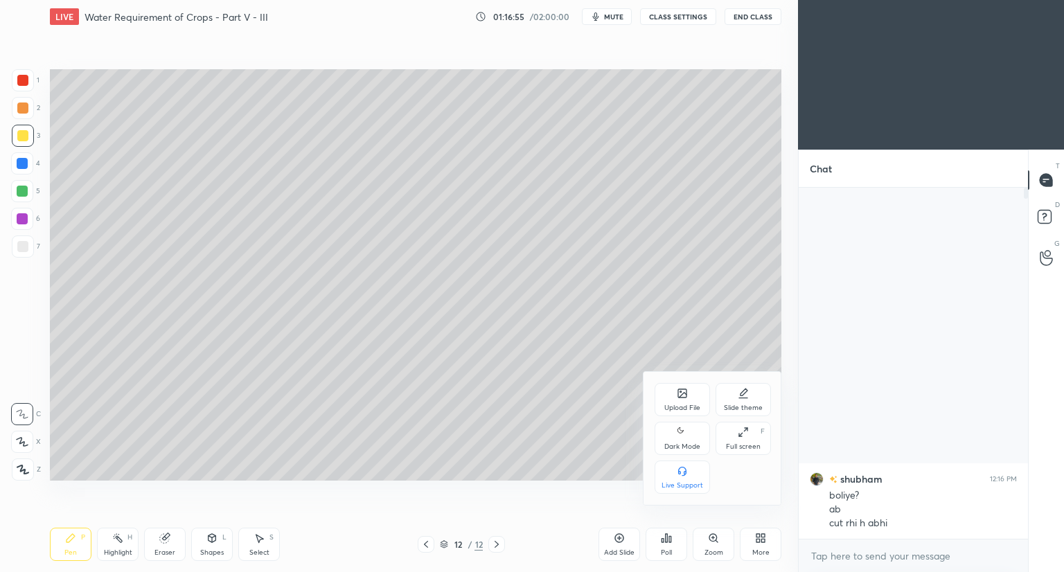
click at [523, 491] on div at bounding box center [532, 286] width 1064 height 572
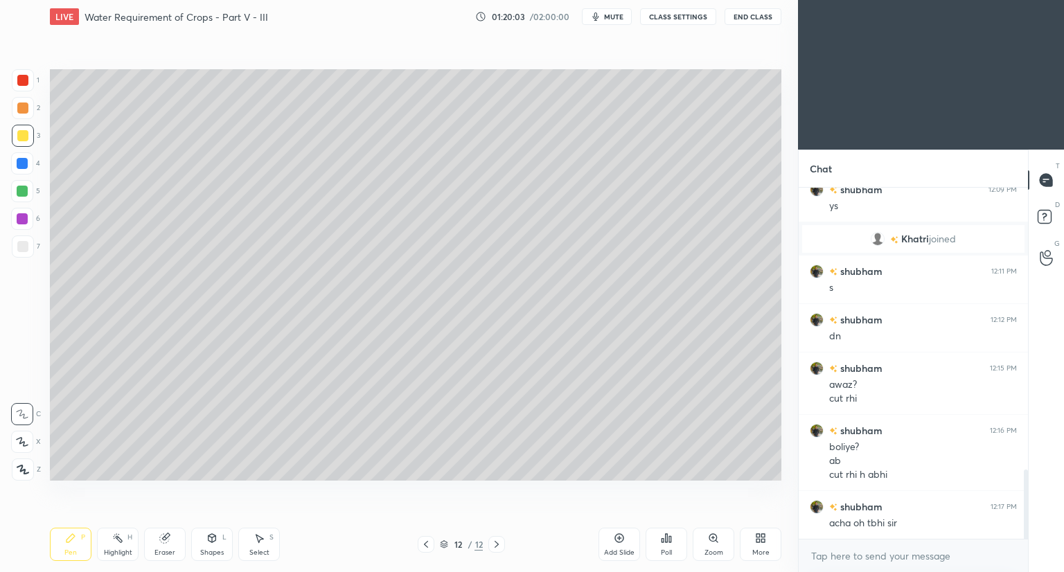
scroll to position [1483, 0]
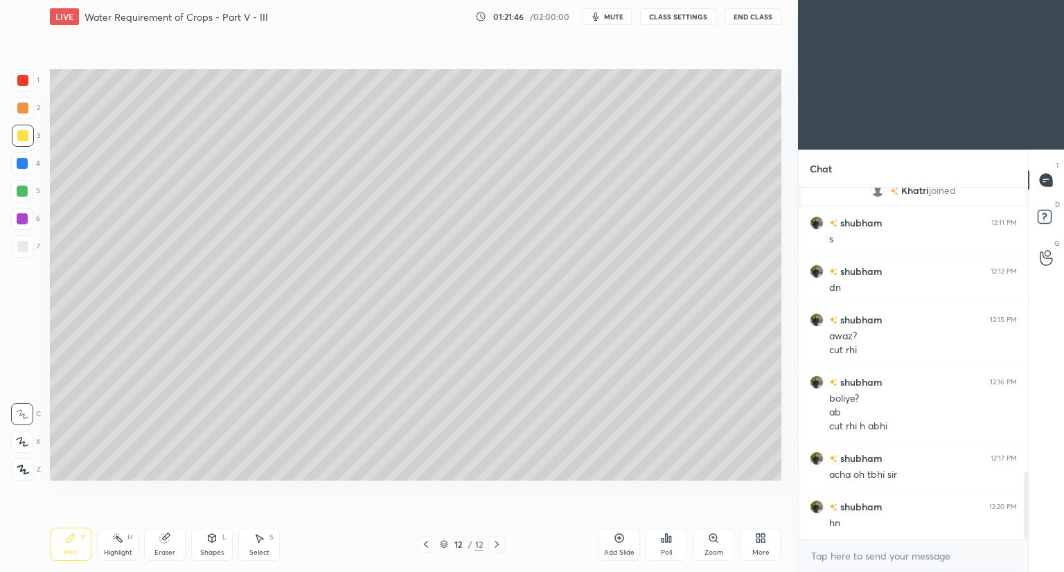
click at [758, 541] on icon at bounding box center [760, 538] width 11 height 11
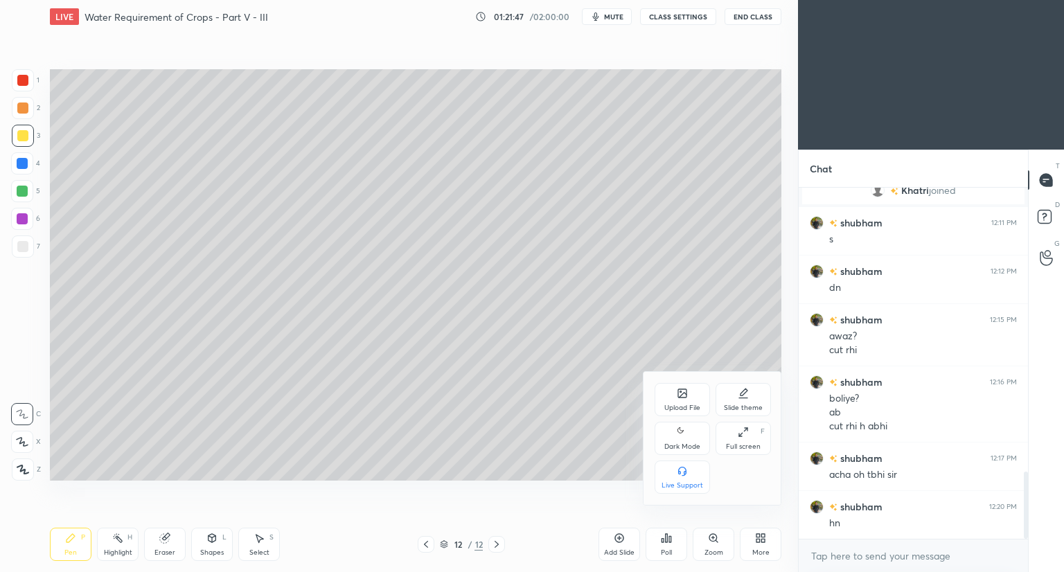
click at [680, 403] on div "Upload File" at bounding box center [682, 399] width 55 height 33
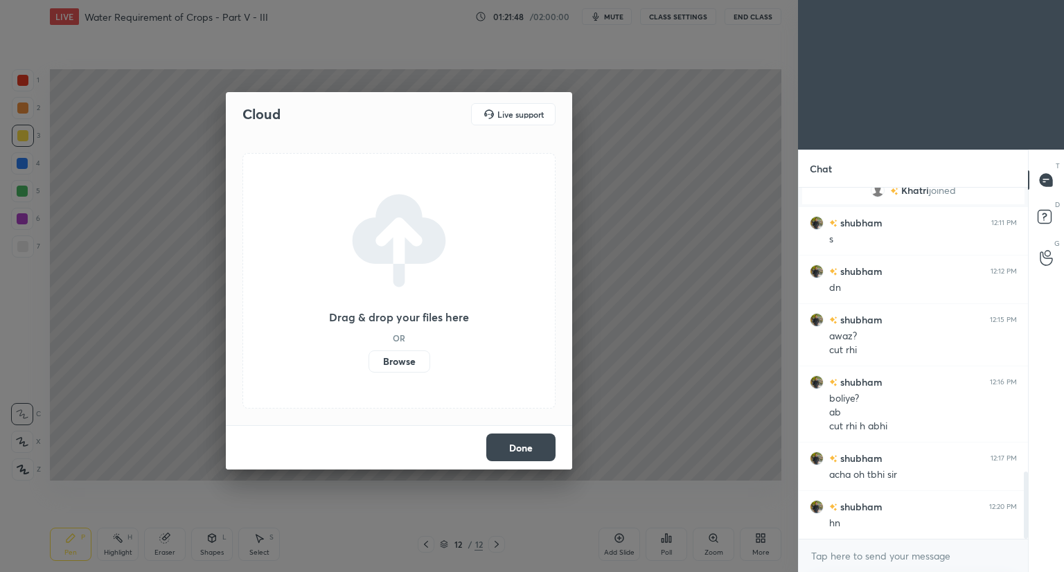
click at [403, 363] on label "Browse" at bounding box center [400, 362] width 62 height 22
click at [369, 363] on input "Browse" at bounding box center [369, 362] width 0 height 22
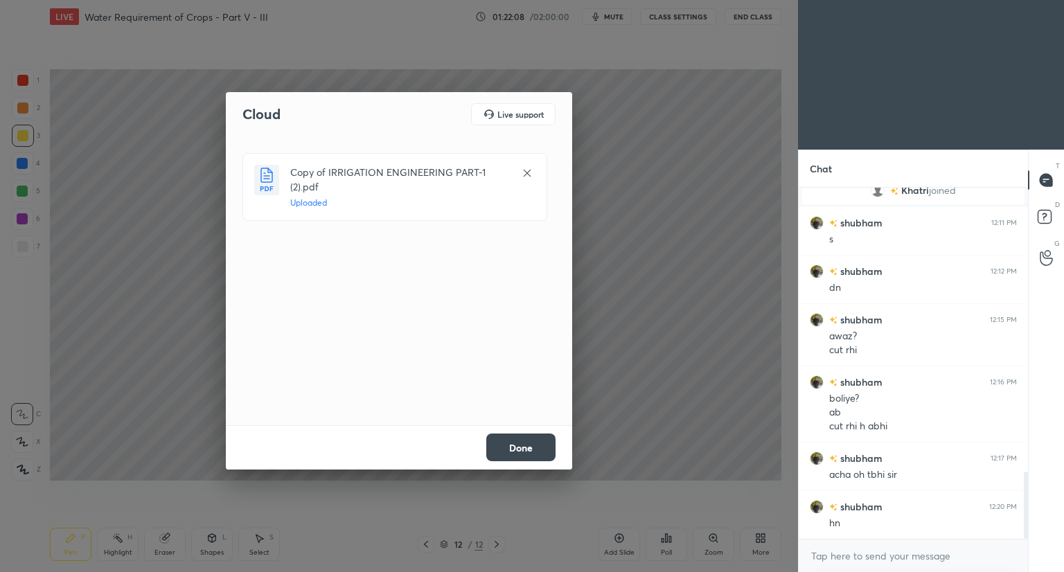
click at [509, 455] on button "Done" at bounding box center [520, 448] width 69 height 28
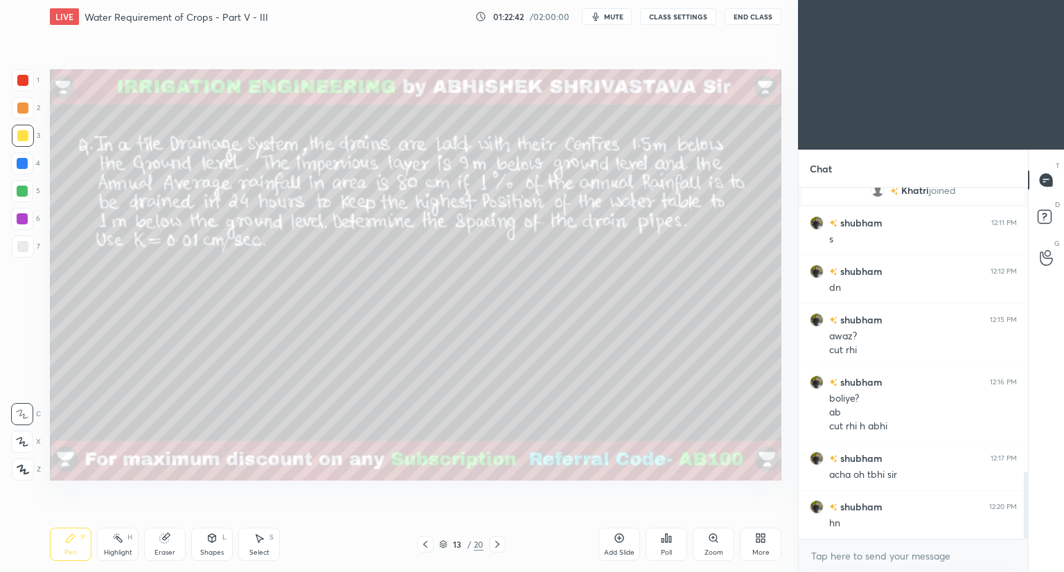
click at [215, 543] on div "Shapes L" at bounding box center [212, 544] width 42 height 33
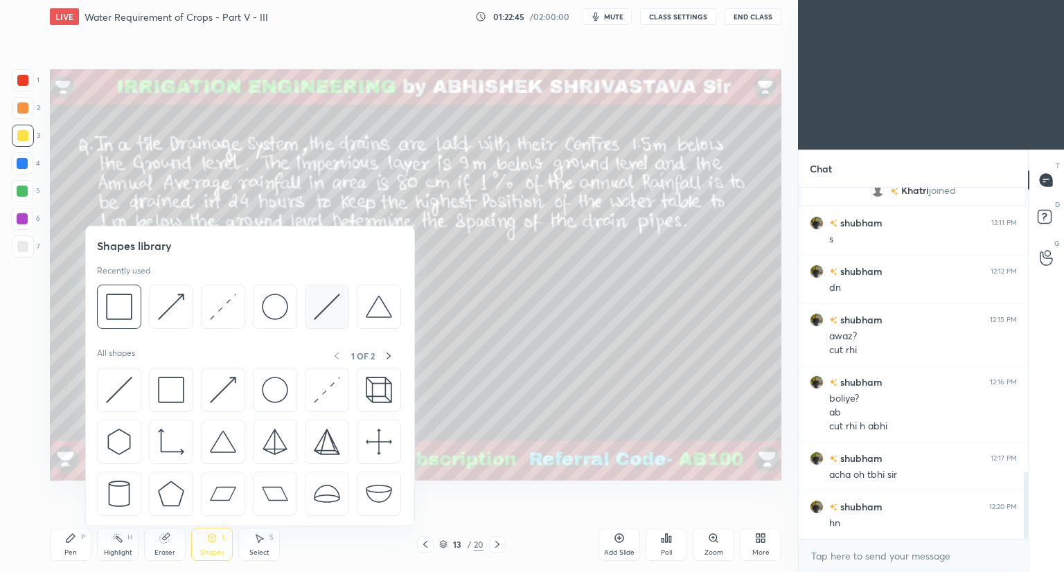
click at [339, 310] on div at bounding box center [327, 307] width 44 height 44
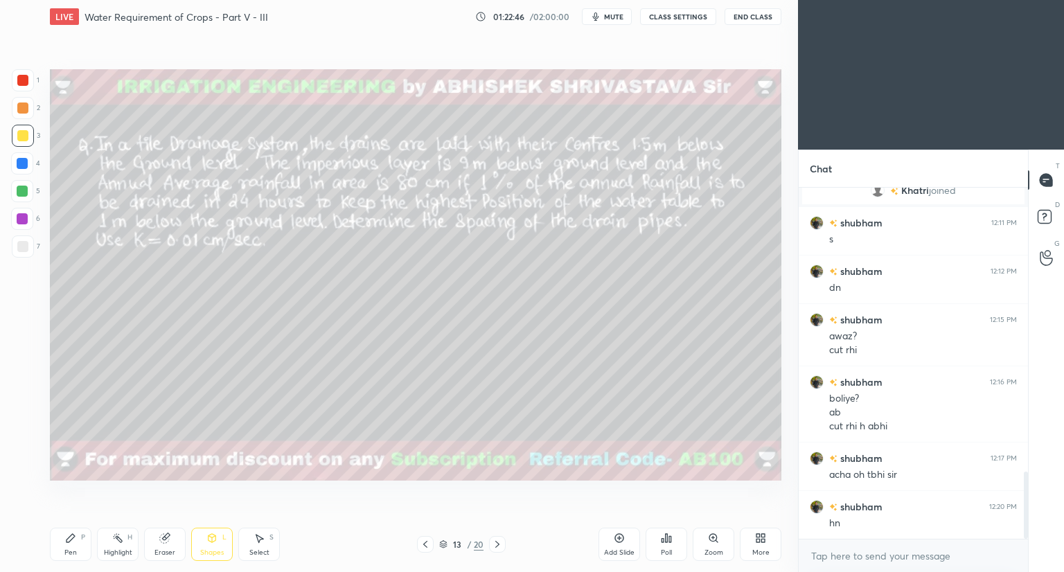
click at [28, 112] on div at bounding box center [23, 108] width 22 height 22
click at [71, 544] on div "Pen P" at bounding box center [71, 544] width 42 height 33
click at [212, 547] on div "Shapes L" at bounding box center [212, 544] width 42 height 33
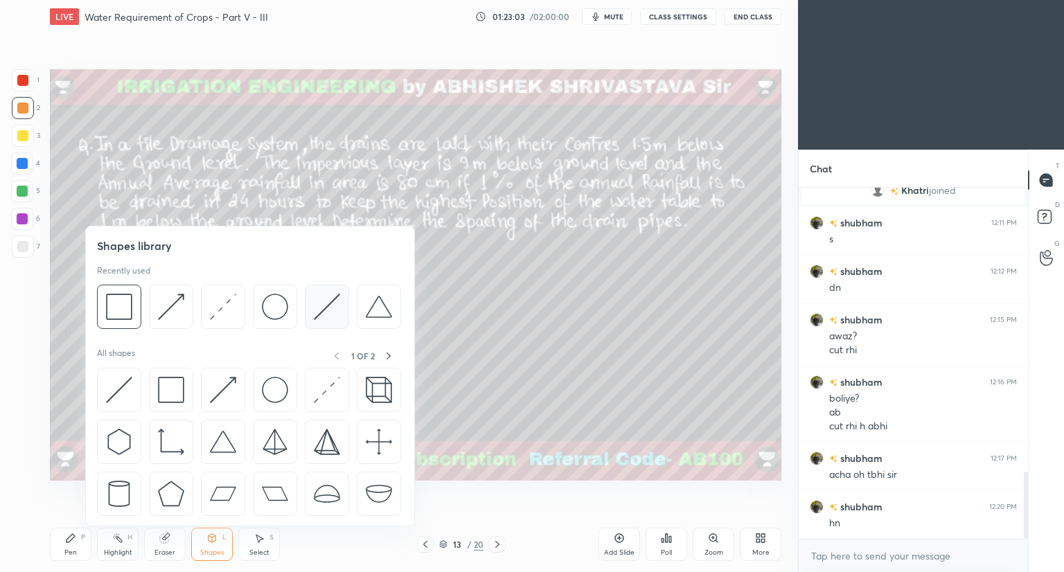
click at [335, 311] on img at bounding box center [327, 307] width 26 height 26
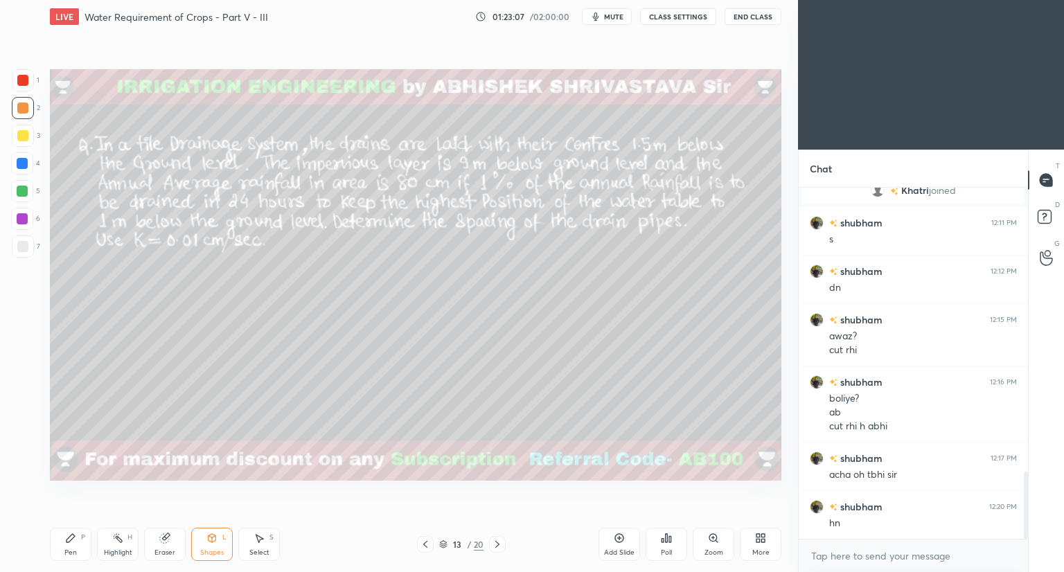
click at [23, 137] on div at bounding box center [22, 135] width 11 height 11
click at [211, 539] on icon at bounding box center [213, 538] width 8 height 8
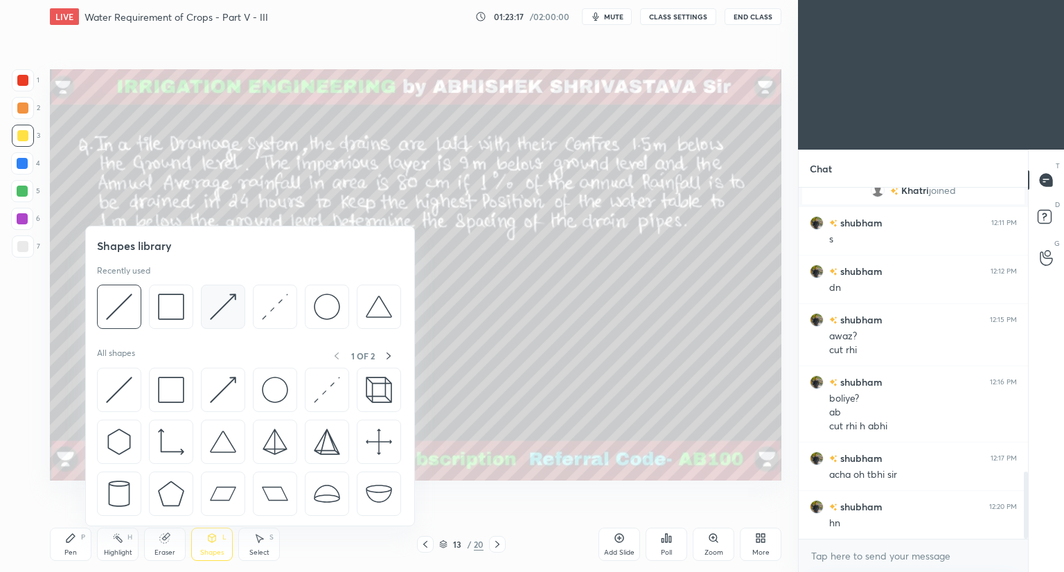
click at [224, 306] on img at bounding box center [223, 307] width 26 height 26
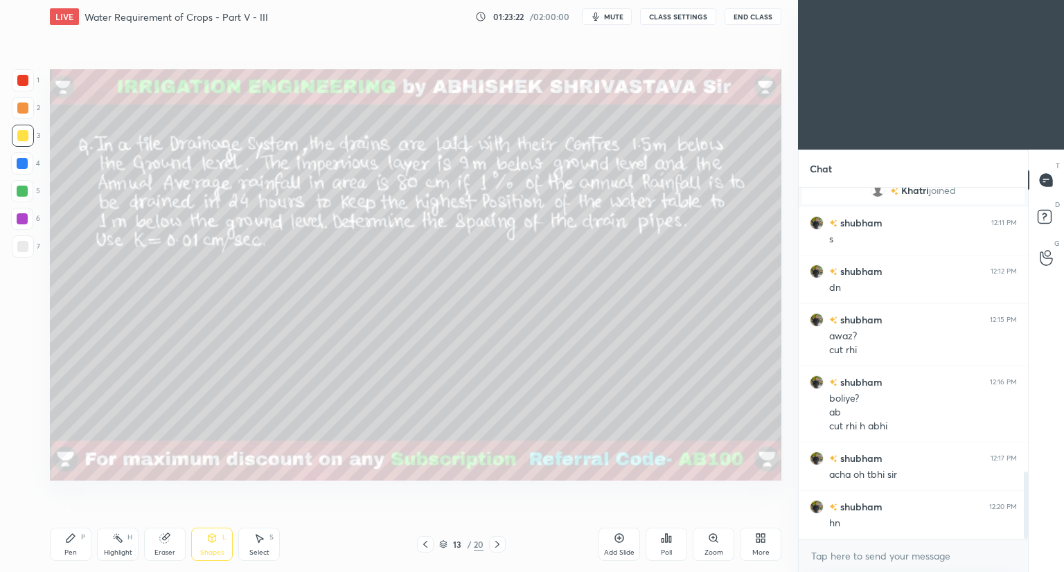
drag, startPoint x: 164, startPoint y: 541, endPoint x: 162, endPoint y: 497, distance: 44.4
click at [164, 536] on icon at bounding box center [164, 538] width 9 height 9
click at [73, 545] on div "Pen P" at bounding box center [71, 544] width 42 height 33
click at [17, 250] on div at bounding box center [22, 246] width 11 height 11
drag, startPoint x: 214, startPoint y: 547, endPoint x: 214, endPoint y: 536, distance: 11.1
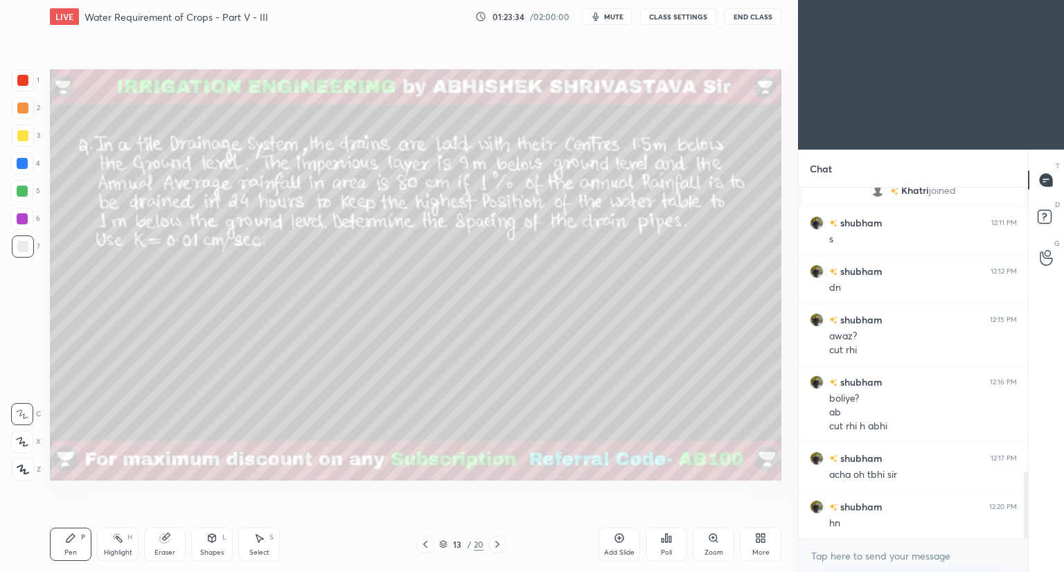
click at [214, 545] on div "Shapes L" at bounding box center [212, 544] width 42 height 33
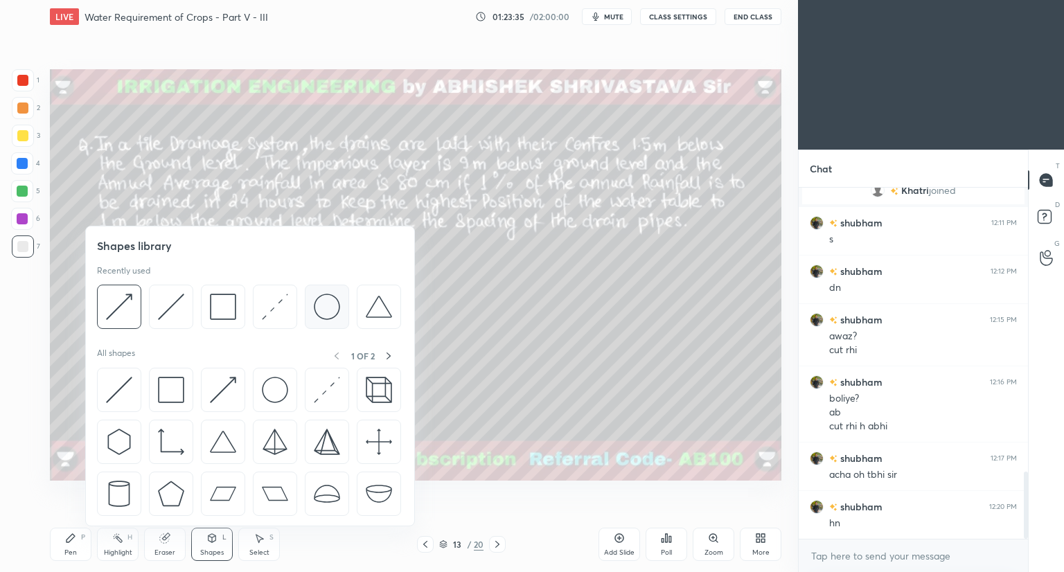
click at [328, 311] on img at bounding box center [327, 307] width 26 height 26
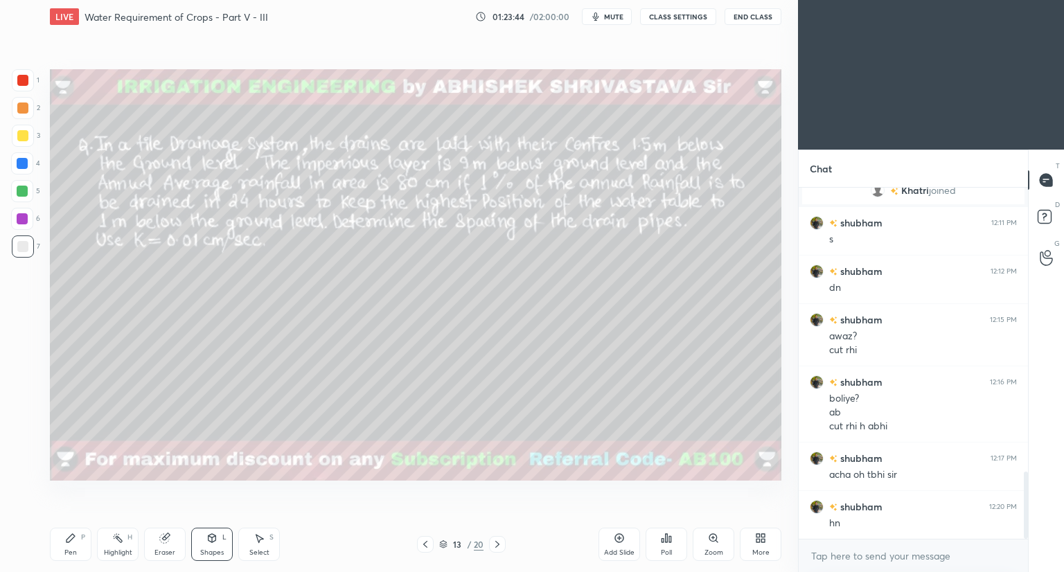
drag, startPoint x: 209, startPoint y: 546, endPoint x: 209, endPoint y: 533, distance: 13.2
click at [209, 542] on div "Shapes L" at bounding box center [212, 544] width 42 height 33
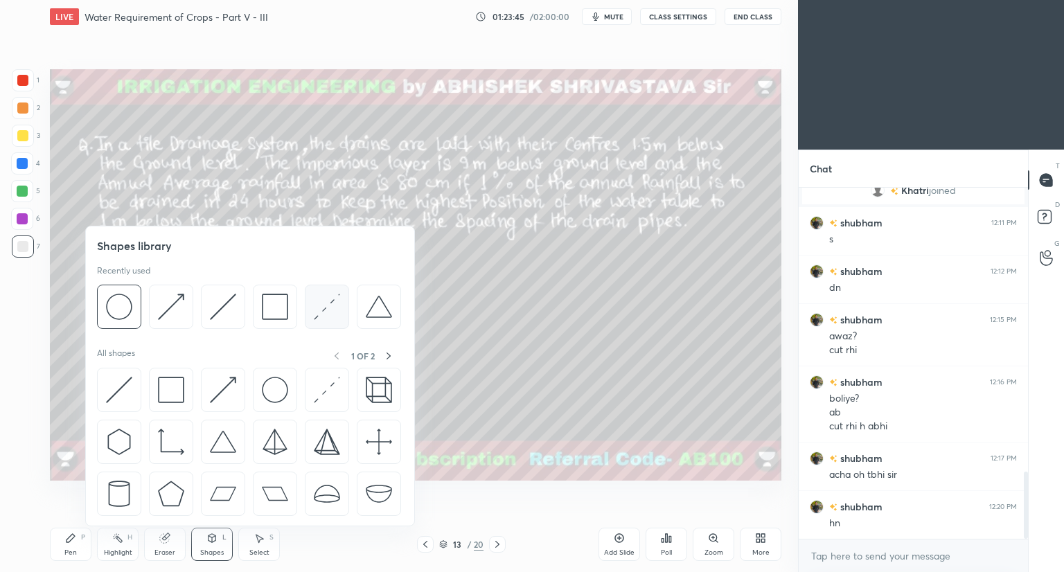
click at [333, 308] on img at bounding box center [327, 307] width 26 height 26
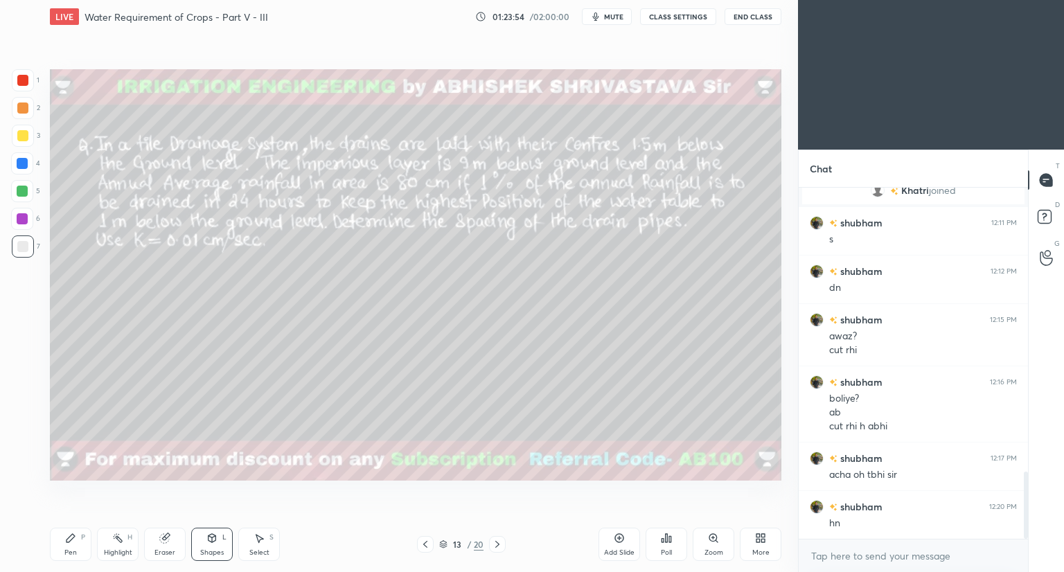
drag, startPoint x: 219, startPoint y: 549, endPoint x: 217, endPoint y: 529, distance: 20.2
click at [220, 547] on div "Shapes L" at bounding box center [212, 544] width 42 height 33
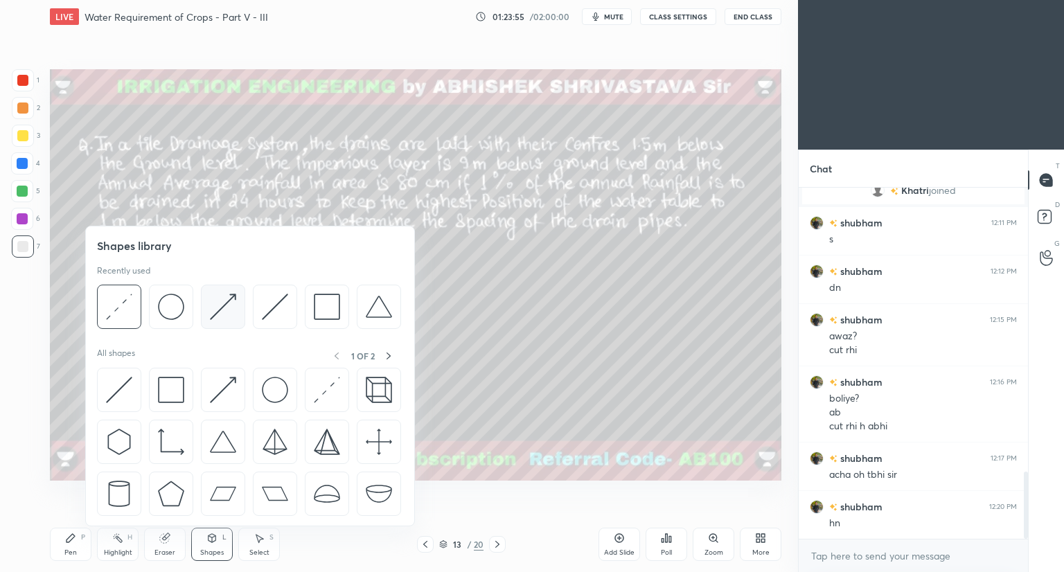
click at [220, 311] on img at bounding box center [223, 307] width 26 height 26
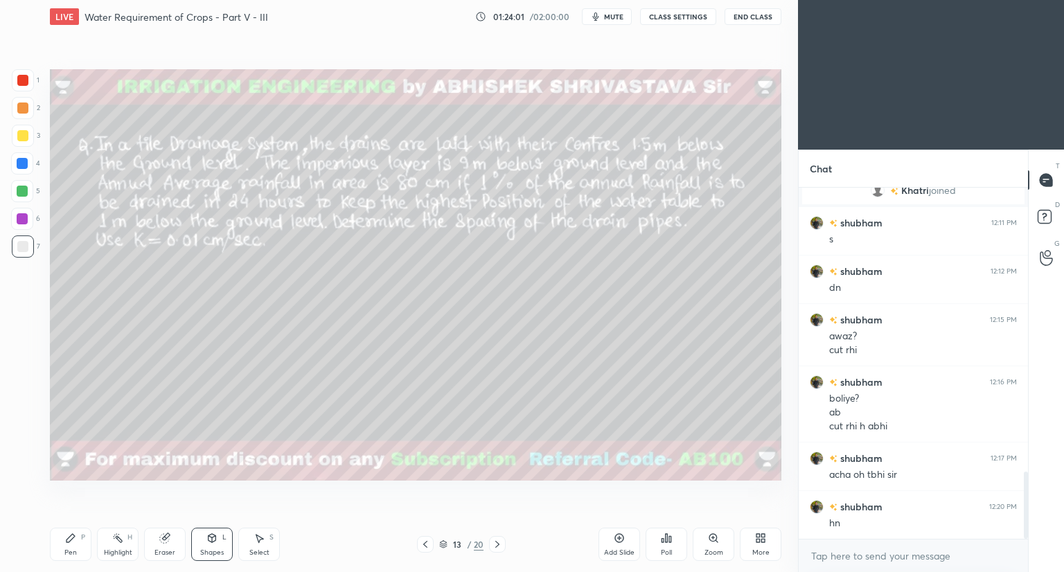
drag, startPoint x: 165, startPoint y: 547, endPoint x: 179, endPoint y: 498, distance: 50.6
click at [166, 541] on div "Eraser" at bounding box center [165, 544] width 42 height 33
drag, startPoint x: 71, startPoint y: 545, endPoint x: 77, endPoint y: 538, distance: 8.9
click at [74, 543] on div "Pen P" at bounding box center [71, 544] width 42 height 33
click at [26, 159] on div at bounding box center [22, 163] width 11 height 11
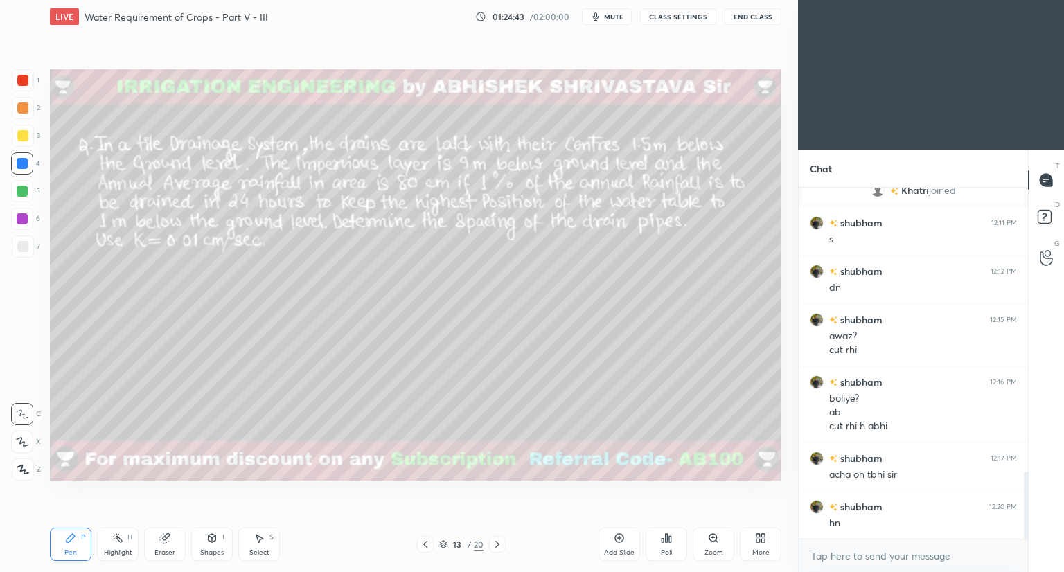
click at [210, 545] on div "Shapes L" at bounding box center [212, 544] width 42 height 33
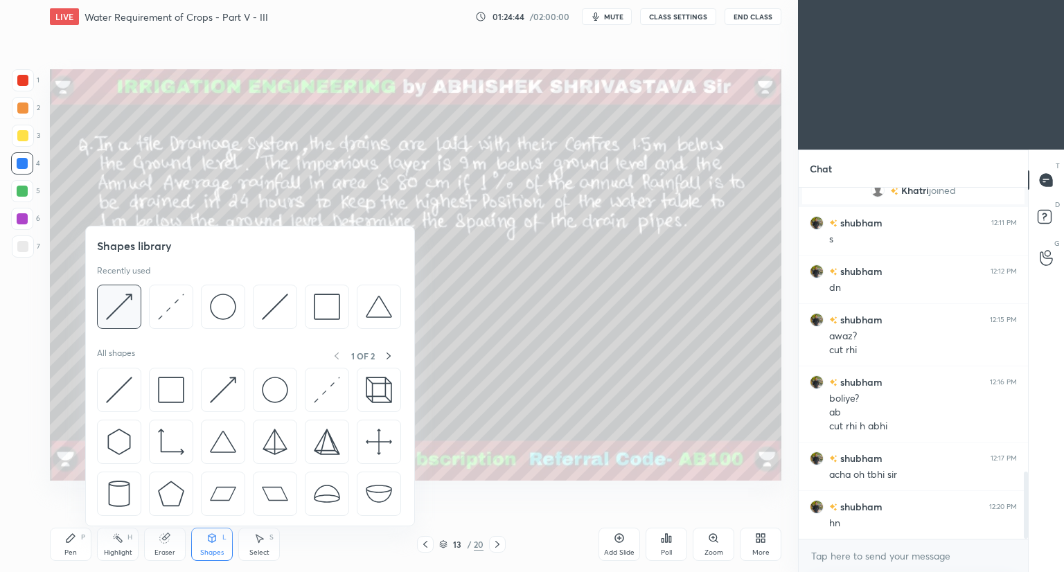
click at [128, 316] on img at bounding box center [119, 307] width 26 height 26
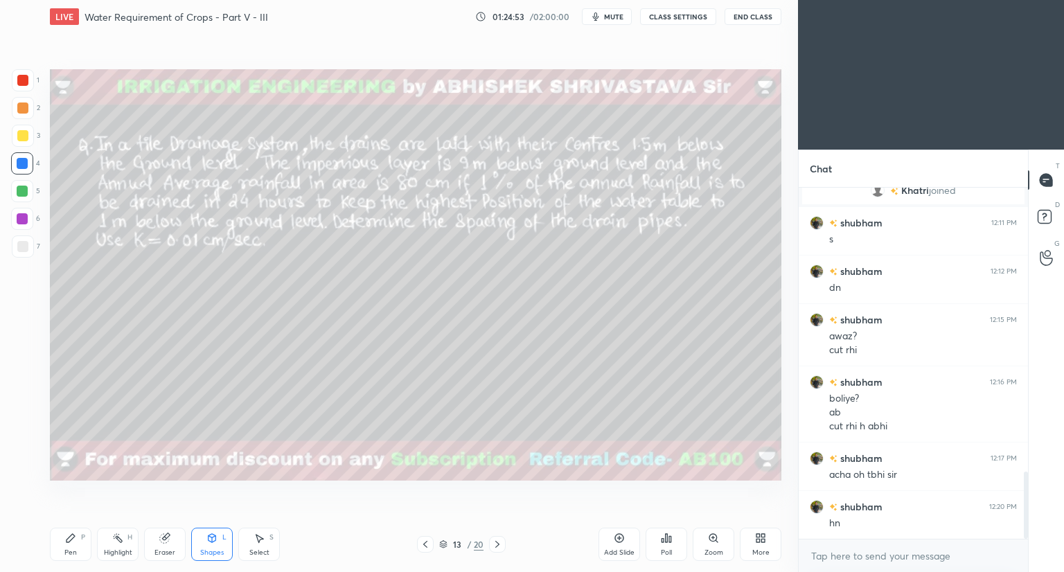
drag, startPoint x: 72, startPoint y: 541, endPoint x: 135, endPoint y: 482, distance: 86.3
click at [75, 540] on icon at bounding box center [70, 538] width 11 height 11
drag, startPoint x: 164, startPoint y: 540, endPoint x: 182, endPoint y: 523, distance: 25.5
click at [168, 538] on icon at bounding box center [164, 538] width 11 height 11
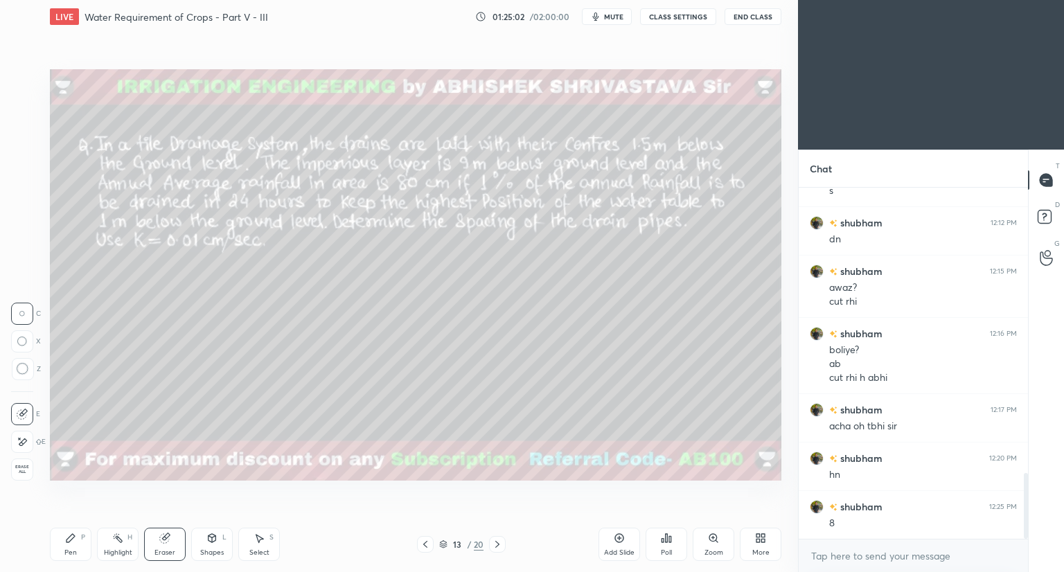
click at [78, 544] on div "Pen P" at bounding box center [71, 544] width 42 height 33
click at [213, 545] on div "Shapes L" at bounding box center [212, 544] width 42 height 33
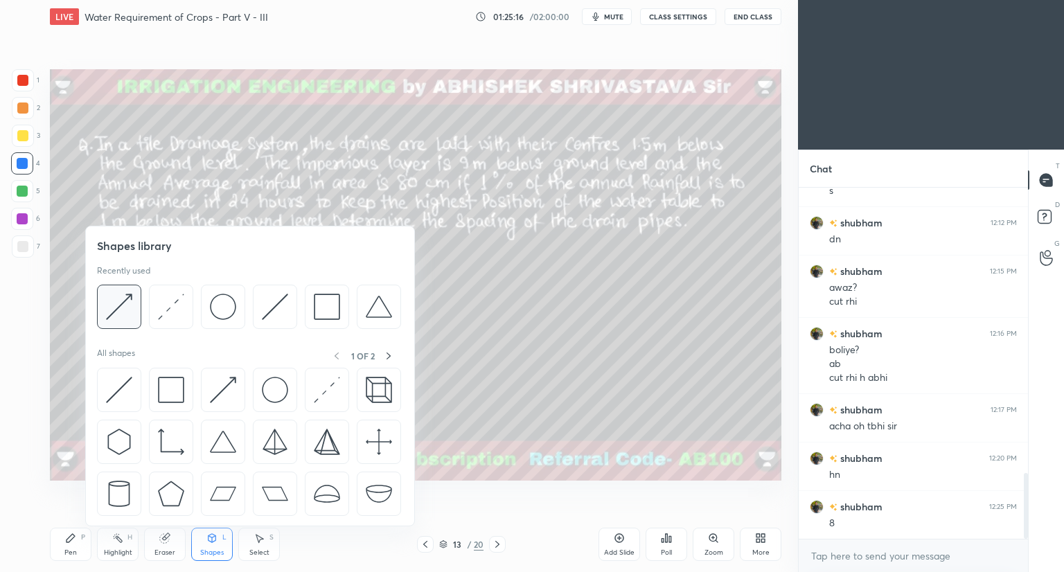
click at [125, 315] on img at bounding box center [119, 307] width 26 height 26
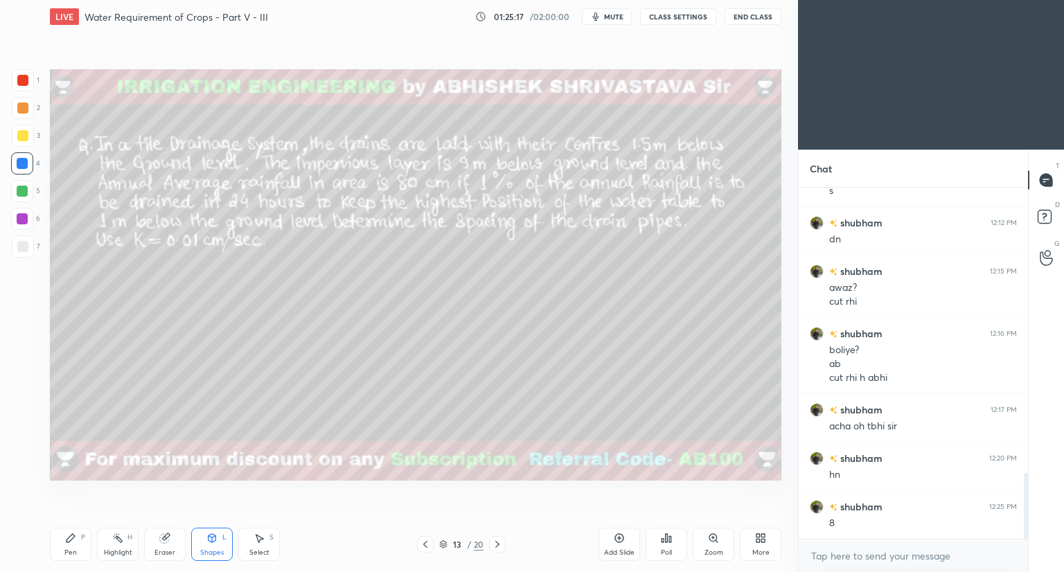
click at [19, 247] on div at bounding box center [22, 246] width 11 height 11
click at [75, 544] on div "Pen P" at bounding box center [71, 544] width 42 height 33
drag, startPoint x: 164, startPoint y: 536, endPoint x: 169, endPoint y: 522, distance: 14.7
click at [166, 529] on div "Eraser" at bounding box center [165, 544] width 42 height 33
drag, startPoint x: 60, startPoint y: 545, endPoint x: 127, endPoint y: 500, distance: 80.3
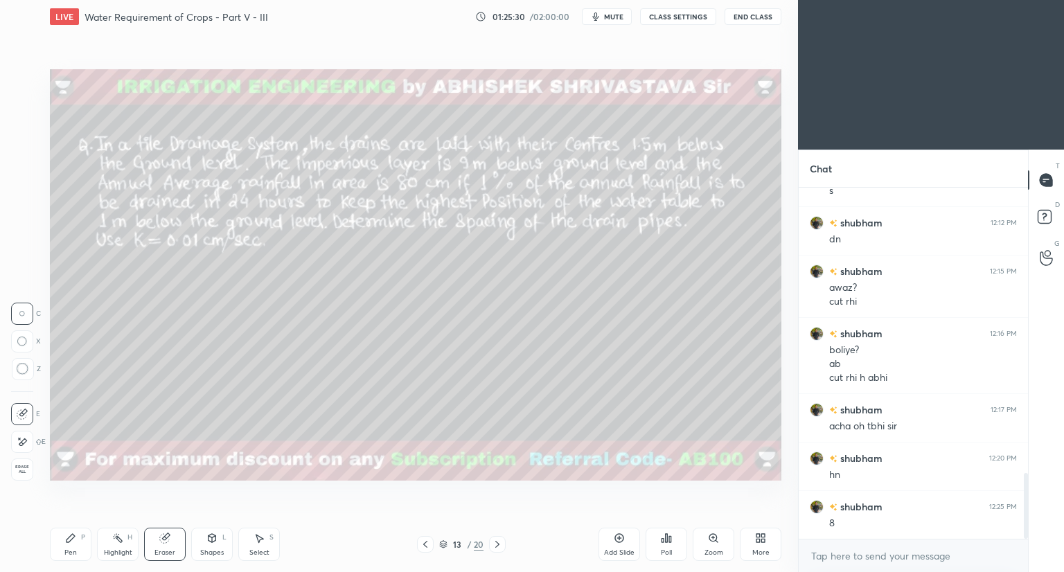
click at [62, 545] on div "Pen P" at bounding box center [71, 544] width 42 height 33
click at [617, 543] on icon at bounding box center [619, 538] width 11 height 11
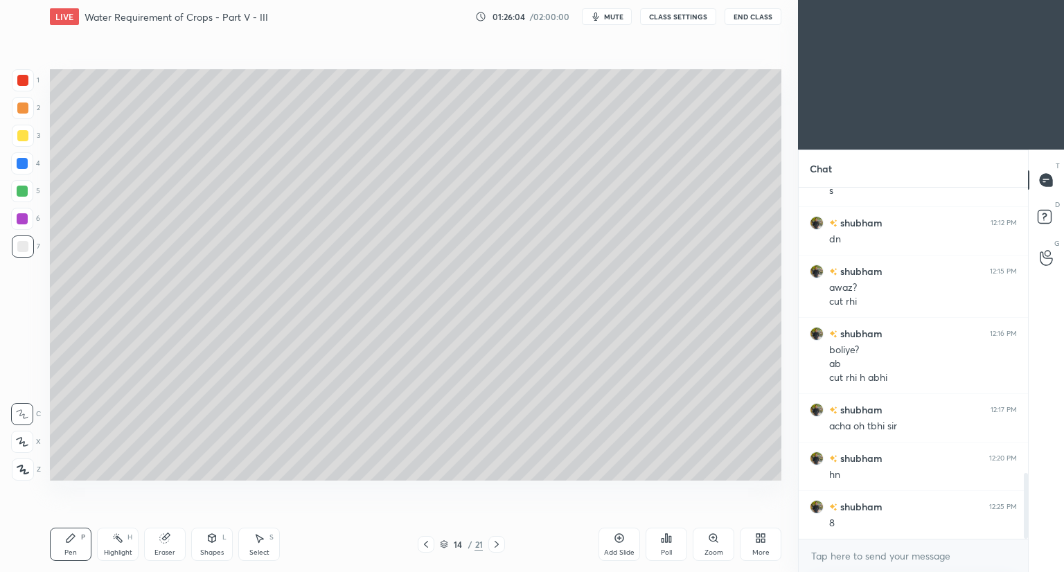
scroll to position [1580, 0]
drag, startPoint x: 206, startPoint y: 543, endPoint x: 202, endPoint y: 527, distance: 16.3
click at [205, 543] on div "Shapes L" at bounding box center [212, 544] width 42 height 33
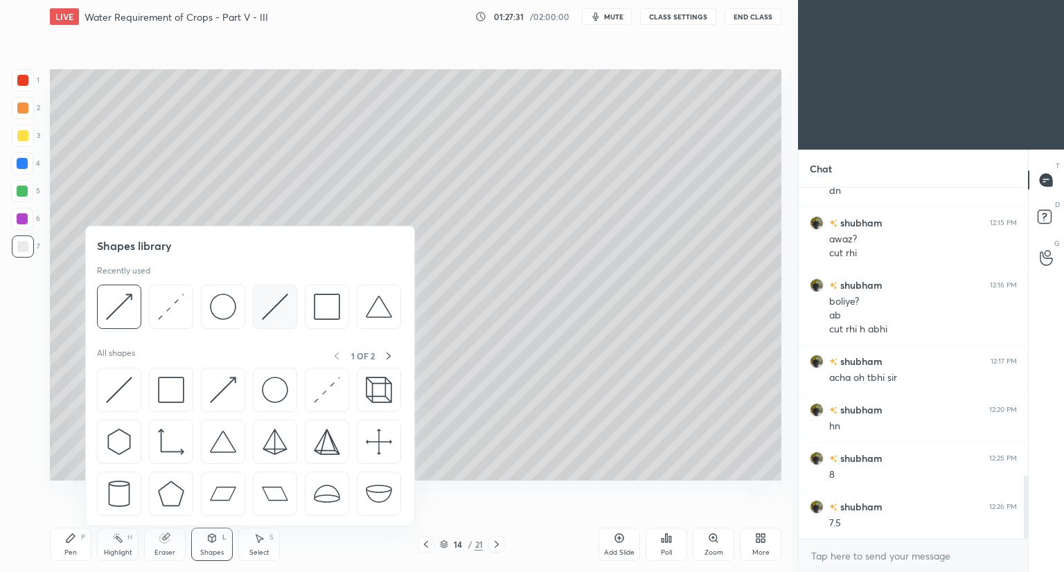
click at [267, 324] on div at bounding box center [275, 307] width 44 height 44
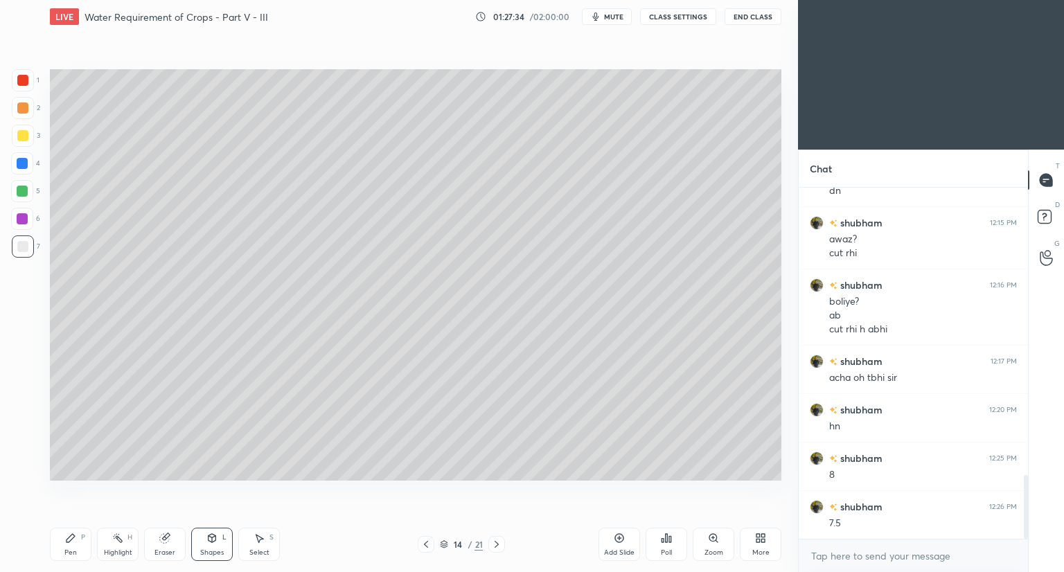
drag, startPoint x: 70, startPoint y: 546, endPoint x: 98, endPoint y: 502, distance: 52.3
click at [71, 544] on div "Pen P" at bounding box center [71, 544] width 42 height 33
click at [21, 136] on div at bounding box center [22, 135] width 11 height 11
click at [26, 249] on div at bounding box center [22, 246] width 11 height 11
drag, startPoint x: 213, startPoint y: 549, endPoint x: 211, endPoint y: 533, distance: 16.9
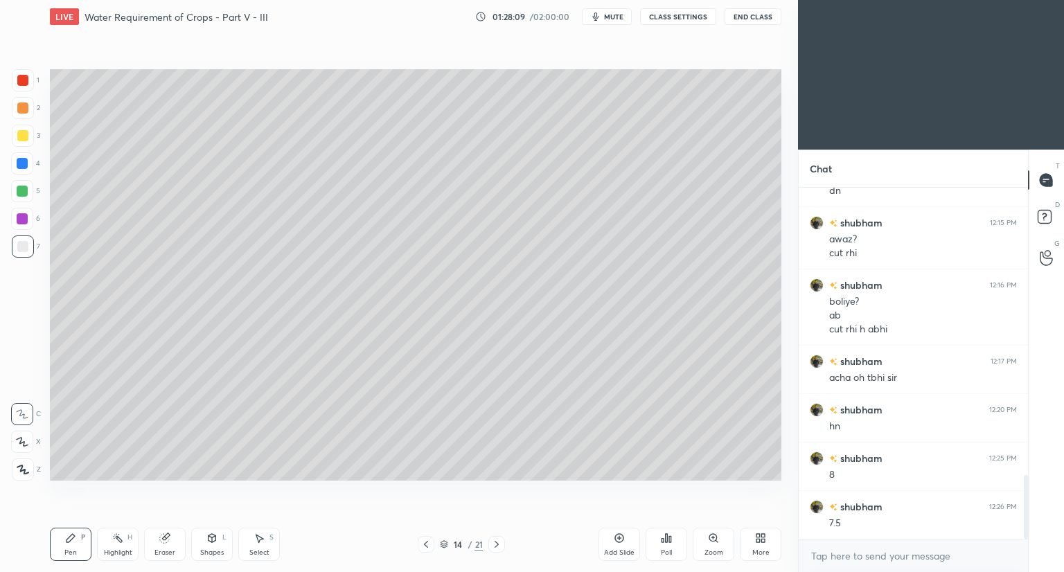
click at [213, 549] on div "Shapes" at bounding box center [212, 552] width 24 height 7
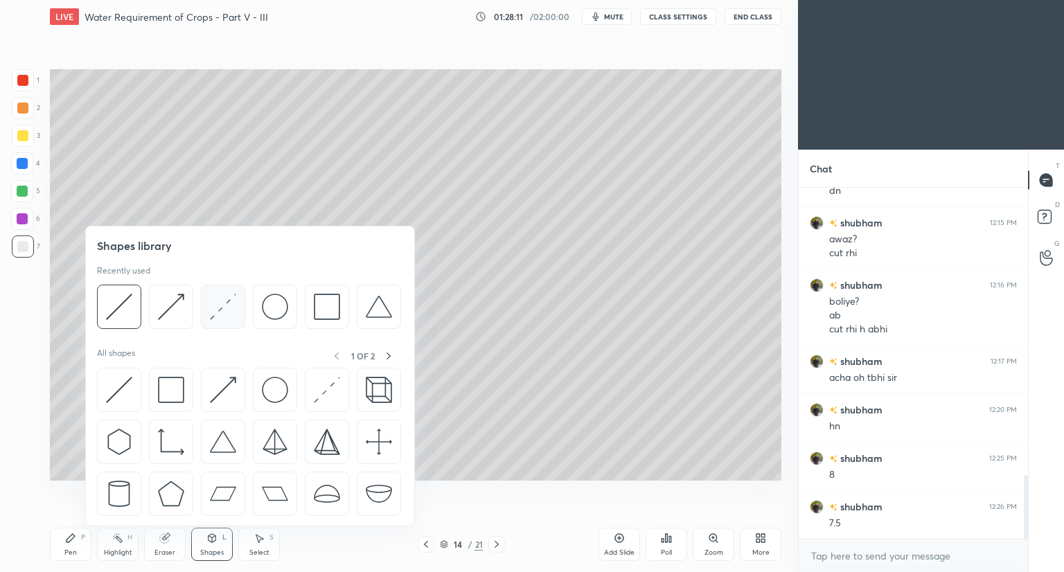
click at [215, 305] on img at bounding box center [223, 307] width 26 height 26
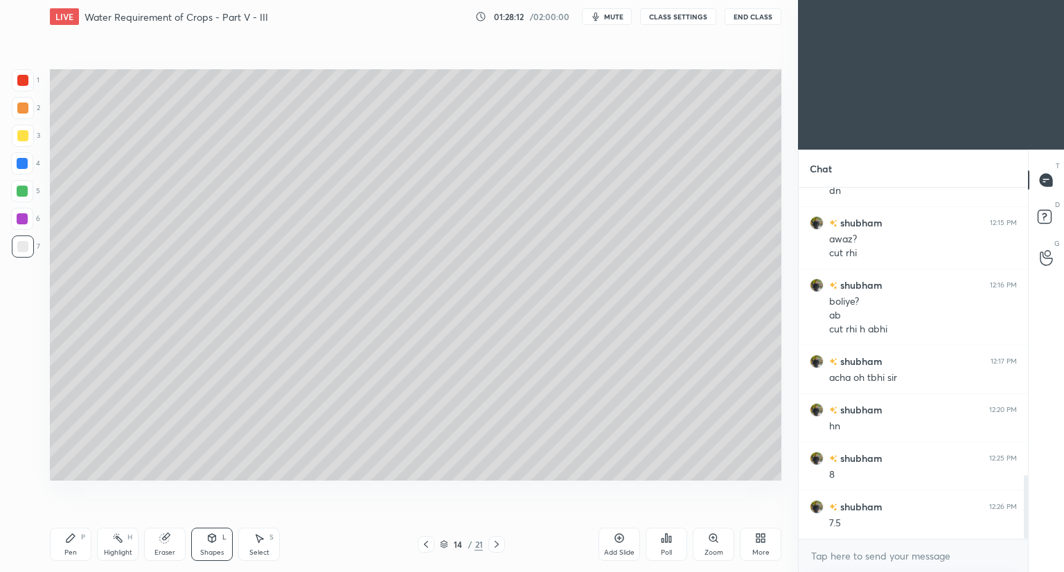
click at [26, 217] on div at bounding box center [22, 218] width 11 height 11
click at [71, 544] on div "Pen P" at bounding box center [71, 544] width 42 height 33
click at [216, 538] on div "Shapes L" at bounding box center [212, 544] width 42 height 33
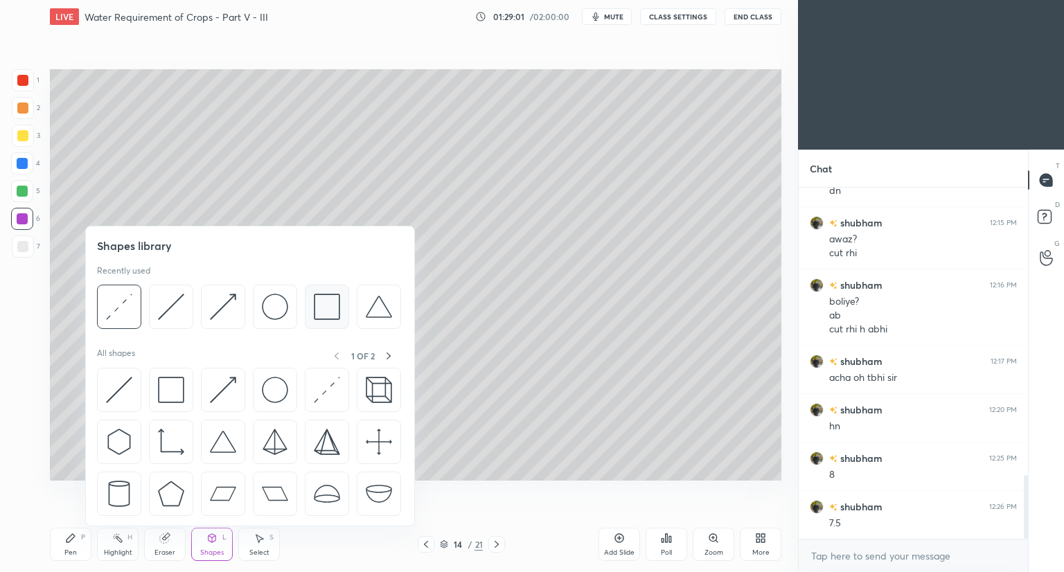
click at [323, 302] on img at bounding box center [327, 307] width 26 height 26
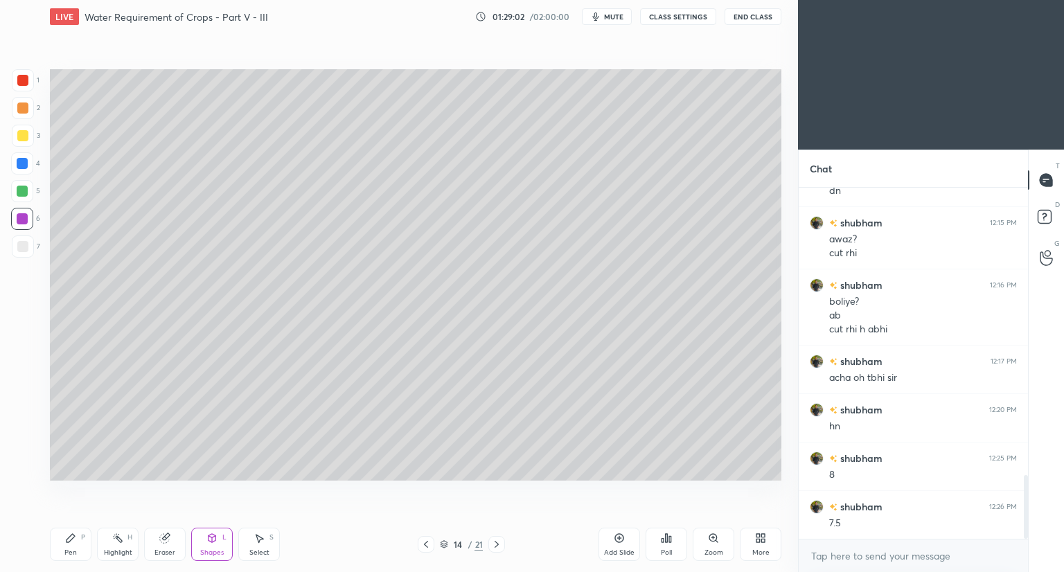
click at [24, 85] on div at bounding box center [23, 80] width 22 height 22
click at [26, 250] on div at bounding box center [22, 246] width 11 height 11
click at [22, 137] on div at bounding box center [22, 135] width 11 height 11
drag, startPoint x: 76, startPoint y: 544, endPoint x: 78, endPoint y: 519, distance: 25.1
click at [76, 545] on div "Pen P" at bounding box center [71, 544] width 42 height 33
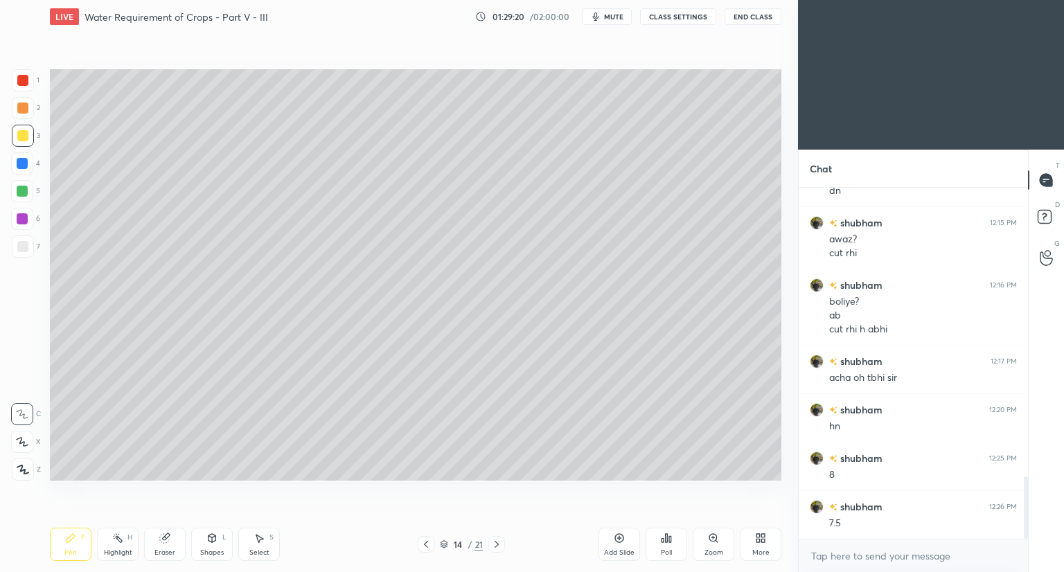
scroll to position [1628, 0]
drag, startPoint x: 19, startPoint y: 252, endPoint x: 39, endPoint y: 241, distance: 22.0
click at [23, 250] on div at bounding box center [23, 247] width 22 height 22
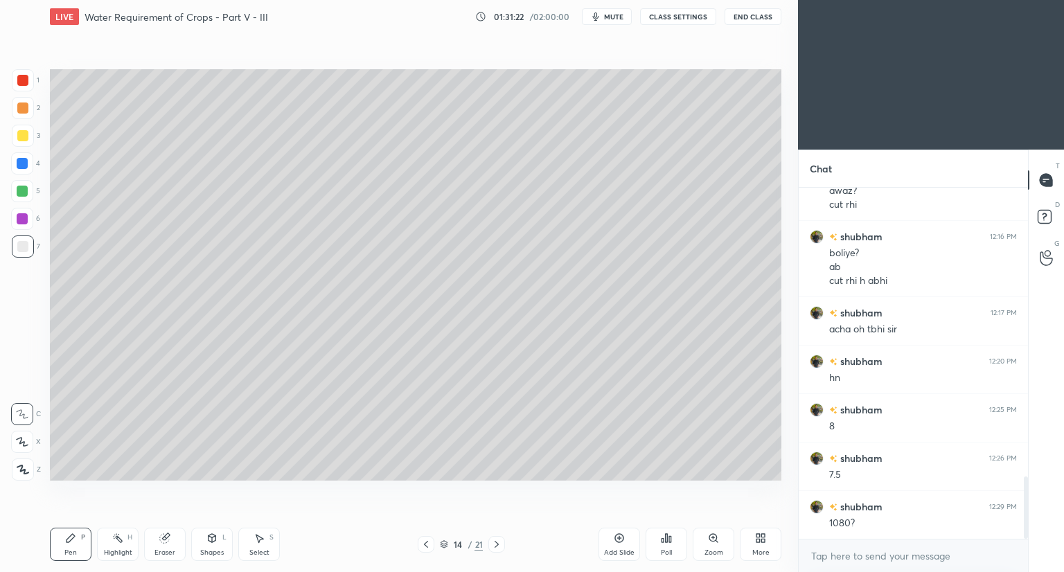
click at [169, 544] on div "Eraser" at bounding box center [165, 544] width 42 height 33
click at [72, 547] on div "Pen P" at bounding box center [71, 544] width 42 height 33
click at [22, 137] on div at bounding box center [22, 135] width 11 height 11
drag, startPoint x: 615, startPoint y: 17, endPoint x: 612, endPoint y: 24, distance: 7.2
click at [615, 18] on span "mute" at bounding box center [613, 17] width 19 height 10
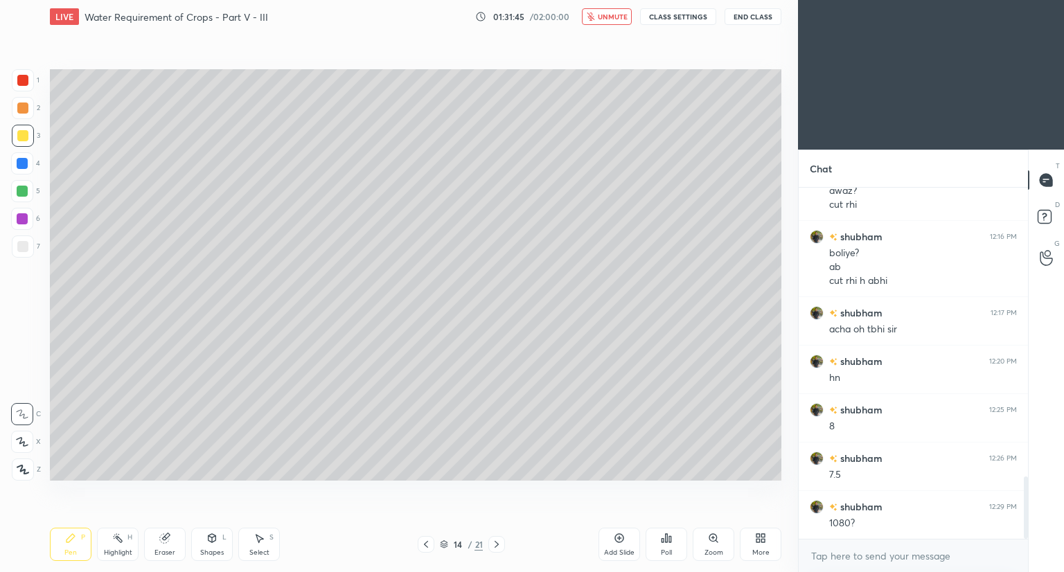
click at [582, 8] on button "unmute" at bounding box center [607, 16] width 50 height 17
click at [200, 547] on div "Shapes L" at bounding box center [212, 544] width 42 height 33
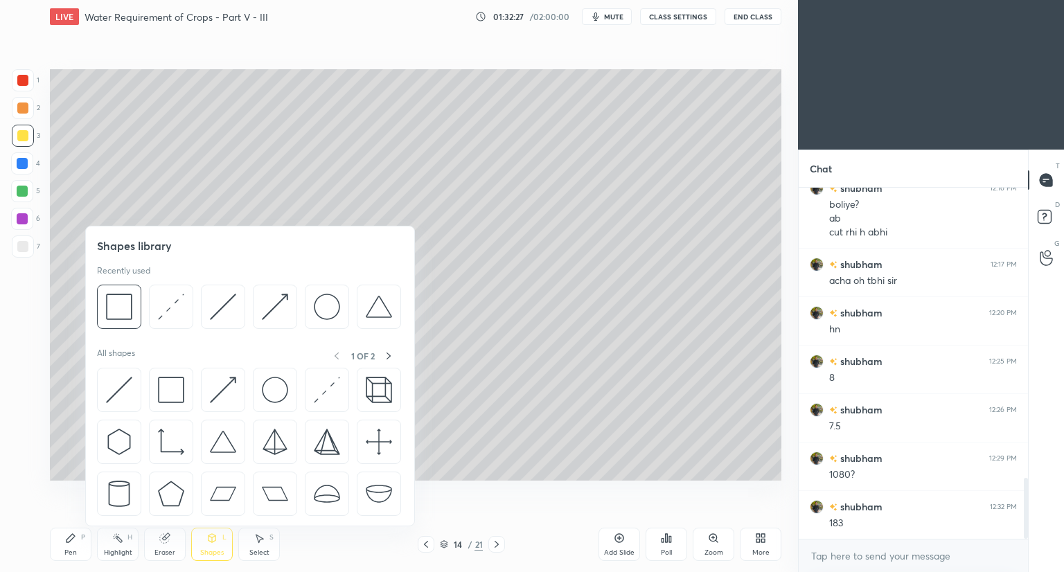
click at [26, 84] on div at bounding box center [22, 80] width 11 height 11
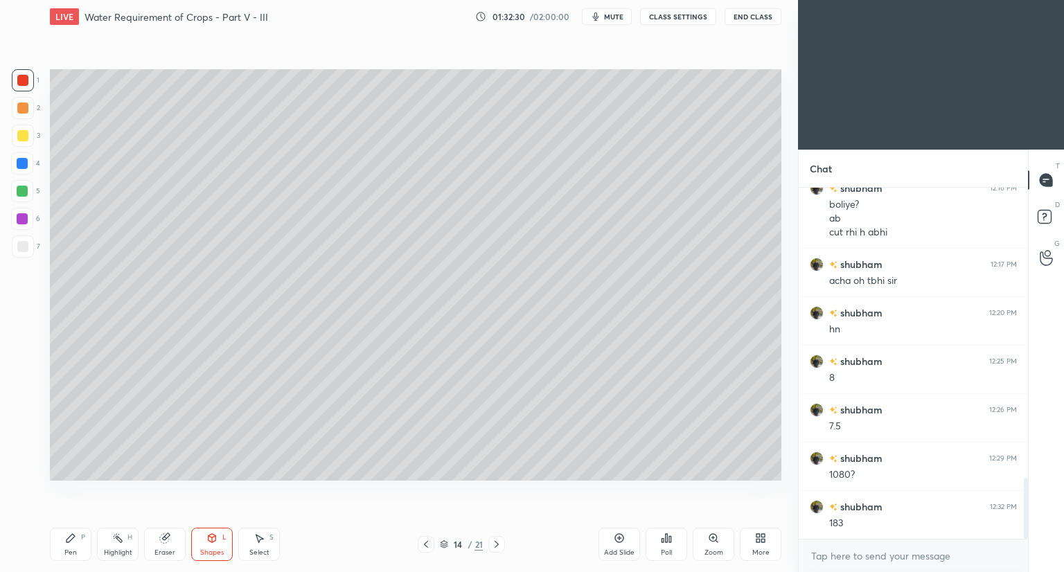
drag, startPoint x: 71, startPoint y: 547, endPoint x: 164, endPoint y: 499, distance: 104.1
click at [73, 547] on div "Pen P" at bounding box center [71, 544] width 42 height 33
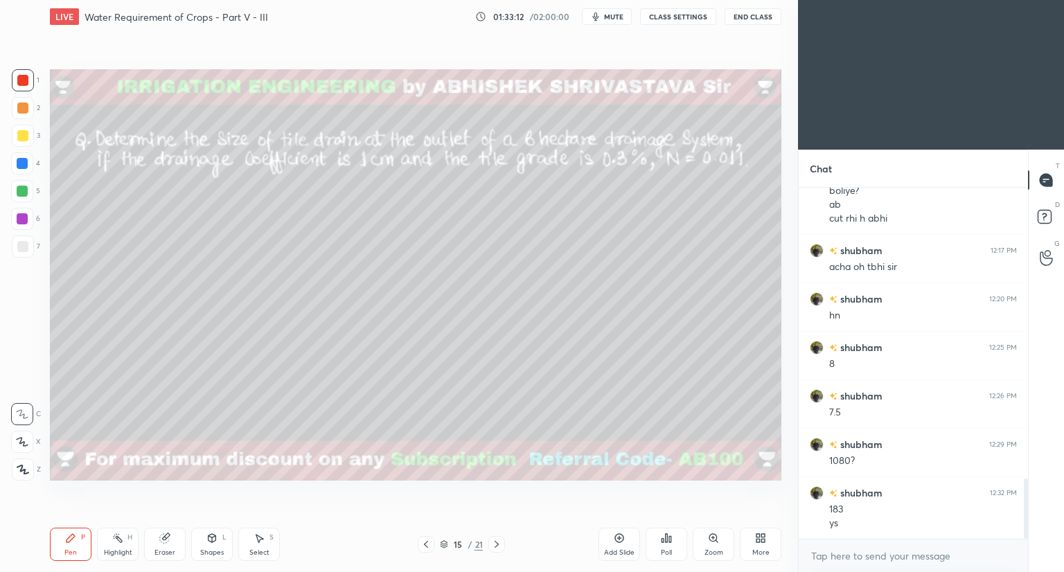
drag, startPoint x: 21, startPoint y: 245, endPoint x: 32, endPoint y: 241, distance: 11.2
click at [25, 245] on div at bounding box center [22, 246] width 11 height 11
drag, startPoint x: 26, startPoint y: 134, endPoint x: 33, endPoint y: 137, distance: 8.1
click at [26, 136] on div at bounding box center [22, 135] width 11 height 11
click at [23, 247] on div at bounding box center [22, 246] width 11 height 11
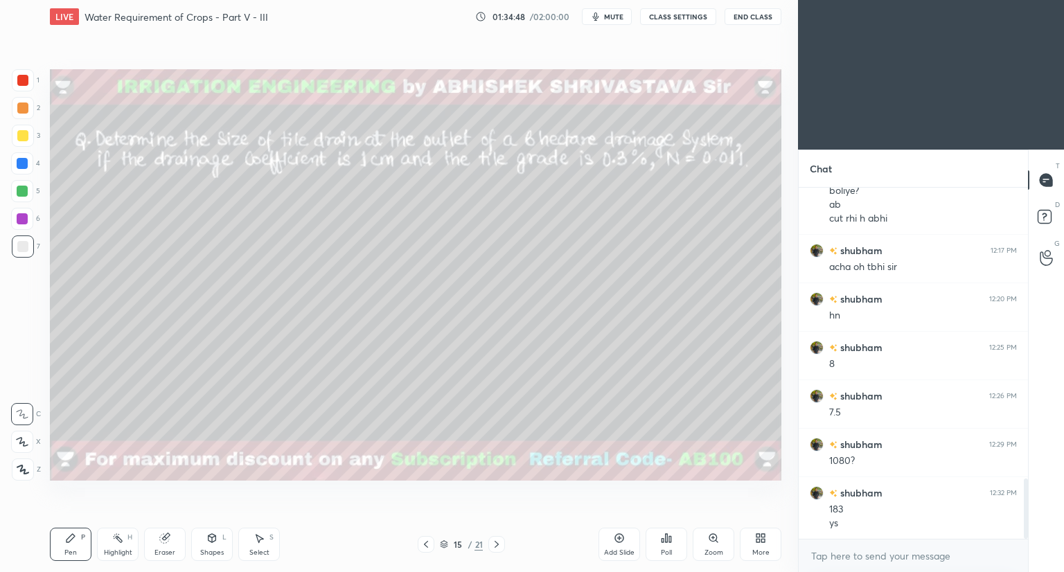
click at [166, 527] on div "LIVE Water Requirement of Crops - Part V - III 01:34:48 / 02:00:00 mute CLASS S…" at bounding box center [415, 286] width 743 height 572
drag, startPoint x: 161, startPoint y: 536, endPoint x: 164, endPoint y: 497, distance: 38.9
click at [162, 535] on icon at bounding box center [164, 538] width 9 height 9
click at [71, 554] on div "Pen" at bounding box center [70, 552] width 12 height 7
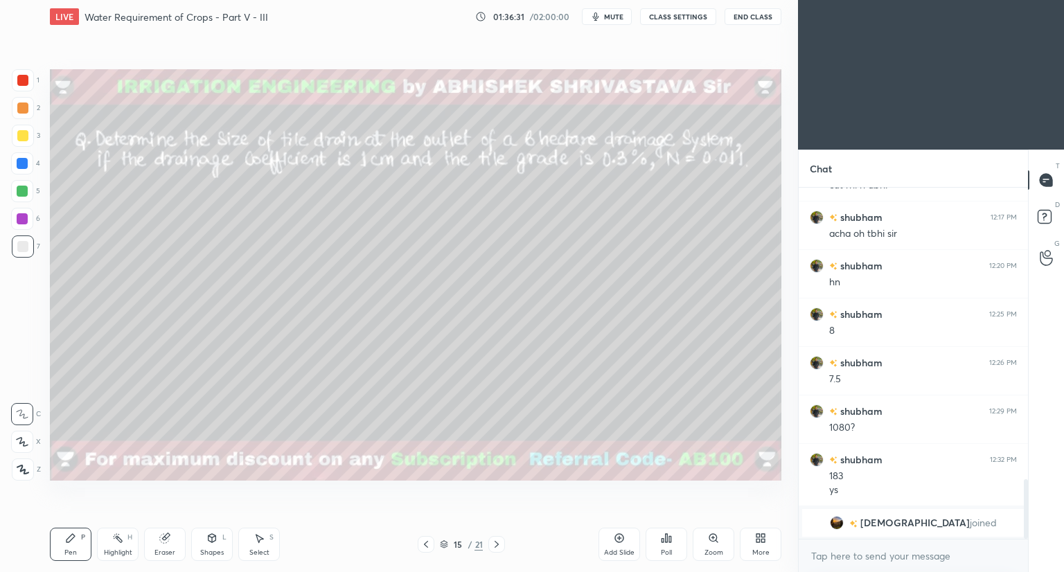
drag, startPoint x: 170, startPoint y: 546, endPoint x: 179, endPoint y: 546, distance: 8.3
click at [173, 547] on div "Eraser" at bounding box center [165, 544] width 42 height 33
click at [75, 551] on div "Pen" at bounding box center [70, 552] width 12 height 7
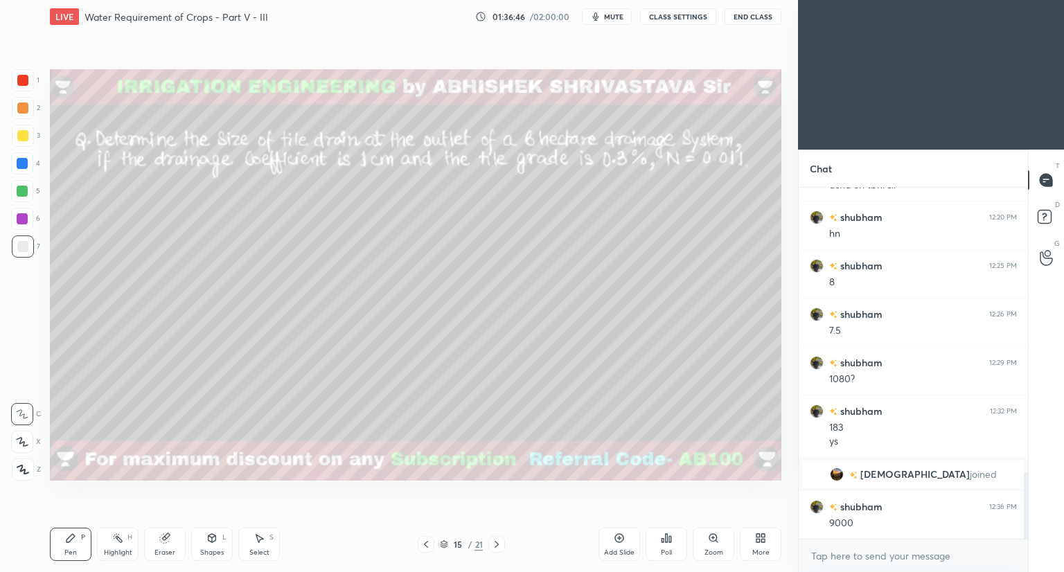
scroll to position [1502, 0]
click at [619, 544] on icon at bounding box center [619, 538] width 11 height 11
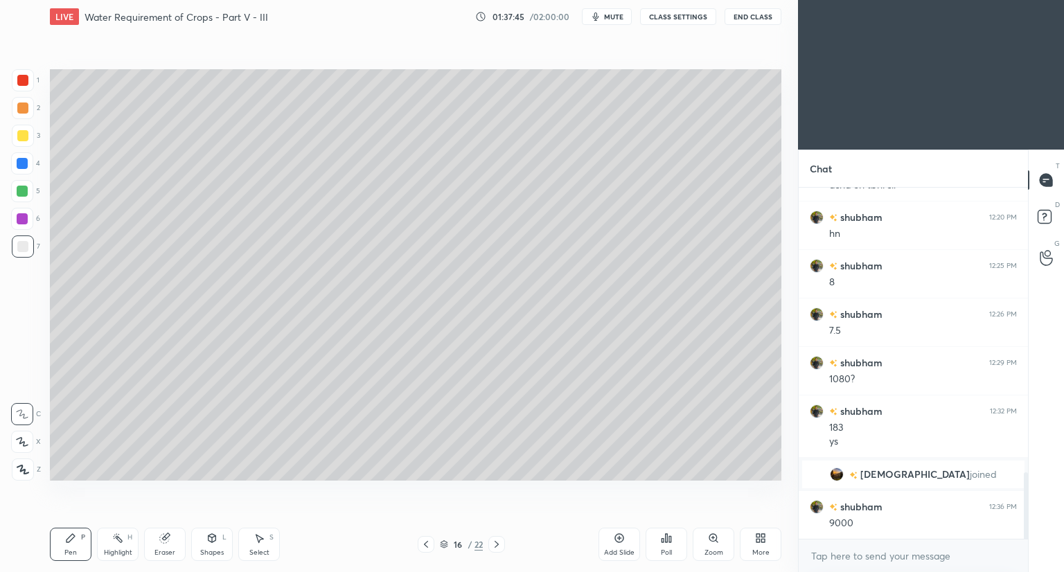
click at [263, 540] on div "Select S" at bounding box center [259, 544] width 42 height 33
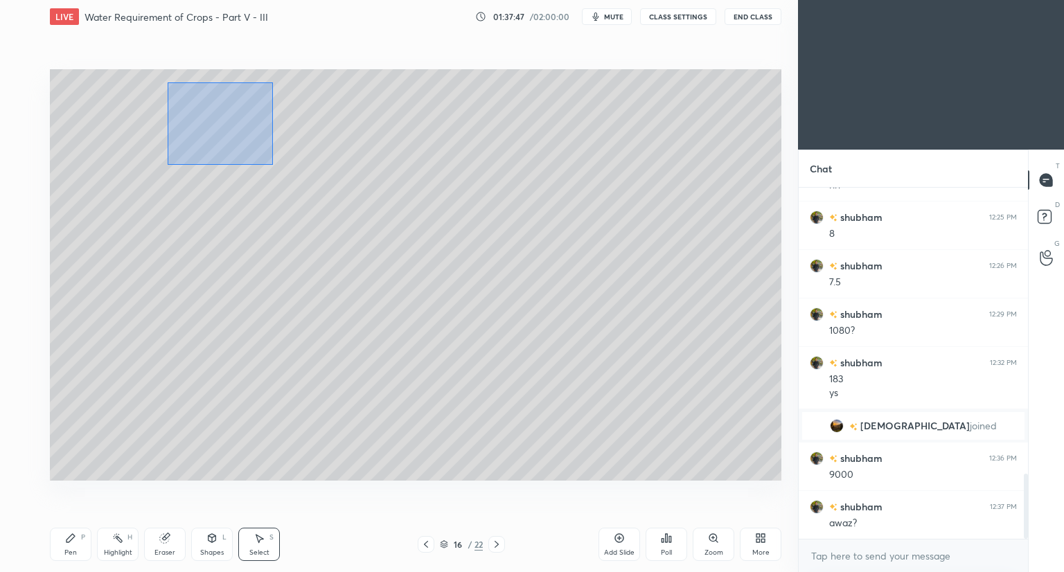
drag, startPoint x: 167, startPoint y: 83, endPoint x: 283, endPoint y: 175, distance: 147.5
click at [286, 177] on div "0 ° Undo Copy Duplicate Duplicate to new slide Delete" at bounding box center [416, 275] width 732 height 412
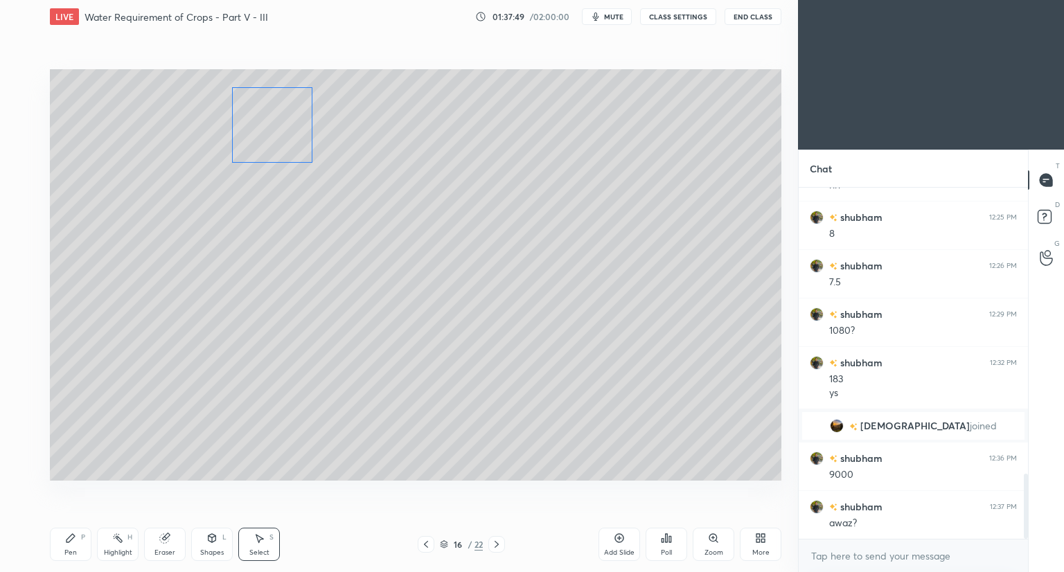
drag, startPoint x: 247, startPoint y: 150, endPoint x: 297, endPoint y: 150, distance: 49.9
click at [305, 153] on div "0 ° Undo Copy Duplicate Duplicate to new slide Delete" at bounding box center [416, 275] width 732 height 412
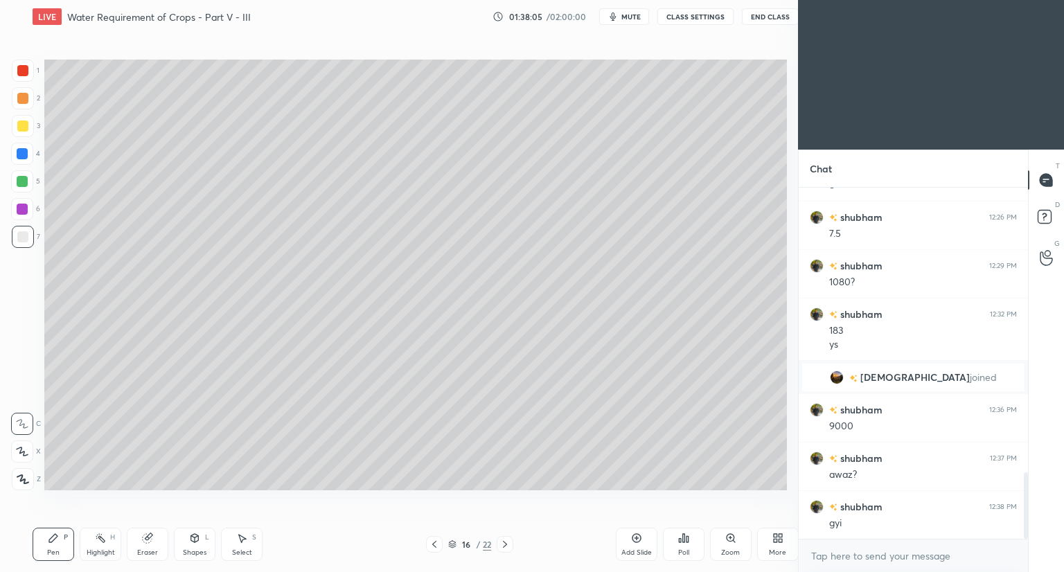
scroll to position [68801, 68543]
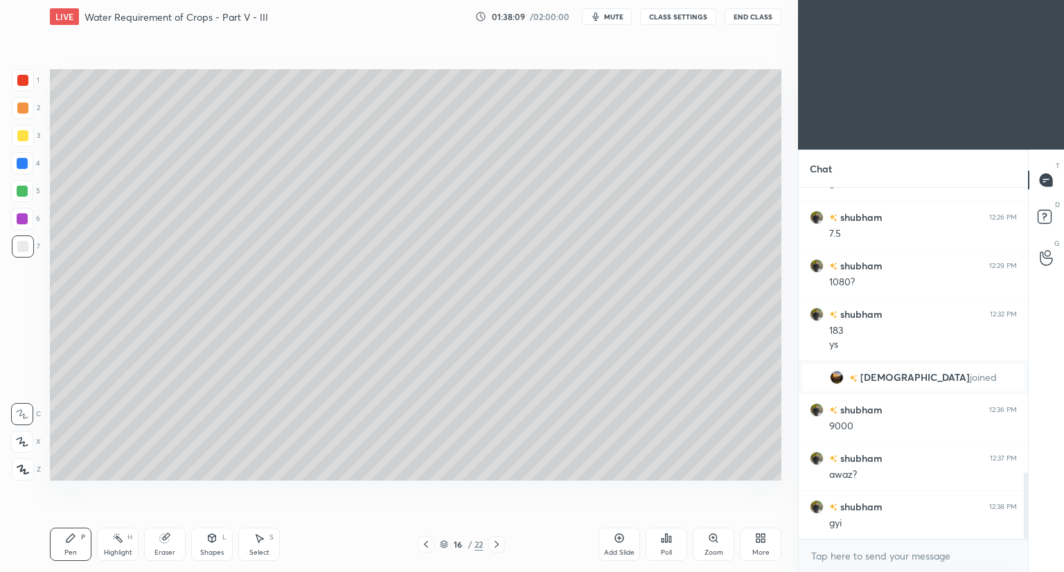
click at [162, 538] on icon at bounding box center [164, 538] width 9 height 9
drag, startPoint x: 67, startPoint y: 545, endPoint x: 80, endPoint y: 495, distance: 51.8
click at [67, 541] on div "Pen P" at bounding box center [71, 544] width 42 height 33
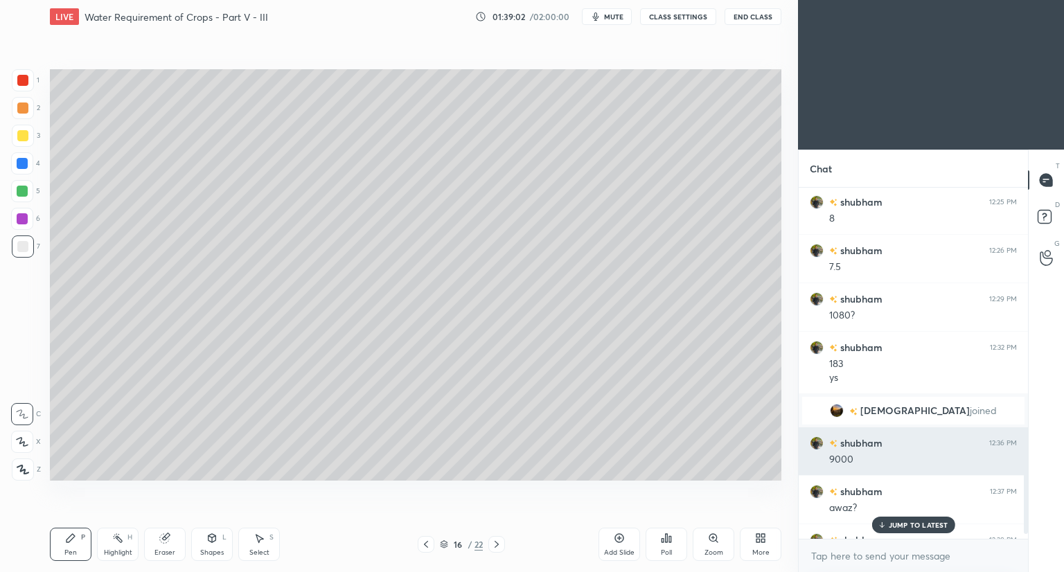
scroll to position [1641, 0]
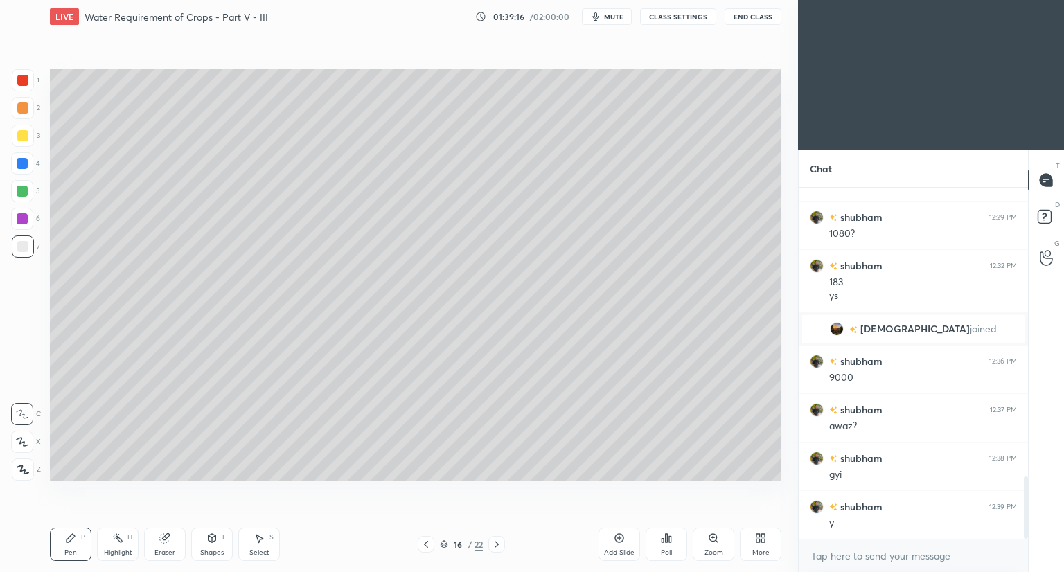
click at [610, 17] on span "mute" at bounding box center [613, 17] width 19 height 10
click at [0, 228] on div "1 2 3 4 5 6 7 C X Z C X Z E E Erase all H H" at bounding box center [22, 275] width 44 height 412
click at [26, 145] on div at bounding box center [23, 136] width 22 height 22
click at [211, 544] on icon at bounding box center [211, 538] width 11 height 11
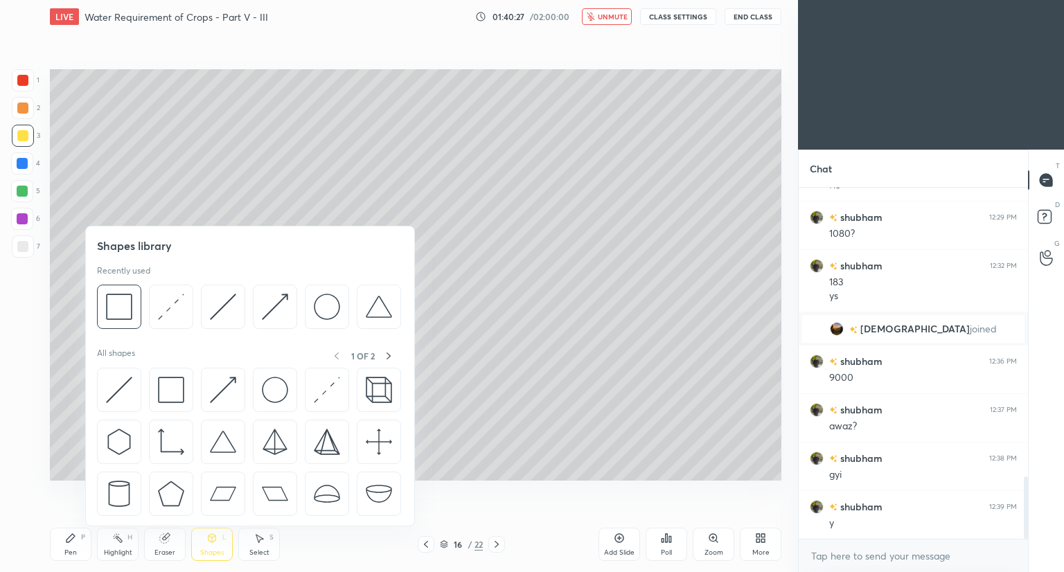
drag, startPoint x: 23, startPoint y: 78, endPoint x: 36, endPoint y: 90, distance: 17.7
click at [24, 81] on div at bounding box center [22, 80] width 11 height 11
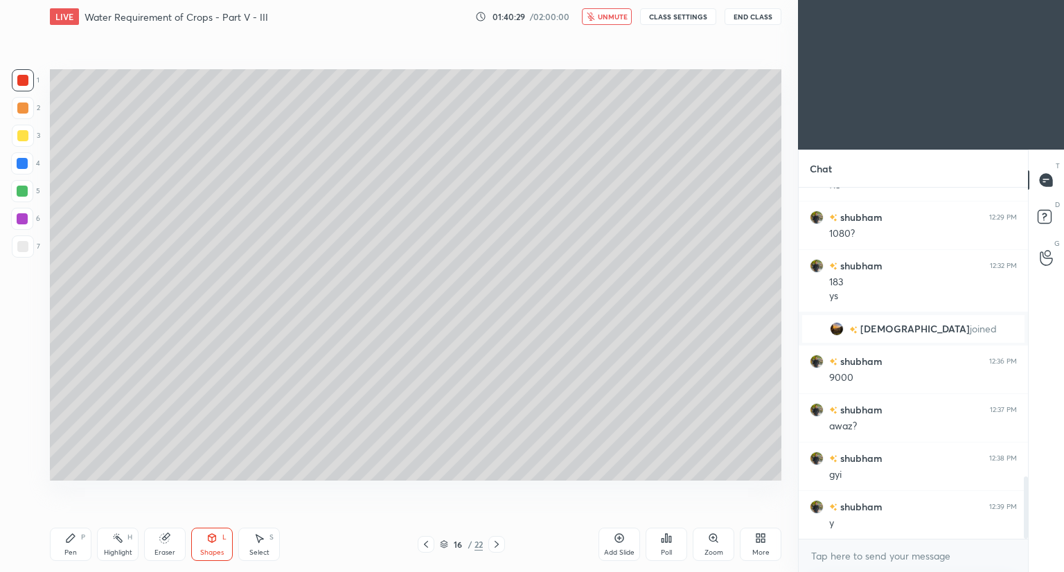
drag, startPoint x: 75, startPoint y: 541, endPoint x: 114, endPoint y: 501, distance: 55.9
click at [78, 540] on div "Pen P" at bounding box center [71, 544] width 42 height 33
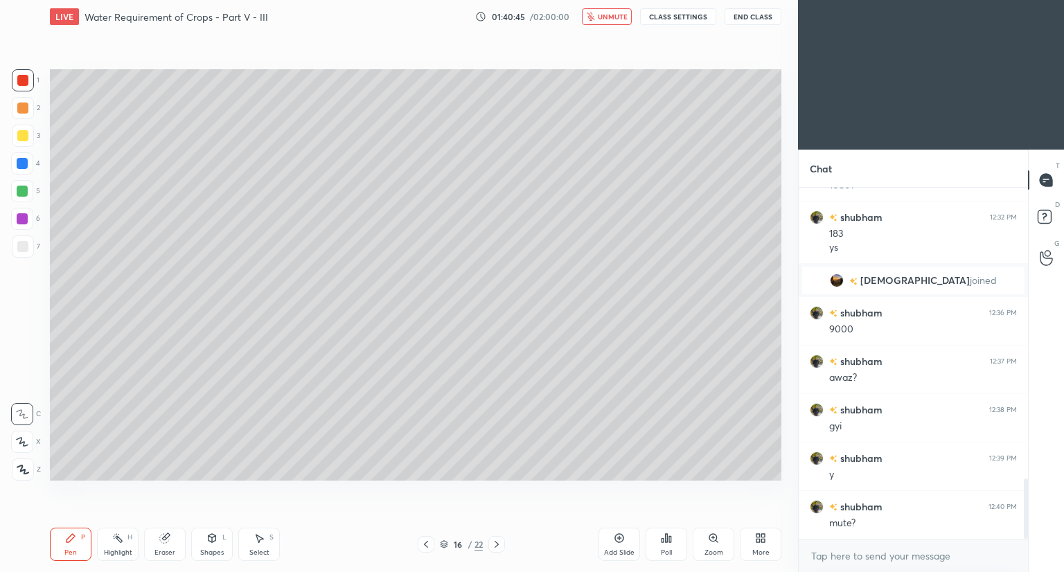
click at [618, 23] on button "unmute" at bounding box center [607, 16] width 50 height 17
drag, startPoint x: 496, startPoint y: 540, endPoint x: 487, endPoint y: 543, distance: 9.2
click at [493, 543] on icon at bounding box center [496, 544] width 11 height 11
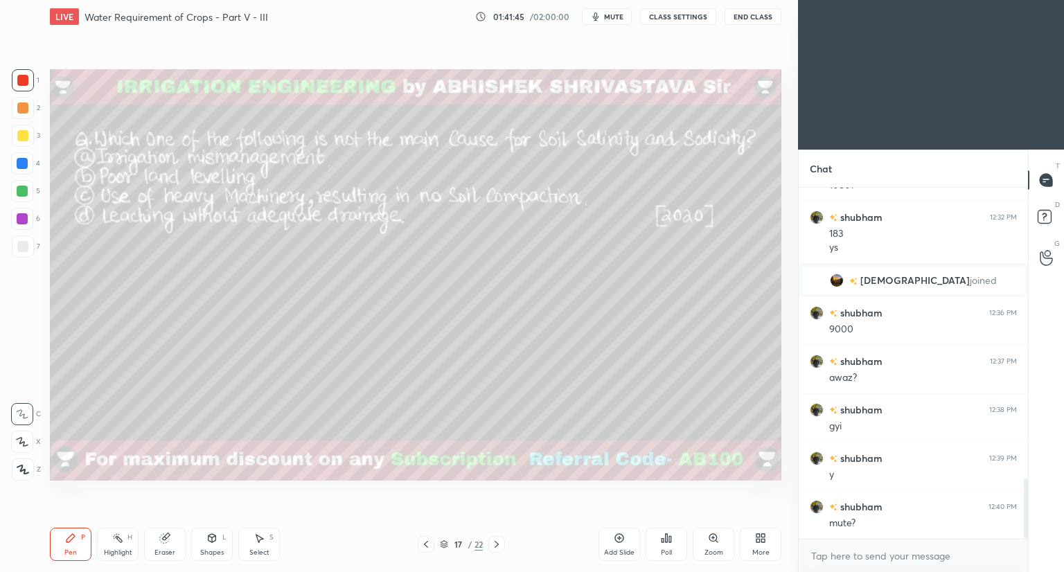
drag, startPoint x: 18, startPoint y: 132, endPoint x: 31, endPoint y: 130, distance: 13.2
click at [20, 132] on div at bounding box center [22, 135] width 11 height 11
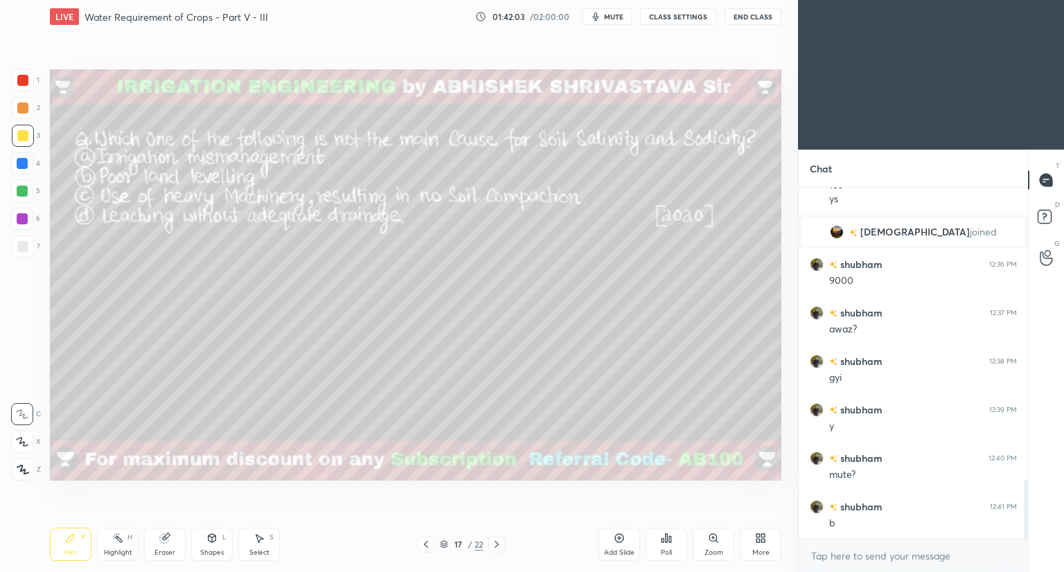
click at [671, 536] on div "Poll" at bounding box center [667, 544] width 42 height 33
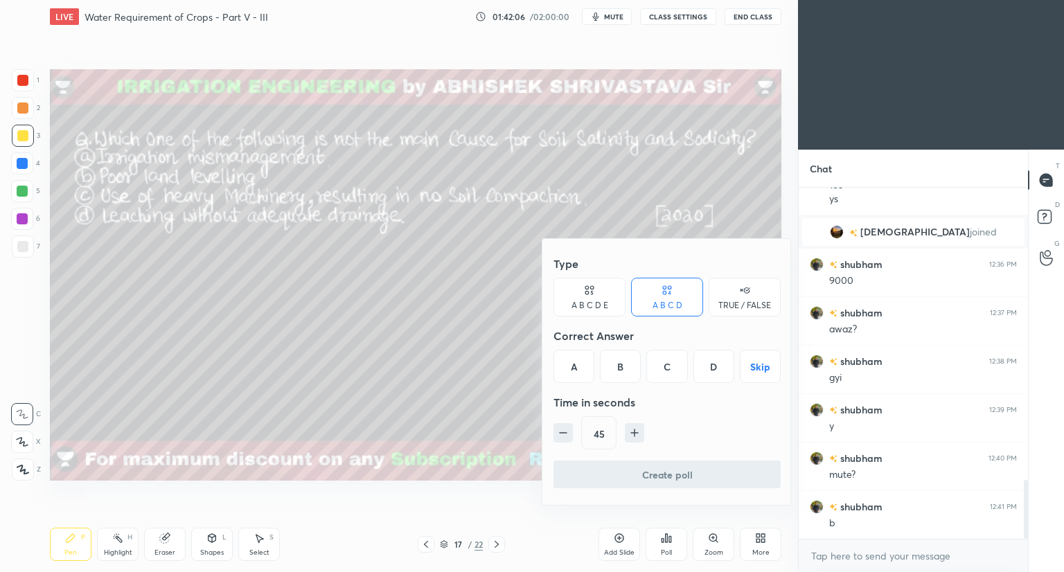
click at [561, 437] on icon "button" at bounding box center [563, 433] width 14 height 14
click at [563, 432] on icon "button" at bounding box center [563, 433] width 14 height 14
type input "15"
click at [667, 363] on div "C" at bounding box center [666, 366] width 41 height 33
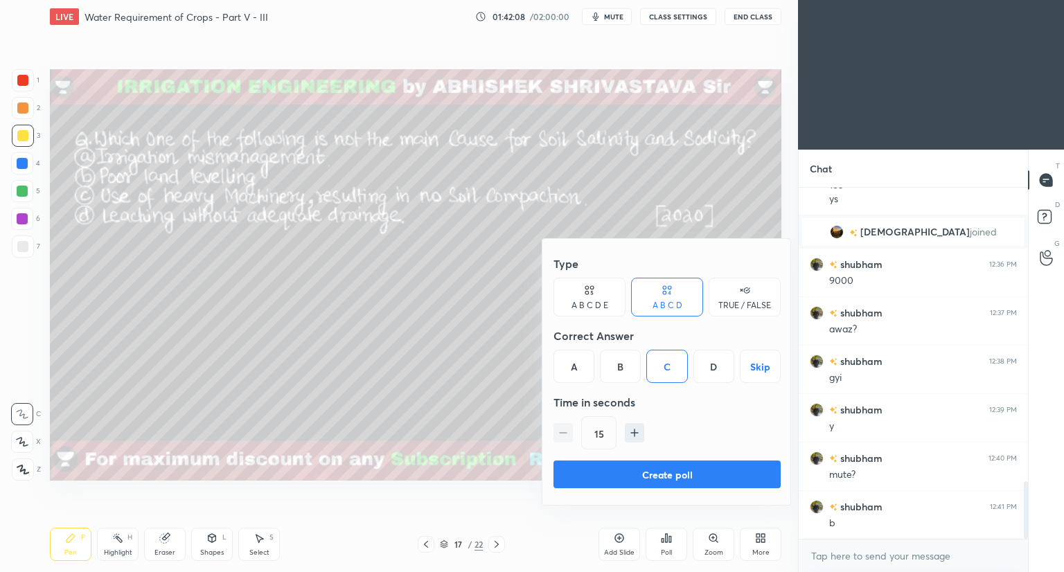
scroll to position [1786, 0]
click at [671, 470] on button "Create poll" at bounding box center [667, 475] width 227 height 28
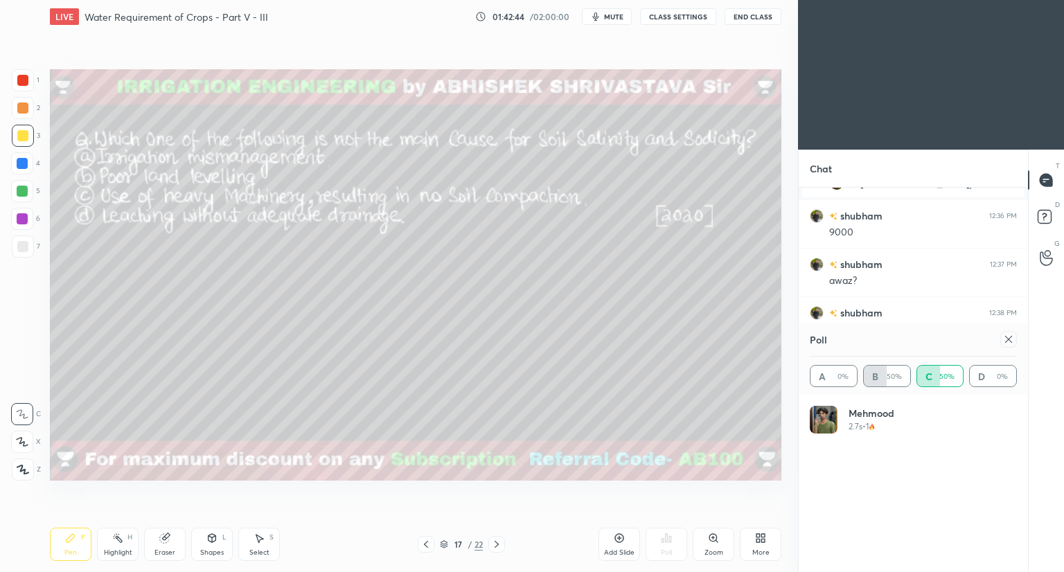
scroll to position [1907, 0]
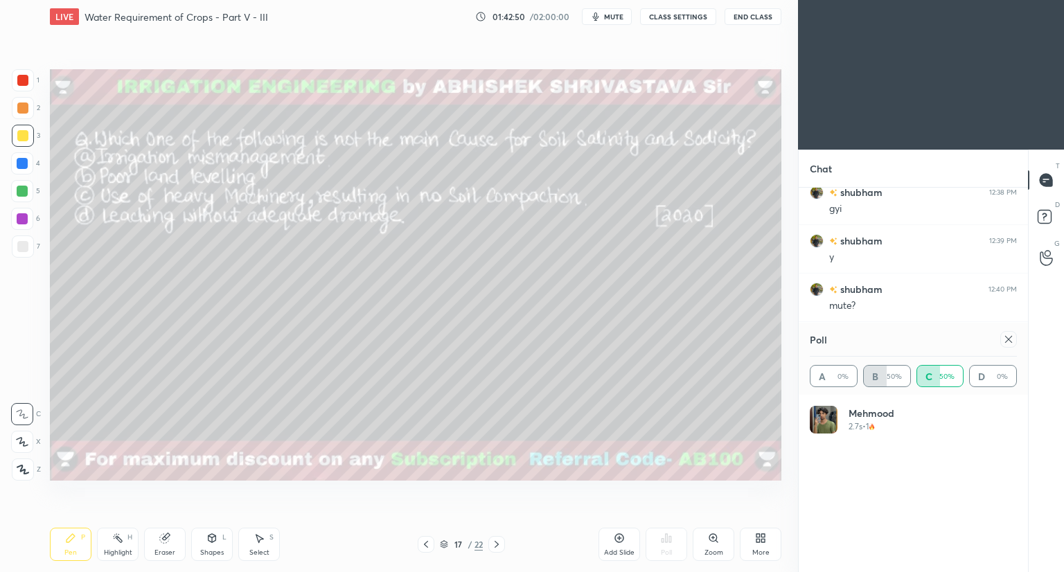
click at [1010, 342] on icon at bounding box center [1008, 339] width 11 height 11
type textarea "x"
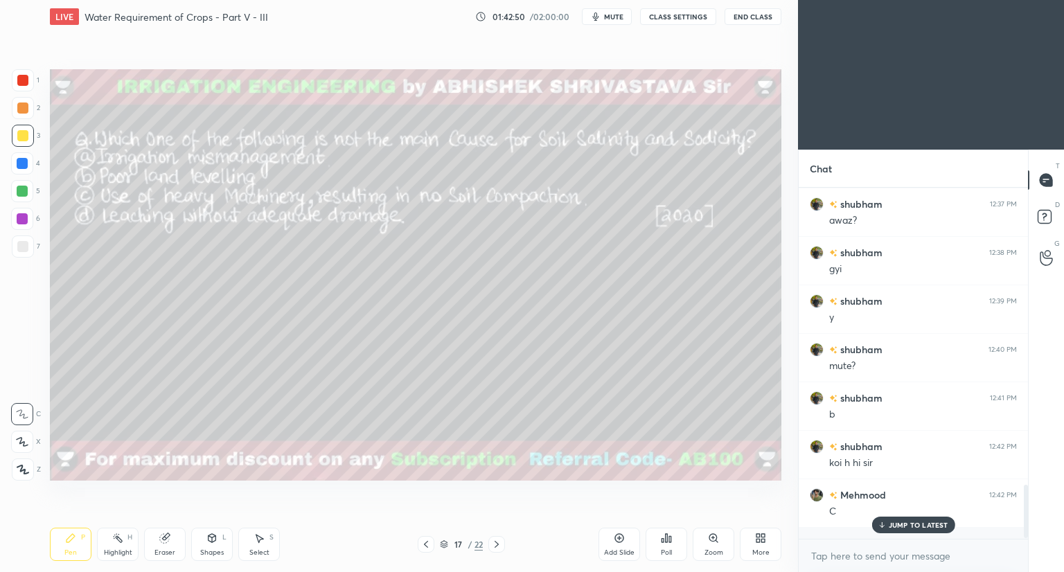
scroll to position [0, 0]
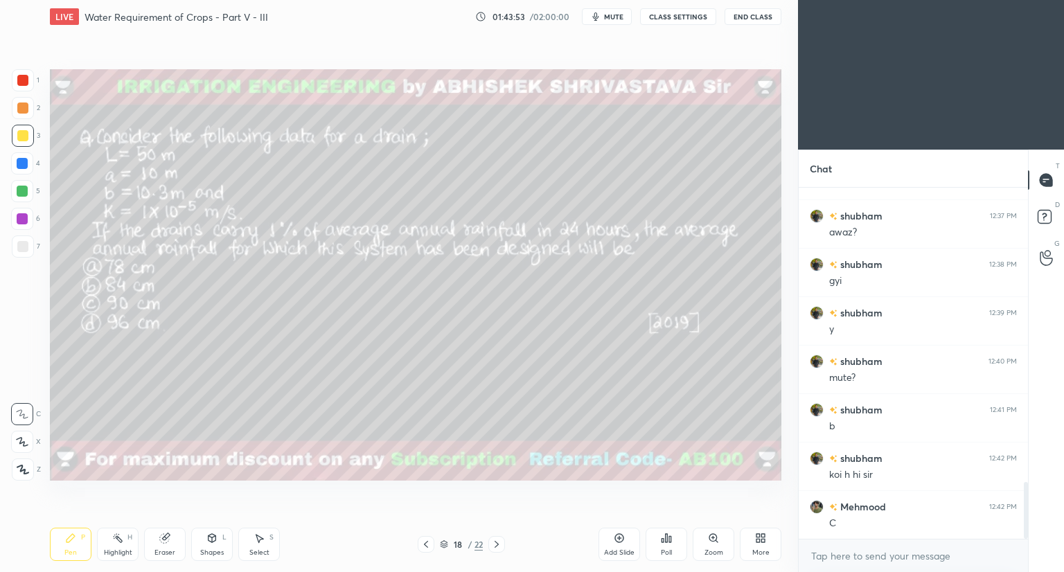
click at [664, 547] on div "Poll" at bounding box center [667, 544] width 42 height 33
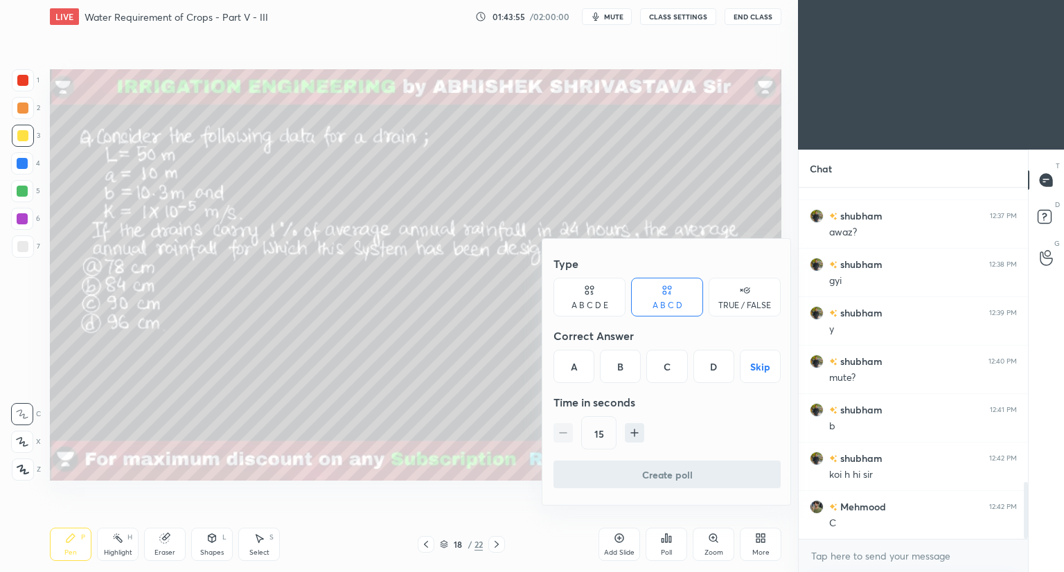
click at [633, 439] on icon "button" at bounding box center [635, 433] width 14 height 14
click at [632, 434] on icon "button" at bounding box center [635, 433] width 14 height 14
click at [633, 432] on icon "button" at bounding box center [635, 433] width 14 height 14
type input "60"
click at [628, 369] on div "B" at bounding box center [620, 366] width 41 height 33
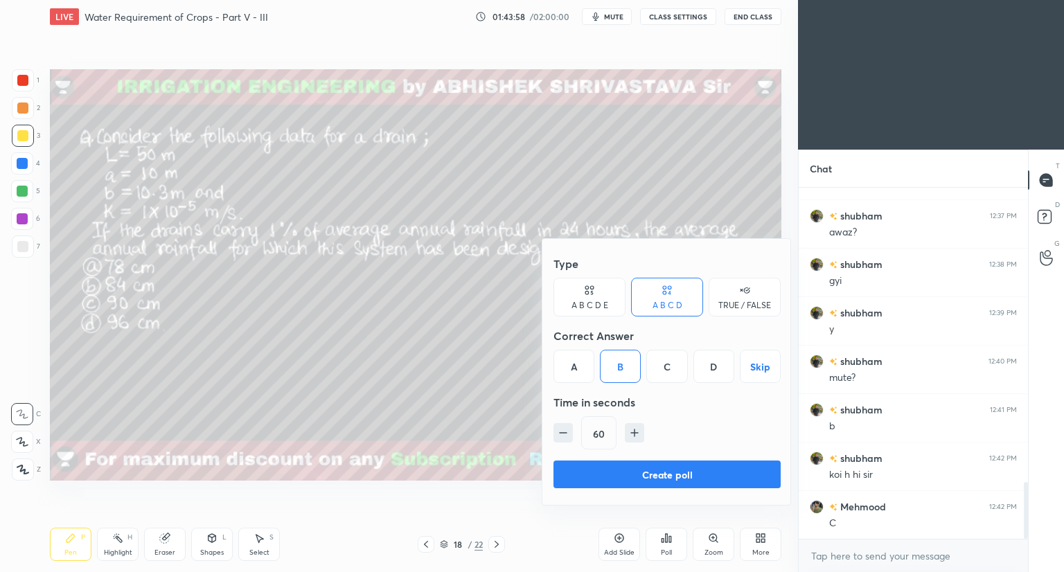
click at [618, 479] on button "Create poll" at bounding box center [667, 475] width 227 height 28
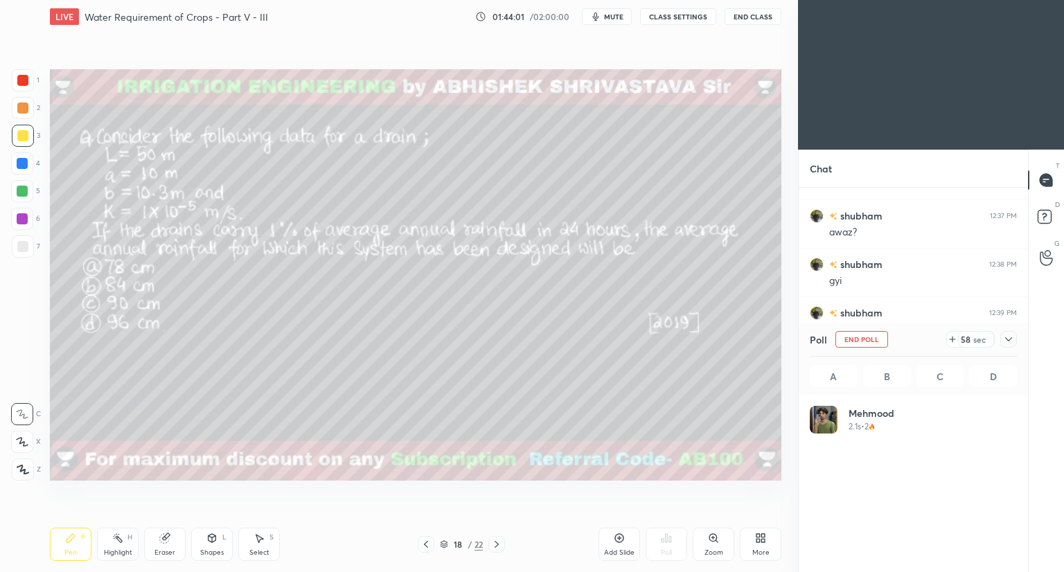
scroll to position [162, 203]
click at [1049, 184] on icon at bounding box center [1046, 180] width 12 height 12
click at [1023, 328] on div "Poll A 0% B 66.67% C 33.33% D 0%" at bounding box center [913, 359] width 229 height 72
click at [1011, 339] on icon at bounding box center [1008, 339] width 11 height 11
type textarea "x"
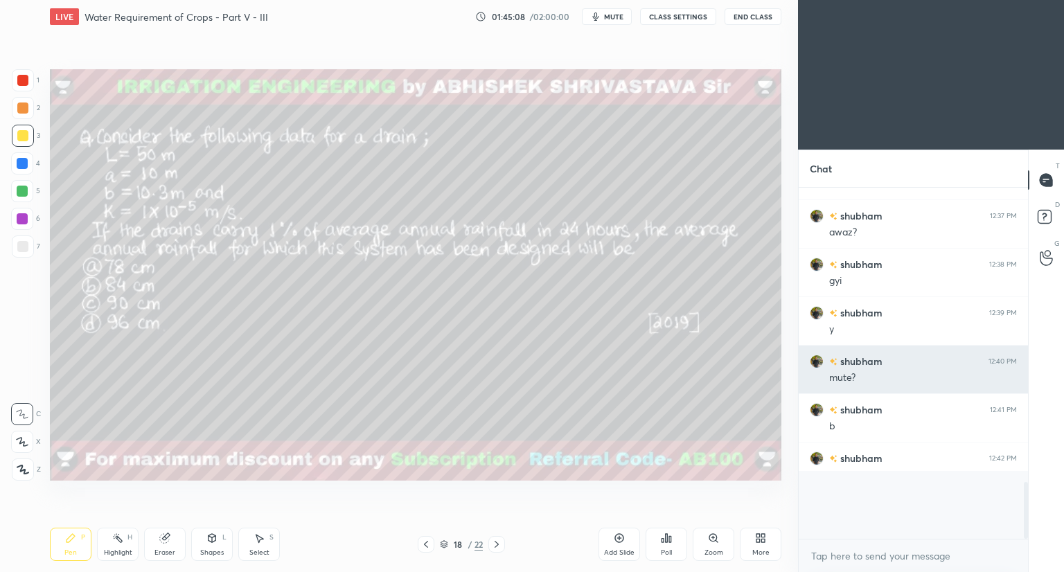
scroll to position [4, 4]
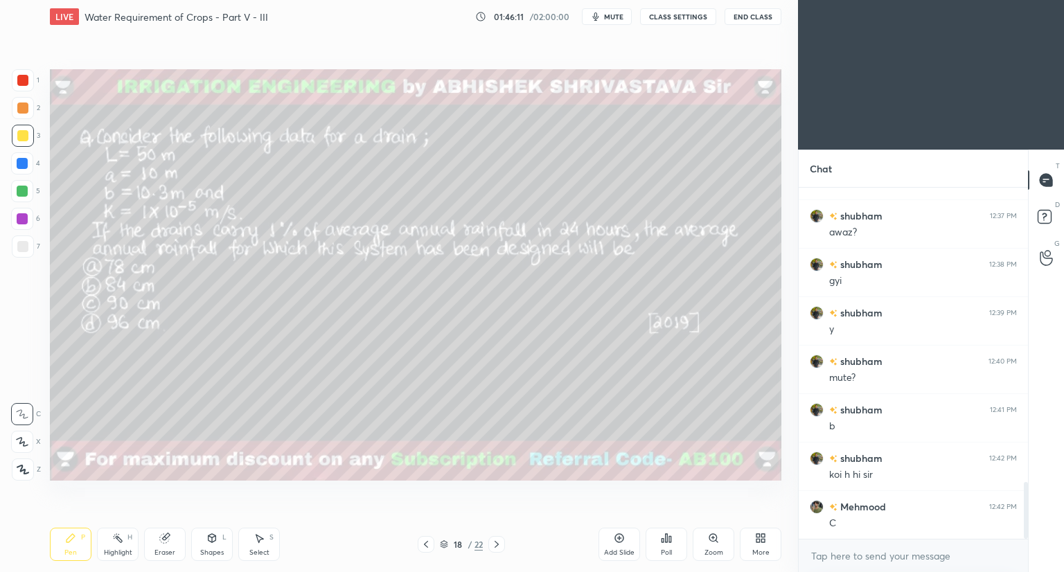
click at [572, 541] on div "18 / 22" at bounding box center [461, 544] width 274 height 17
drag, startPoint x: 620, startPoint y: 547, endPoint x: 591, endPoint y: 532, distance: 32.9
click at [619, 547] on div "Add Slide" at bounding box center [620, 544] width 42 height 33
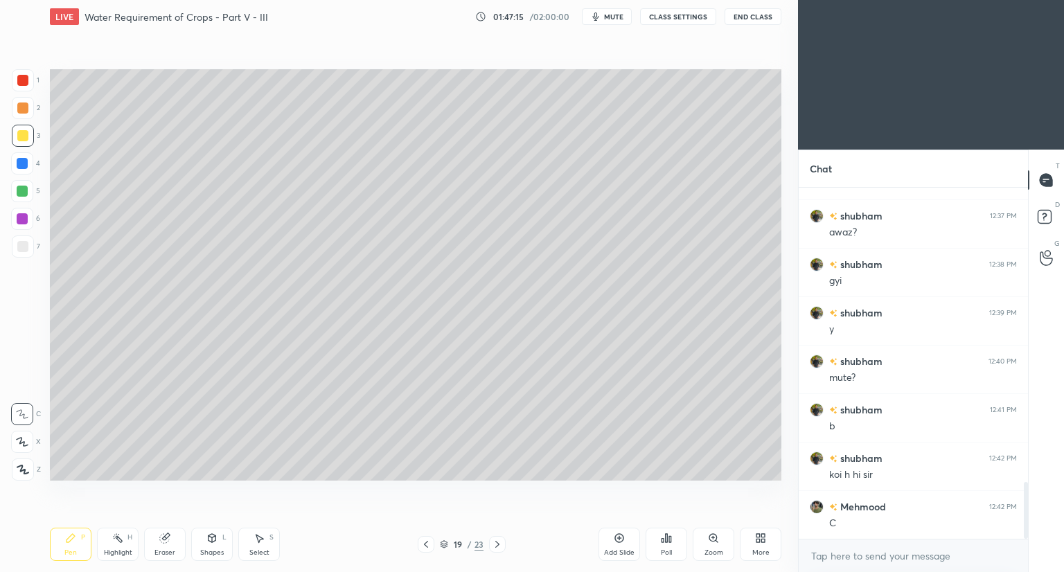
drag, startPoint x: 211, startPoint y: 541, endPoint x: 216, endPoint y: 530, distance: 12.4
click at [213, 540] on icon at bounding box center [213, 538] width 8 height 8
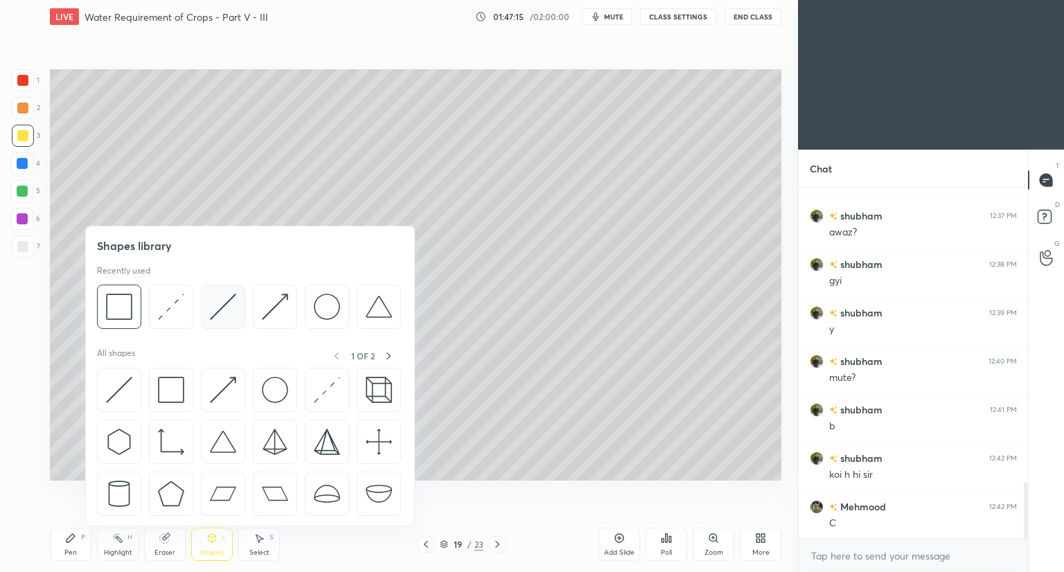
click at [219, 308] on img at bounding box center [223, 307] width 26 height 26
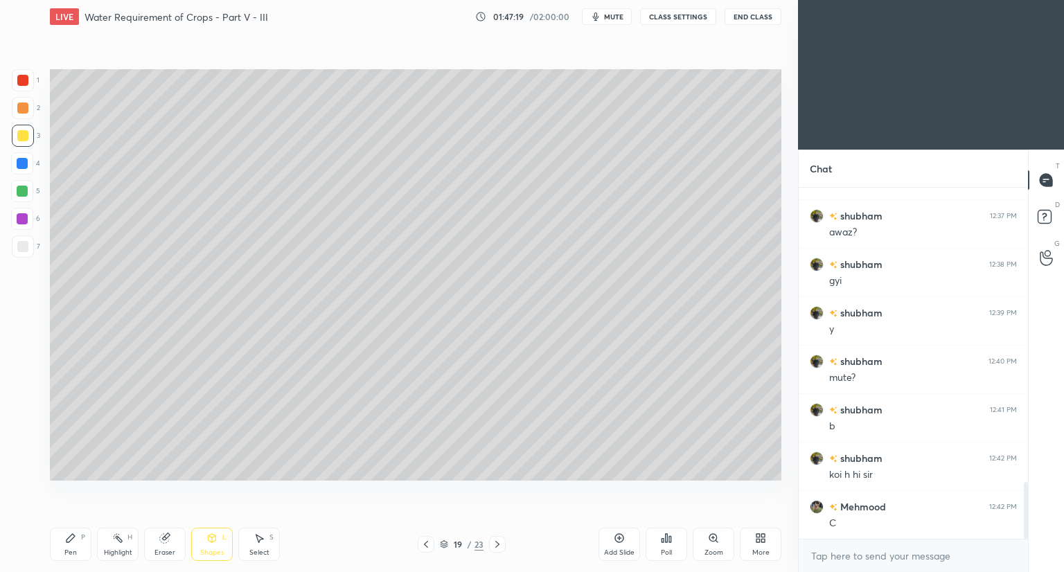
click at [72, 549] on div "Pen" at bounding box center [70, 552] width 12 height 7
drag, startPoint x: 26, startPoint y: 82, endPoint x: 28, endPoint y: 89, distance: 7.2
click at [26, 84] on div at bounding box center [22, 80] width 11 height 11
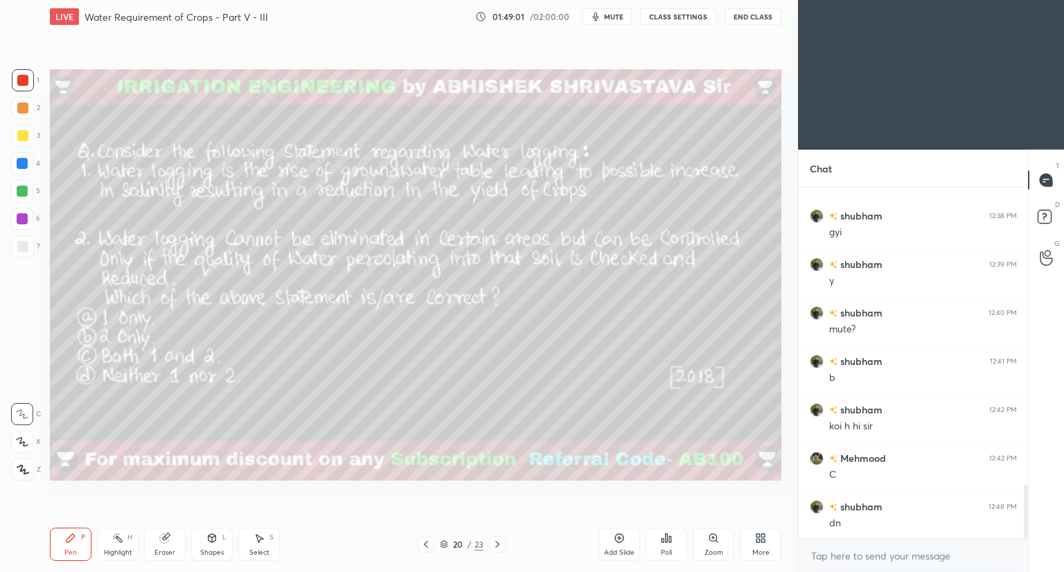
scroll to position [1932, 0]
click at [666, 543] on icon at bounding box center [666, 538] width 11 height 11
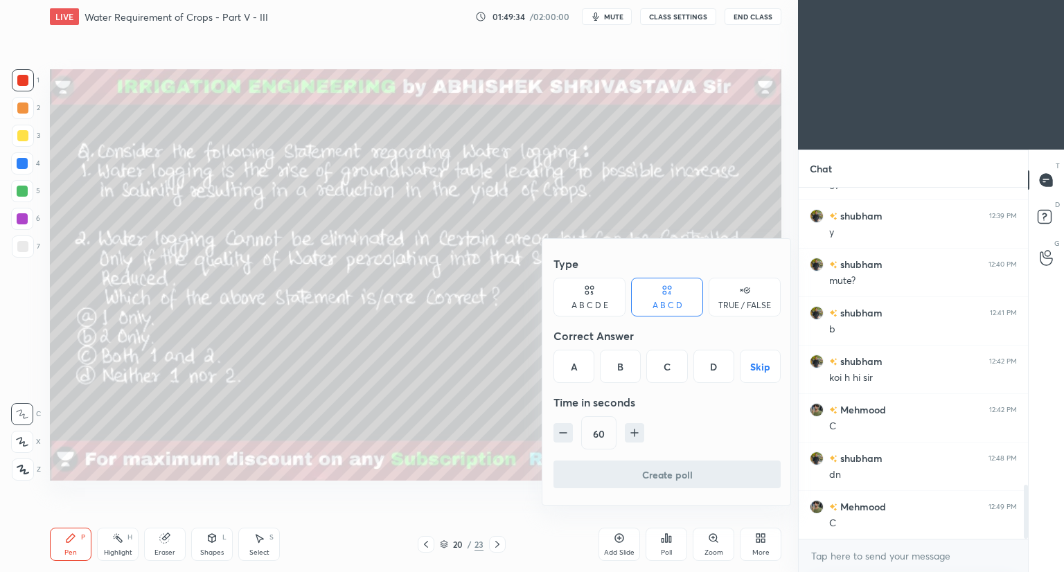
drag, startPoint x: 669, startPoint y: 364, endPoint x: 628, endPoint y: 406, distance: 58.3
click at [669, 366] on div "C" at bounding box center [666, 366] width 41 height 33
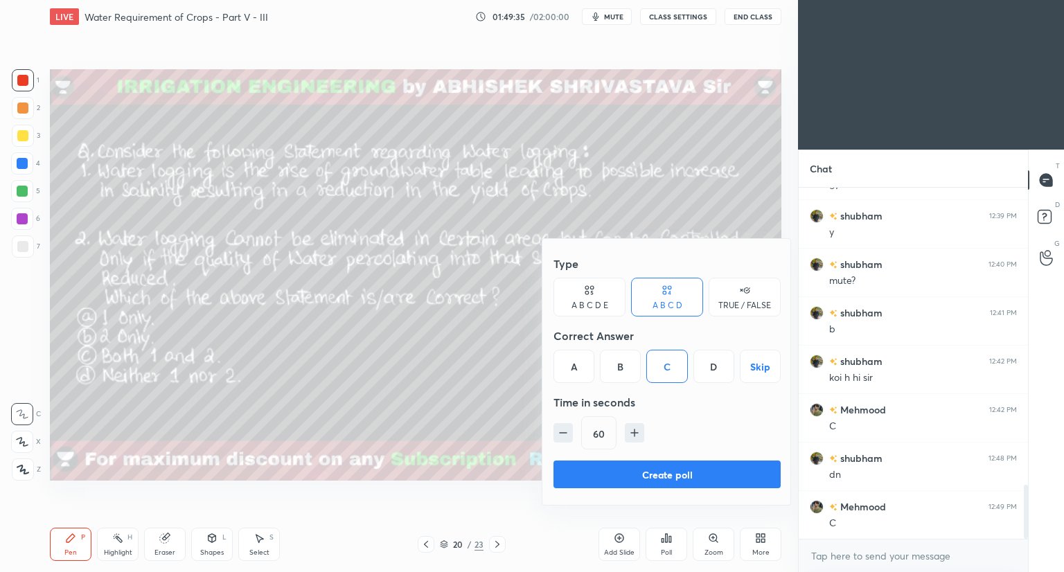
click at [564, 436] on icon "button" at bounding box center [563, 433] width 14 height 14
click at [563, 436] on icon "button" at bounding box center [563, 433] width 14 height 14
type input "15"
click at [585, 470] on button "Create poll" at bounding box center [667, 475] width 227 height 28
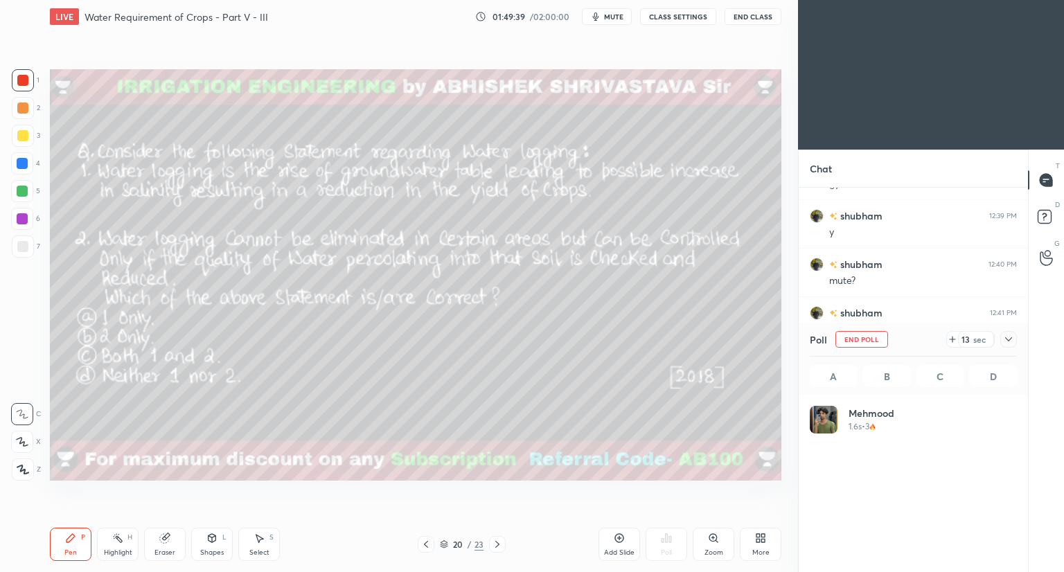
scroll to position [162, 203]
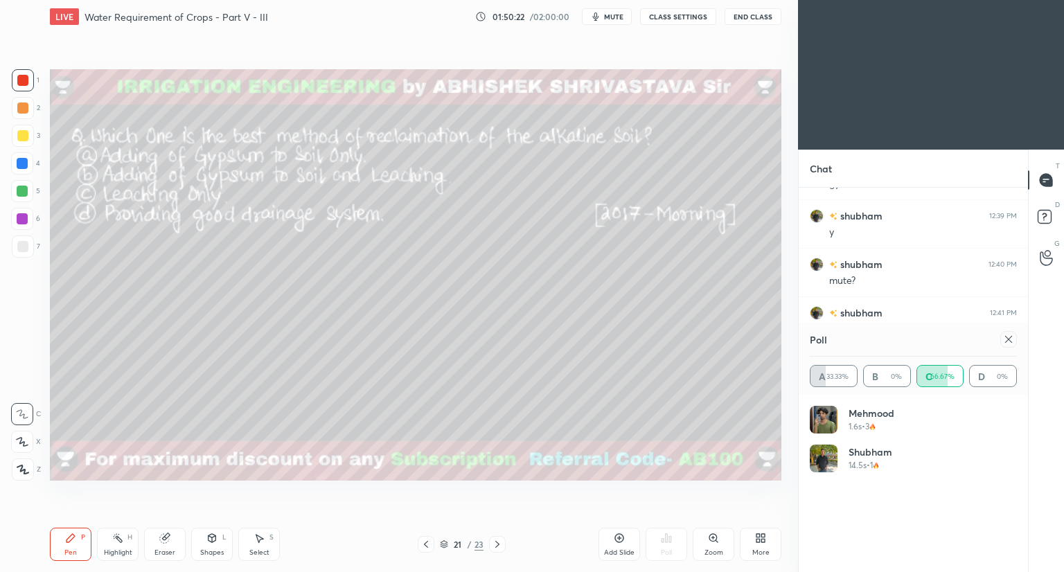
click at [989, 66] on div "1 2 3 4 5 6 7 C X Z C X Z E E Erase all H H LIVE Water Requirement of Crops - P…" at bounding box center [532, 286] width 1064 height 572
click at [1014, 337] on div at bounding box center [1008, 339] width 17 height 17
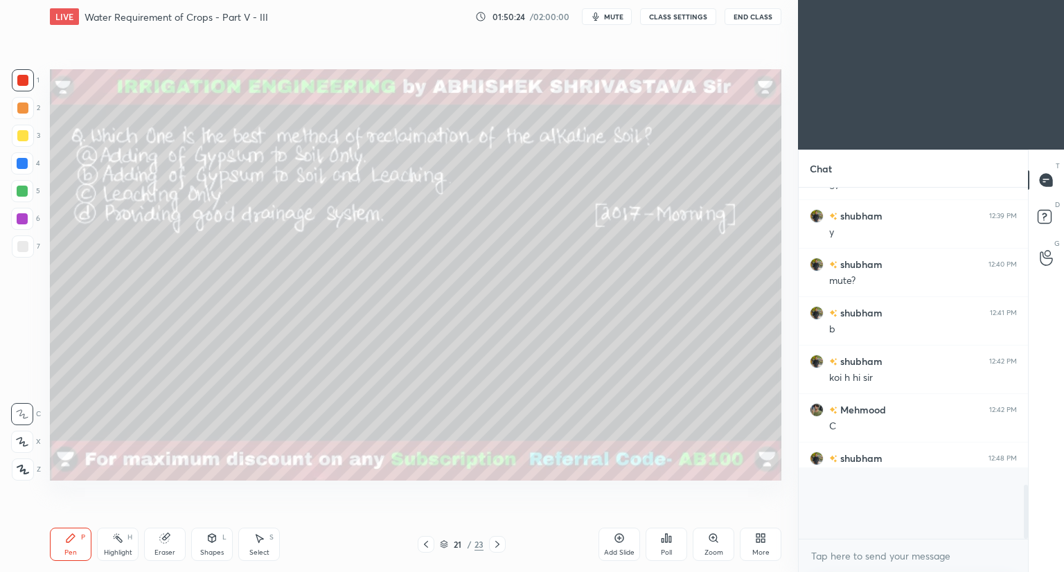
scroll to position [228, 225]
click at [665, 544] on div "Poll" at bounding box center [667, 544] width 42 height 33
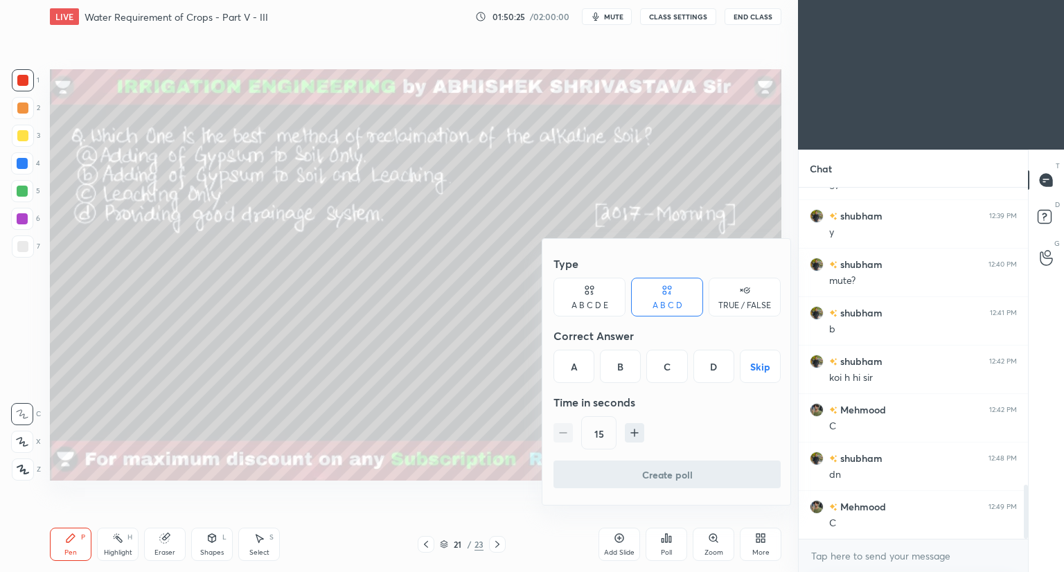
click at [624, 369] on div "B" at bounding box center [620, 366] width 41 height 33
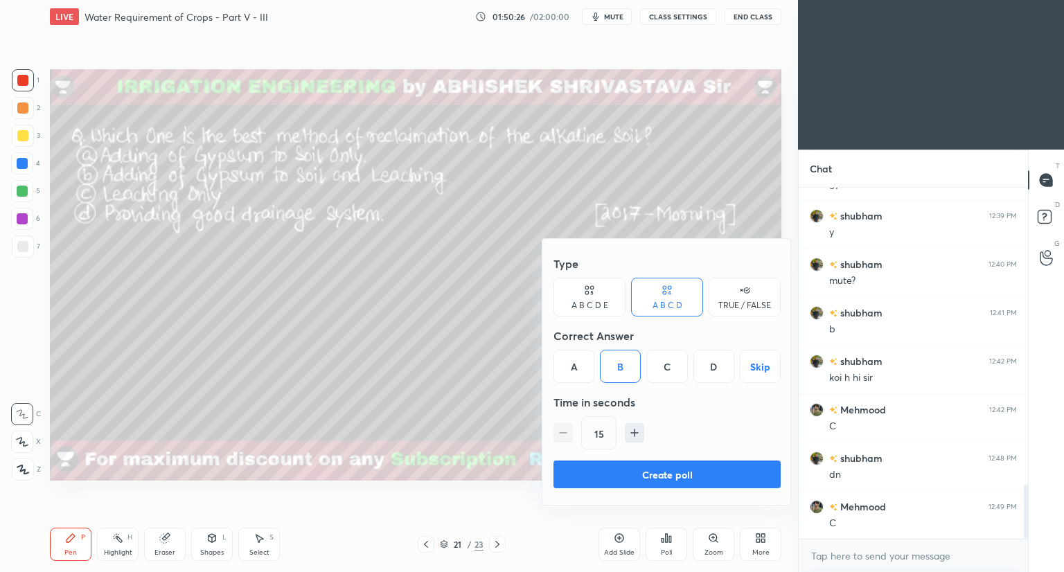
click at [610, 472] on button "Create poll" at bounding box center [667, 475] width 227 height 28
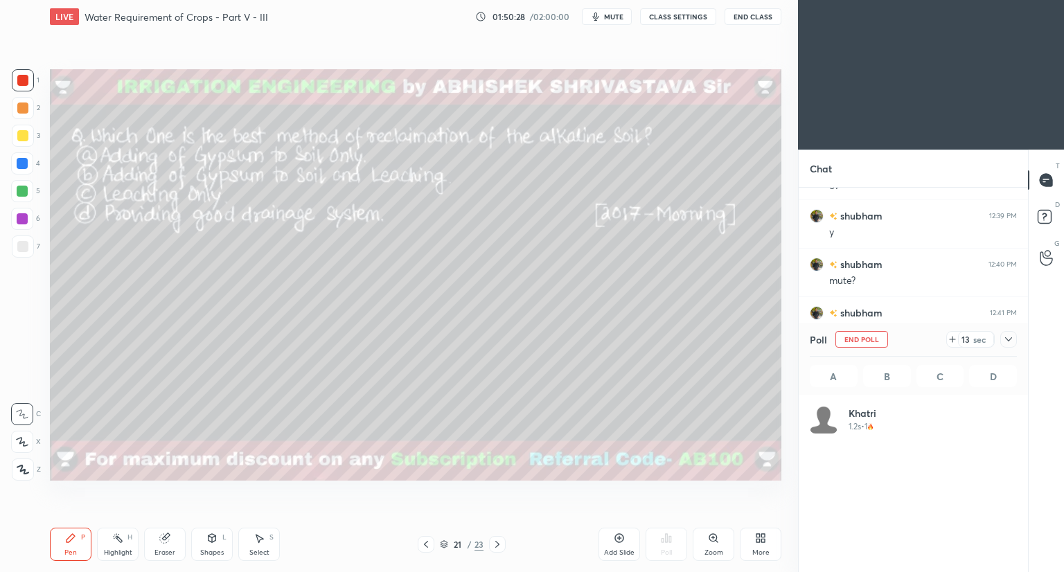
scroll to position [4, 4]
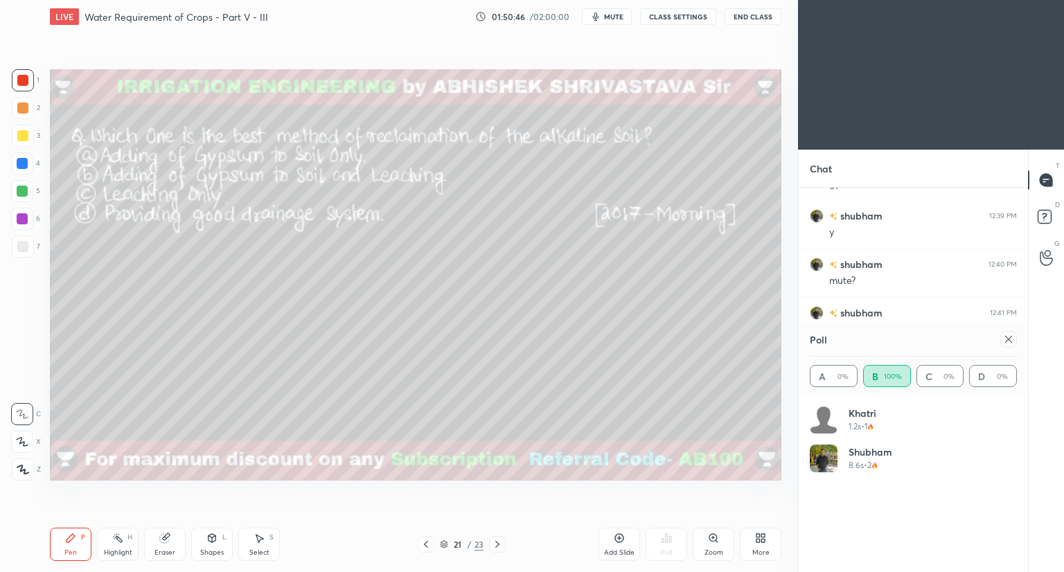
click at [499, 545] on icon at bounding box center [497, 544] width 11 height 11
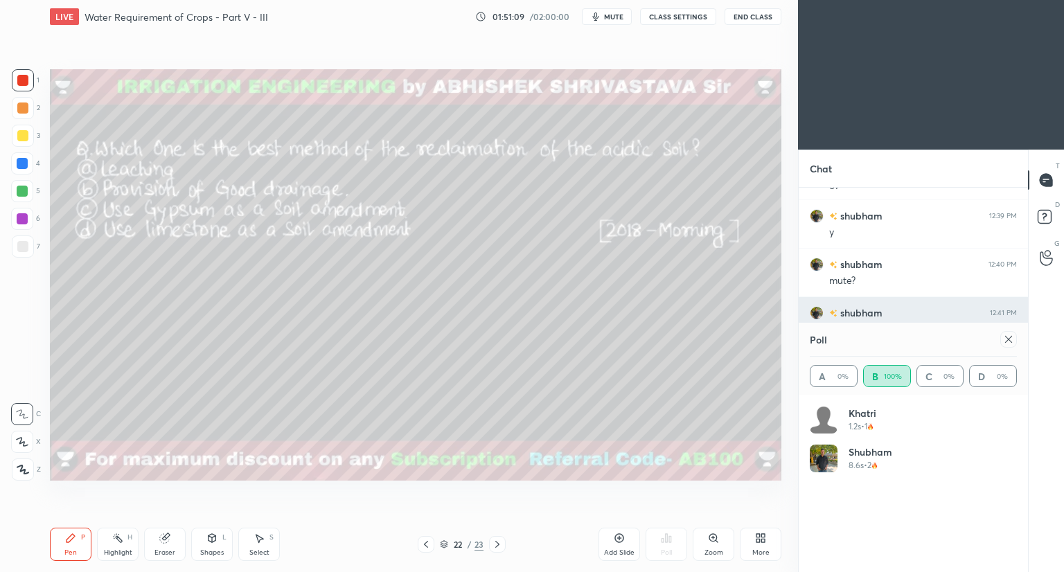
drag, startPoint x: 1009, startPoint y: 340, endPoint x: 965, endPoint y: 343, distance: 43.7
click at [1008, 340] on icon at bounding box center [1008, 339] width 11 height 11
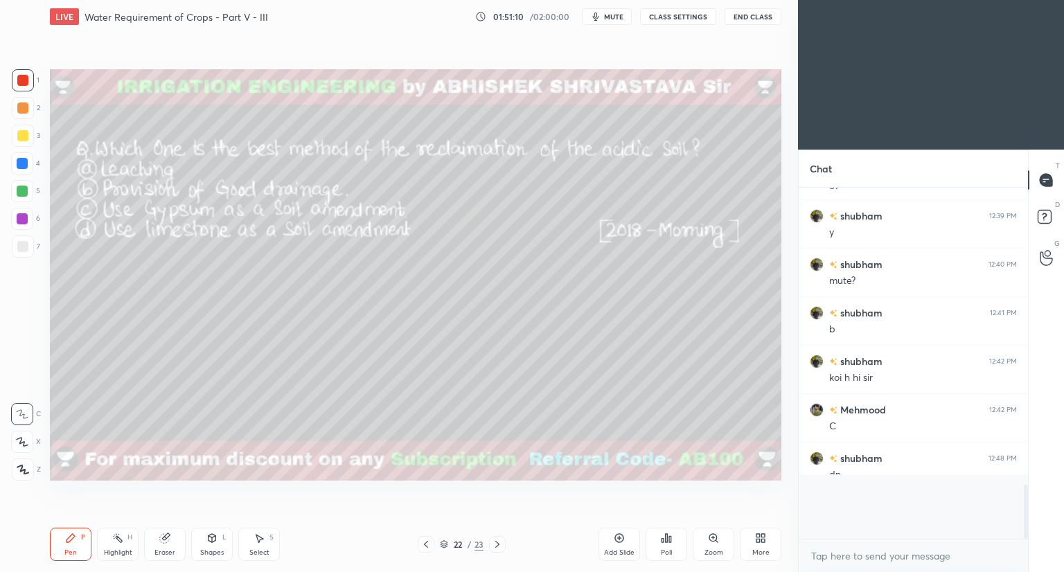
scroll to position [183, 225]
click at [662, 541] on icon at bounding box center [663, 540] width 2 height 3
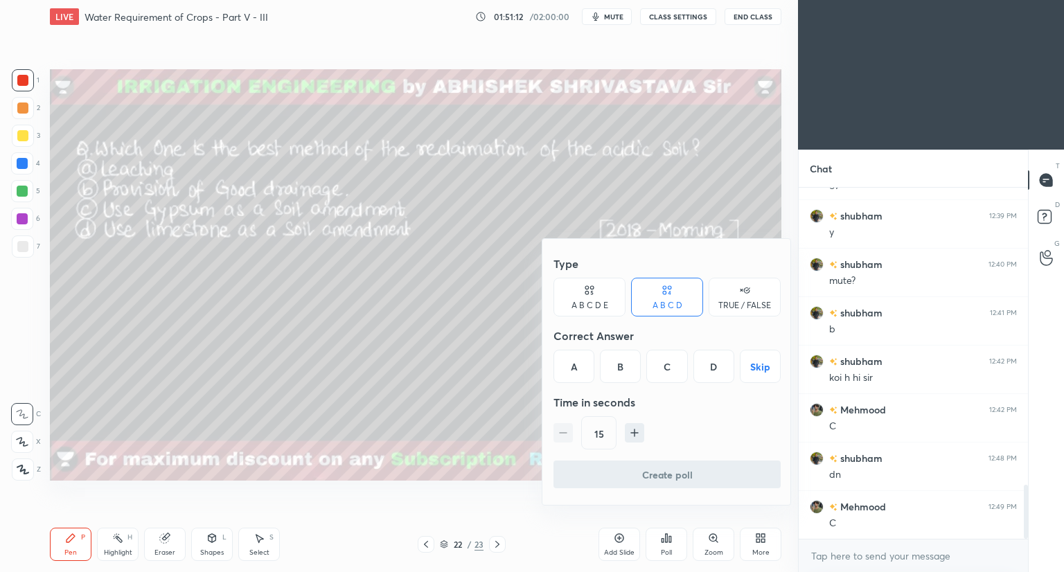
drag, startPoint x: 716, startPoint y: 367, endPoint x: 643, endPoint y: 448, distance: 109.9
click at [716, 367] on div "D" at bounding box center [714, 366] width 41 height 33
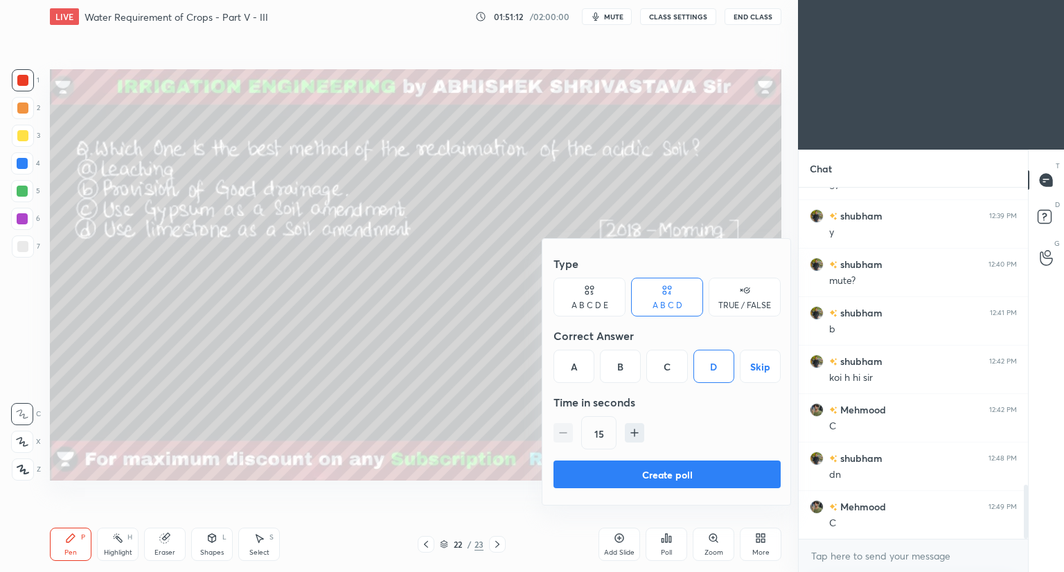
click at [599, 472] on button "Create poll" at bounding box center [667, 475] width 227 height 28
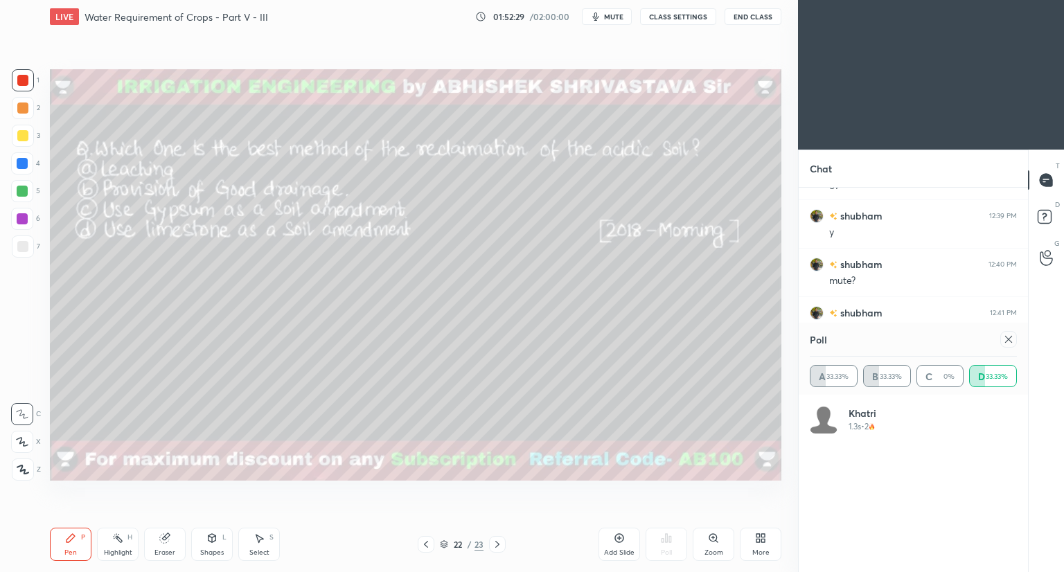
drag, startPoint x: 24, startPoint y: 132, endPoint x: 25, endPoint y: 142, distance: 10.5
click at [24, 136] on div at bounding box center [22, 135] width 11 height 11
drag, startPoint x: 1048, startPoint y: 183, endPoint x: 1039, endPoint y: 189, distance: 11.0
click at [1046, 184] on icon at bounding box center [1046, 180] width 12 height 12
click at [1046, 179] on icon at bounding box center [1046, 180] width 15 height 15
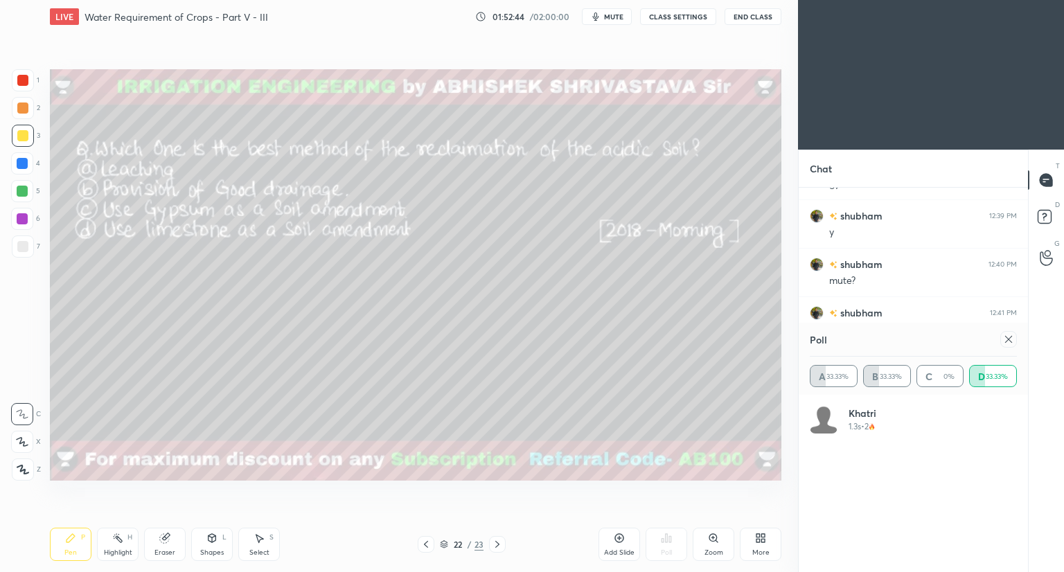
click at [1010, 344] on div at bounding box center [1008, 339] width 17 height 17
type textarea "x"
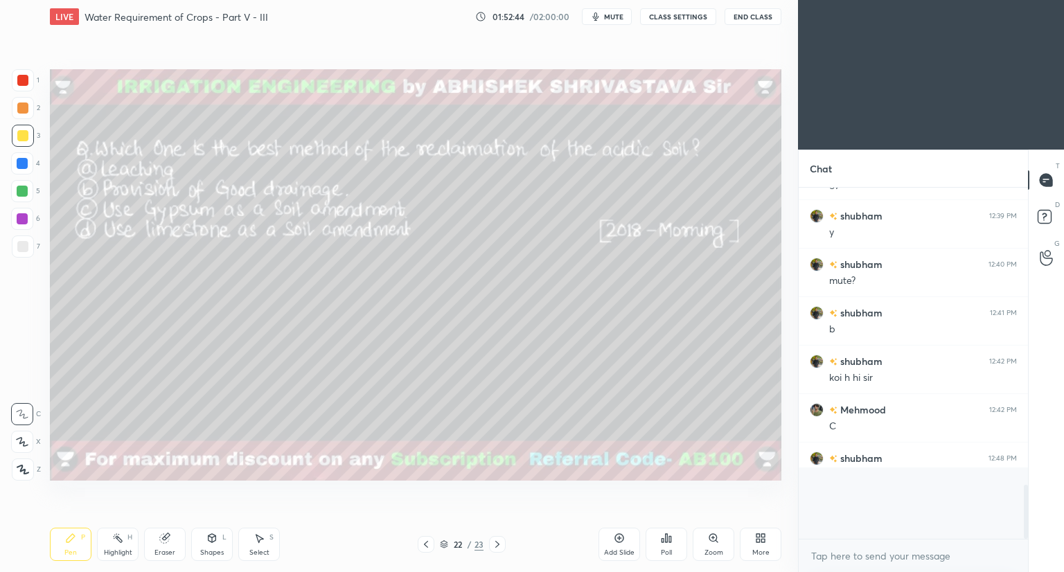
scroll to position [4, 4]
click at [496, 544] on icon at bounding box center [497, 544] width 11 height 11
click at [428, 544] on icon at bounding box center [426, 544] width 11 height 11
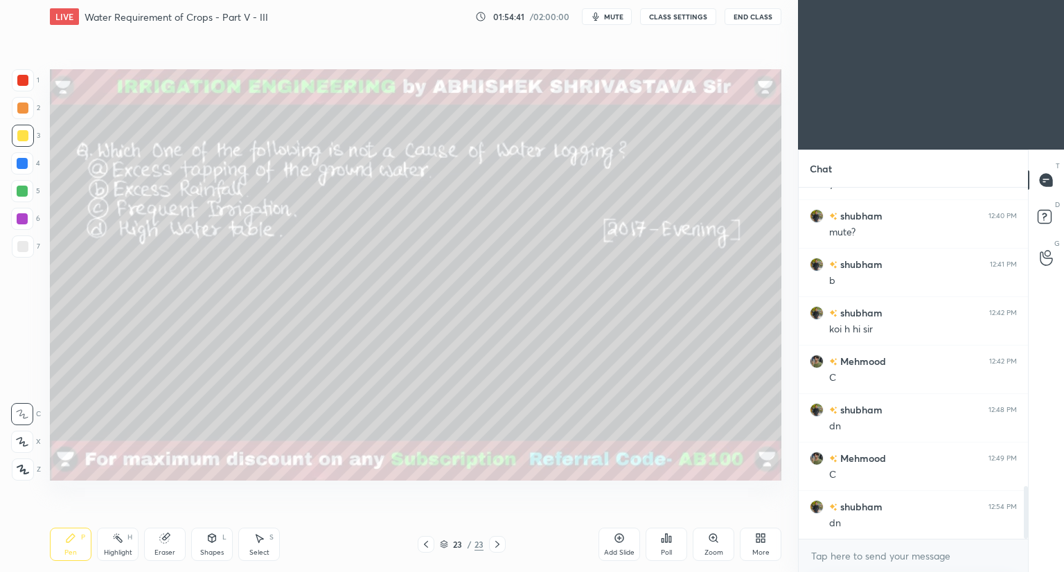
click at [664, 547] on div "Poll" at bounding box center [667, 544] width 42 height 33
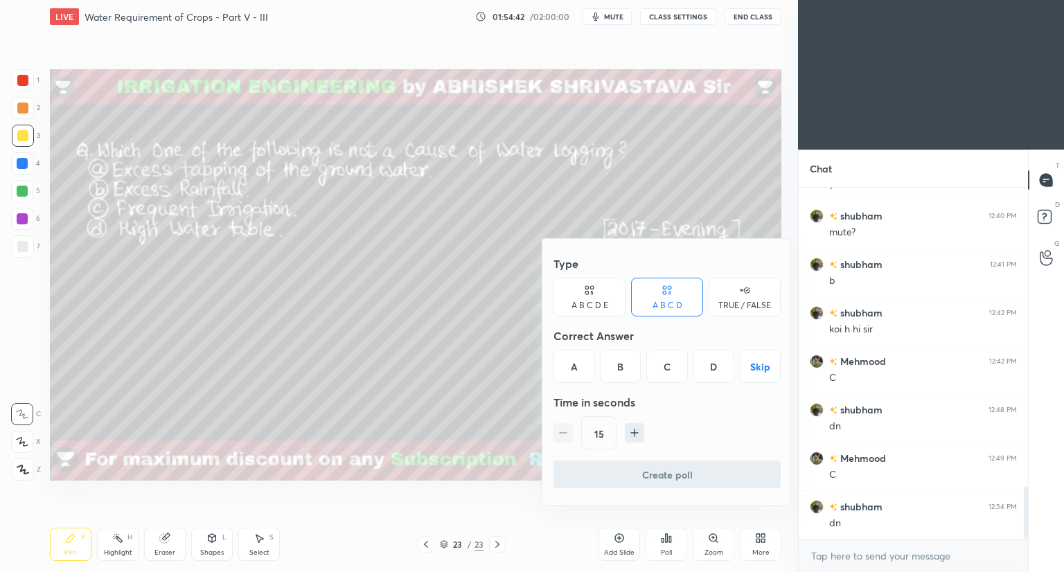
drag, startPoint x: 574, startPoint y: 370, endPoint x: 577, endPoint y: 388, distance: 18.3
click at [574, 371] on div "A" at bounding box center [574, 366] width 41 height 33
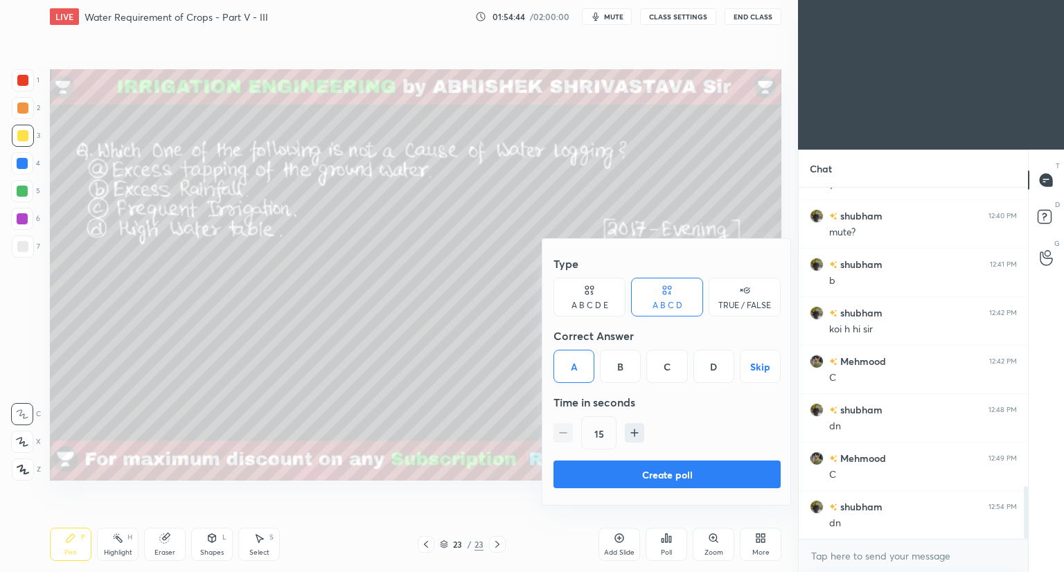
click at [629, 436] on icon "button" at bounding box center [635, 433] width 14 height 14
type input "30"
click at [603, 475] on button "Create poll" at bounding box center [667, 475] width 227 height 28
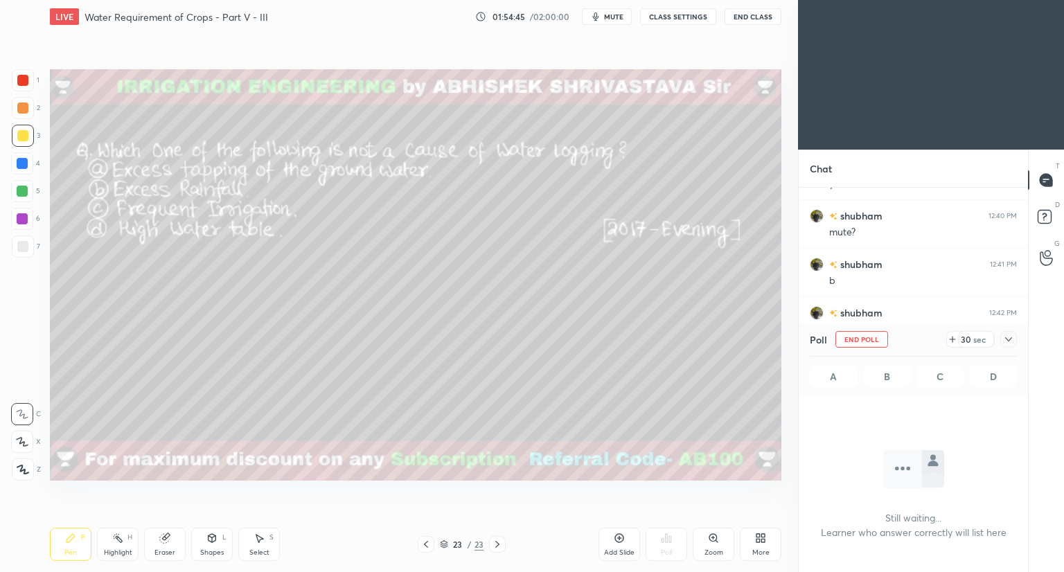
scroll to position [5, 4]
click at [605, 14] on button "mute" at bounding box center [607, 16] width 50 height 17
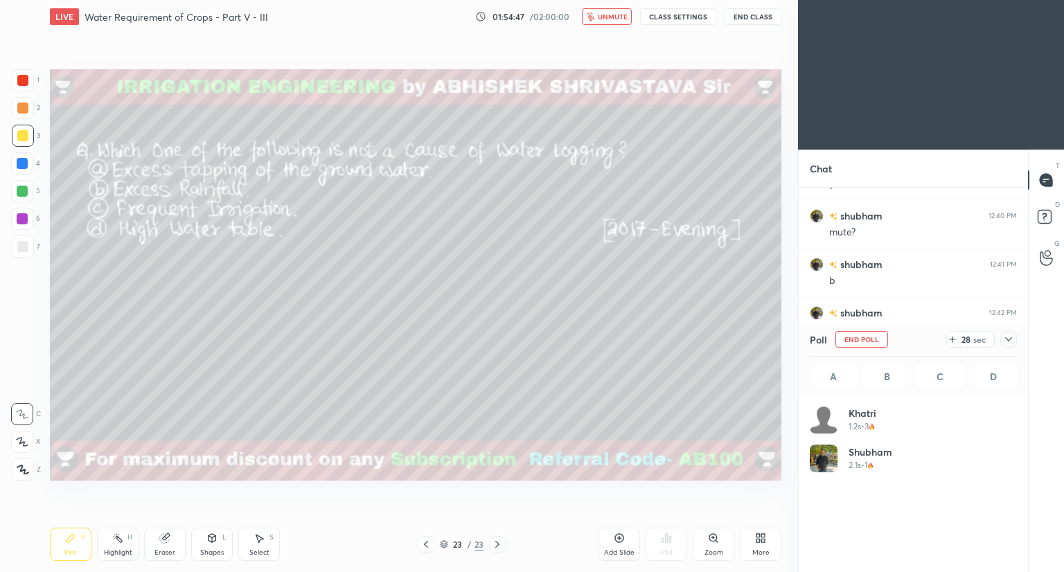
scroll to position [162, 203]
drag, startPoint x: 1009, startPoint y: 337, endPoint x: 948, endPoint y: 350, distance: 62.4
click at [1007, 339] on icon at bounding box center [1008, 339] width 11 height 11
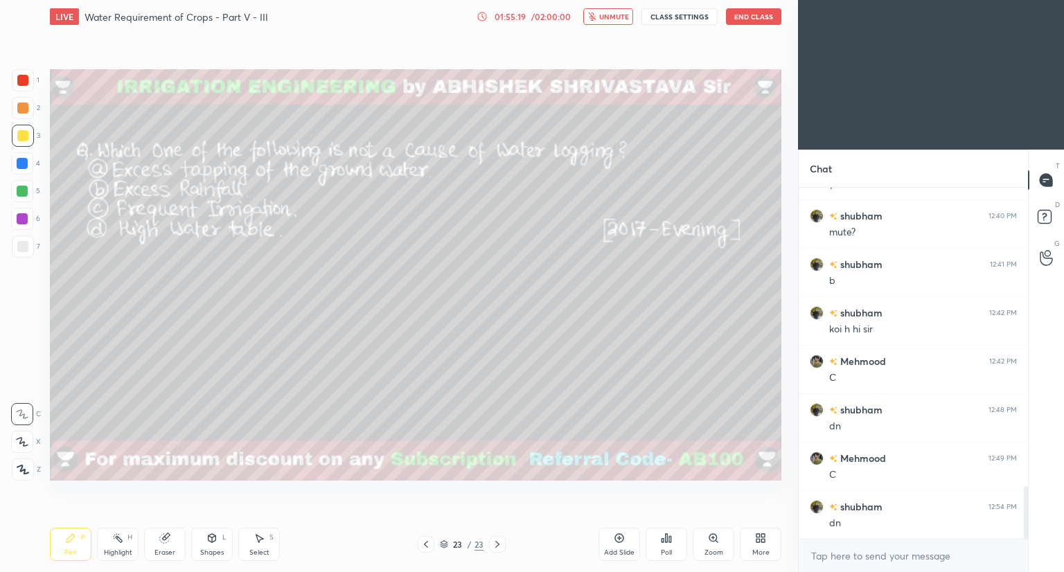
scroll to position [233, 225]
click at [423, 545] on icon at bounding box center [426, 544] width 11 height 11
click at [423, 544] on icon at bounding box center [426, 544] width 11 height 11
click at [423, 543] on icon at bounding box center [426, 544] width 11 height 11
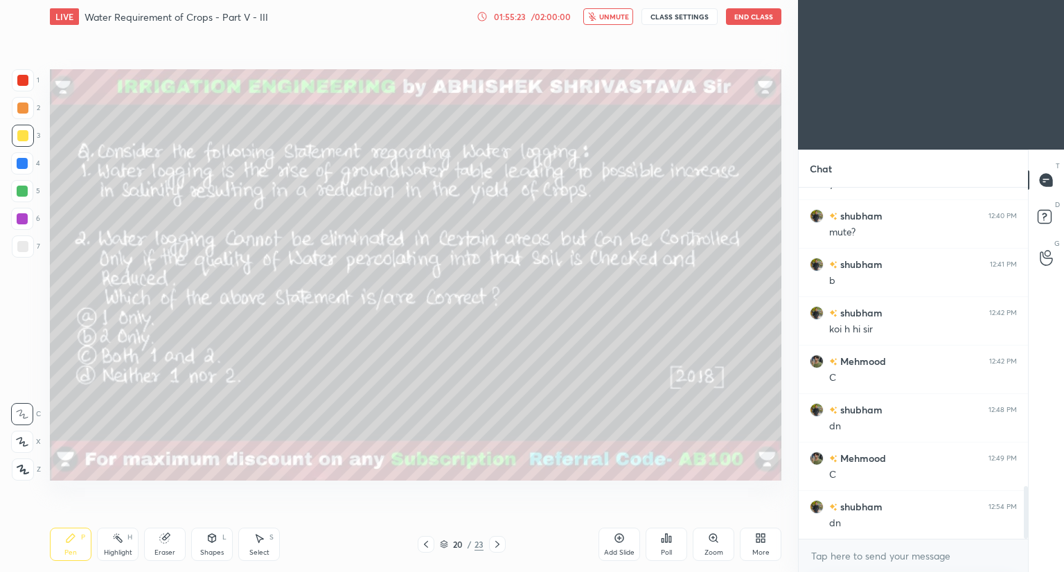
click at [418, 547] on div at bounding box center [426, 544] width 17 height 17
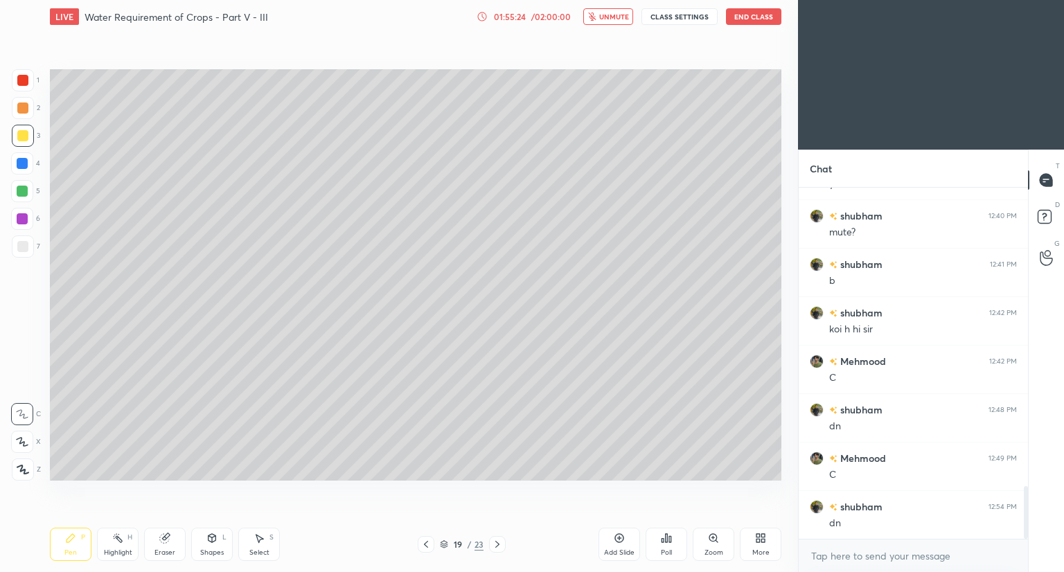
click at [425, 547] on icon at bounding box center [426, 544] width 11 height 11
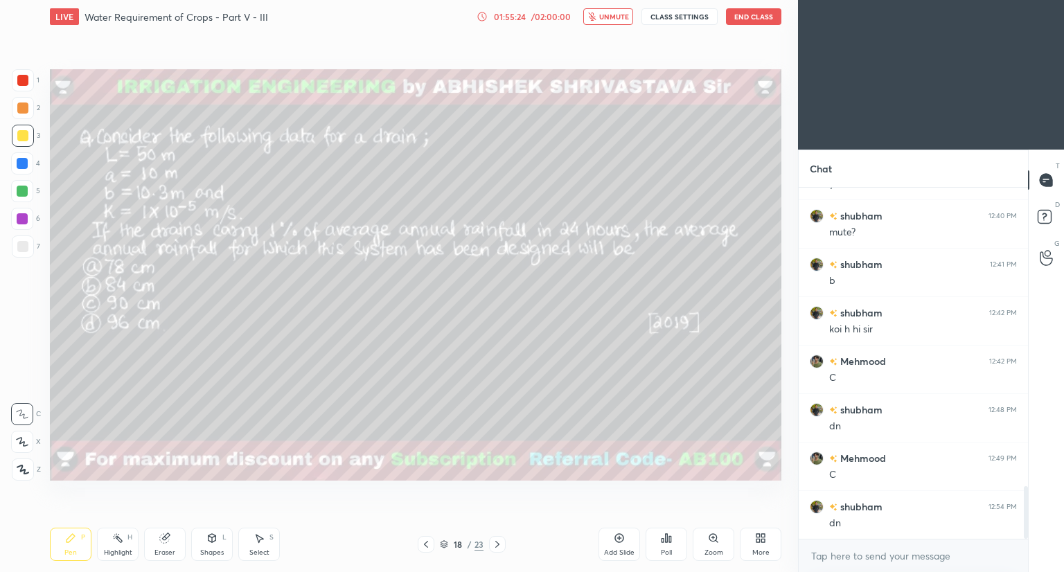
click at [425, 547] on icon at bounding box center [426, 544] width 11 height 11
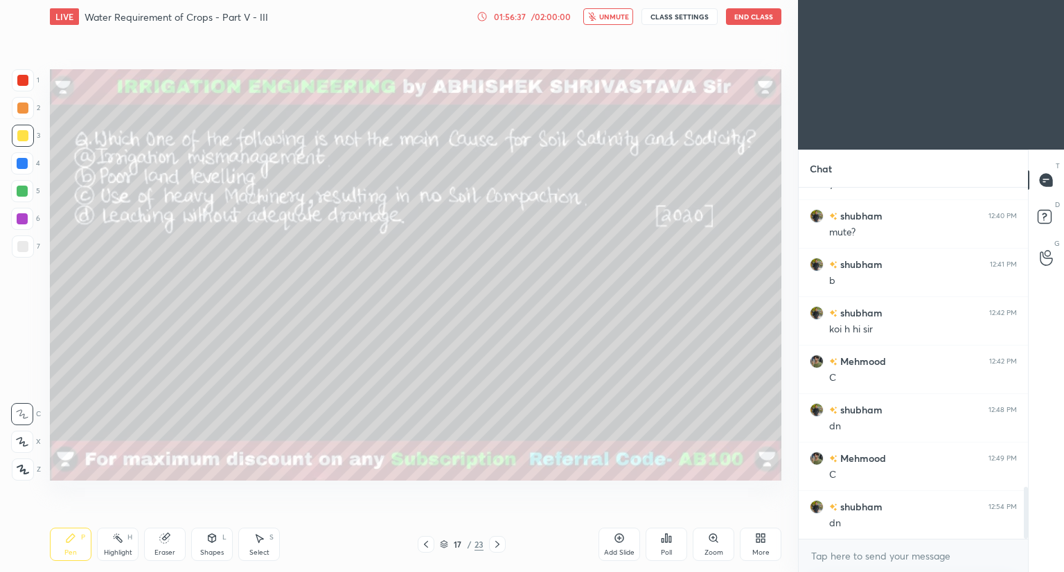
scroll to position [2029, 0]
drag, startPoint x: 628, startPoint y: 17, endPoint x: 624, endPoint y: 26, distance: 9.3
click at [628, 19] on span "unmute" at bounding box center [614, 17] width 30 height 10
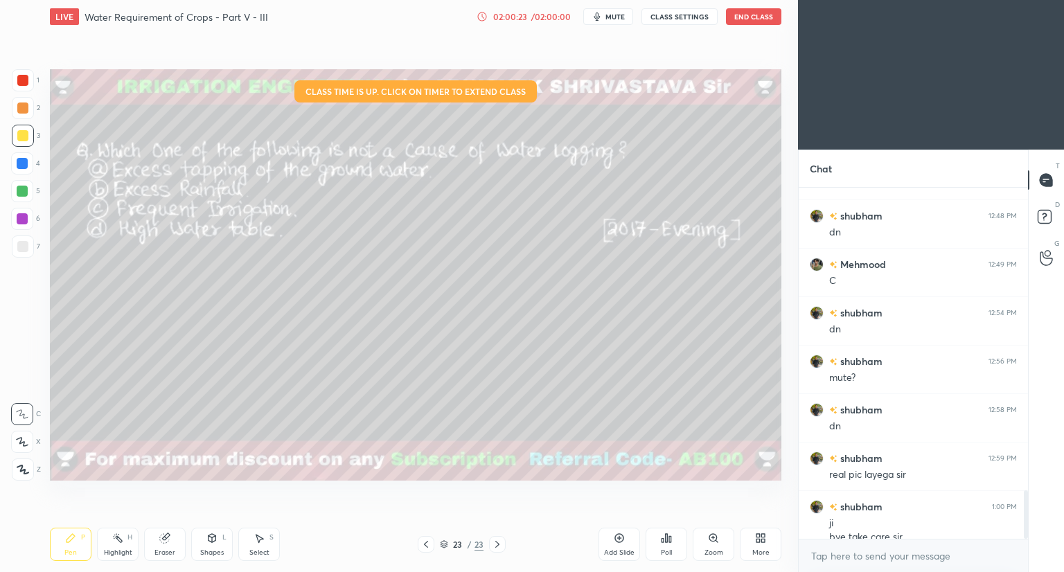
scroll to position [2188, 0]
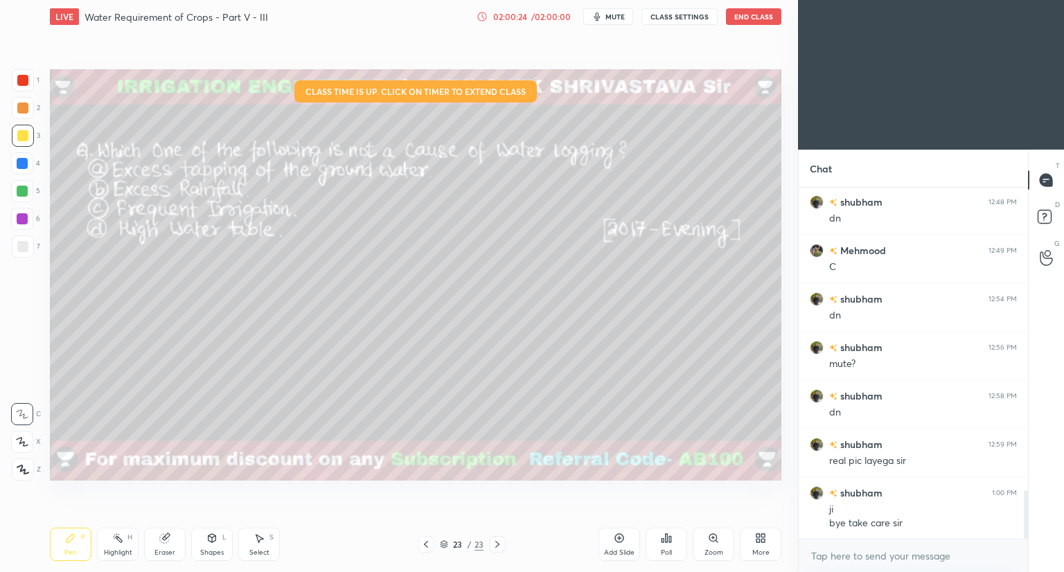
click at [757, 17] on button "End Class" at bounding box center [753, 16] width 55 height 17
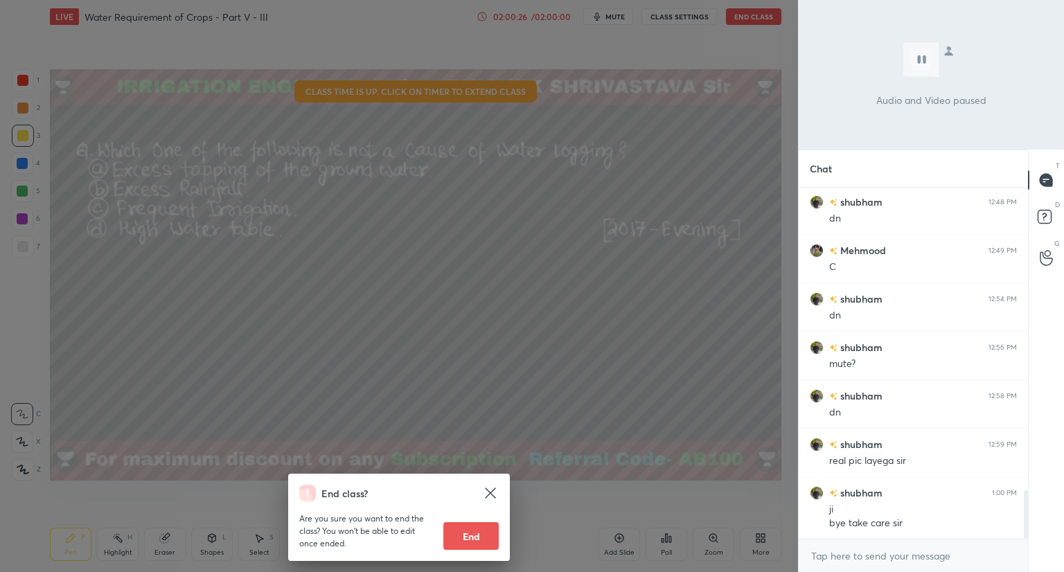
click at [457, 538] on button "End" at bounding box center [470, 536] width 55 height 28
type textarea "x"
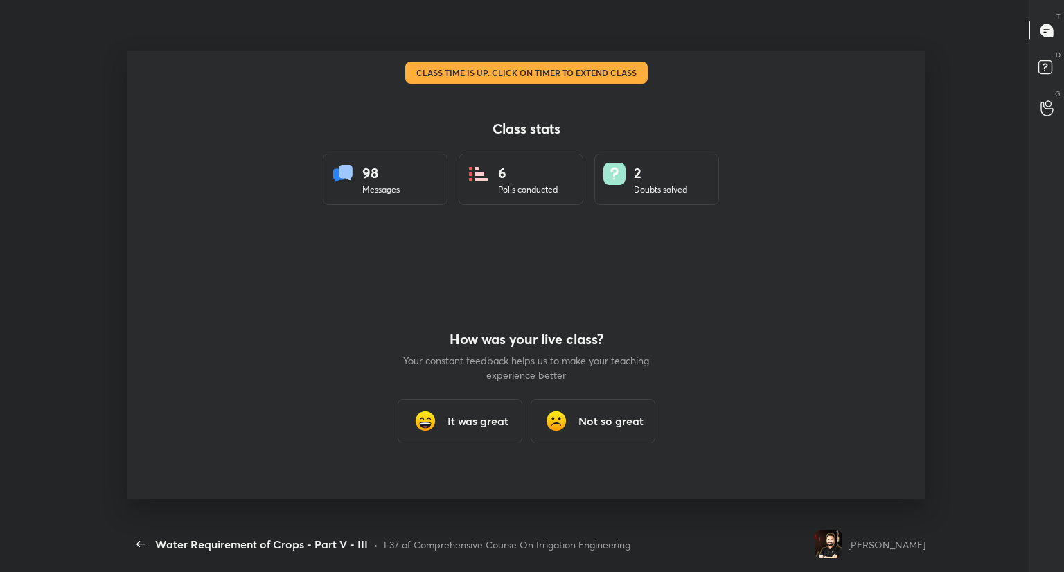
scroll to position [0, 0]
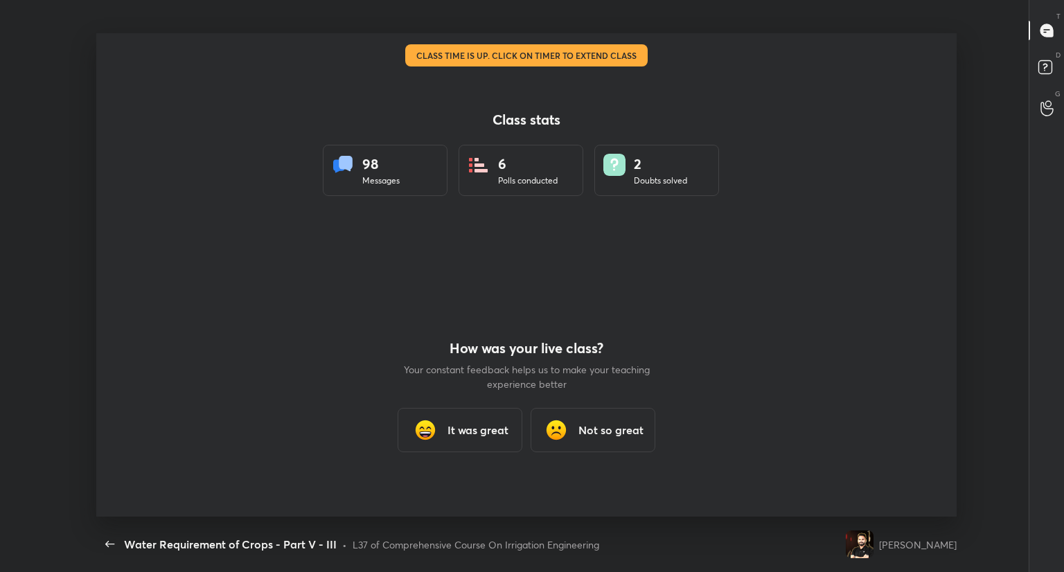
click at [455, 446] on div "It was great" at bounding box center [460, 430] width 125 height 44
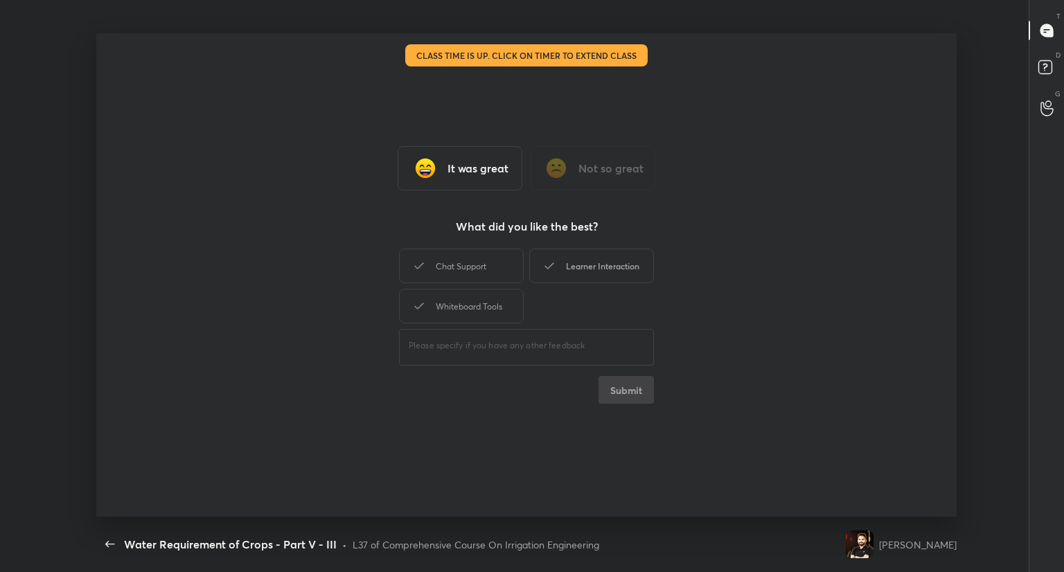
drag, startPoint x: 486, startPoint y: 274, endPoint x: 552, endPoint y: 264, distance: 66.5
click at [552, 264] on div "Chat Support Learner Interaction Whiteboard Tools" at bounding box center [526, 286] width 255 height 80
click at [488, 168] on h3 "It was great" at bounding box center [478, 168] width 61 height 17
drag, startPoint x: 488, startPoint y: 168, endPoint x: 469, endPoint y: 308, distance: 141.2
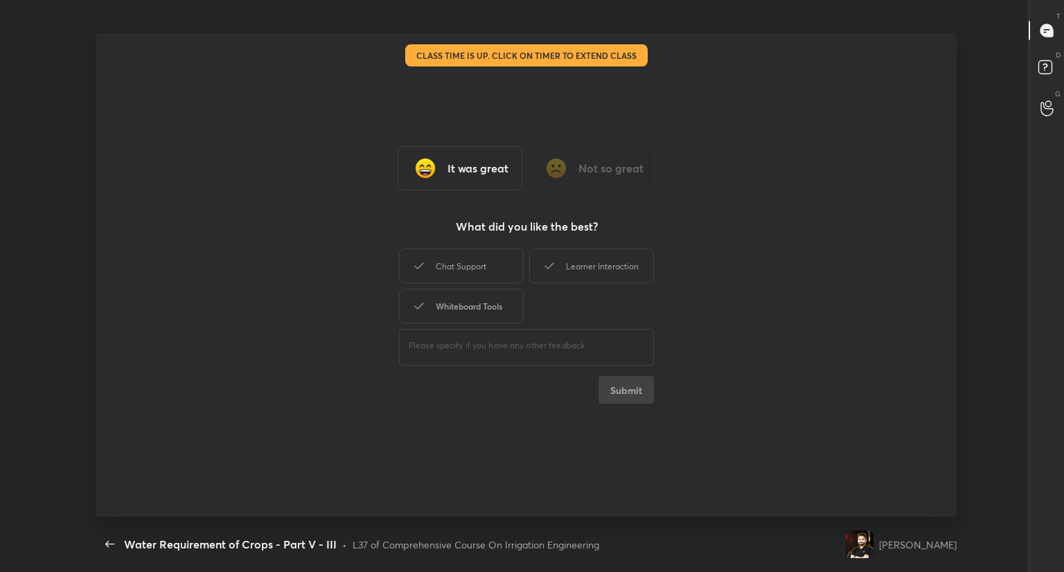
click at [469, 308] on div "It was great Not so great What did you like the best? Chat Support Learner Inte…" at bounding box center [526, 275] width 861 height 484
click at [469, 308] on div "Whiteboard Tools" at bounding box center [461, 306] width 125 height 35
click at [488, 272] on div "Chat Support" at bounding box center [461, 266] width 125 height 35
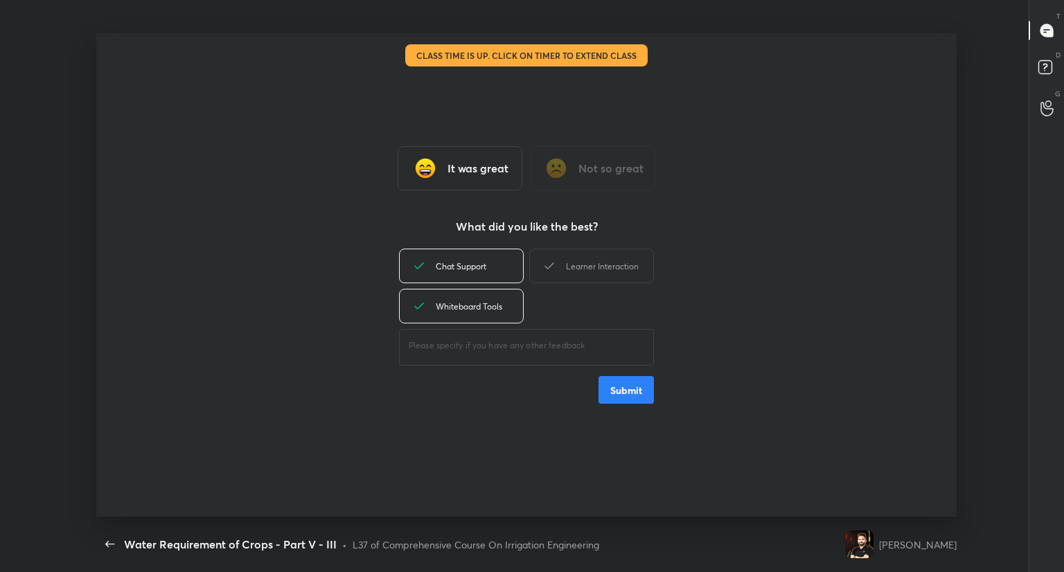
click at [617, 394] on button "Submit" at bounding box center [626, 390] width 55 height 28
